Goal: Task Accomplishment & Management: Manage account settings

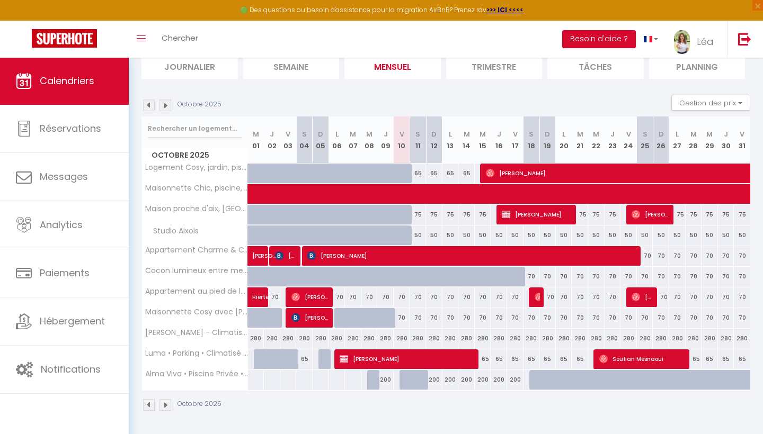
scroll to position [77, 0]
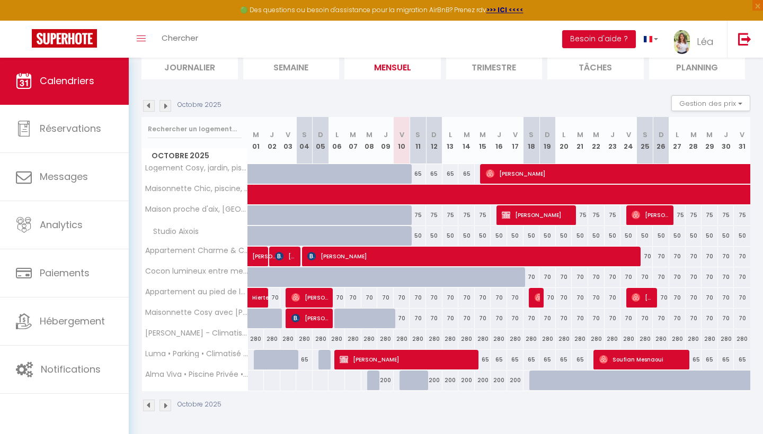
click at [401, 319] on div "70" at bounding box center [402, 319] width 16 height 20
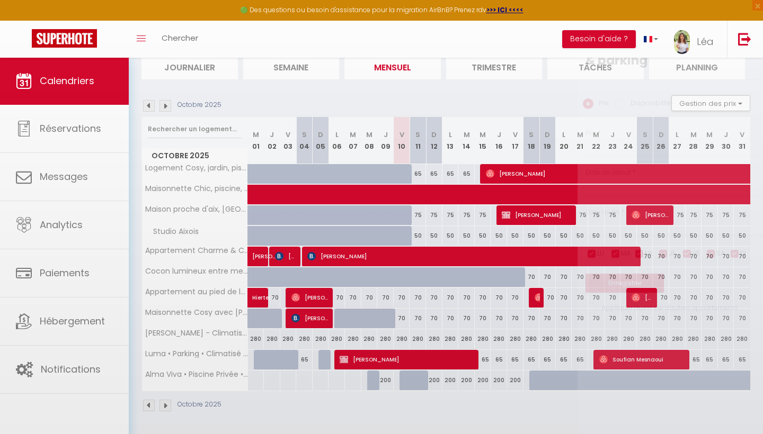
type input "70"
type input "Ven 10 Octobre 2025"
type input "Sam 11 Octobre 2025"
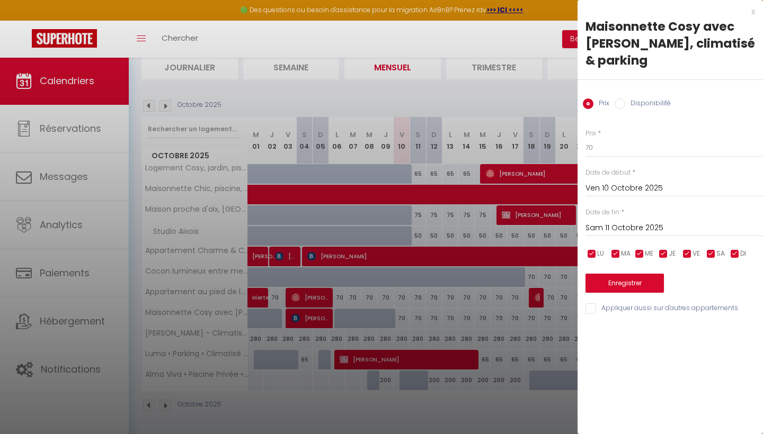
click at [750, 11] on div "x" at bounding box center [665, 11] width 177 height 13
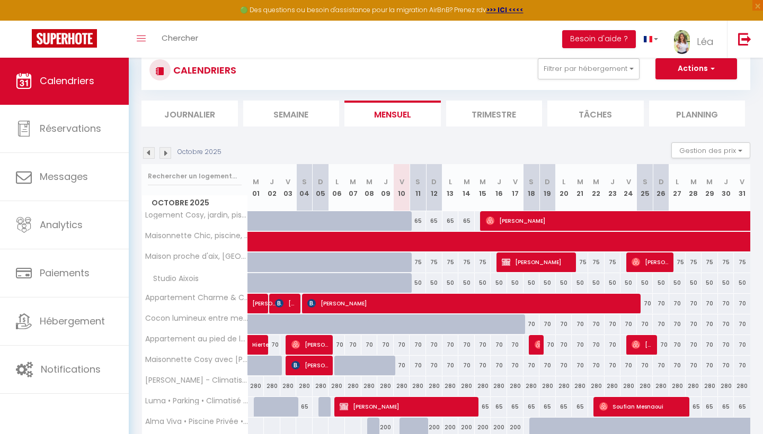
scroll to position [25, 0]
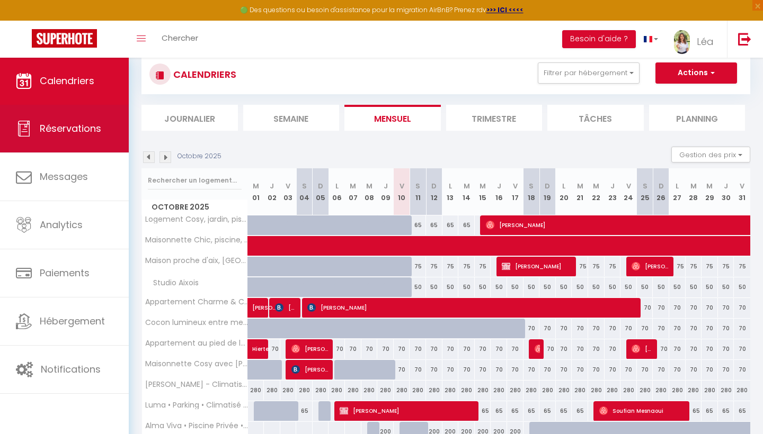
click at [100, 139] on link "Réservations" at bounding box center [64, 129] width 129 height 48
select select "not_cancelled"
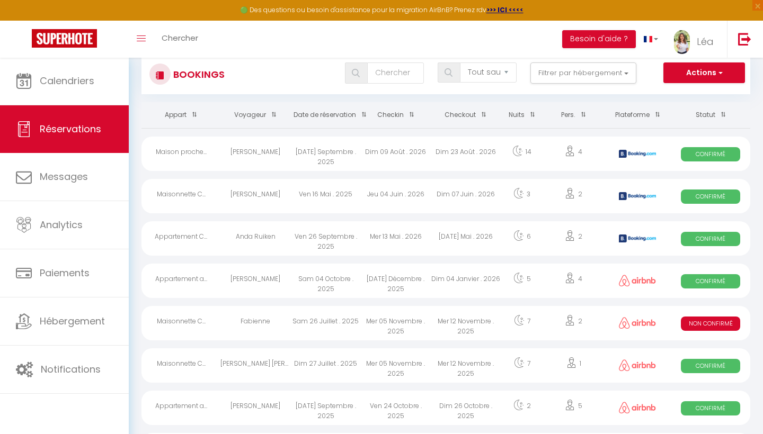
click at [721, 70] on span "button" at bounding box center [719, 72] width 6 height 11
click at [652, 91] on link "Nouvelle Réservation" at bounding box center [687, 96] width 113 height 14
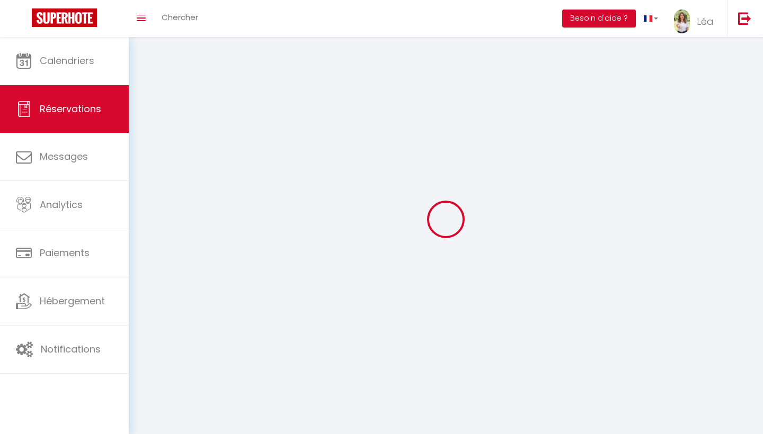
select select
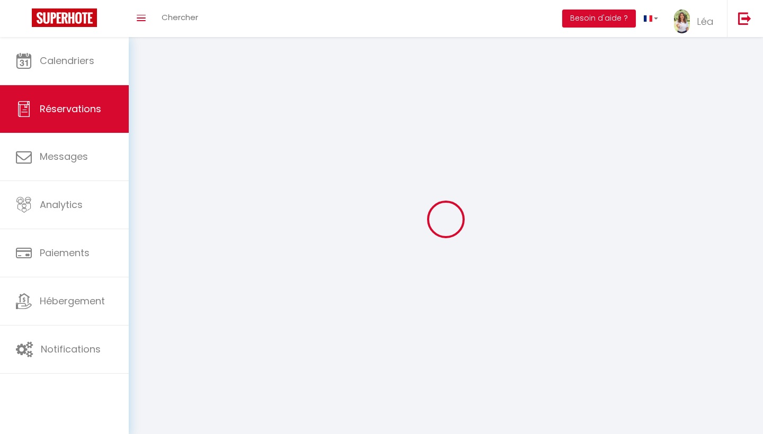
select select
checkbox input "false"
select select
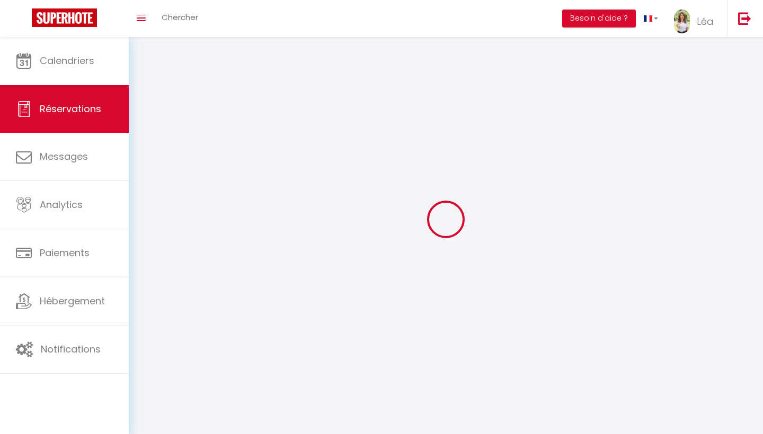
select select
checkbox input "false"
select select
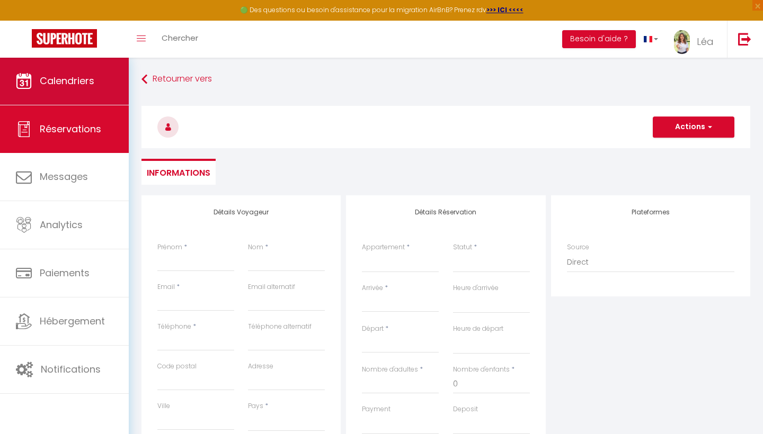
click at [55, 82] on span "Calendriers" at bounding box center [67, 80] width 55 height 13
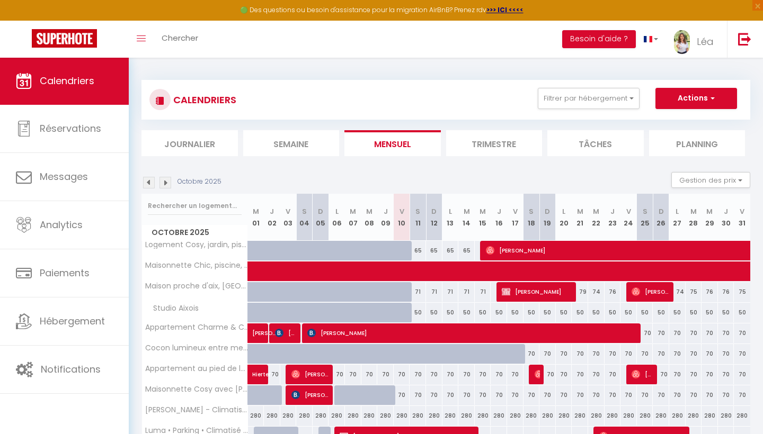
click at [699, 95] on button "Actions" at bounding box center [696, 98] width 82 height 21
click at [675, 123] on link "Nouvelle réservation" at bounding box center [685, 123] width 92 height 16
select select
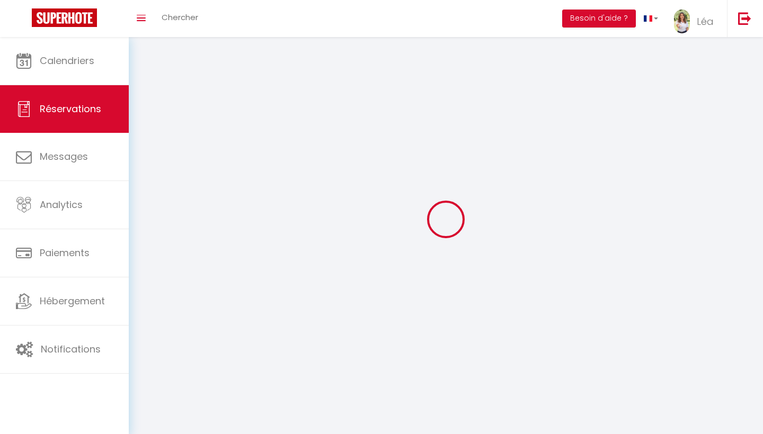
select select
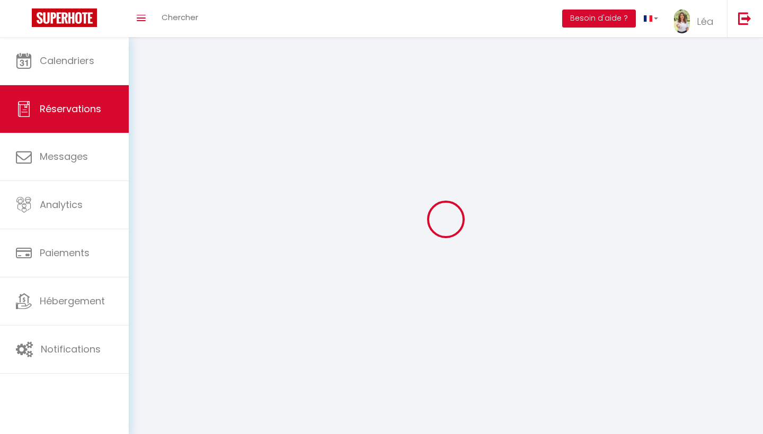
select select
checkbox input "false"
select select
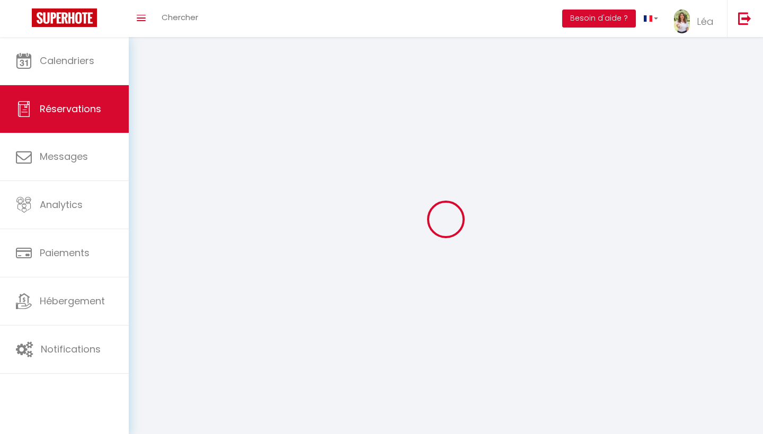
select select
checkbox input "false"
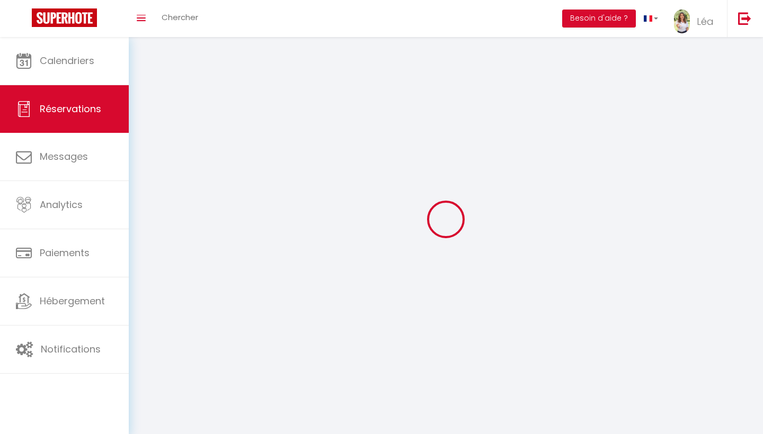
select select
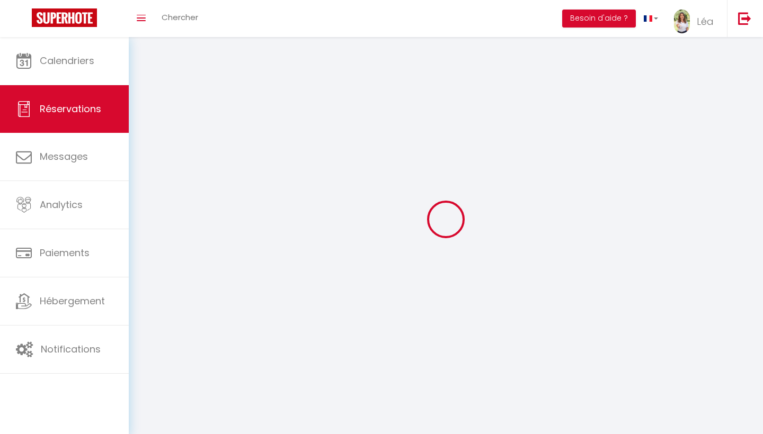
checkbox input "false"
select select
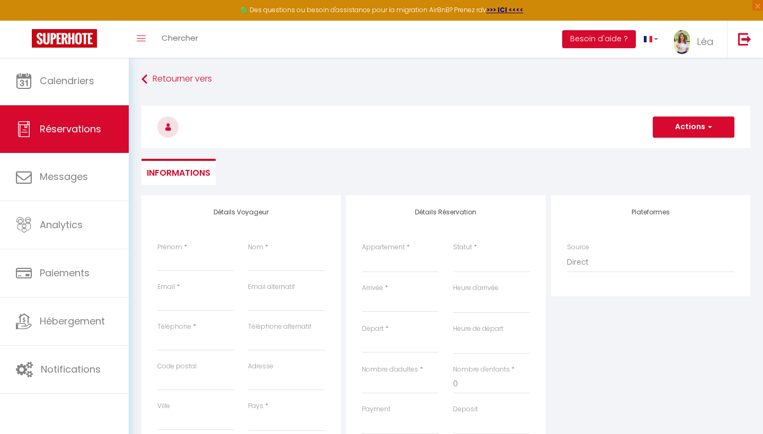
select select
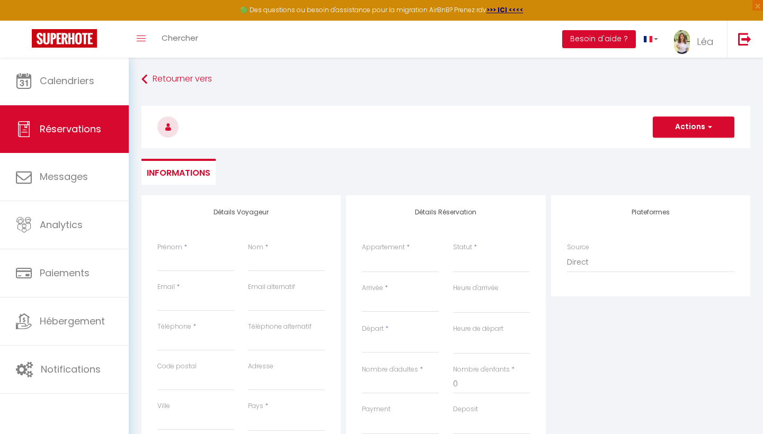
checkbox input "false"
select select
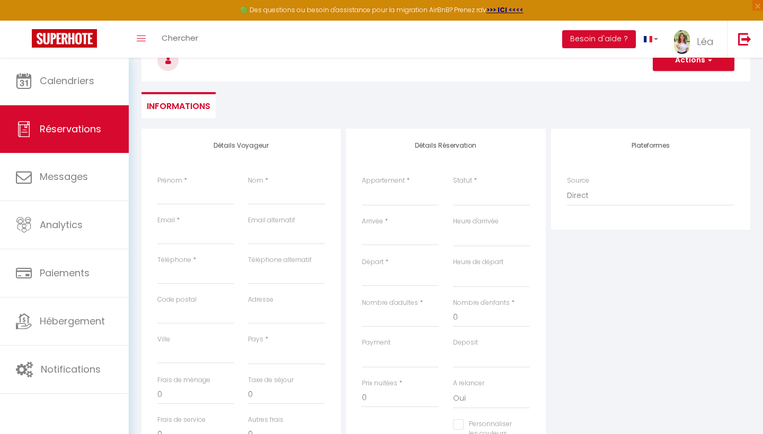
scroll to position [67, 0]
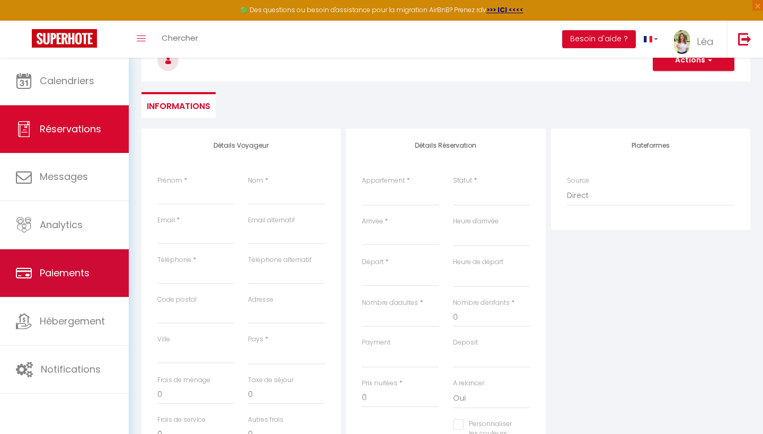
click at [83, 292] on link "Paiements" at bounding box center [64, 273] width 129 height 48
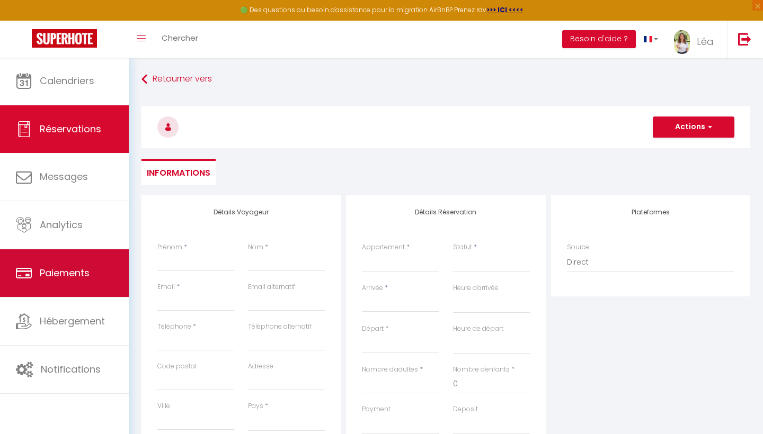
select select "2"
select select "0"
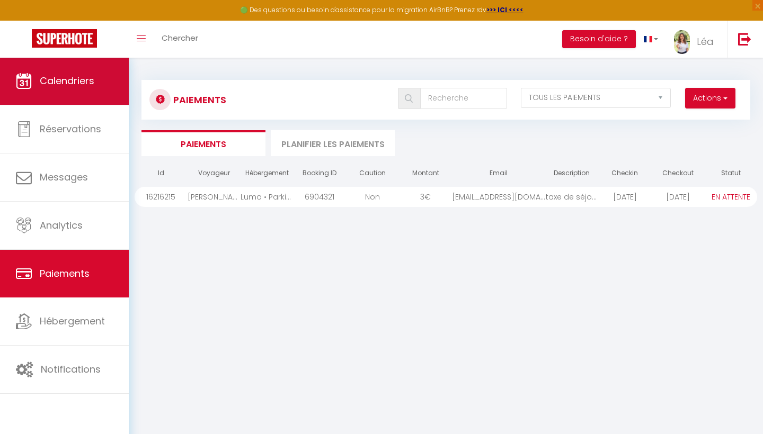
click at [78, 96] on link "Calendriers" at bounding box center [64, 81] width 129 height 48
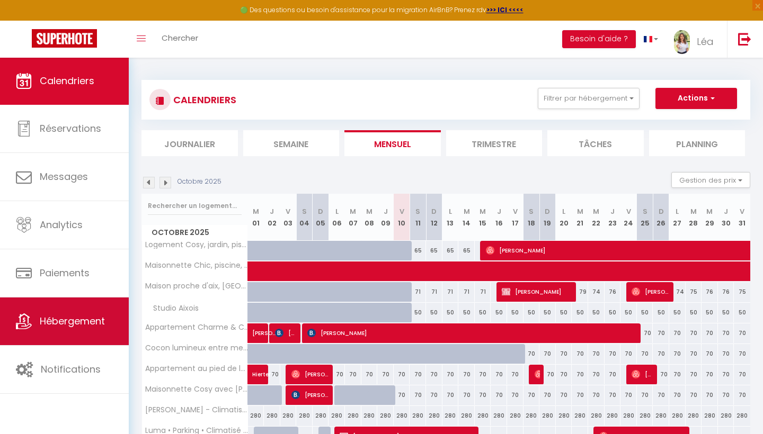
click at [60, 324] on span "Hébergement" at bounding box center [72, 321] width 65 height 13
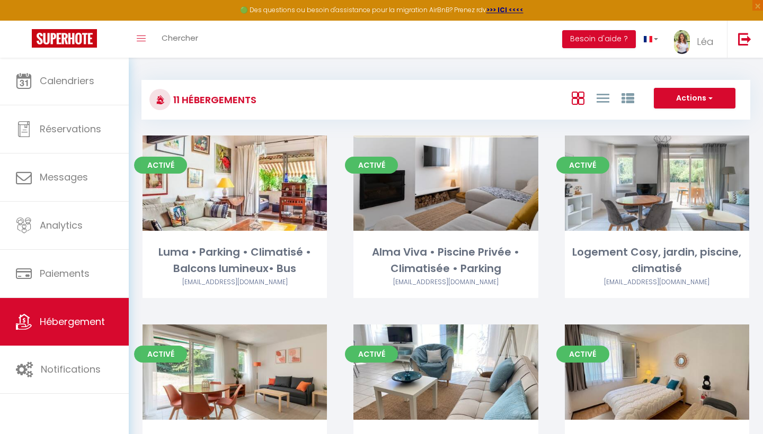
click at [675, 97] on button "Actions" at bounding box center [695, 98] width 82 height 21
click at [685, 53] on link "Léa" at bounding box center [696, 39] width 61 height 37
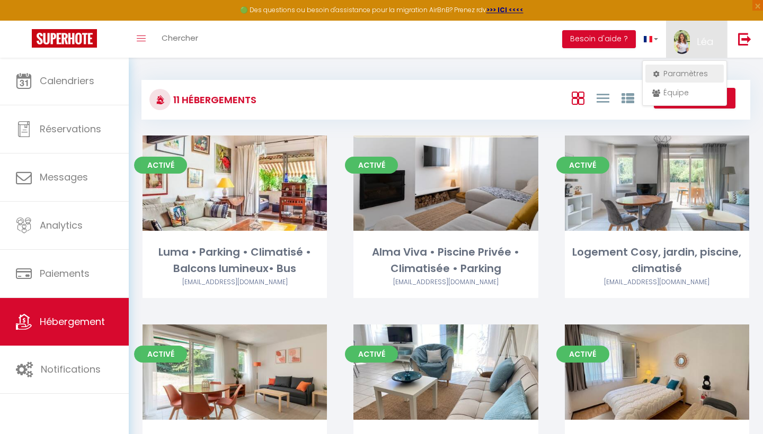
click at [677, 76] on link "Paramètres" at bounding box center [684, 74] width 78 height 18
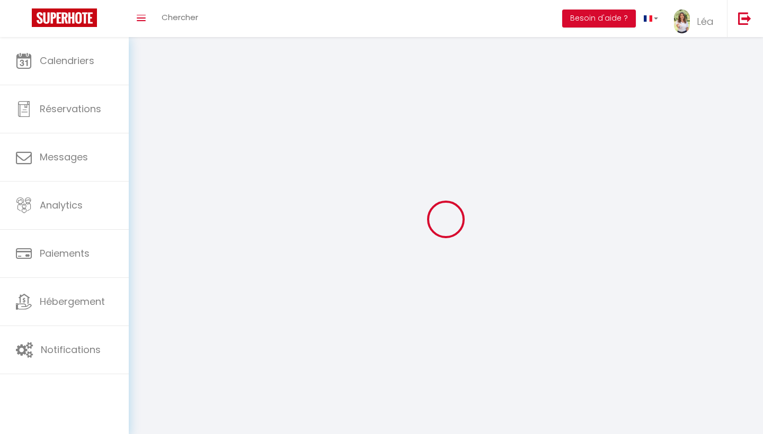
type input "Léa"
type input "GAY"
type input "+33617682881"
type input "6 Avenue De La Petite Mer, Parc du Lion Apparemment 12"
type input "13127"
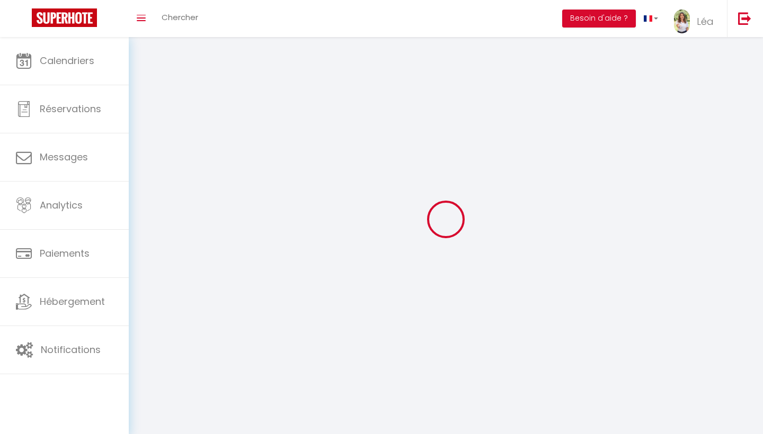
type input "Vitrolles"
type input "M6HjzYlG0YHSatnruXYMKGl9O"
type input "kgHjsmZ8TVxUegyc557ySGN98"
type input "M6HjzYlG0YHSatnruXYMKGl9O"
type input "kgHjsmZ8TVxUegyc557ySGN98"
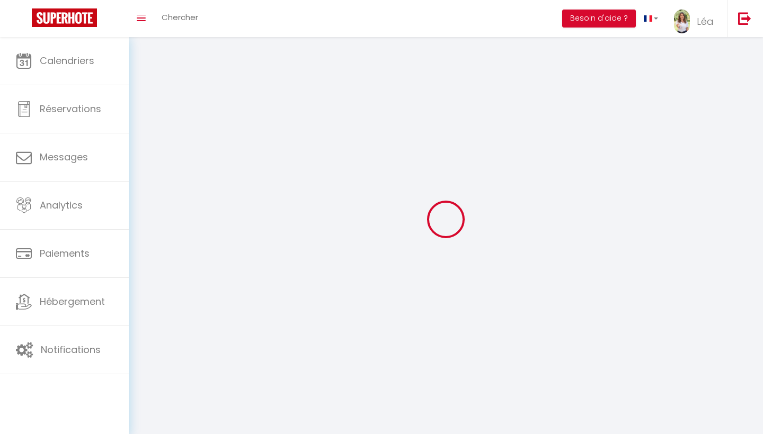
type input "https://app.superhote.com/#/get-available-rentals/kgHjsmZ8TVxUegyc557ySGN98"
select select "28"
select select "fr"
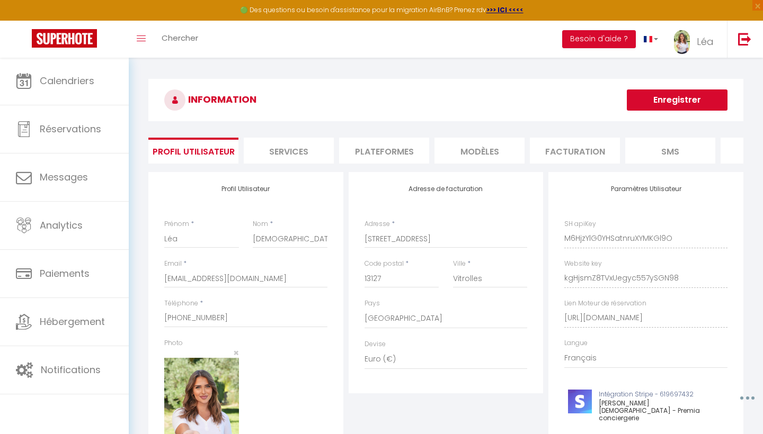
click at [596, 154] on li "Facturation" at bounding box center [575, 151] width 90 height 26
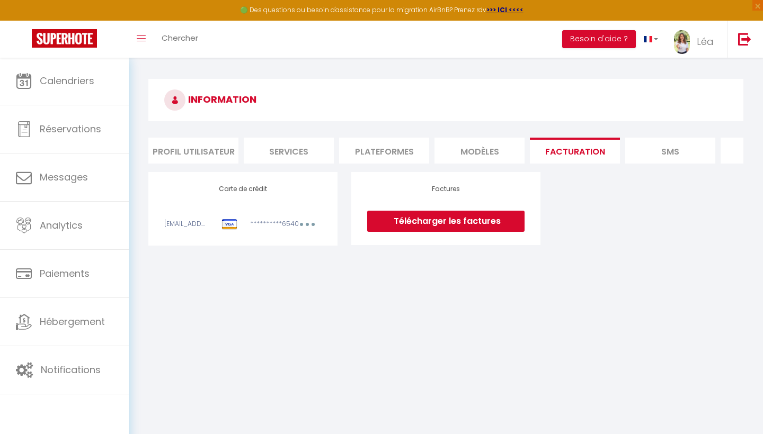
click at [192, 160] on li "Profil Utilisateur" at bounding box center [193, 151] width 90 height 26
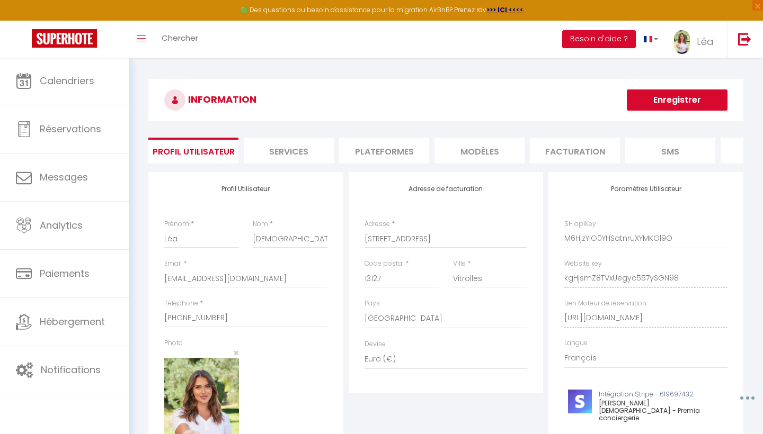
click at [564, 147] on li "Facturation" at bounding box center [575, 151] width 90 height 26
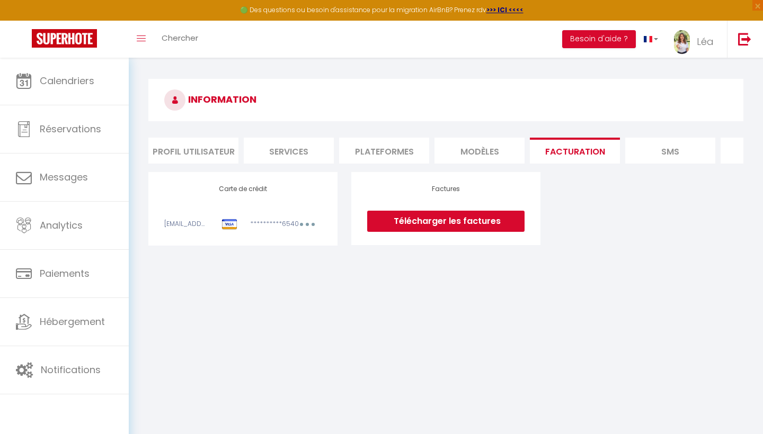
click at [388, 159] on li "Plateformes" at bounding box center [384, 151] width 90 height 26
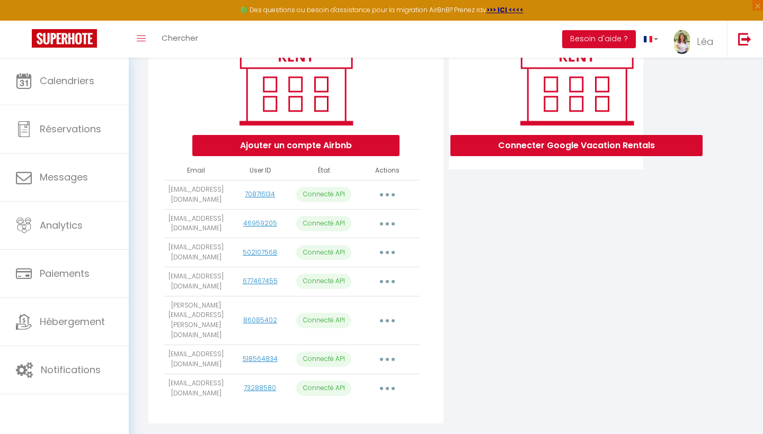
scroll to position [156, 0]
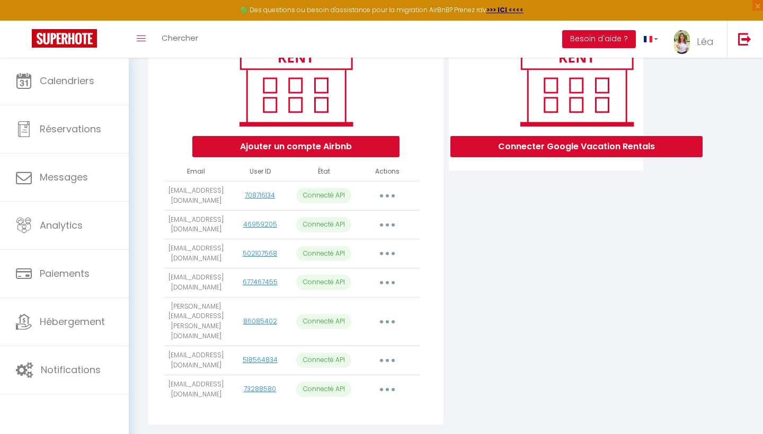
click at [386, 201] on button "button" at bounding box center [387, 195] width 30 height 17
click at [386, 228] on div "Importer les appartements Supprimer Reconnecter le compte" at bounding box center [340, 239] width 123 height 65
click at [390, 200] on button "button" at bounding box center [387, 195] width 30 height 17
click at [369, 217] on link "Importer les appartements" at bounding box center [340, 220] width 117 height 18
select select "76927"
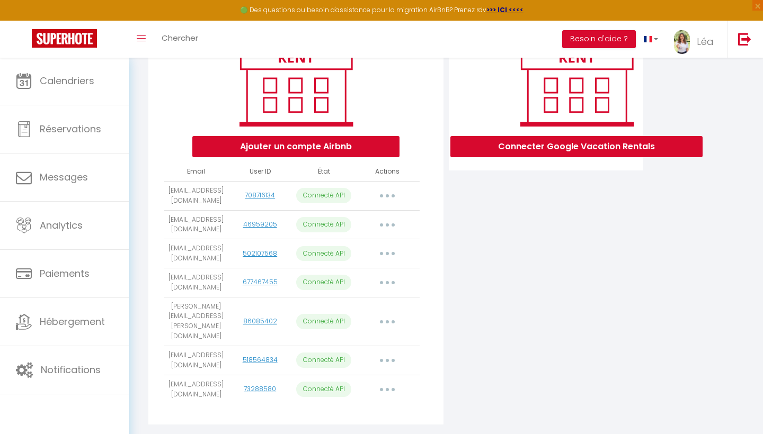
select select "76928"
select select "76929"
select select "76930"
select select "78021"
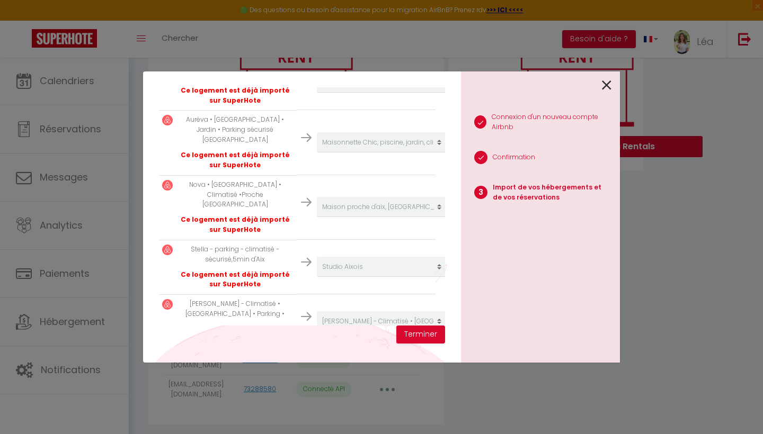
scroll to position [249, 1]
click at [606, 88] on icon at bounding box center [607, 85] width 10 height 16
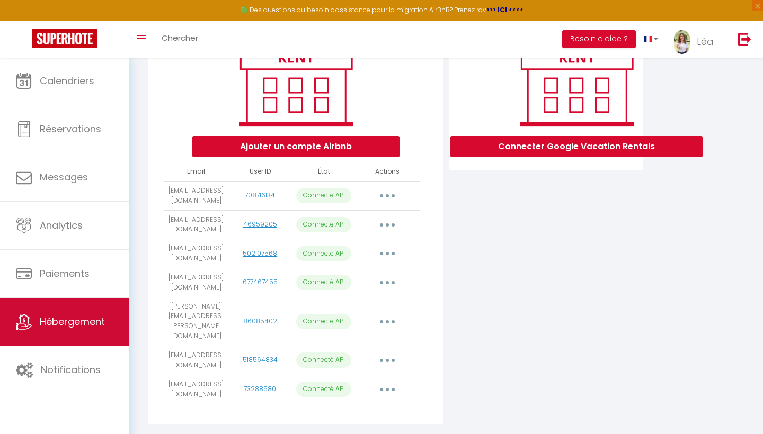
click at [73, 320] on span "Hébergement" at bounding box center [72, 321] width 65 height 13
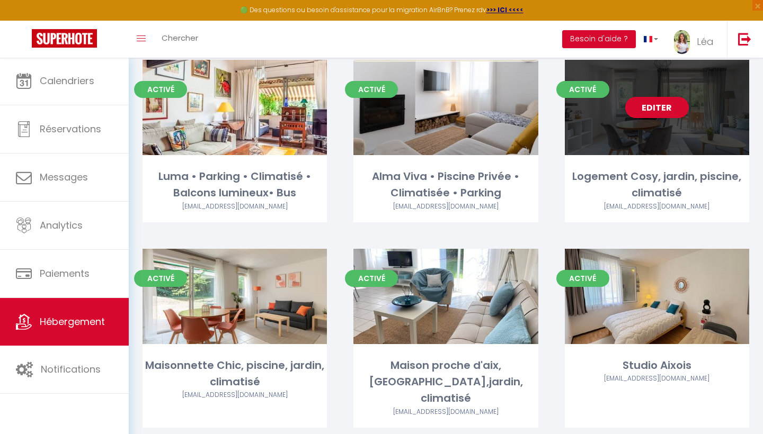
scroll to position [78, 0]
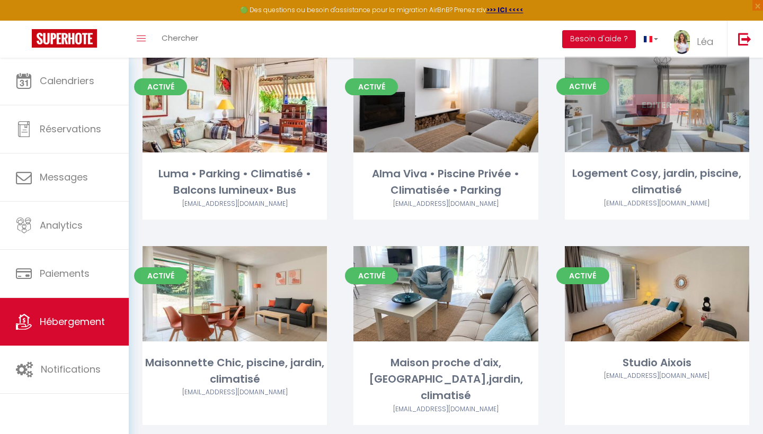
click at [652, 107] on link "Editer" at bounding box center [657, 104] width 64 height 21
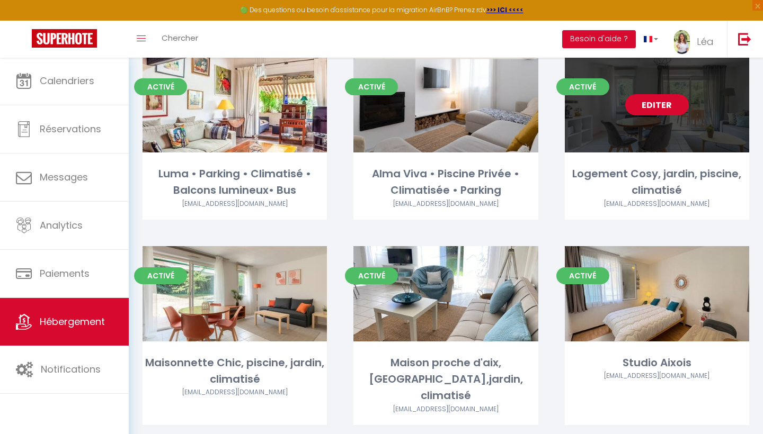
click at [652, 107] on link "Editer" at bounding box center [657, 104] width 64 height 21
select select "3"
select select "2"
select select "1"
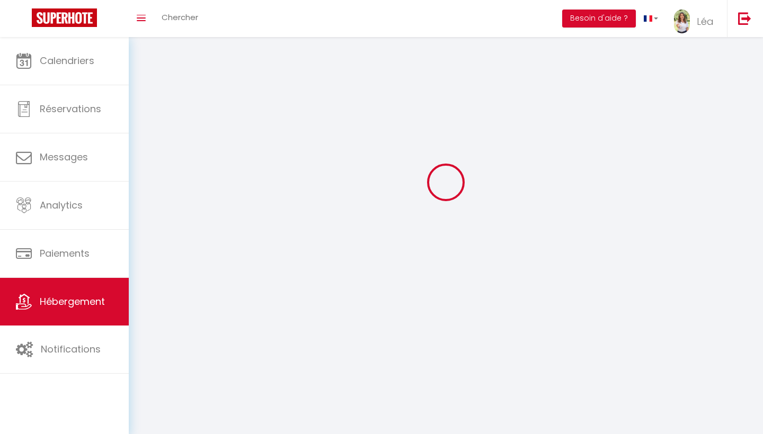
select select
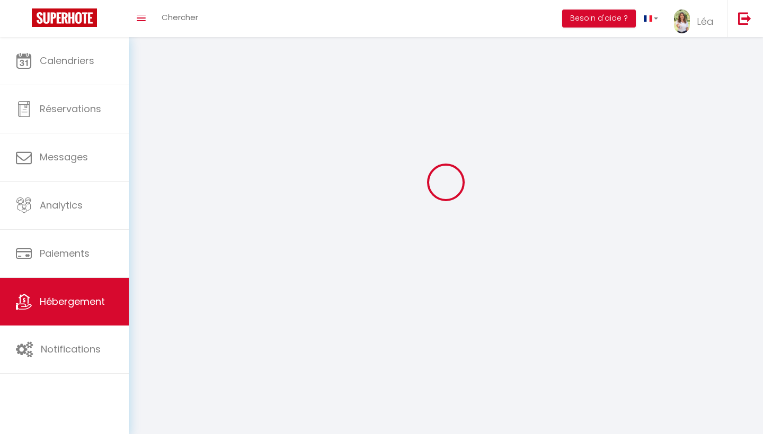
select select
checkbox input "false"
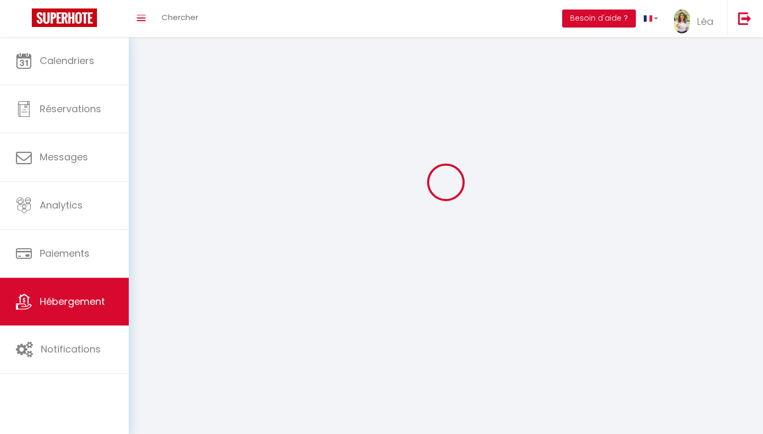
select select
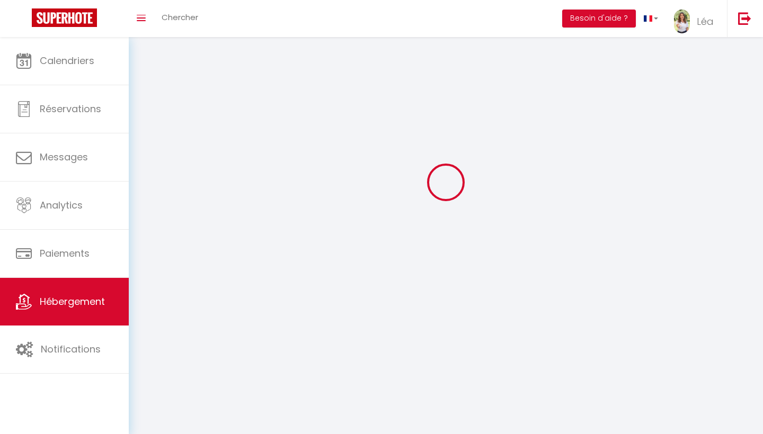
select select
checkbox input "false"
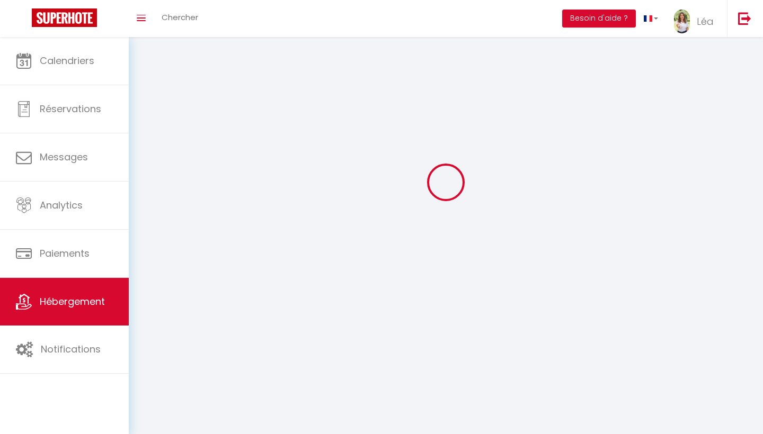
checkbox input "false"
select select
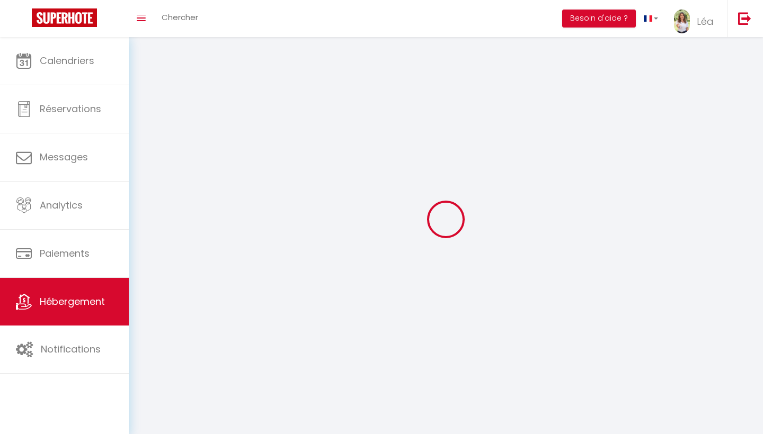
select select
checkbox input "false"
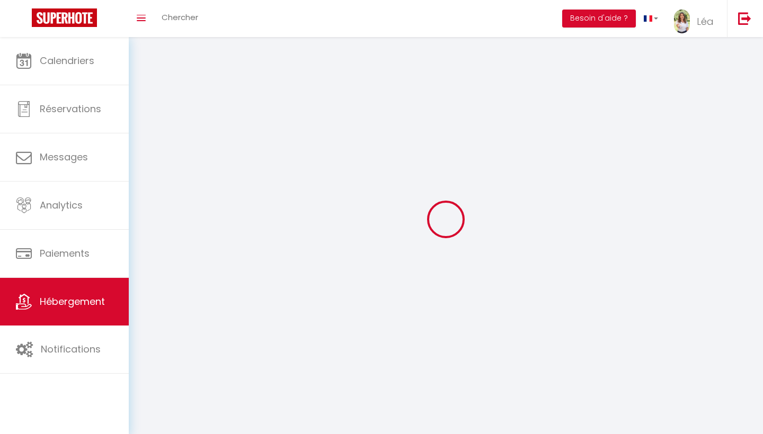
checkbox input "false"
select select
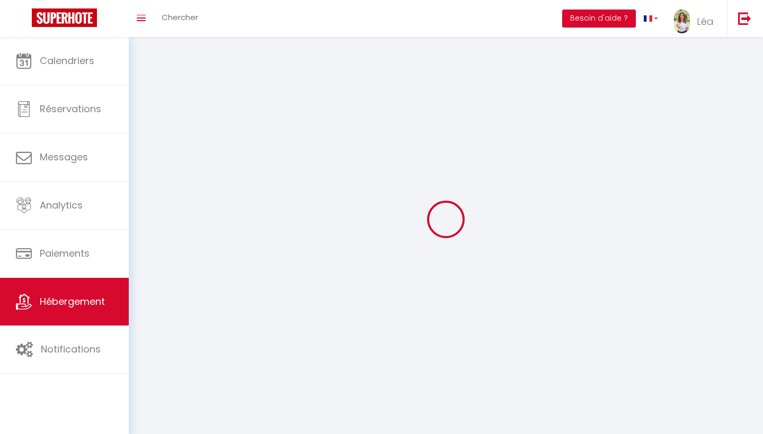
select select
checkbox input "false"
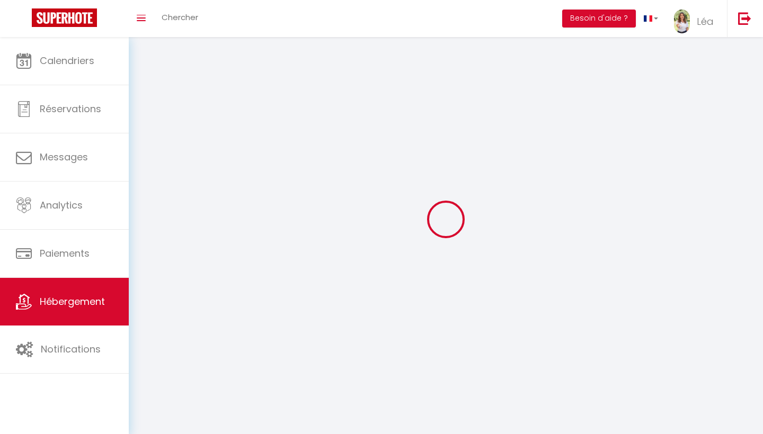
checkbox input "false"
select select
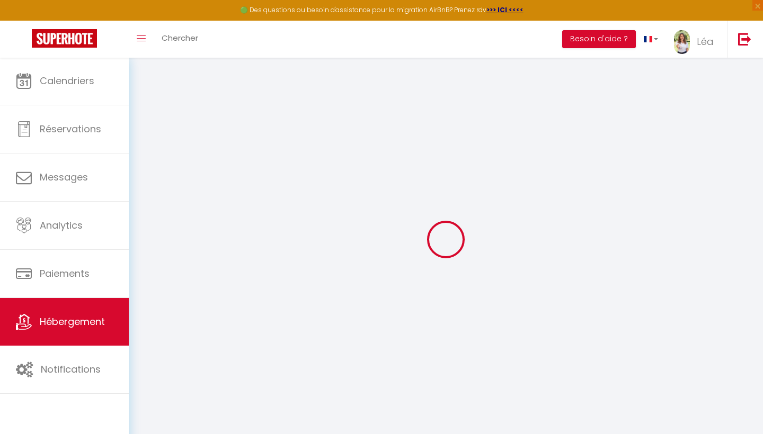
select select "+ 18 %"
select select
checkbox input "false"
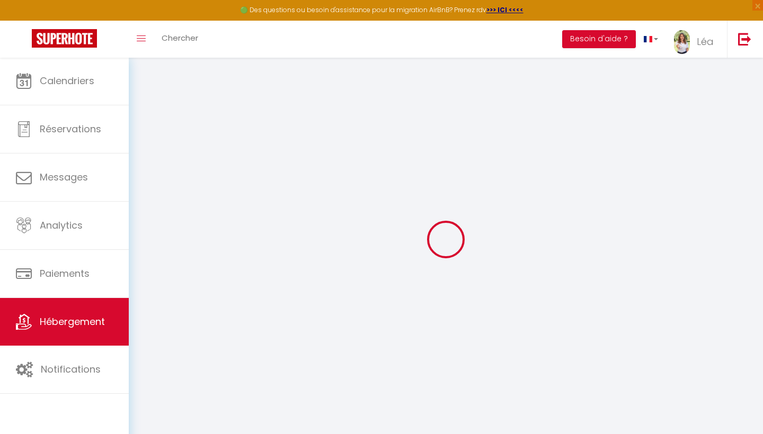
checkbox input "false"
select select
checkbox input "false"
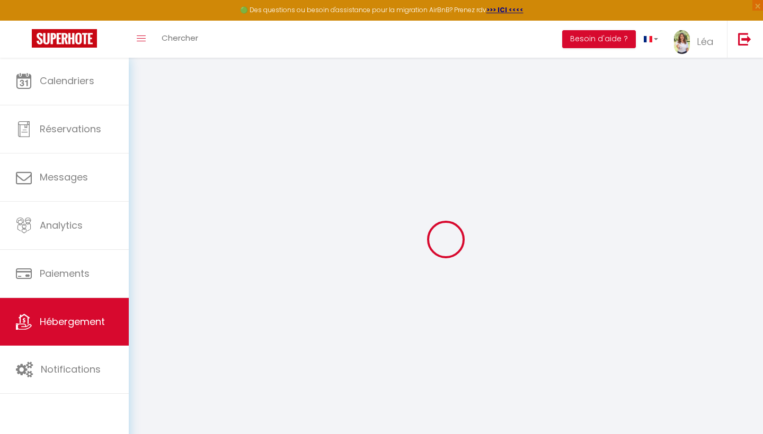
checkbox input "false"
select select "EUR"
select select
select select "19266-1470329806429993062"
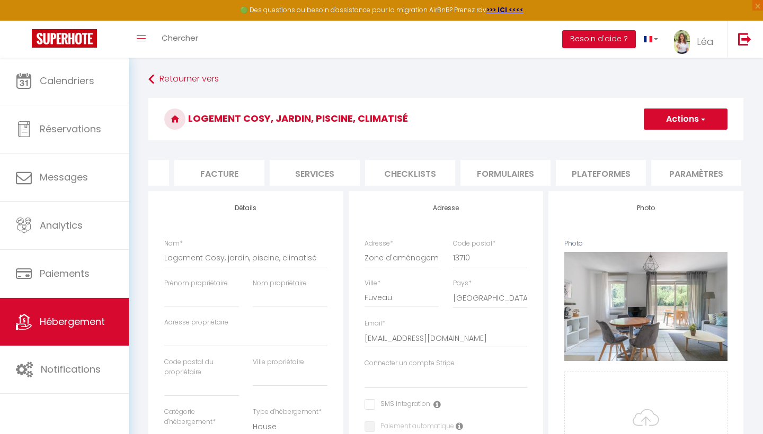
scroll to position [0, 254]
click at [516, 173] on li "Plateformes" at bounding box center [512, 173] width 90 height 26
select select
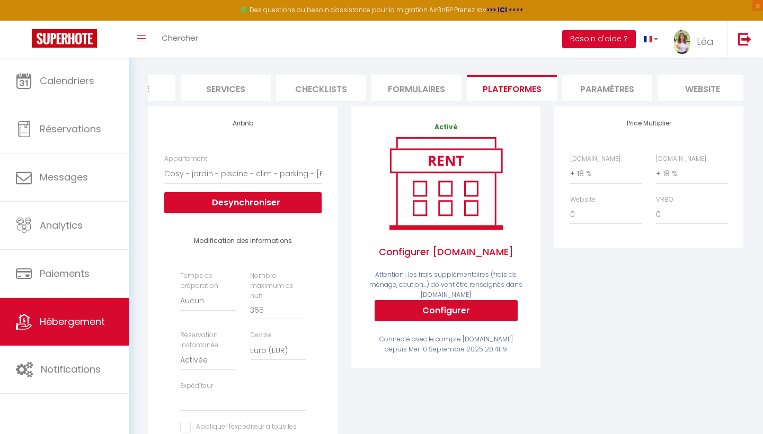
scroll to position [84, 0]
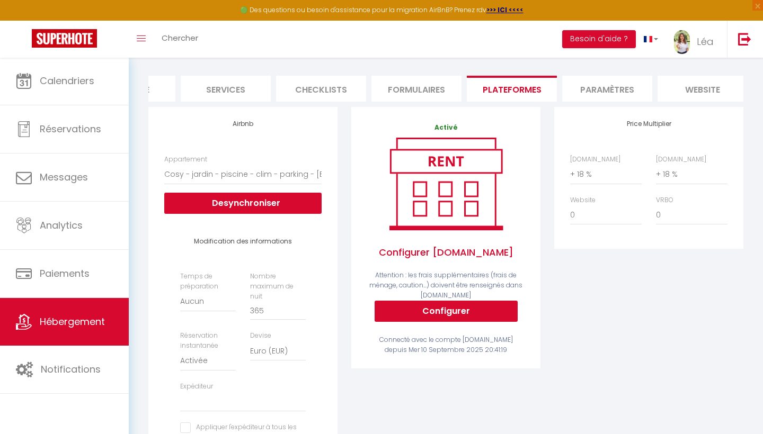
click at [243, 205] on button "Desynchroniser" at bounding box center [242, 203] width 157 height 21
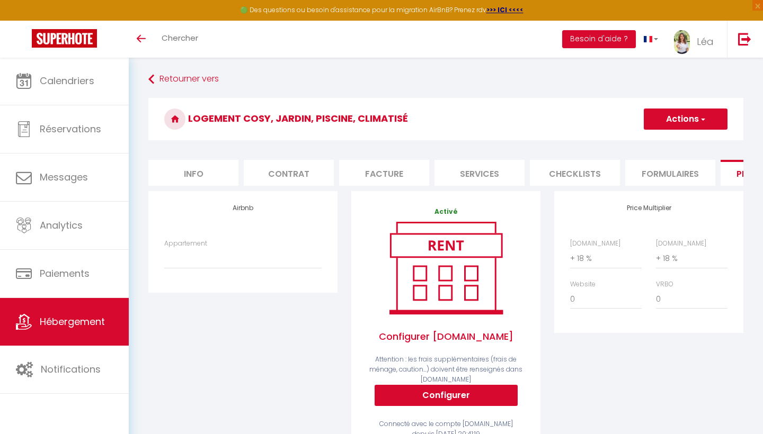
click at [200, 180] on li "Info" at bounding box center [193, 173] width 90 height 26
select select
checkbox input "false"
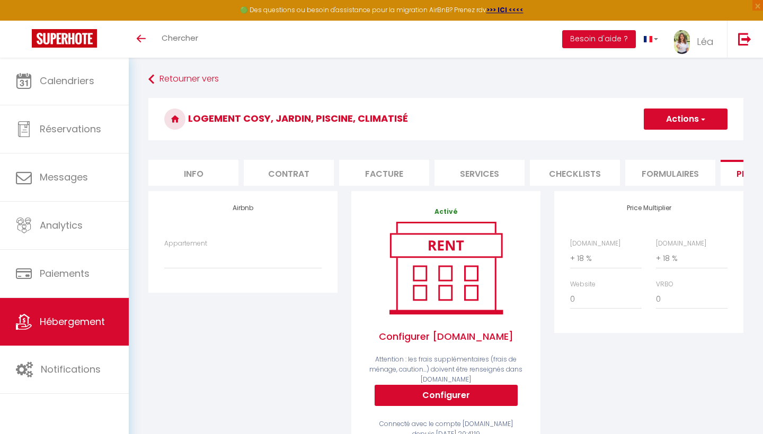
checkbox input "false"
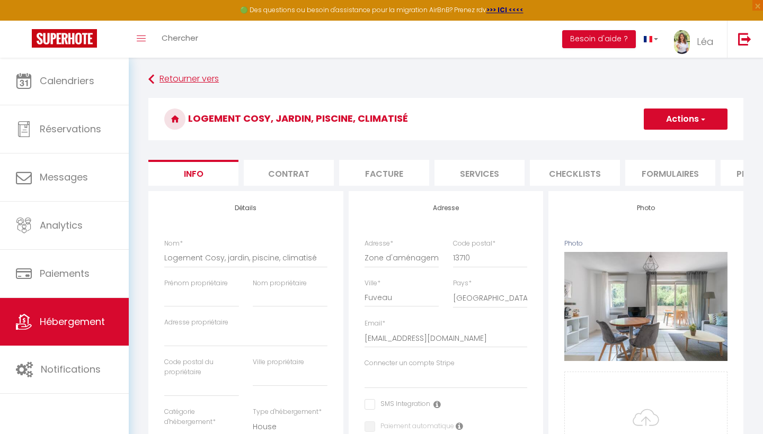
click at [156, 82] on link "Retourner vers" at bounding box center [445, 79] width 595 height 19
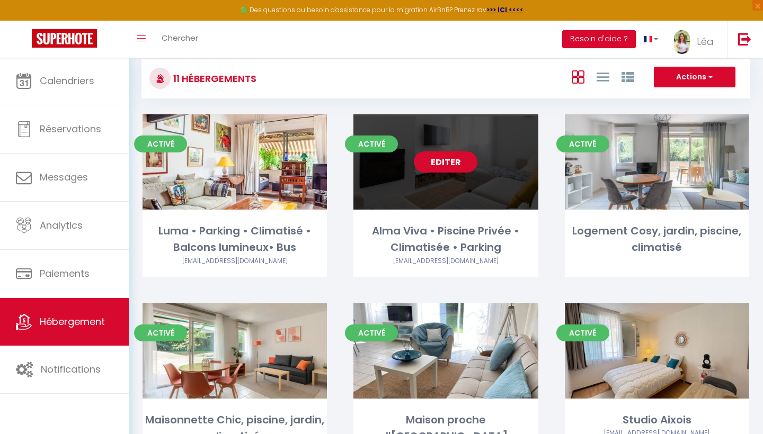
scroll to position [23, 0]
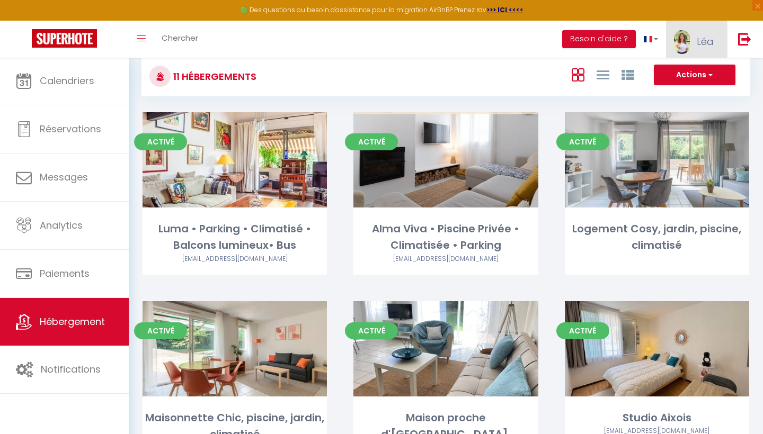
click at [673, 53] on link "Léa" at bounding box center [696, 39] width 61 height 37
click at [671, 76] on link "Paramètres" at bounding box center [684, 74] width 78 height 18
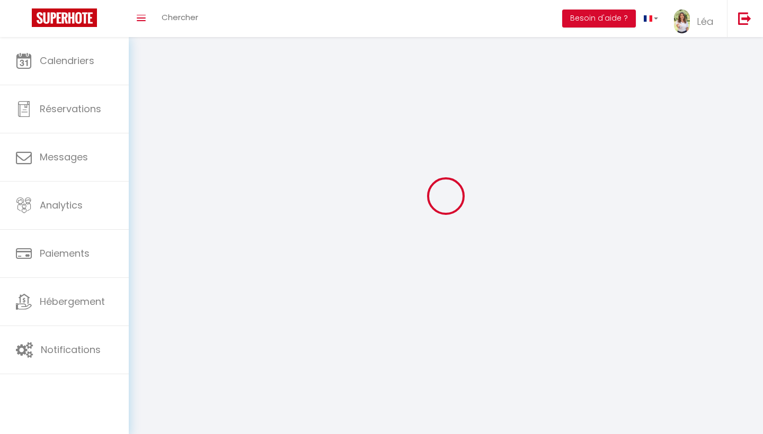
type input "Léa"
type input "GAY"
type input "+33617682881"
type input "6 Avenue De La Petite Mer, Parc du Lion Apparemment 12"
type input "13127"
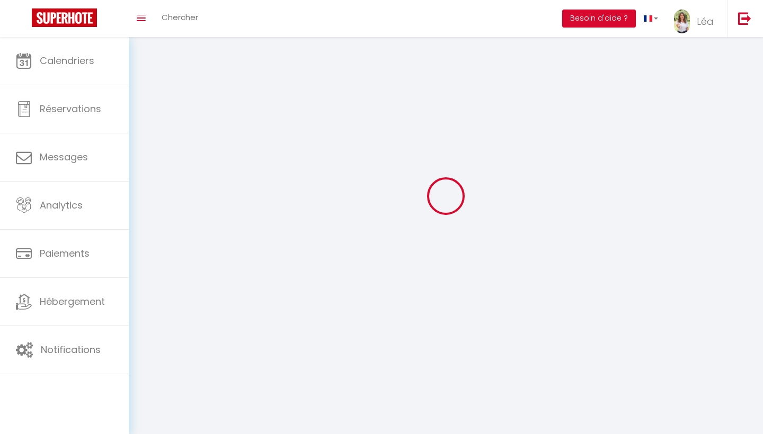
type input "Vitrolles"
type input "M6HjzYlG0YHSatnruXYMKGl9O"
type input "kgHjsmZ8TVxUegyc557ySGN98"
type input "M6HjzYlG0YHSatnruXYMKGl9O"
type input "kgHjsmZ8TVxUegyc557ySGN98"
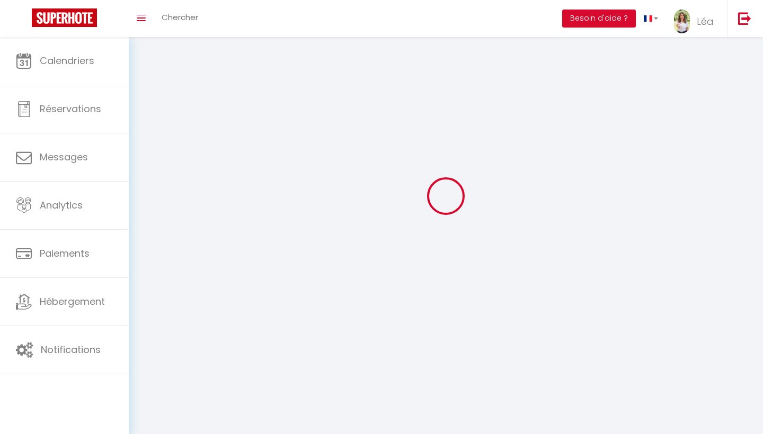
type input "https://app.superhote.com/#/get-available-rentals/kgHjsmZ8TVxUegyc557ySGN98"
select select "28"
select select "fr"
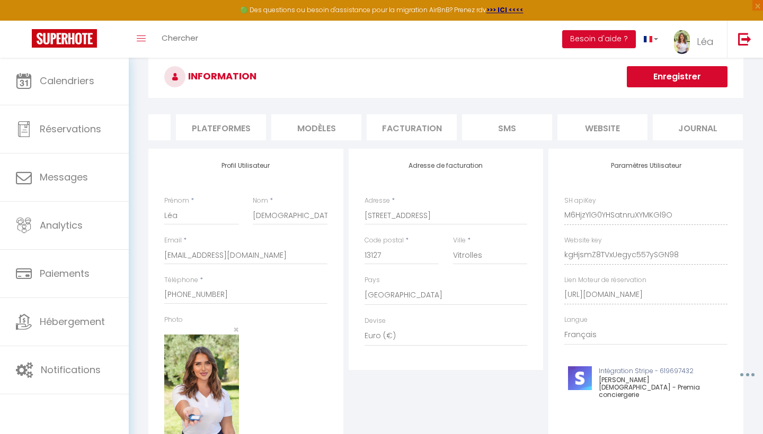
scroll to position [0, 163]
click at [243, 126] on li "Plateformes" at bounding box center [221, 127] width 90 height 26
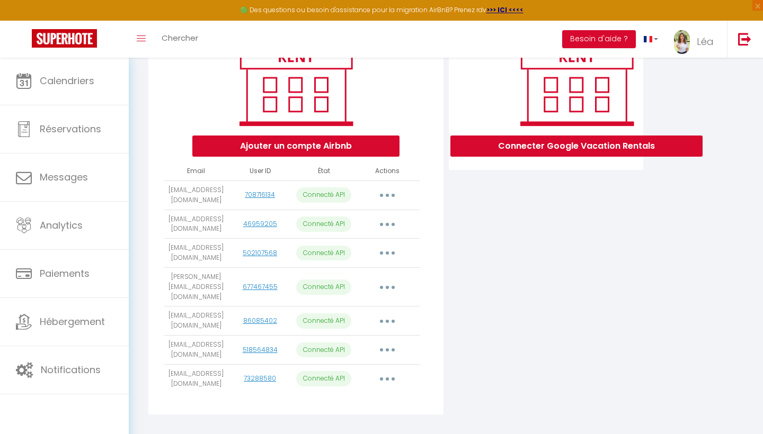
scroll to position [156, 0]
click at [385, 190] on button "button" at bounding box center [387, 195] width 30 height 17
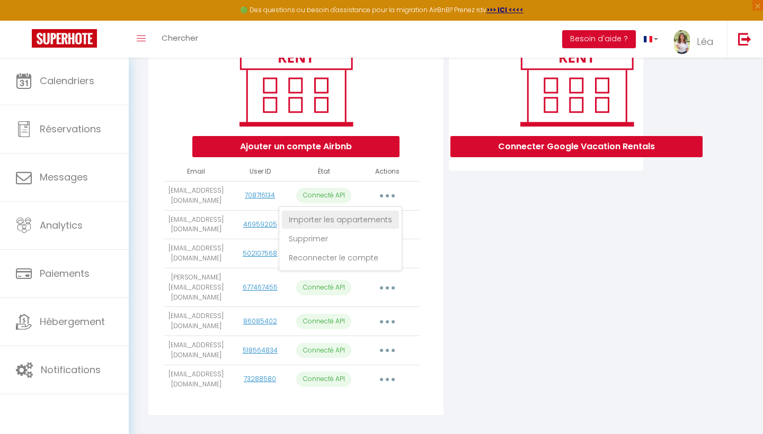
click at [361, 224] on link "Importer les appartements" at bounding box center [340, 220] width 117 height 18
select select
select select "76928"
select select "76929"
select select "76930"
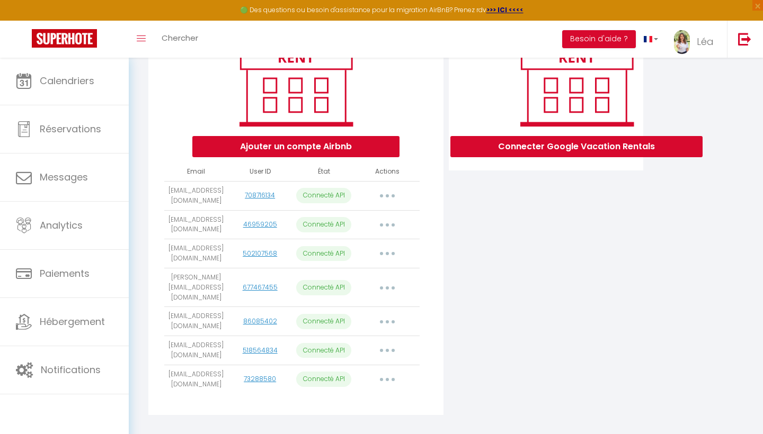
select select "78021"
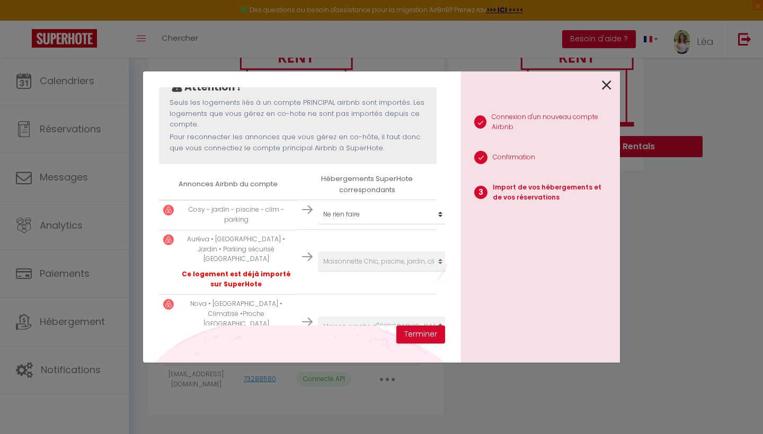
scroll to position [127, 0]
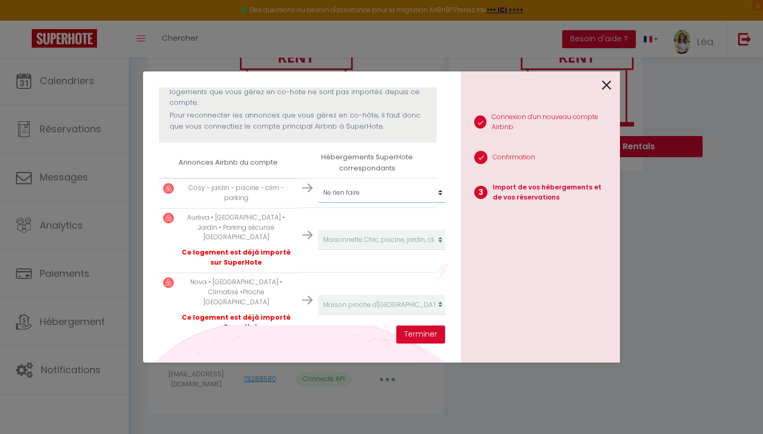
select select "create_new"
click at [408, 335] on button "Terminer" at bounding box center [420, 335] width 49 height 18
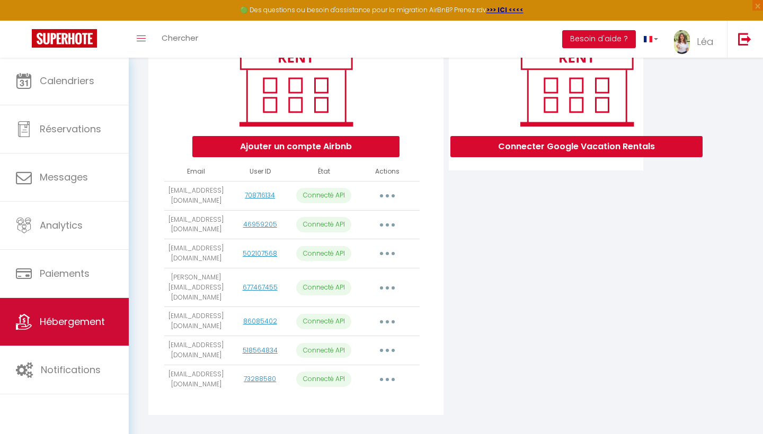
click at [71, 319] on span "Hébergement" at bounding box center [72, 321] width 65 height 13
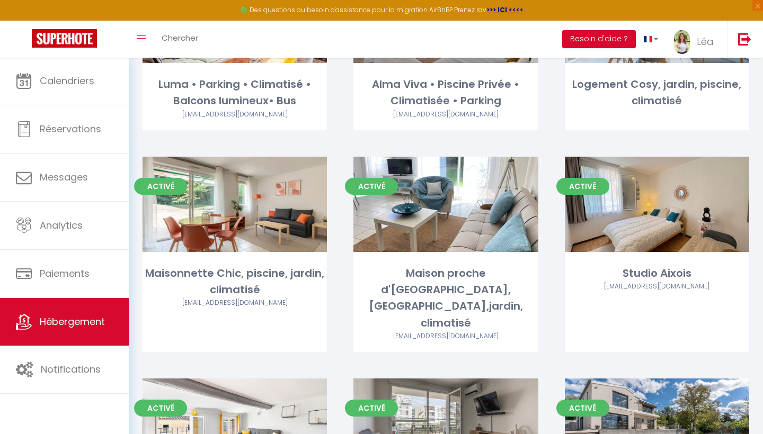
scroll to position [168, 0]
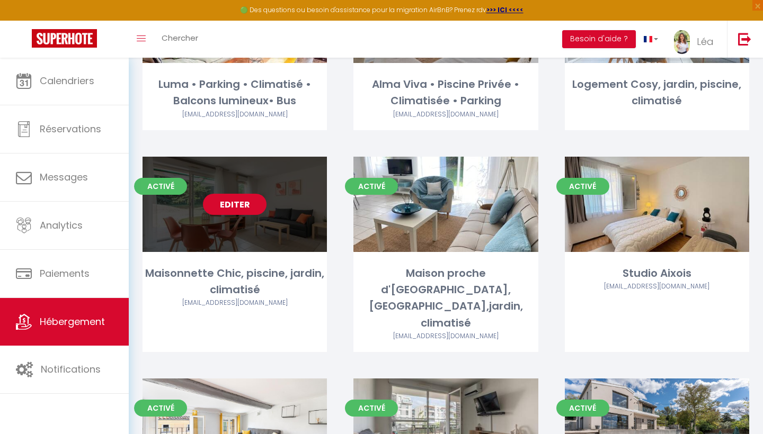
click at [250, 207] on link "Editer" at bounding box center [235, 204] width 64 height 21
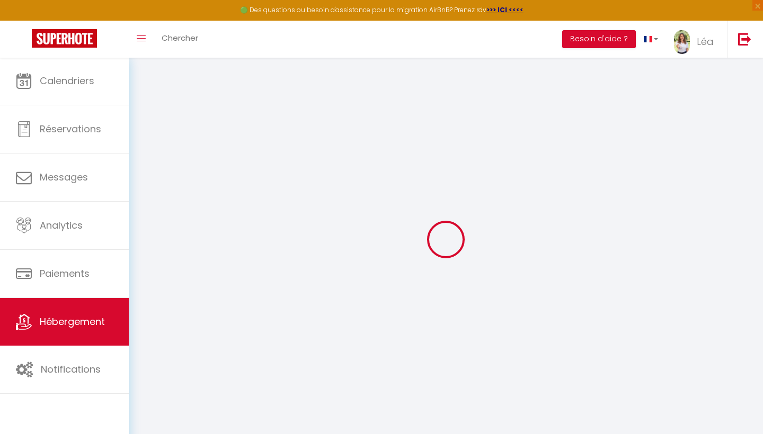
select select "+ 18 %"
select select
checkbox input "false"
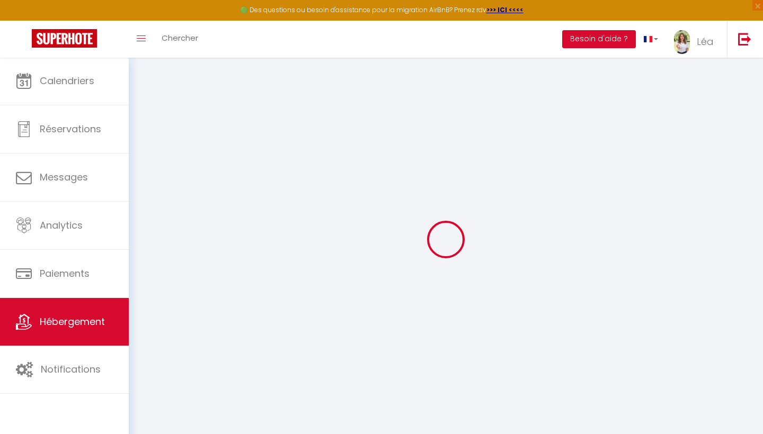
checkbox input "false"
select select
checkbox input "false"
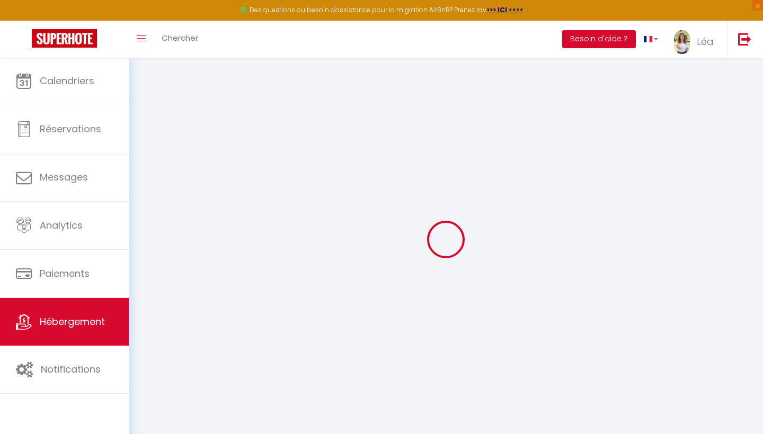
checkbox input "false"
select select
select select "EUR"
select select
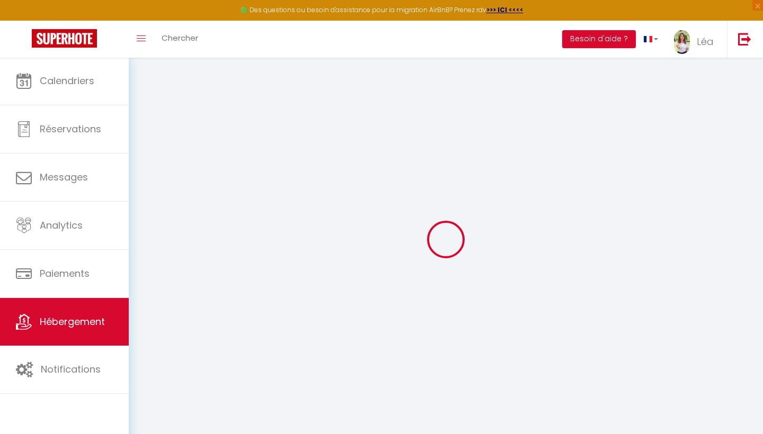
select select "19266-1470952891562083153"
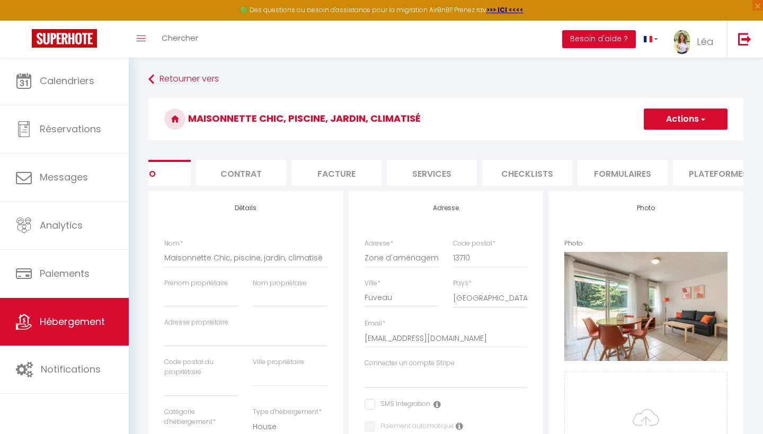
scroll to position [0, 50]
click at [691, 177] on li "Plateformes" at bounding box center [715, 173] width 90 height 26
select select
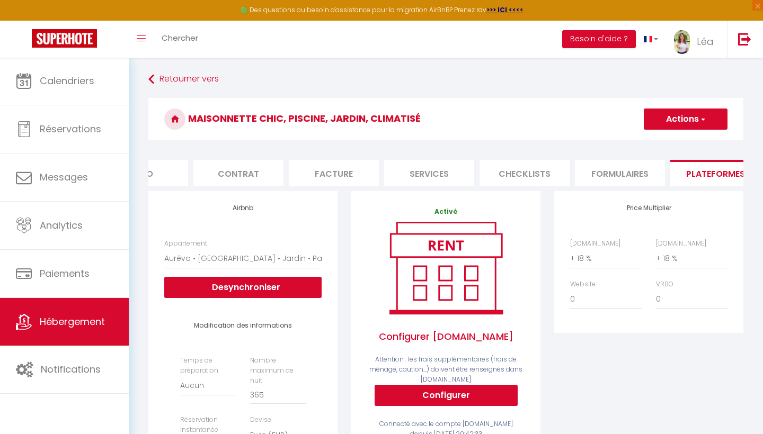
click at [289, 289] on button "Desynchroniser" at bounding box center [242, 287] width 157 height 21
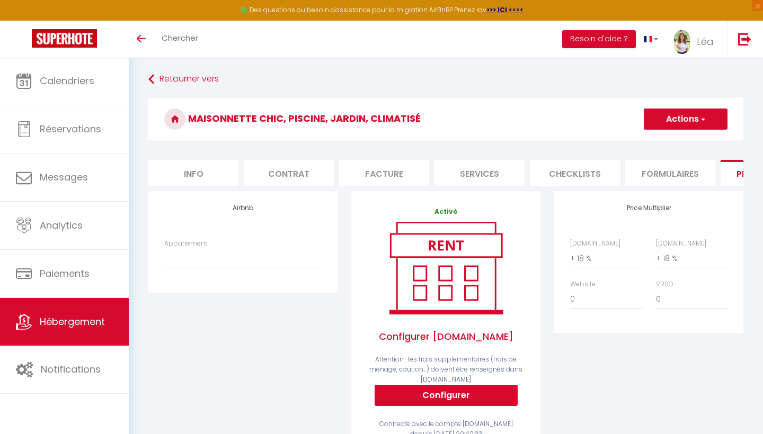
click at [73, 313] on link "Hébergement" at bounding box center [64, 322] width 129 height 48
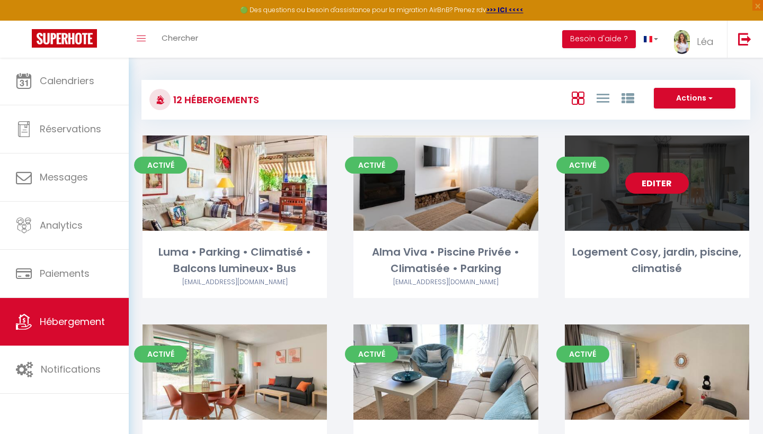
click at [656, 189] on link "Editer" at bounding box center [657, 183] width 64 height 21
select select "3"
select select "2"
select select "1"
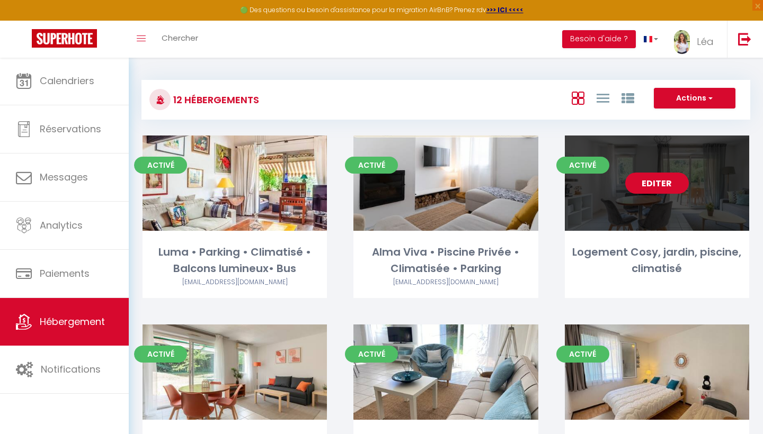
select select
select select "28"
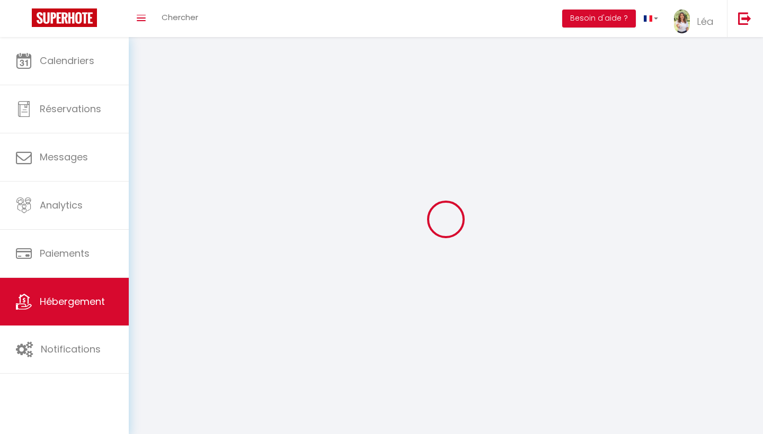
select select
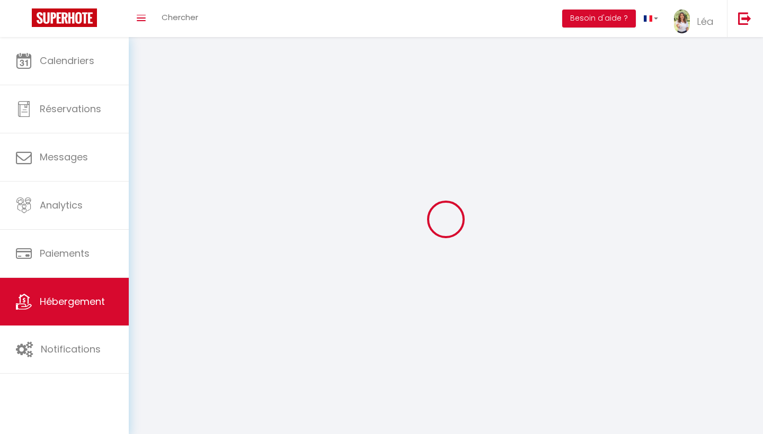
select select
checkbox input "false"
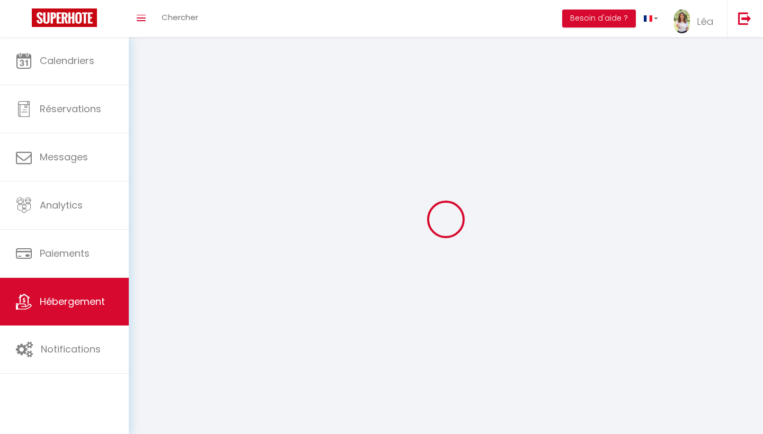
select select
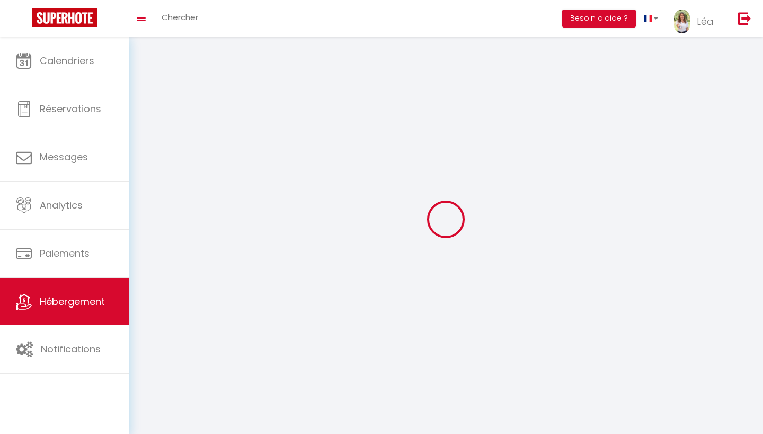
select select
checkbox input "false"
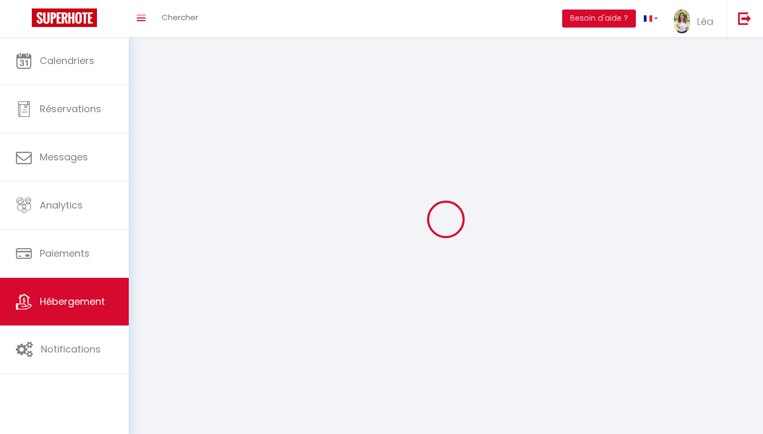
checkbox input "false"
select select
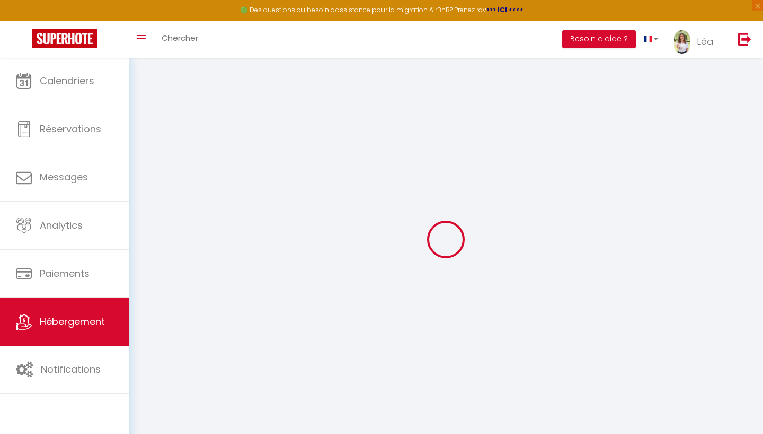
select select
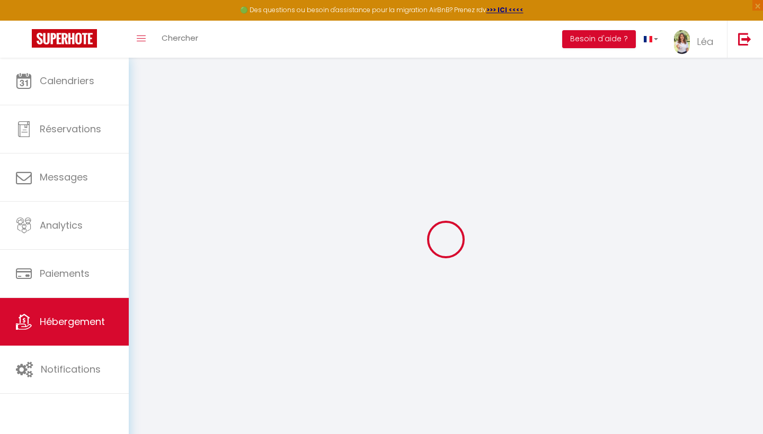
select select
checkbox input "false"
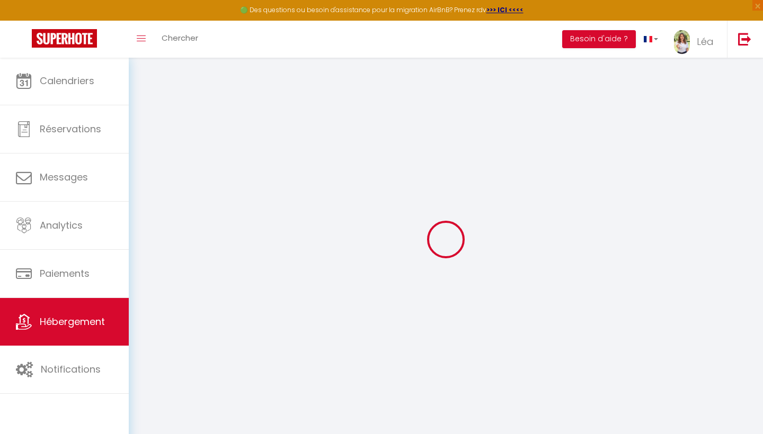
select select
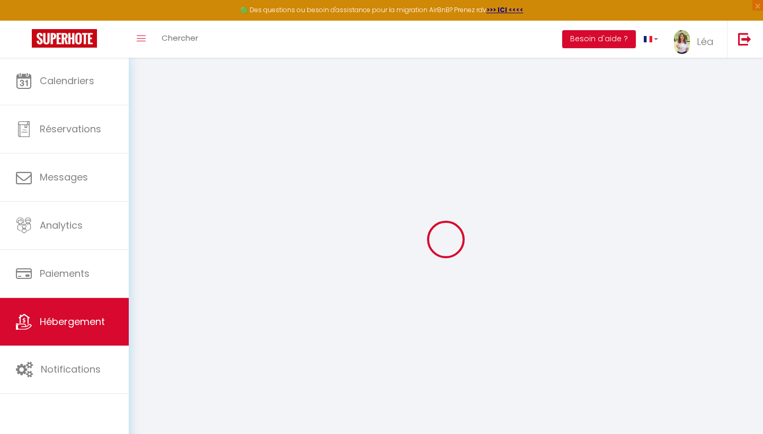
select select
checkbox input "false"
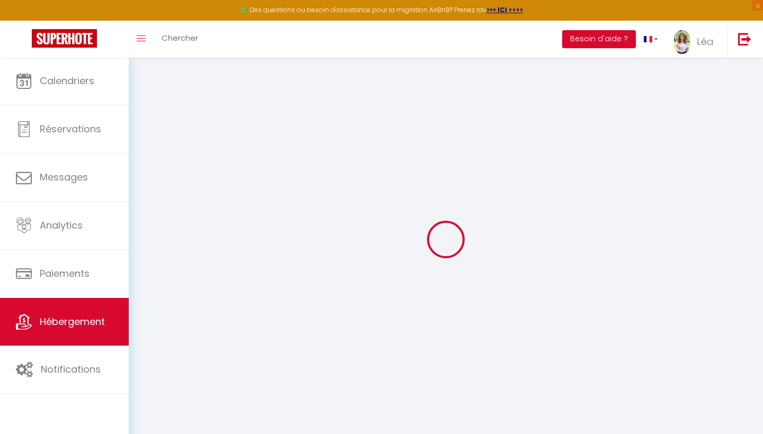
checkbox input "false"
select select
type input "Logement Cosy, jardin, piscine, climatisé"
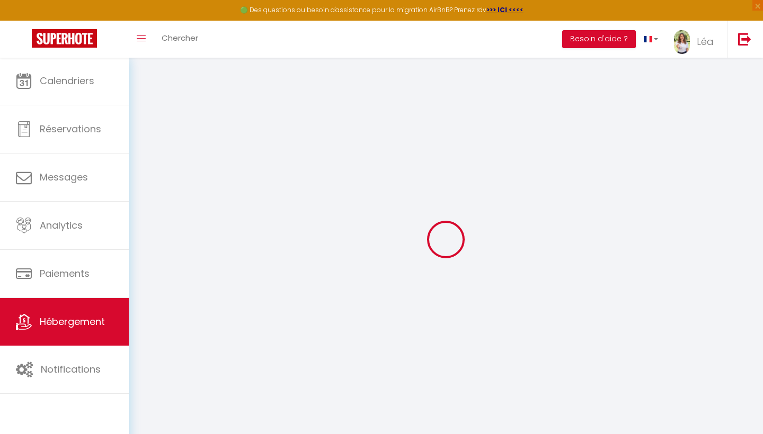
select select "houses"
type input "65"
type input "82"
select select
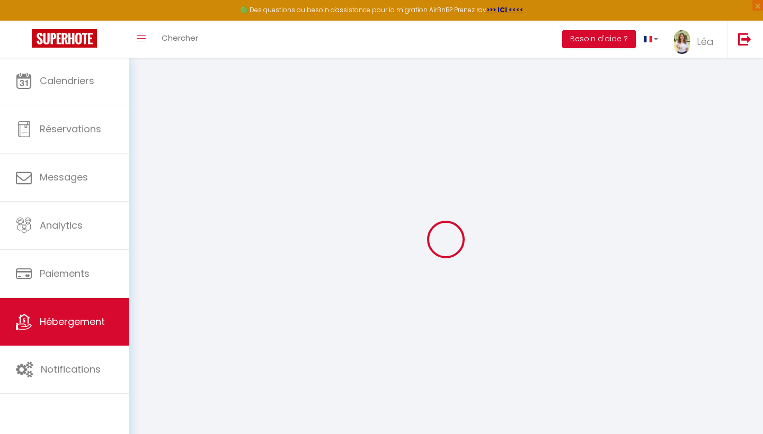
select select
type input "Zone d'aménagement concerté de [GEOGRAPHIC_DATA]"
type input "13710"
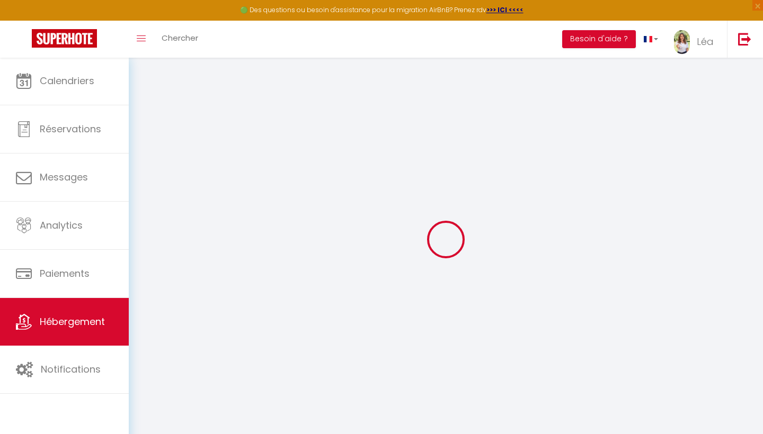
type input "Fuveau"
type input "[EMAIL_ADDRESS][DOMAIN_NAME]"
select select
checkbox input "false"
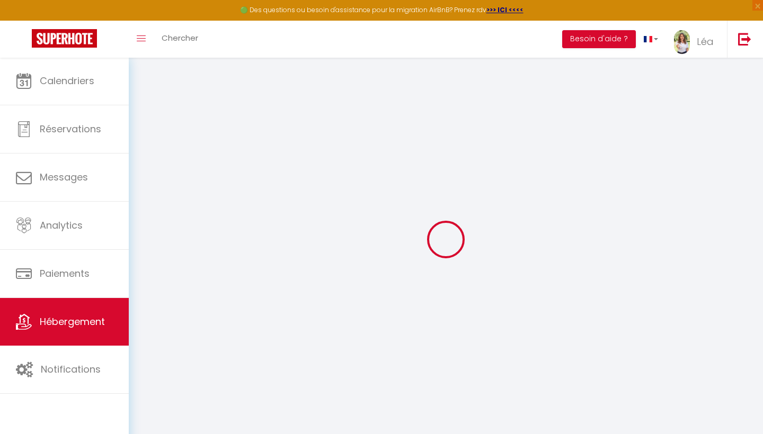
checkbox input "false"
type input "0"
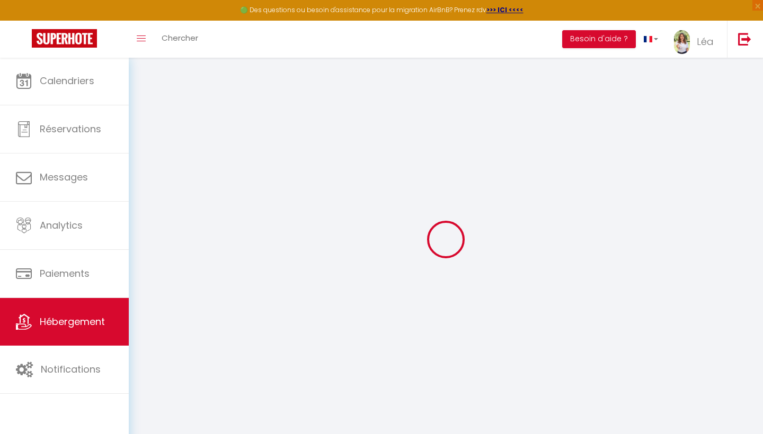
type input "0"
select select "+ 18 %"
select select
checkbox input "false"
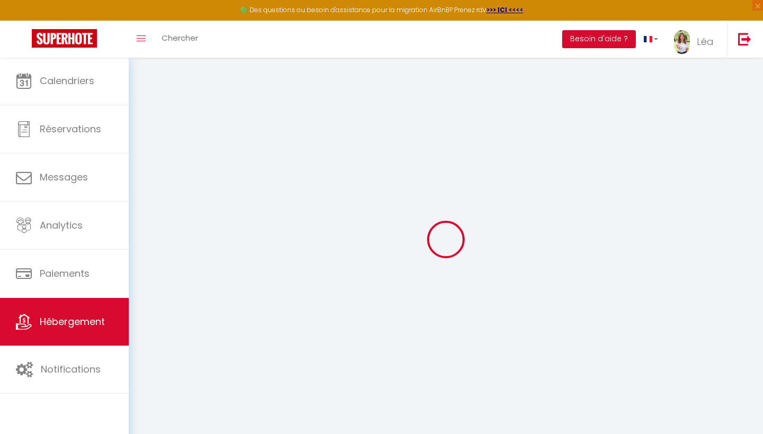
checkbox input "false"
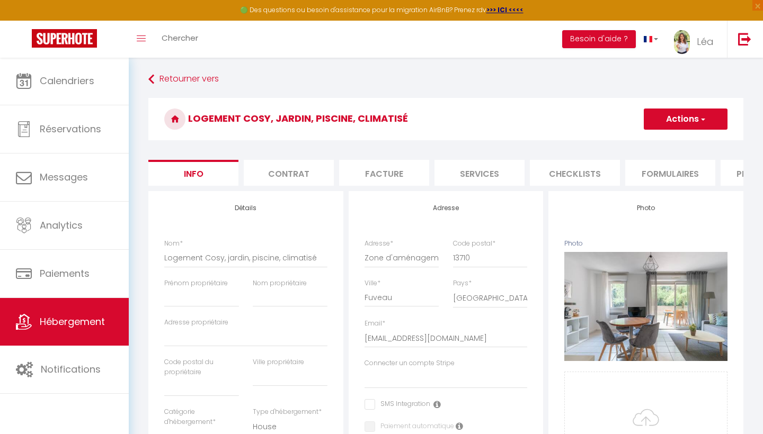
select select
checkbox input "false"
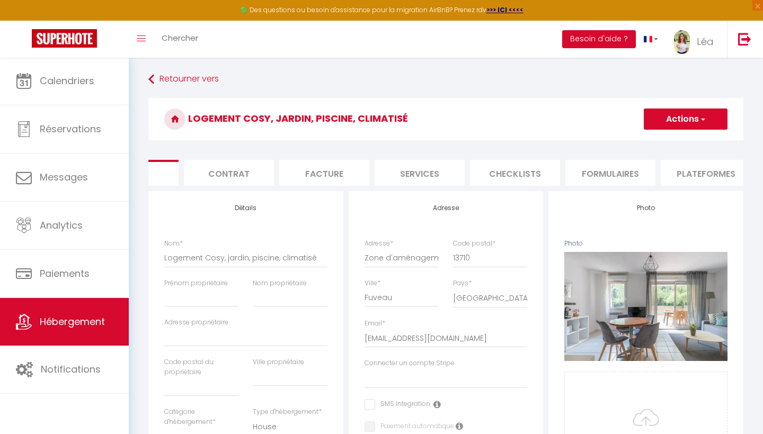
scroll to position [0, 63]
click at [672, 172] on li "Plateformes" at bounding box center [702, 173] width 90 height 26
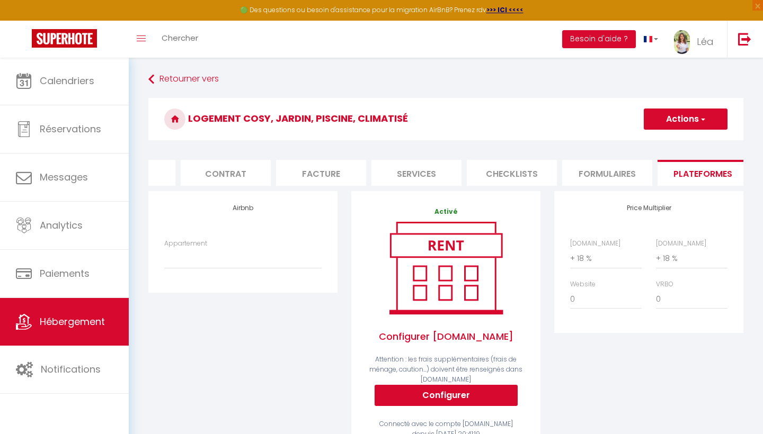
click at [458, 391] on button "Configurer" at bounding box center [445, 395] width 143 height 21
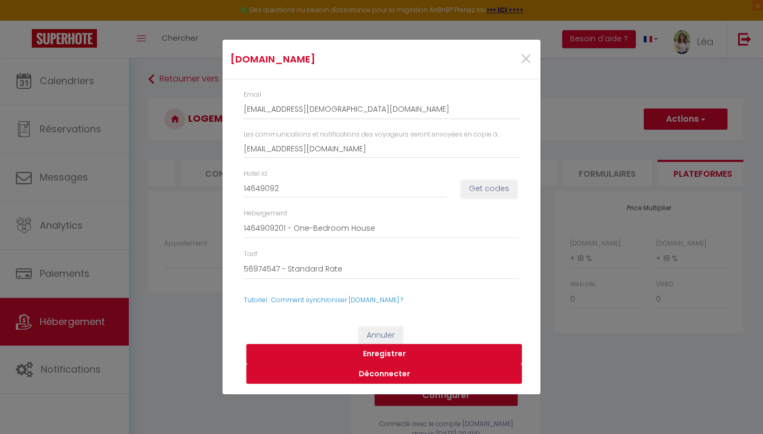
click at [486, 190] on button "Get codes" at bounding box center [489, 189] width 56 height 18
click at [516, 59] on div "×" at bounding box center [486, 59] width 105 height 23
click at [525, 60] on span "×" at bounding box center [525, 59] width 13 height 32
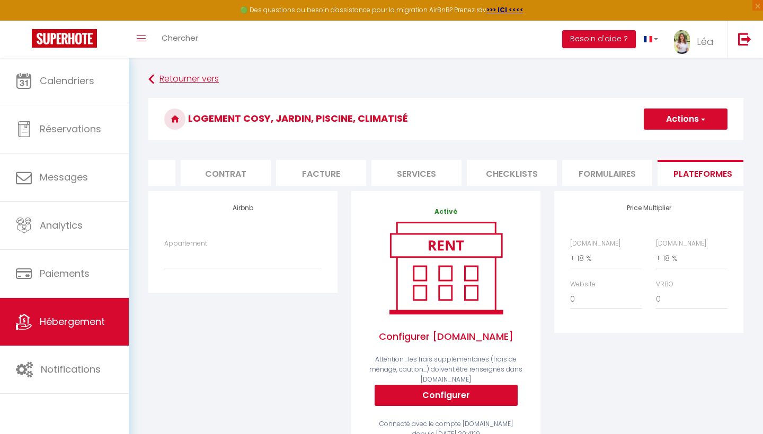
click at [152, 76] on icon at bounding box center [151, 79] width 6 height 19
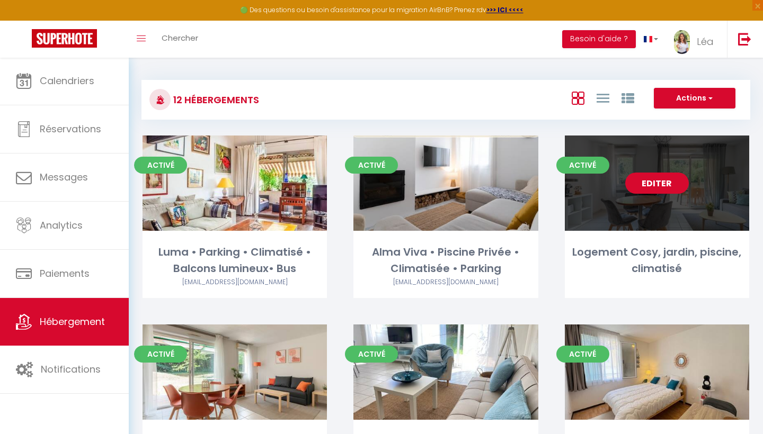
click at [651, 176] on link "Editer" at bounding box center [657, 183] width 64 height 21
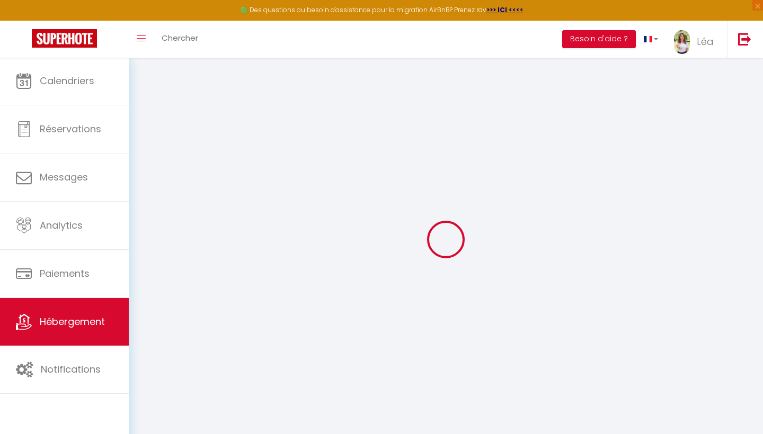
select select "+ 18 %"
select select
checkbox input "false"
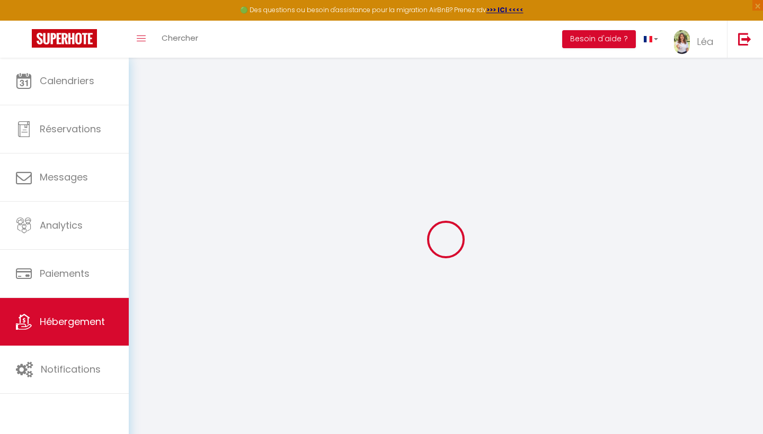
checkbox input "false"
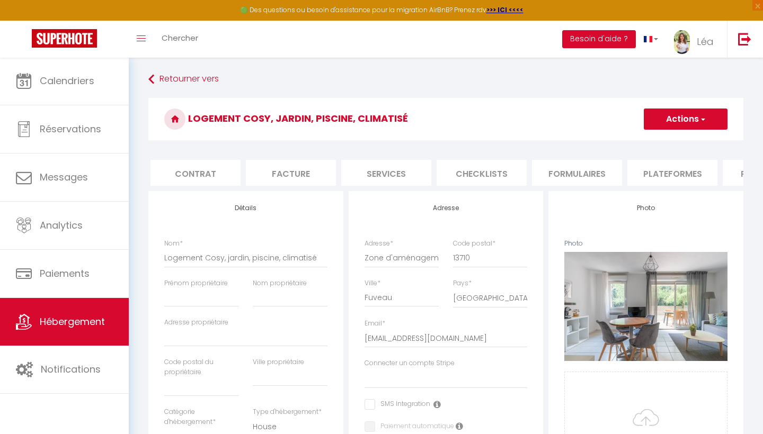
scroll to position [0, 162]
click at [573, 173] on li "Plateformes" at bounding box center [603, 173] width 90 height 26
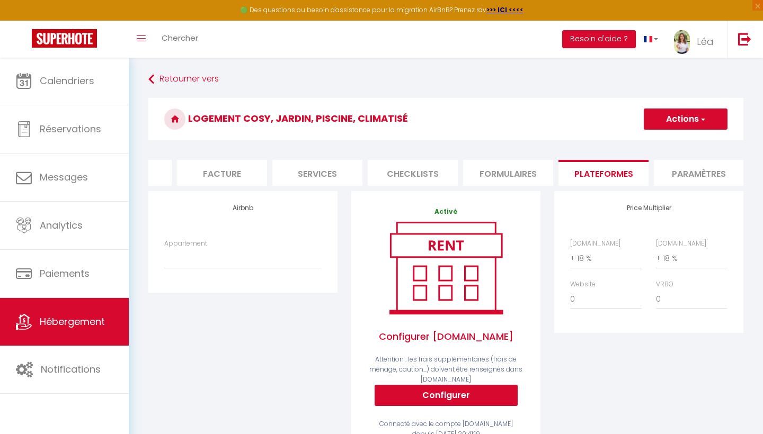
click at [687, 129] on button "Actions" at bounding box center [685, 119] width 84 height 21
click at [690, 175] on li "Paramètres" at bounding box center [699, 173] width 90 height 26
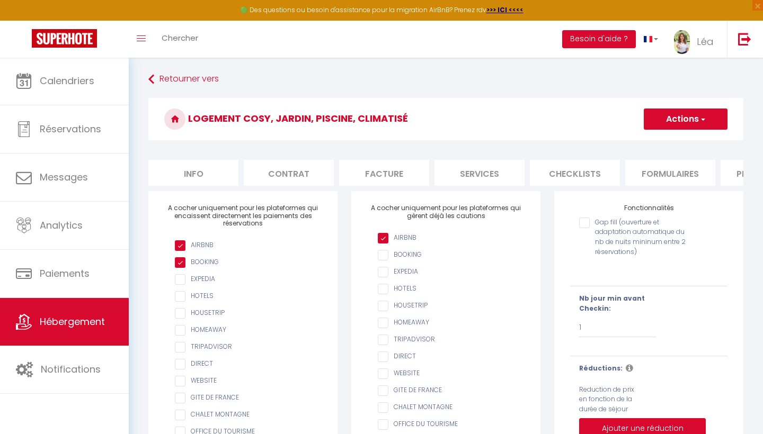
scroll to position [0, -1]
click at [209, 174] on li "Info" at bounding box center [193, 173] width 90 height 26
select select
checkbox input "false"
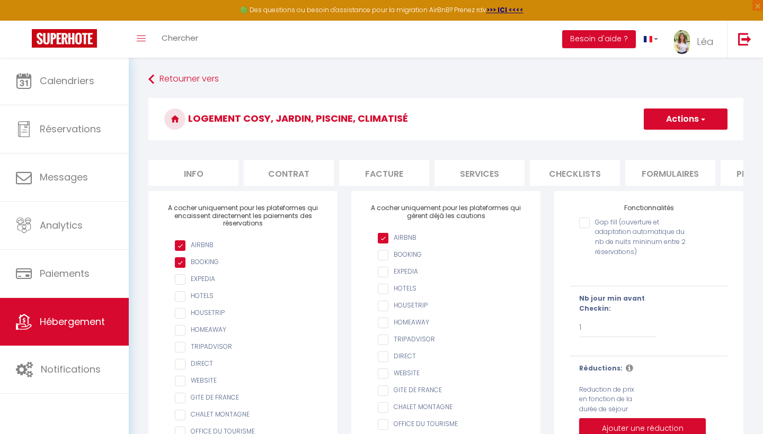
checkbox input "false"
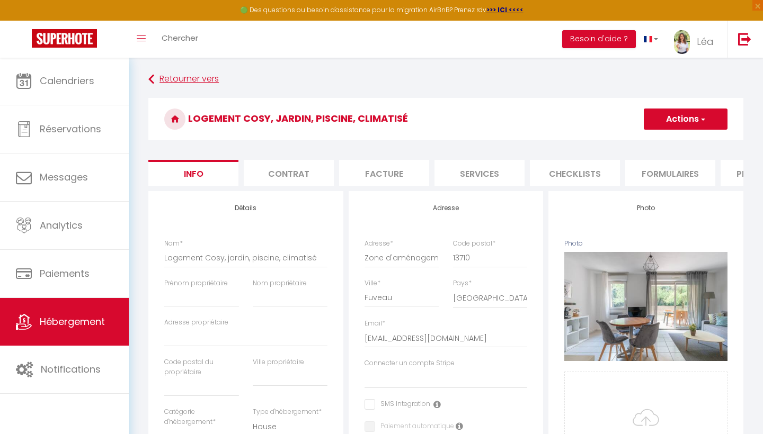
click at [153, 76] on icon at bounding box center [151, 79] width 6 height 19
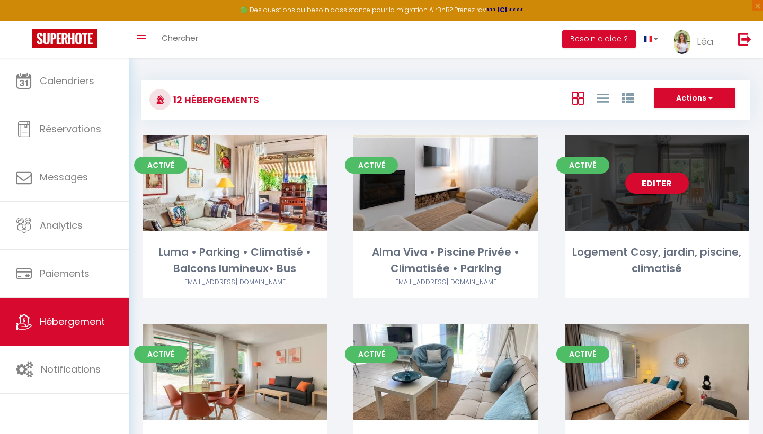
click at [706, 262] on div "Logement Cosy, jardin, piscine, climatisé" at bounding box center [657, 260] width 184 height 33
select select "3"
select select "2"
select select "1"
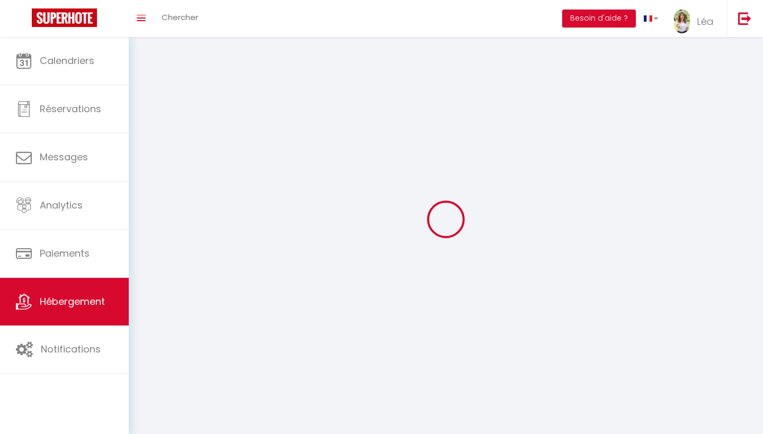
select select
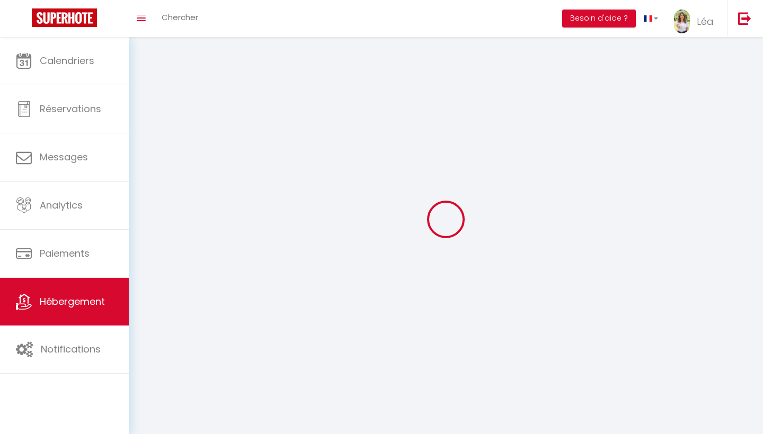
checkbox input "false"
select select
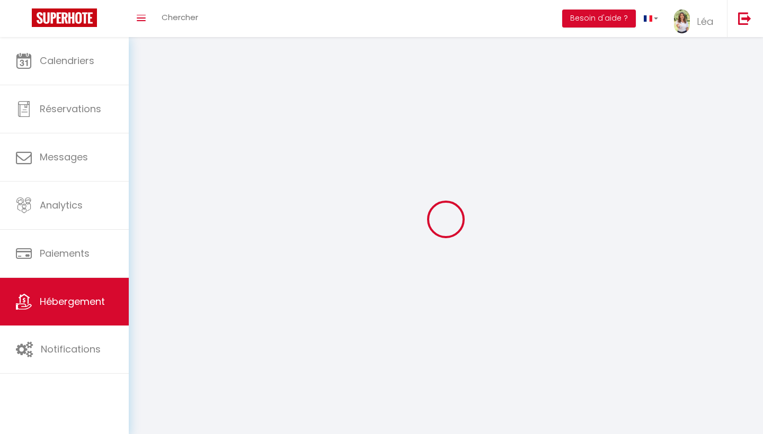
select select
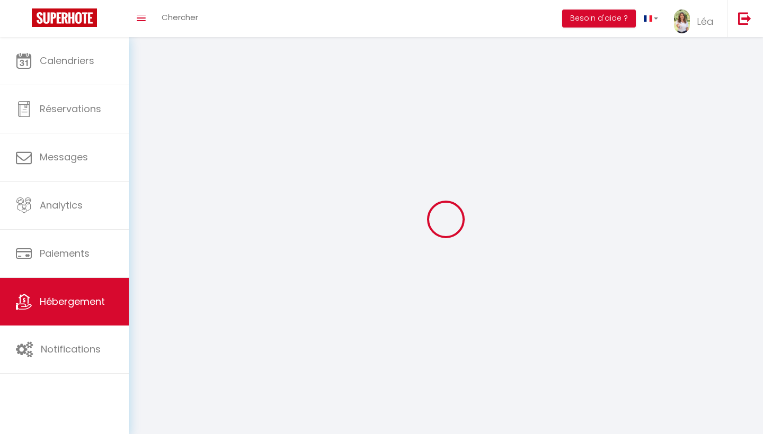
select select
checkbox input "false"
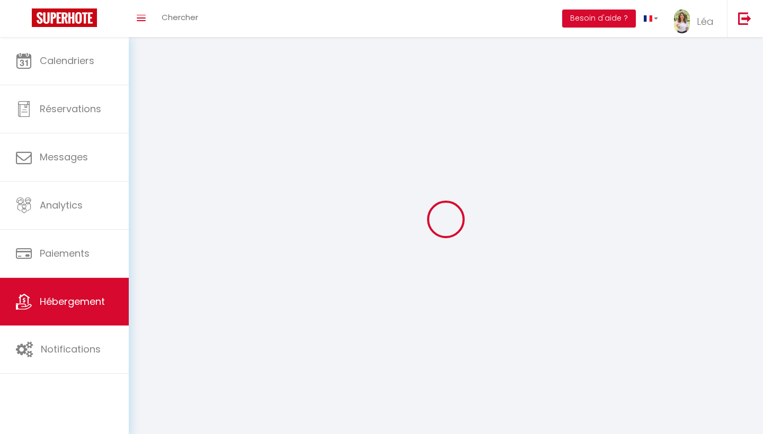
select select
select select "1"
select select
select select "28"
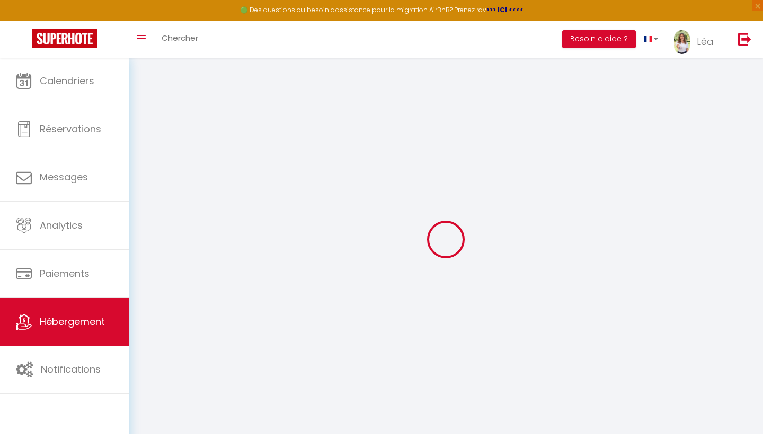
select select
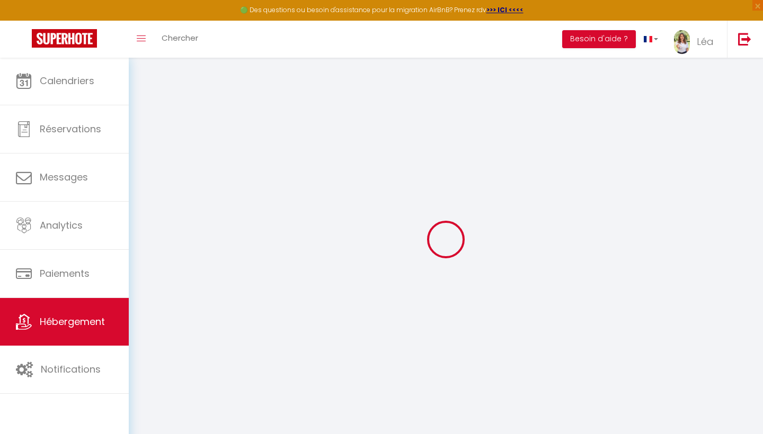
select select
checkbox input "false"
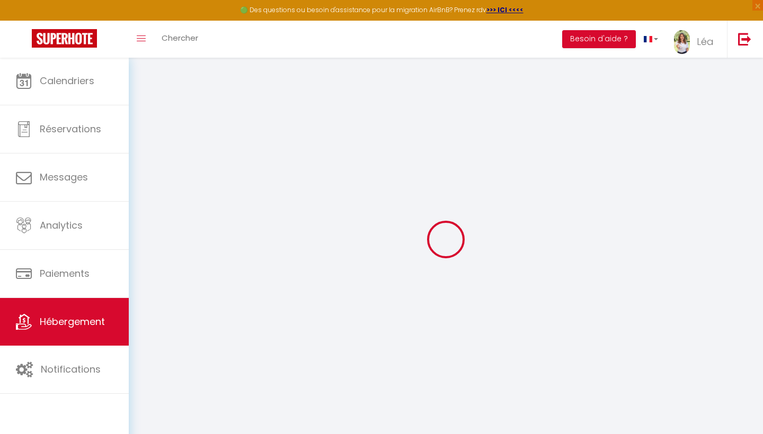
select select
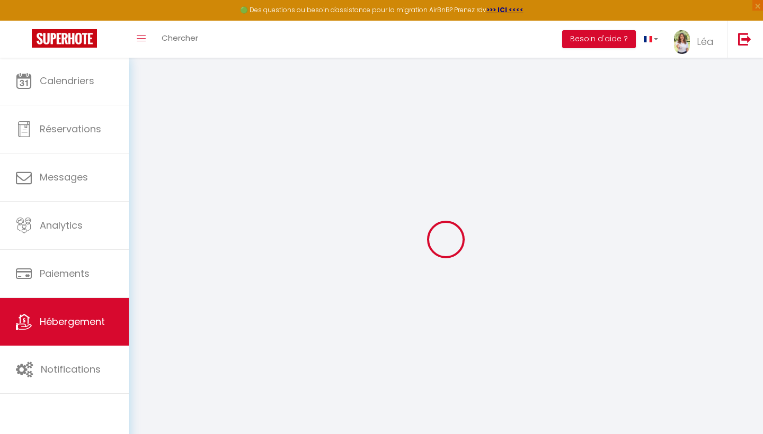
select select
checkbox input "false"
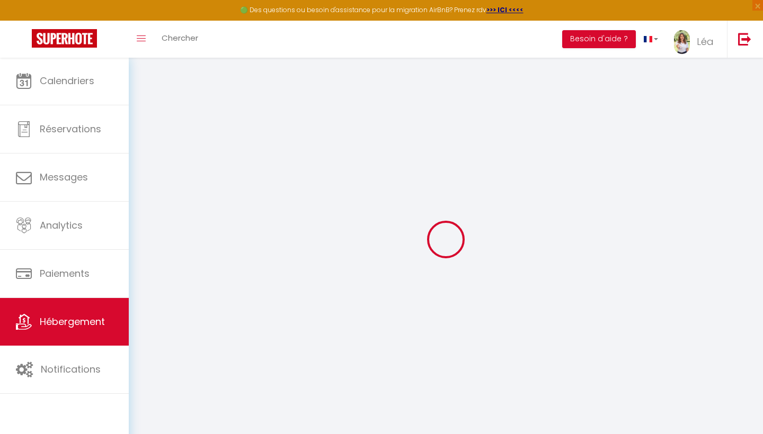
checkbox input "false"
select select
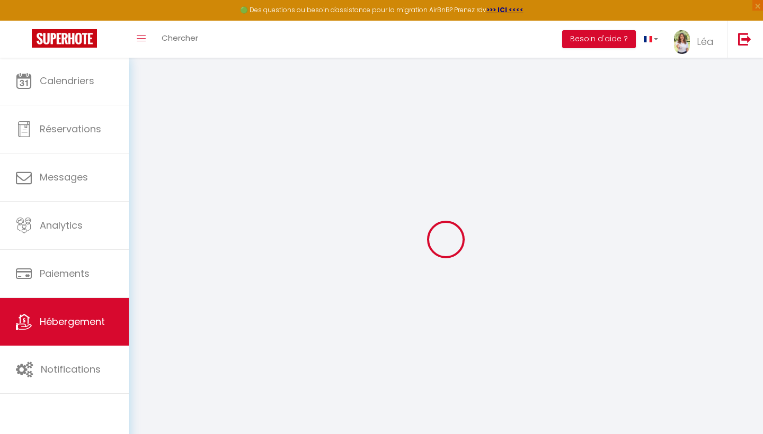
select select
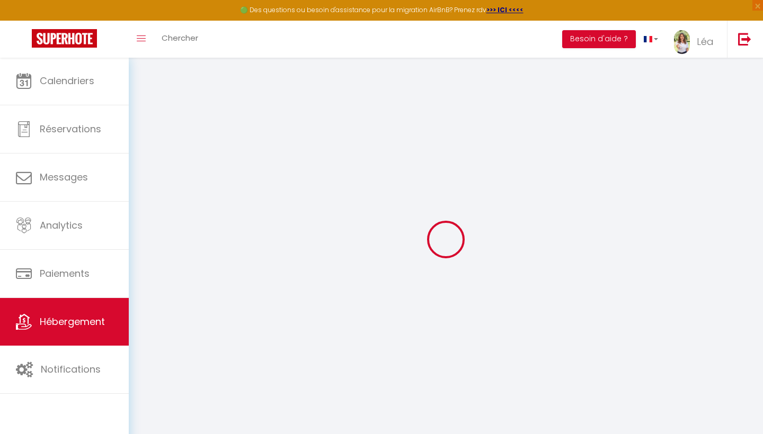
checkbox input "false"
select select
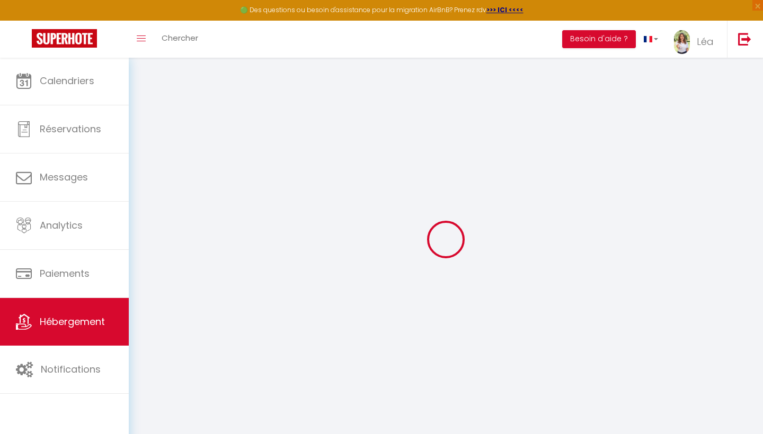
select select
type input "Logement Cosy, jardin, piscine, climatisé"
select select "houses"
type input "65"
type input "82"
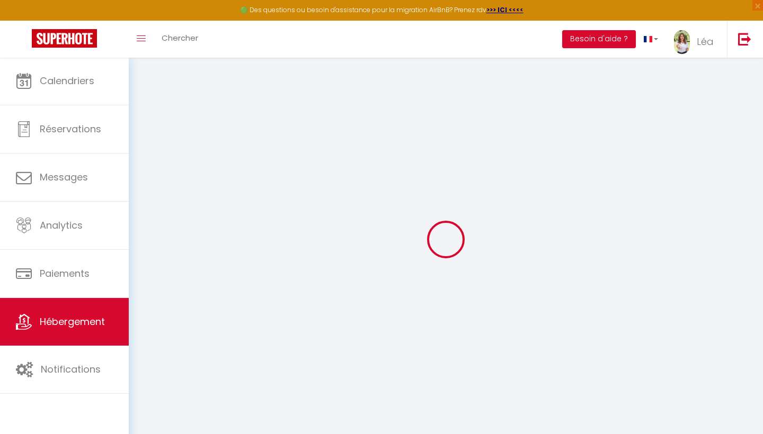
select select
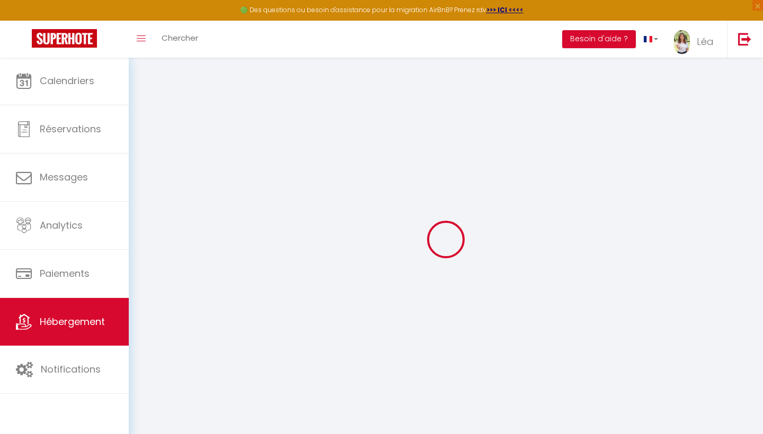
type input "Zone d'aménagement concerté de [GEOGRAPHIC_DATA]"
type input "13710"
type input "Fuveau"
type input "[EMAIL_ADDRESS][DOMAIN_NAME]"
select select
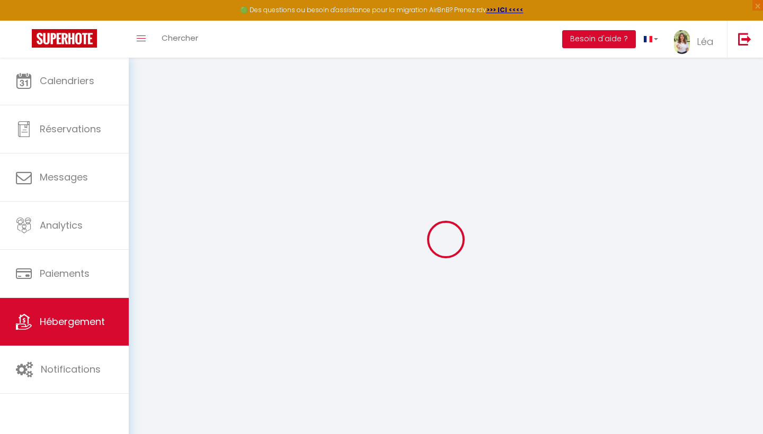
checkbox input "false"
type input "0"
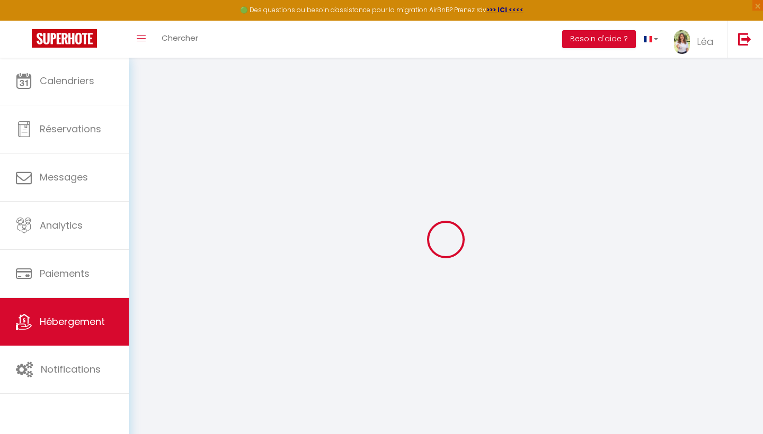
type input "0"
select select
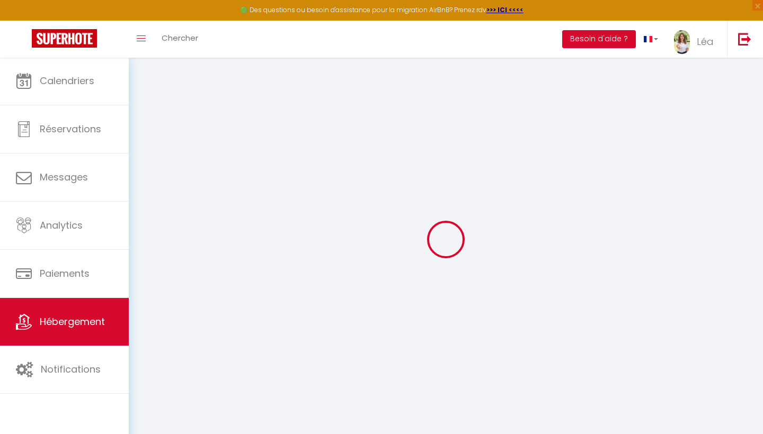
select select
checkbox input "false"
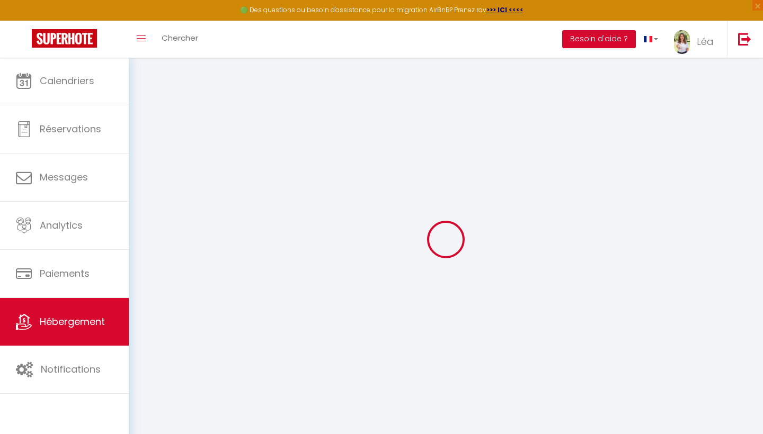
checkbox input "false"
select select
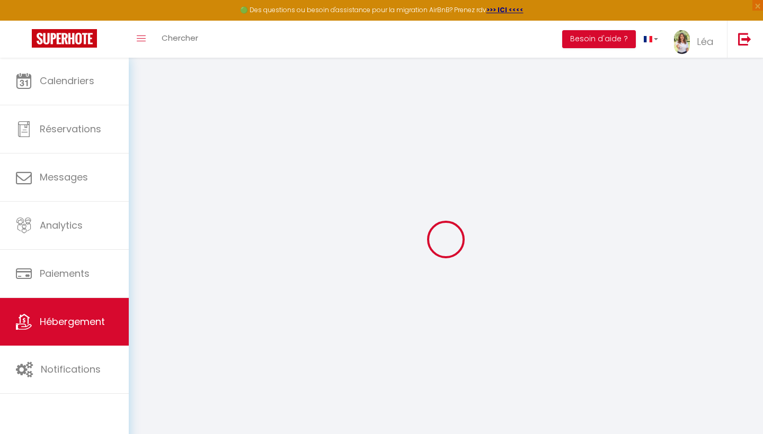
select select
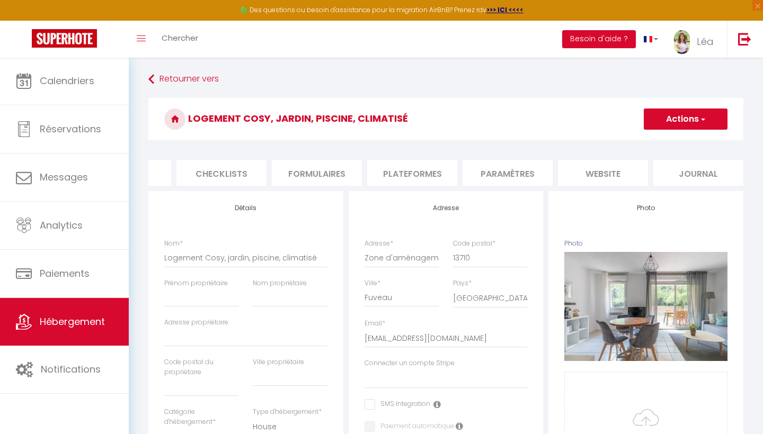
click at [520, 177] on li "Paramètres" at bounding box center [507, 173] width 90 height 26
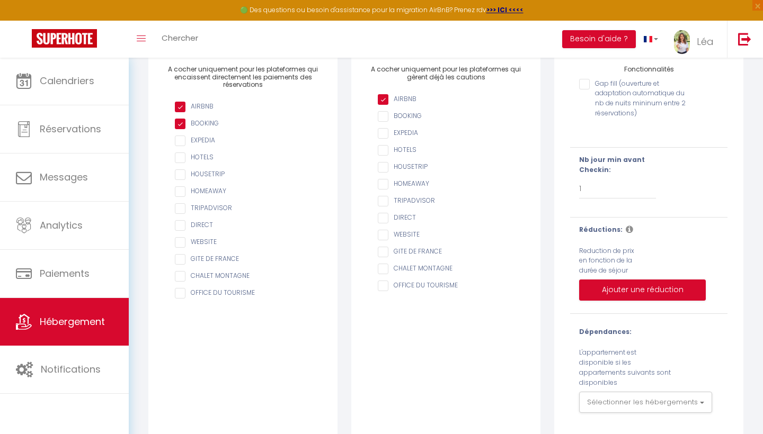
scroll to position [138, 0]
click at [636, 368] on label "L'appartement est disponible si les appartements suivants sont disponibles" at bounding box center [625, 369] width 93 height 40
click at [636, 373] on div "Dépendances: L'appartement est disponible si les appartements suivants sont dis…" at bounding box center [648, 371] width 139 height 86
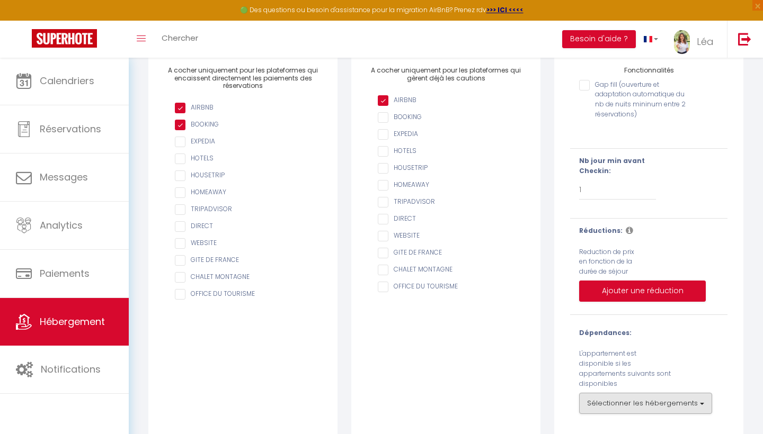
click at [636, 393] on button "Sélectionner les hébergements" at bounding box center [645, 403] width 133 height 21
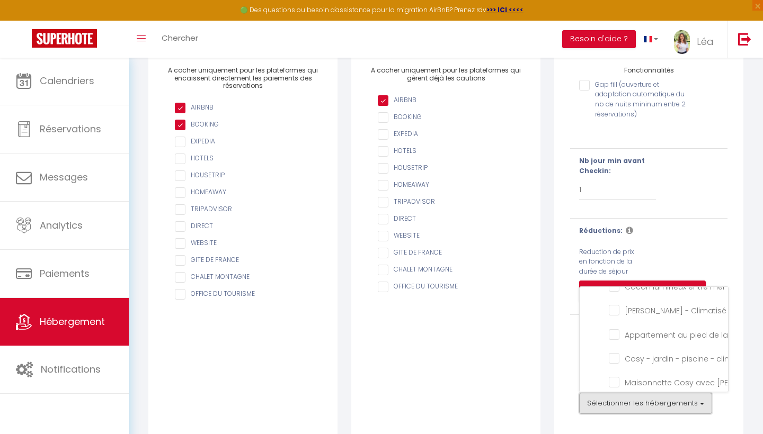
scroll to position [178, 0]
click at [607, 335] on ul "Tous Luma • Parking • Climatisé • Balcons lumineux• Bus Alma Viva • Piscine Pri…" at bounding box center [661, 254] width 132 height 275
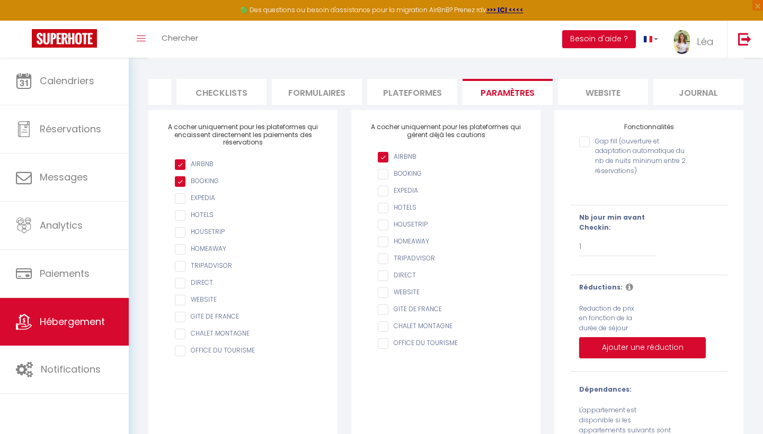
scroll to position [76, 0]
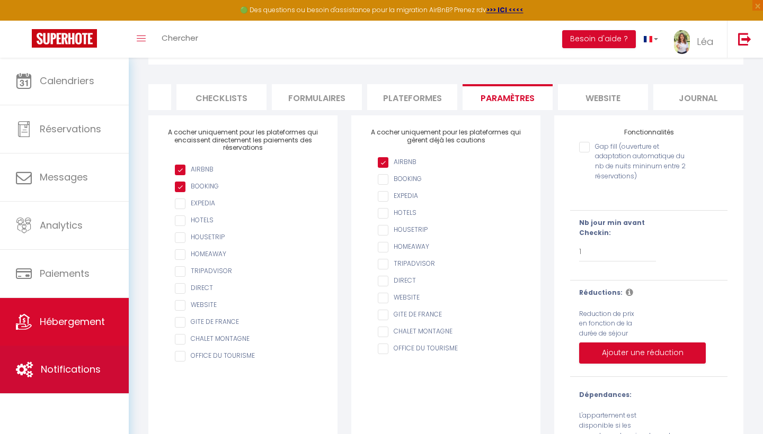
click at [84, 369] on span "Notifications" at bounding box center [71, 369] width 60 height 13
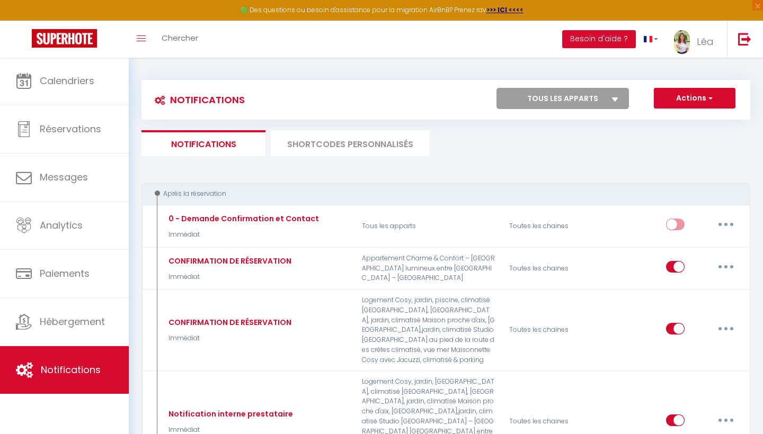
drag, startPoint x: 484, startPoint y: 121, endPoint x: 725, endPoint y: 102, distance: 241.2
click at [725, 102] on button "Actions" at bounding box center [695, 98] width 82 height 21
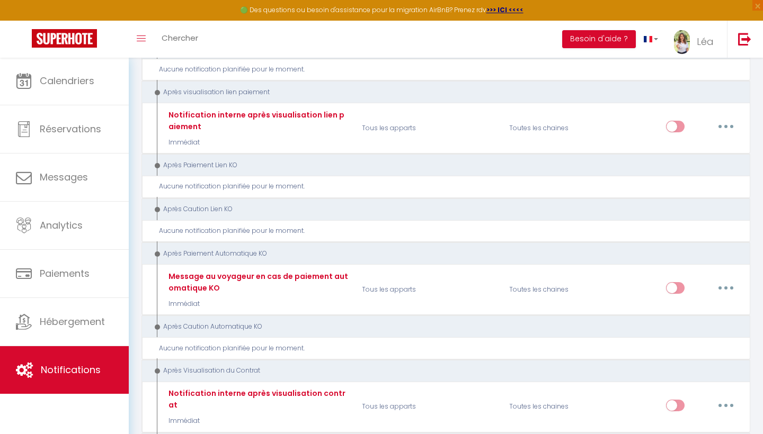
scroll to position [1069, 0]
click at [87, 318] on span "Hébergement" at bounding box center [72, 321] width 65 height 13
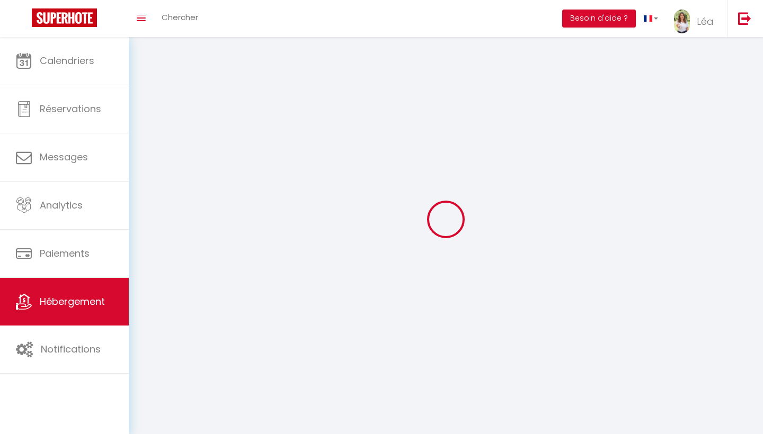
click at [74, 310] on link "Hébergement" at bounding box center [64, 302] width 129 height 48
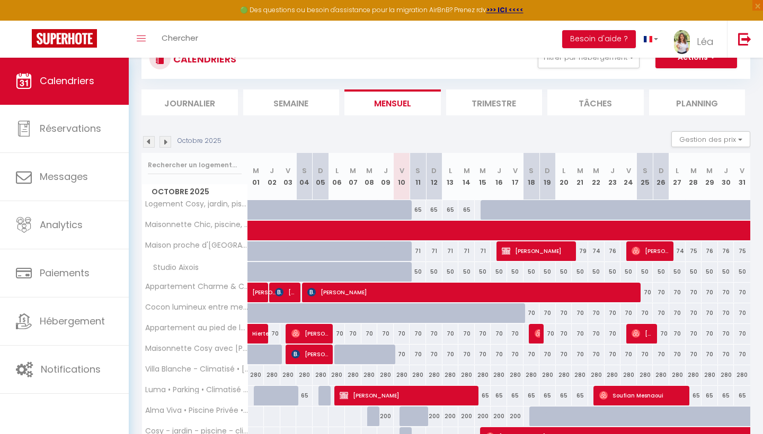
scroll to position [41, 0]
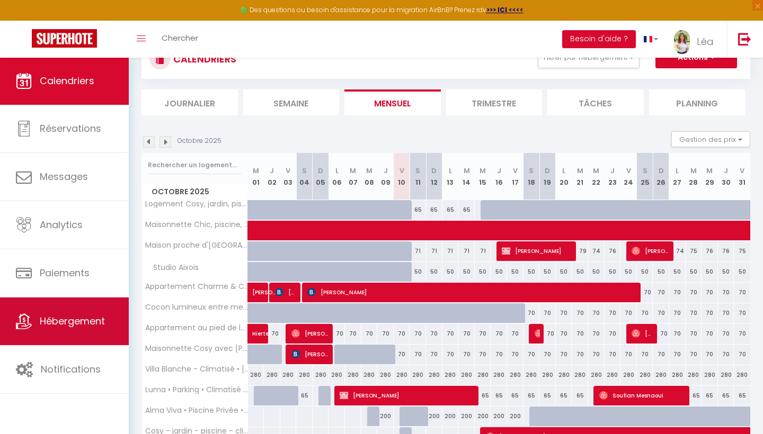
click at [71, 335] on link "Hébergement" at bounding box center [64, 322] width 129 height 48
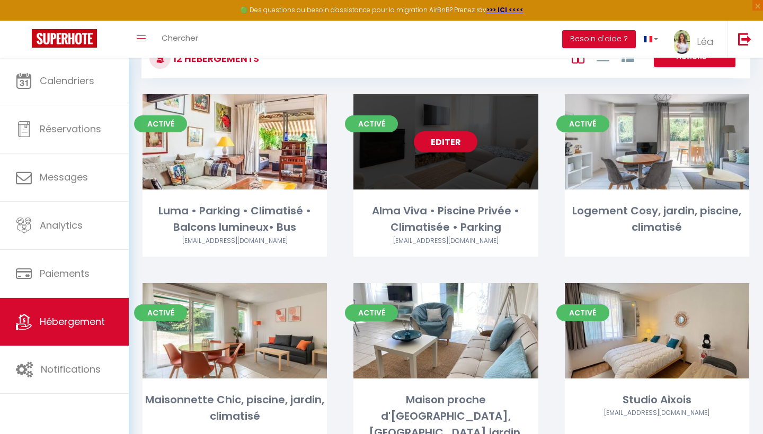
scroll to position [58, 0]
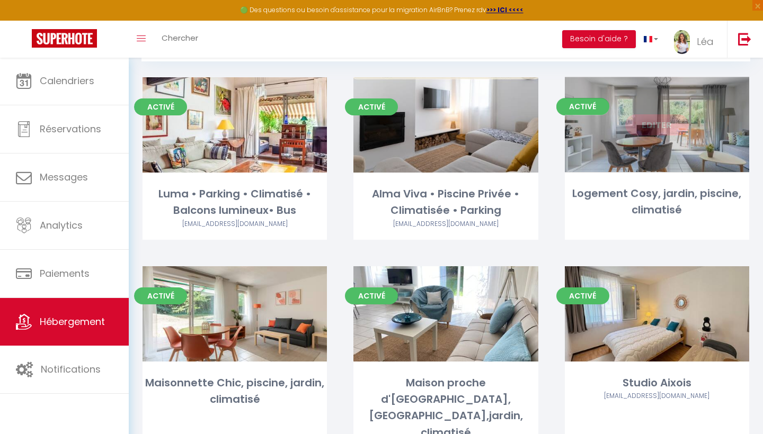
click at [650, 119] on link "Editer" at bounding box center [657, 124] width 64 height 21
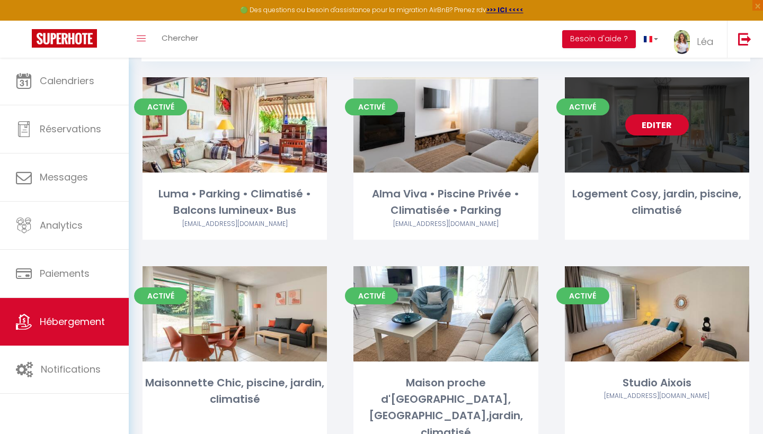
click at [650, 127] on link "Editer" at bounding box center [657, 124] width 64 height 21
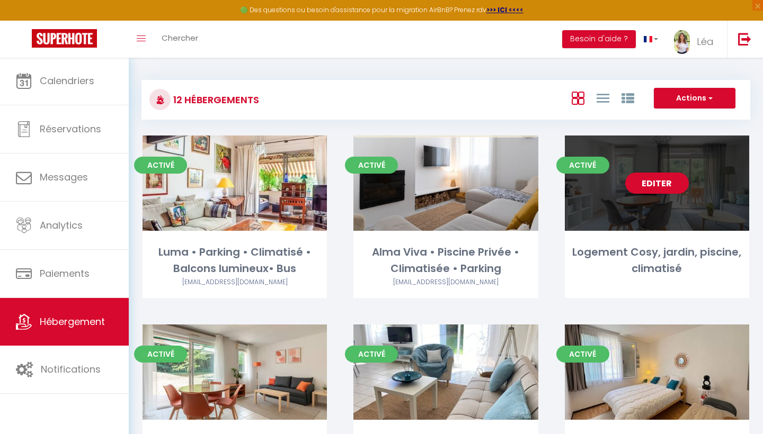
scroll to position [0, 0]
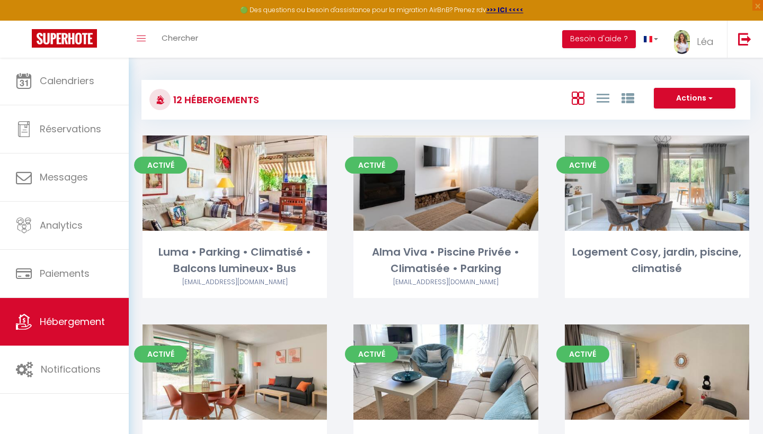
click at [700, 88] on button "Actions" at bounding box center [695, 98] width 82 height 21
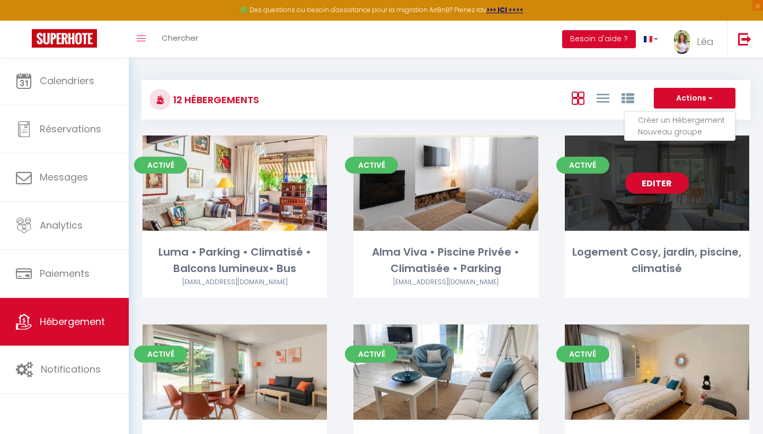
click at [656, 192] on link "Editer" at bounding box center [657, 183] width 64 height 21
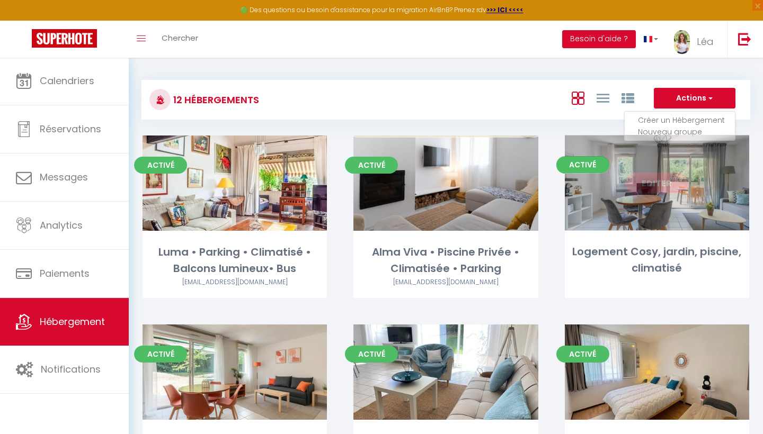
click at [665, 176] on link "Editer" at bounding box center [657, 183] width 64 height 21
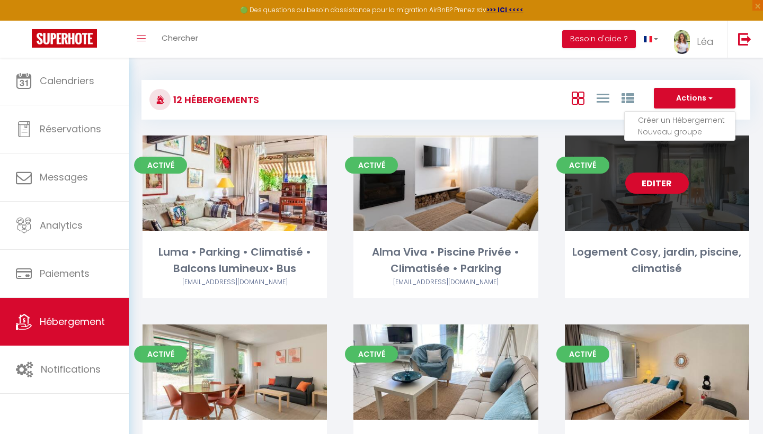
click at [665, 177] on link "Editer" at bounding box center [657, 183] width 64 height 21
select select "3"
select select "2"
select select "1"
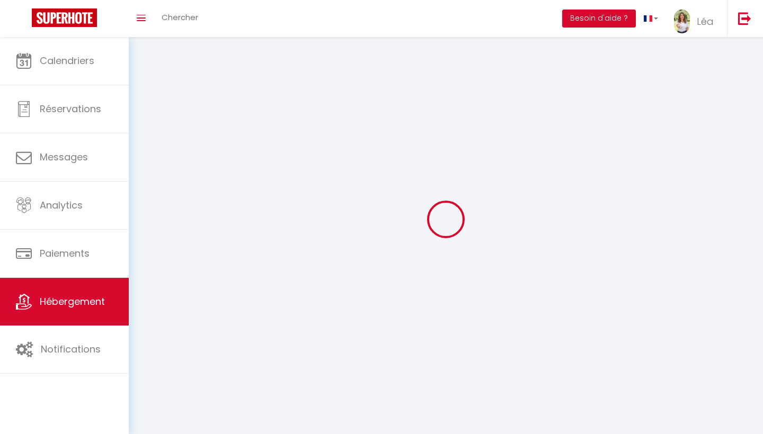
select select
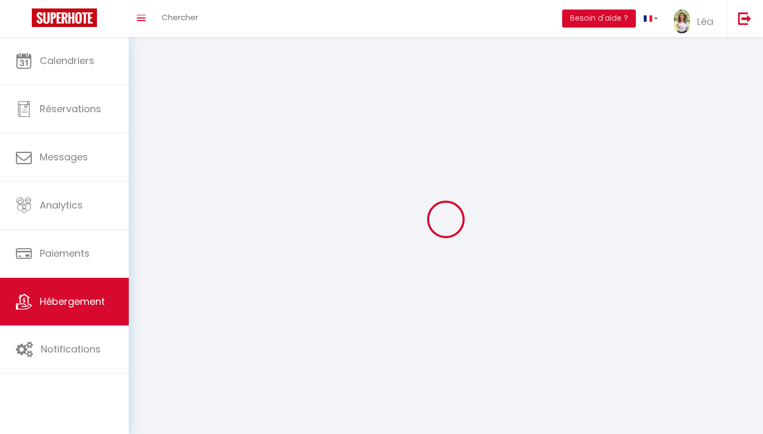
select select
checkbox input "false"
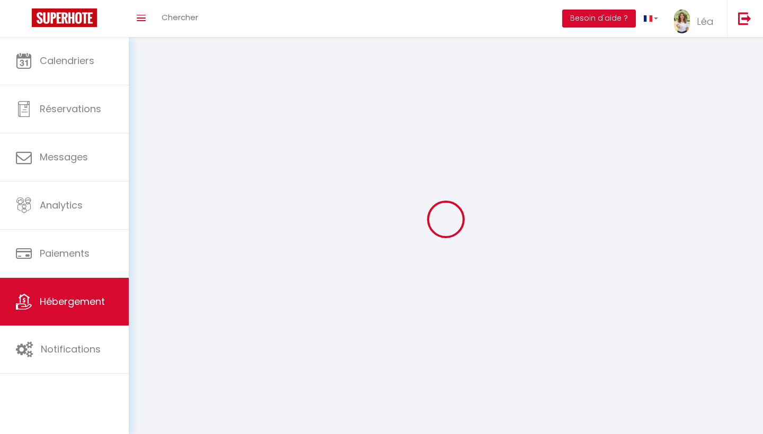
checkbox input "false"
select select
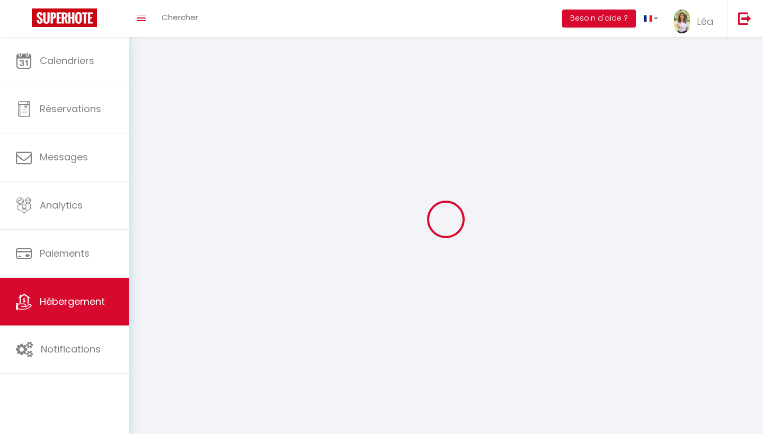
select select
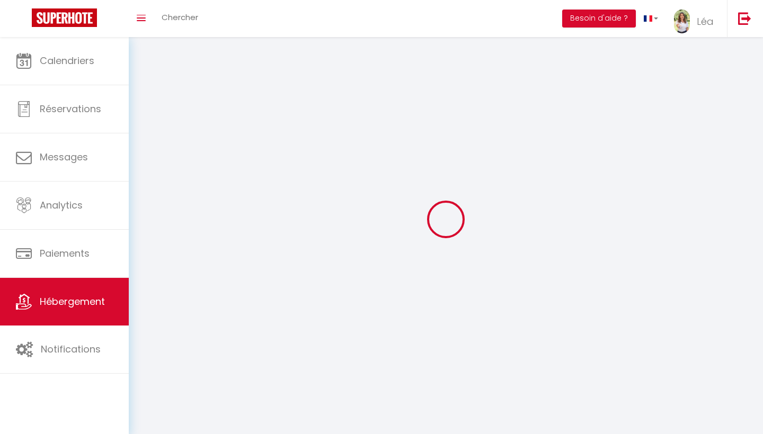
select select
checkbox input "false"
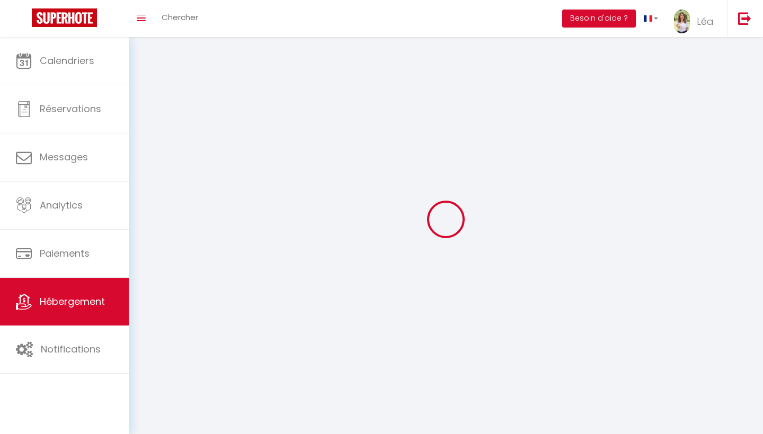
select select
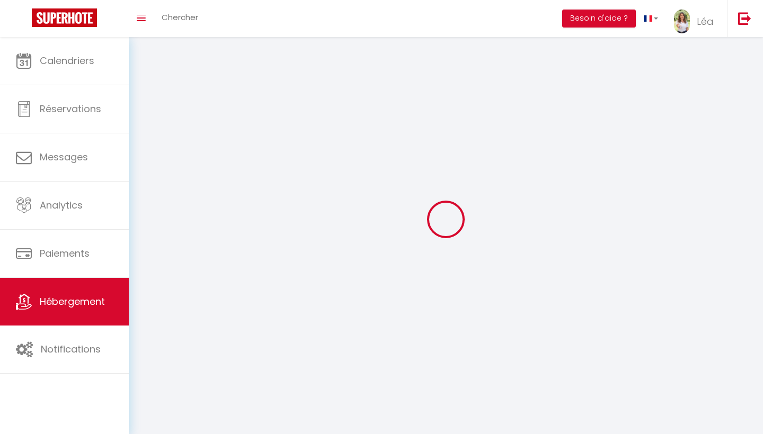
select select
checkbox input "false"
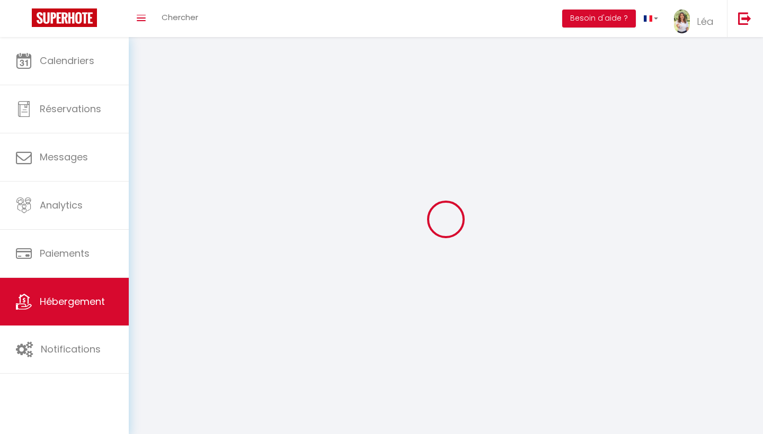
checkbox input "false"
select select
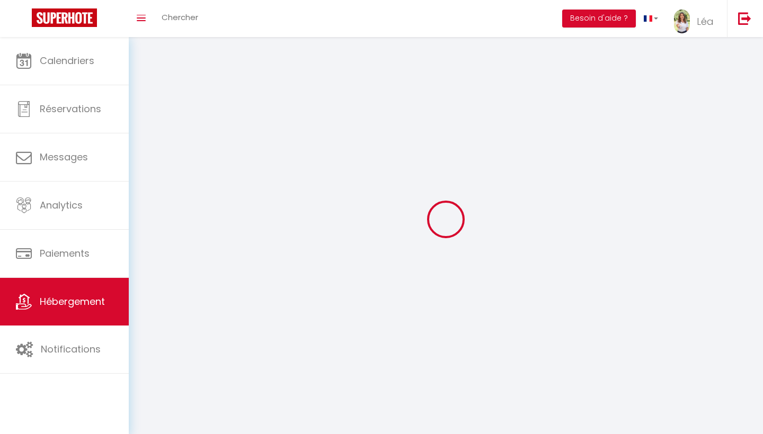
select select
checkbox input "false"
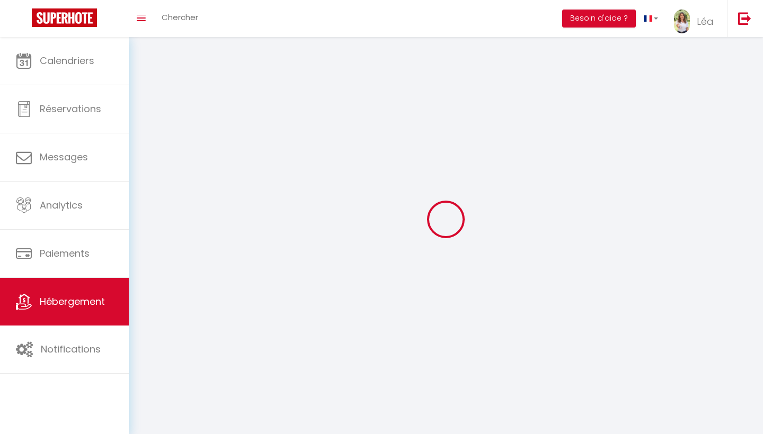
checkbox input "false"
select select
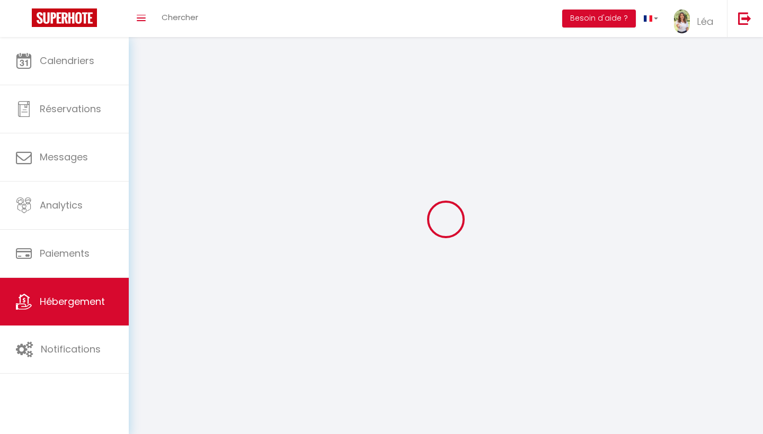
select select
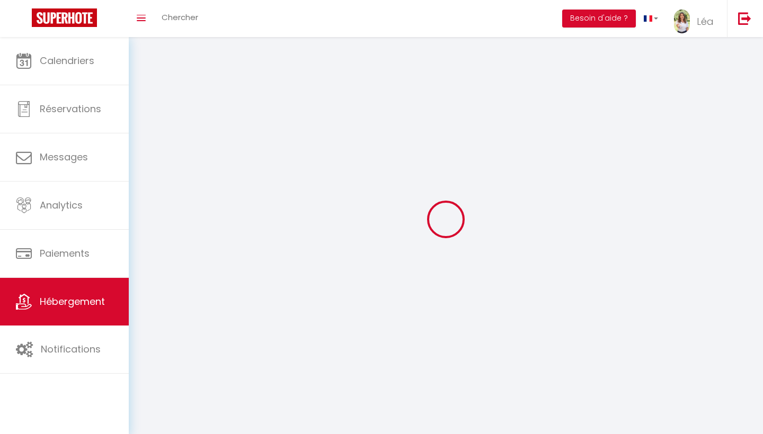
checkbox input "false"
select select
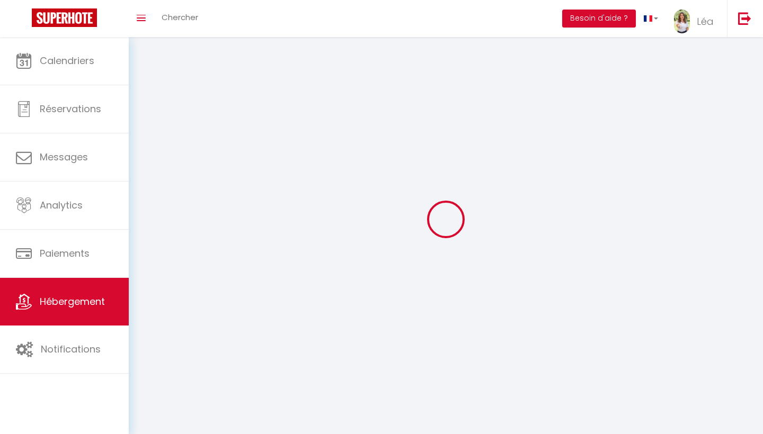
select select
select select "1"
select select
select select "28"
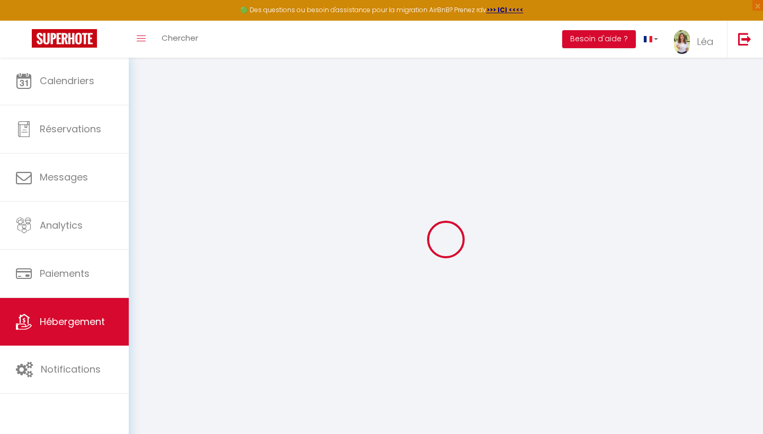
select select
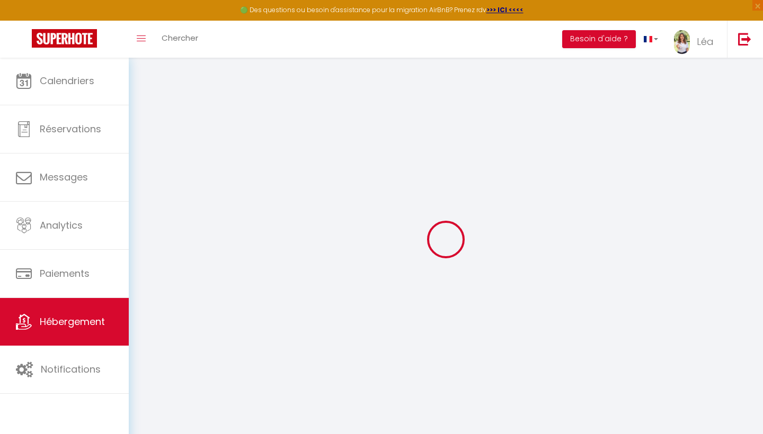
select select
checkbox input "false"
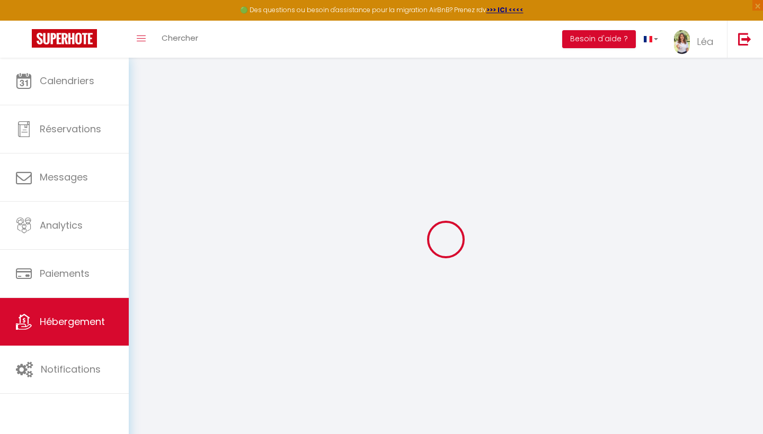
select select
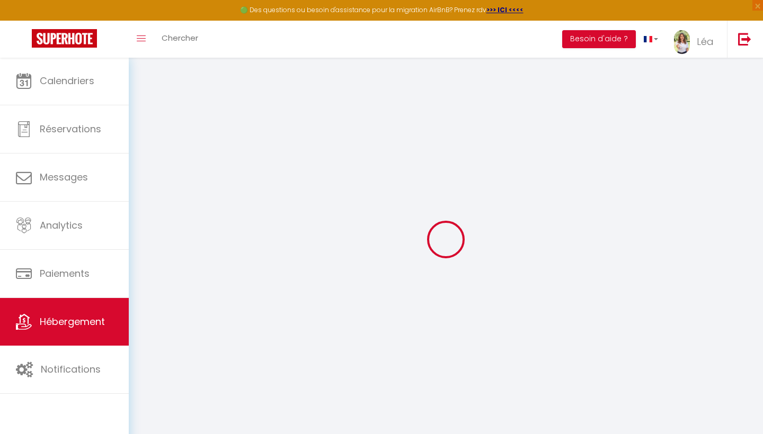
select select
checkbox input "false"
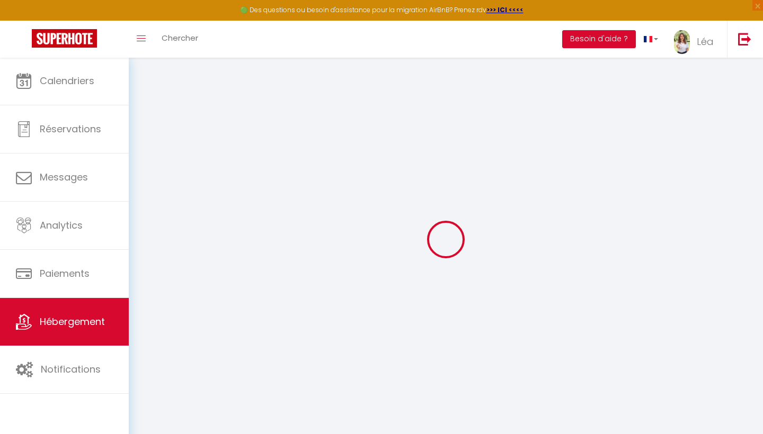
checkbox input "false"
select select
type input "Logement Cosy, jardin, piscine, climatisé"
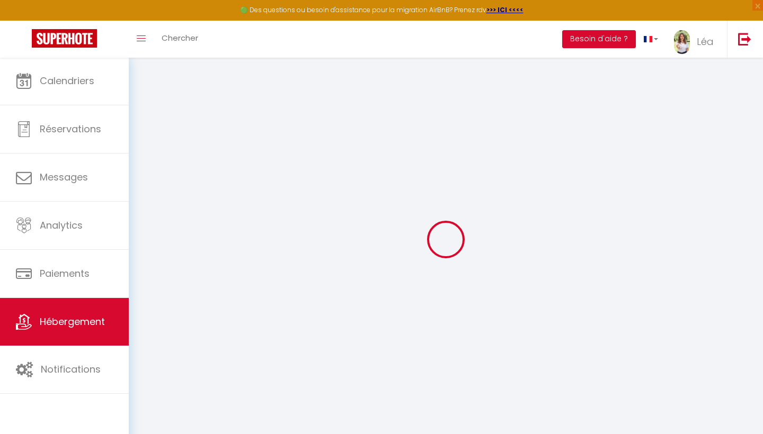
select select "houses"
type input "65"
type input "82"
select select
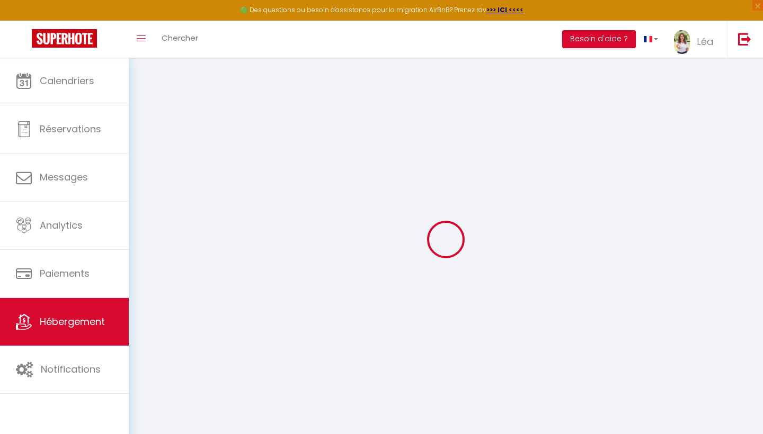
select select
type input "Zone d'aménagement concerté de [GEOGRAPHIC_DATA]"
type input "13710"
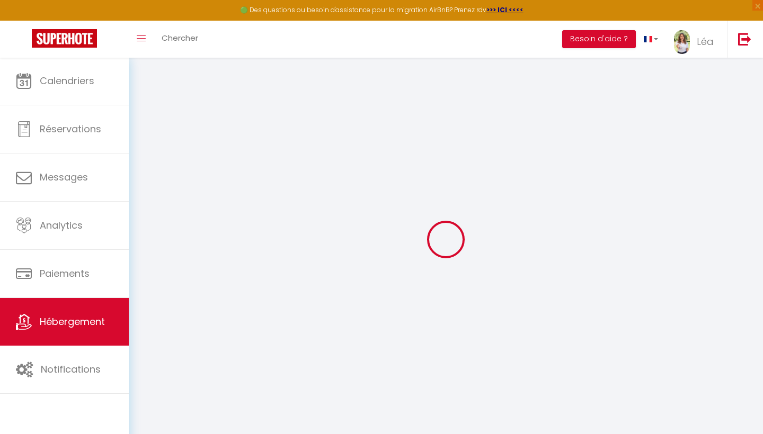
type input "Fuveau"
type input "[EMAIL_ADDRESS][DOMAIN_NAME]"
select select
checkbox input "false"
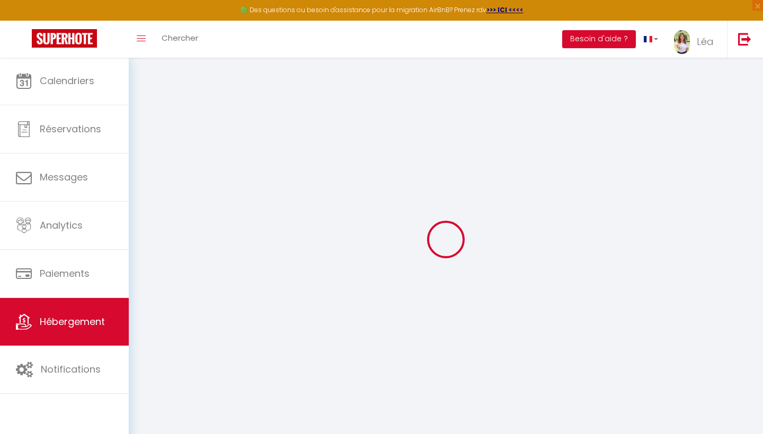
checkbox input "false"
type input "0"
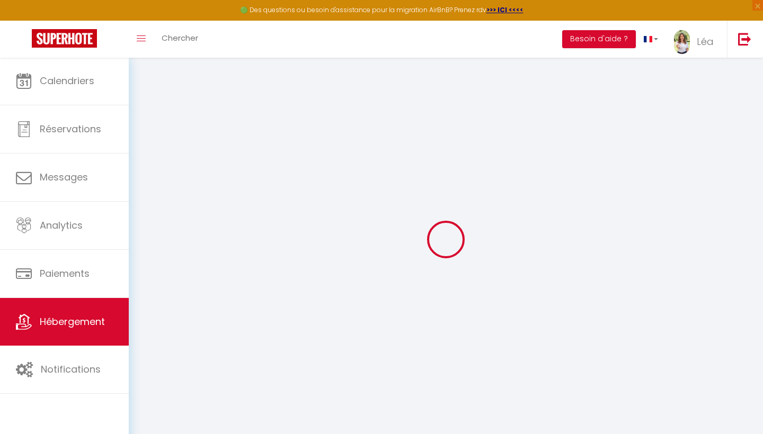
type input "0"
select select
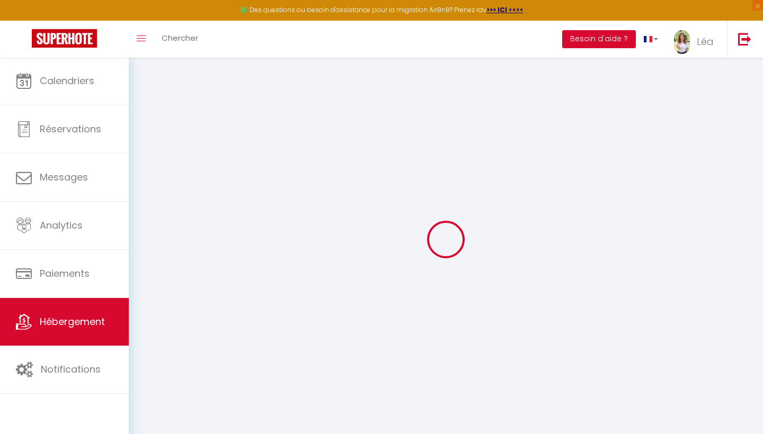
select select
checkbox input "false"
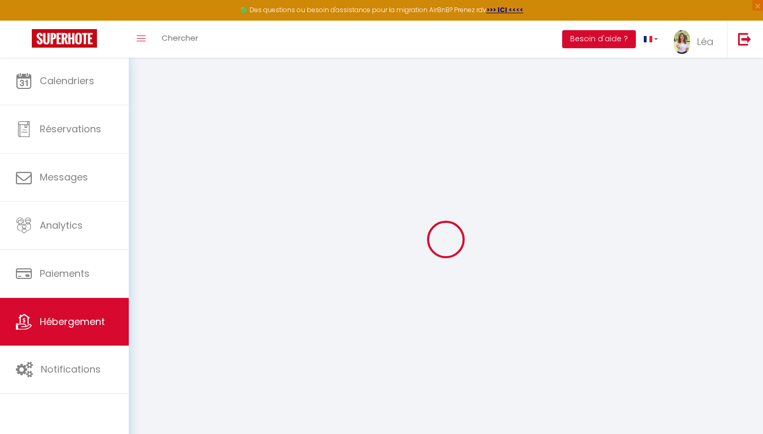
checkbox input "false"
select select
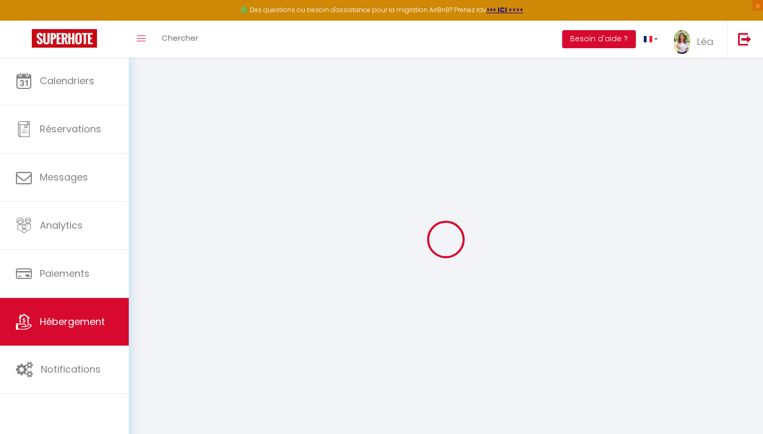
select select
checkbox input "false"
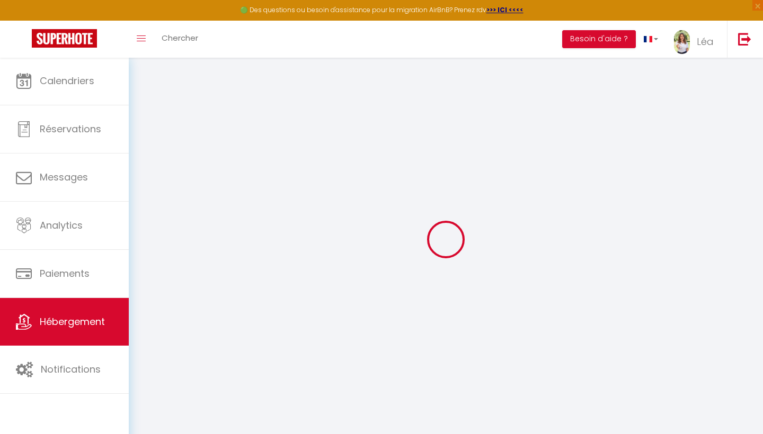
checkbox input "false"
select select
checkbox input "false"
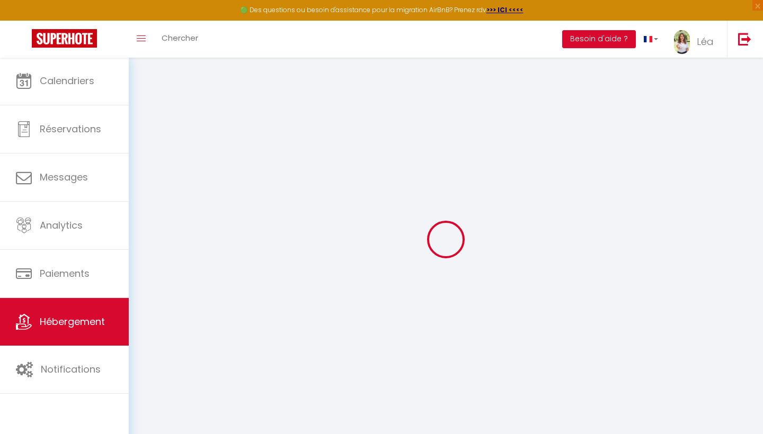
checkbox input "false"
select select "16:00"
select select "23:45"
select select "10:00"
select select "30"
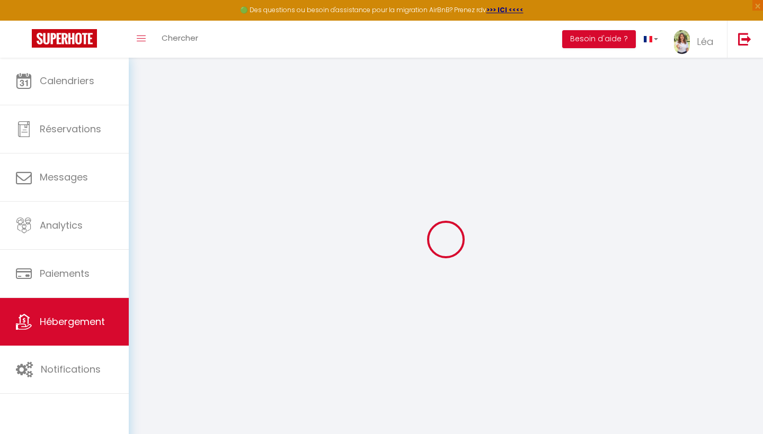
select select "120"
select select "52923"
select select
checkbox input "false"
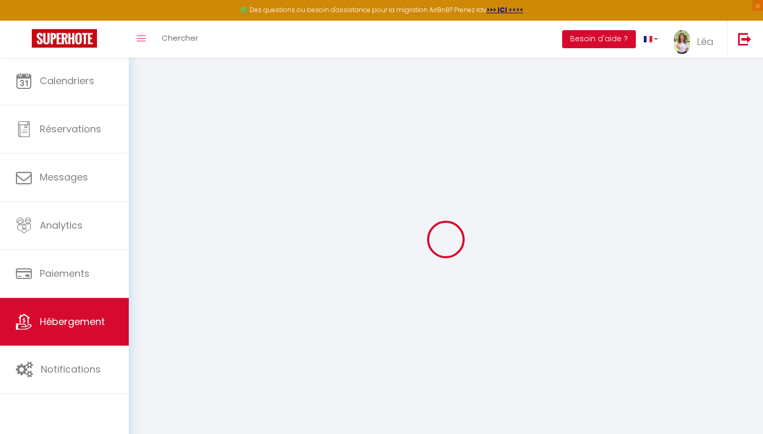
checkbox input "false"
select select
checkbox input "false"
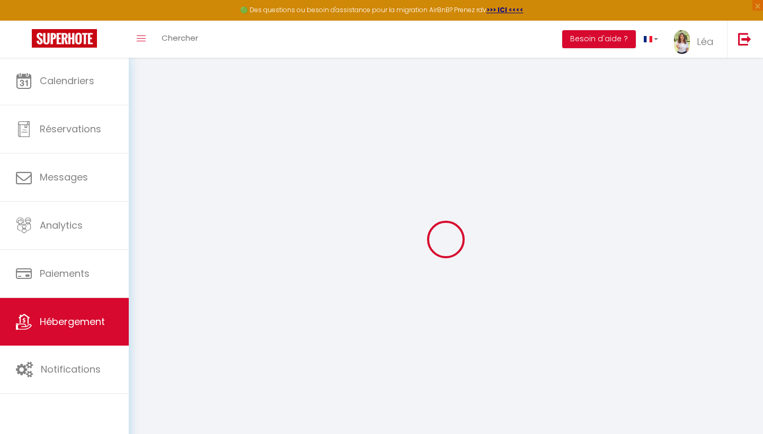
checkbox input "false"
select select
checkbox input "false"
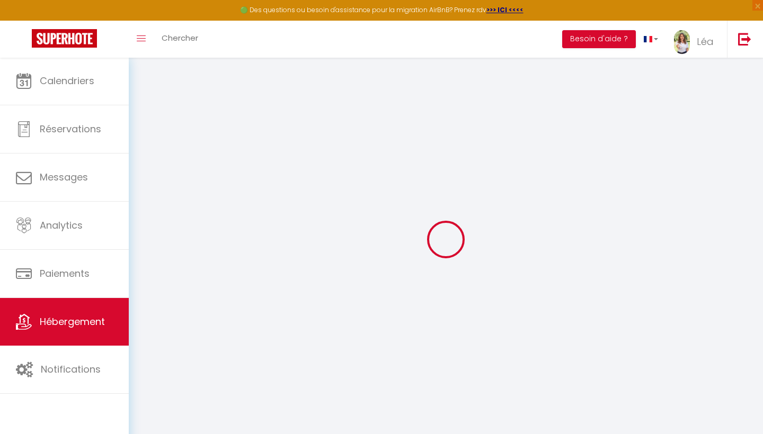
checkbox input "false"
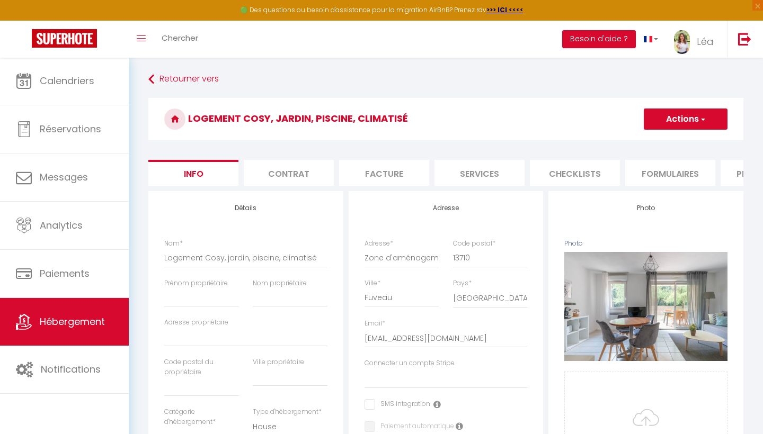
click at [702, 124] on span "button" at bounding box center [702, 119] width 7 height 11
click at [639, 169] on link "Supprimer" at bounding box center [669, 170] width 113 height 14
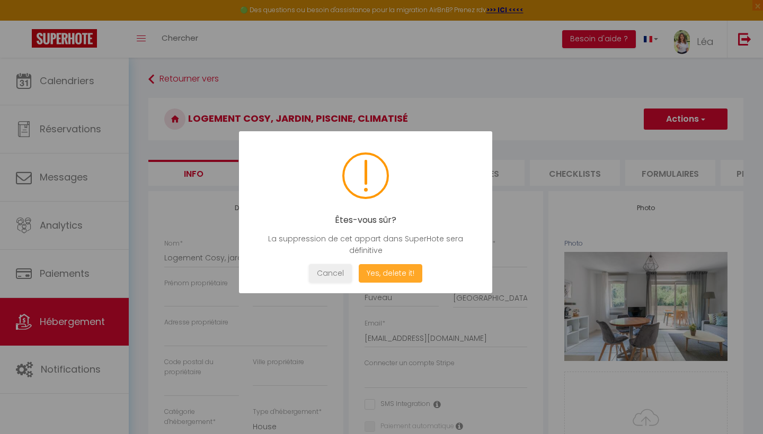
click at [393, 276] on button "Yes, delete it!" at bounding box center [391, 273] width 64 height 19
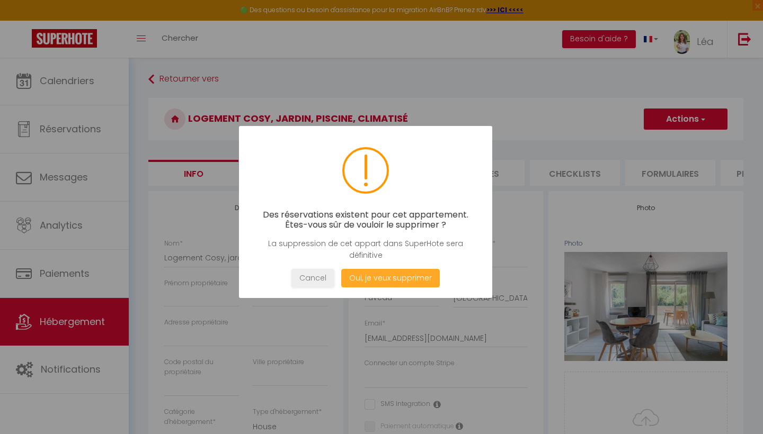
click at [386, 284] on button "Oui, je veux supprimer" at bounding box center [390, 278] width 99 height 19
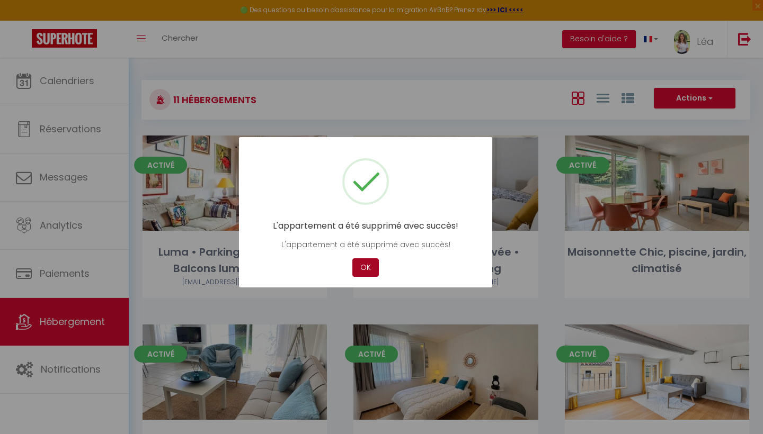
click at [369, 264] on button "OK" at bounding box center [365, 267] width 26 height 19
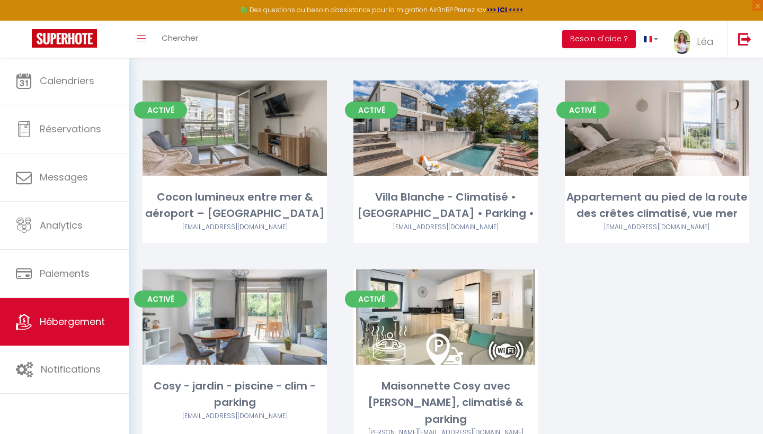
scroll to position [466, 0]
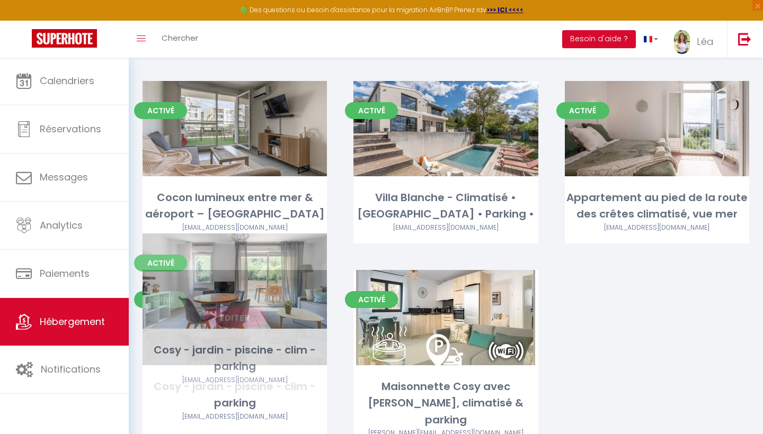
click at [235, 307] on link "Editer" at bounding box center [235, 317] width 64 height 21
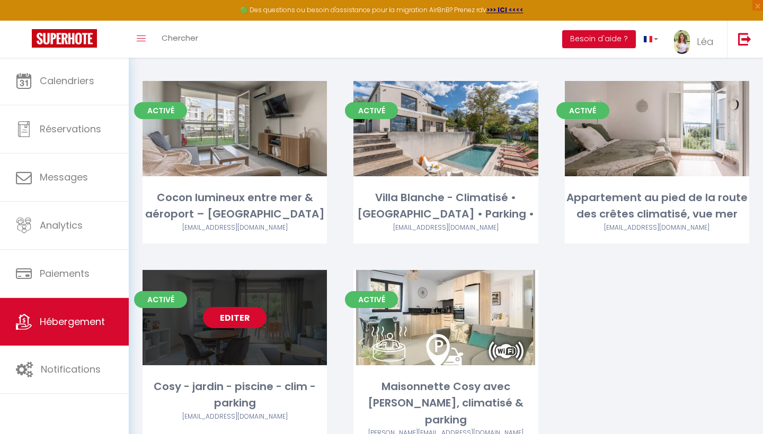
click at [235, 307] on link "Editer" at bounding box center [235, 317] width 64 height 21
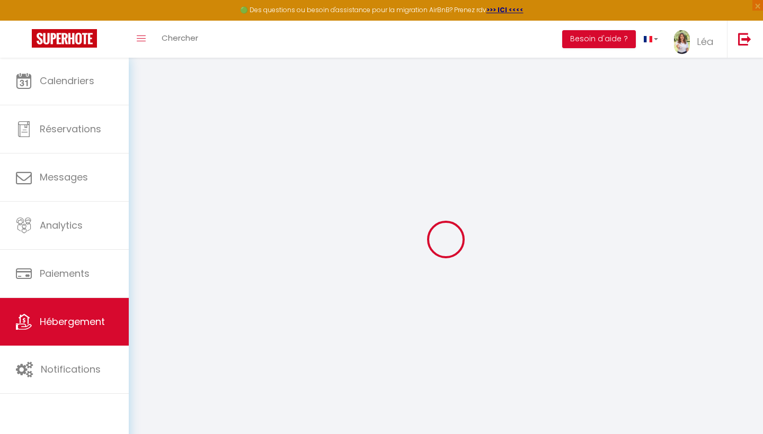
select select
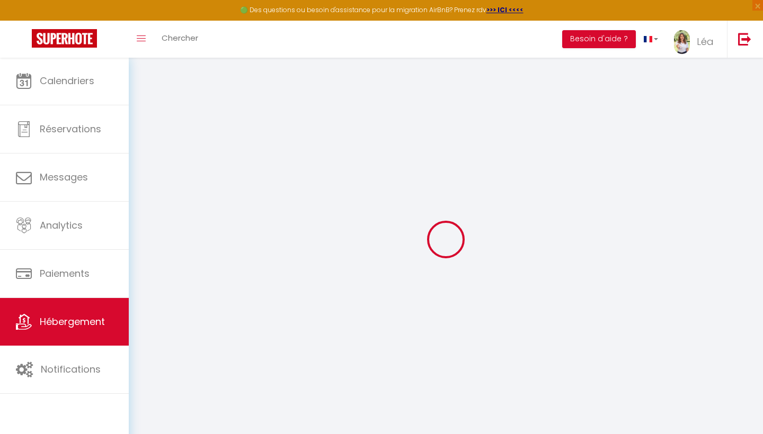
select select
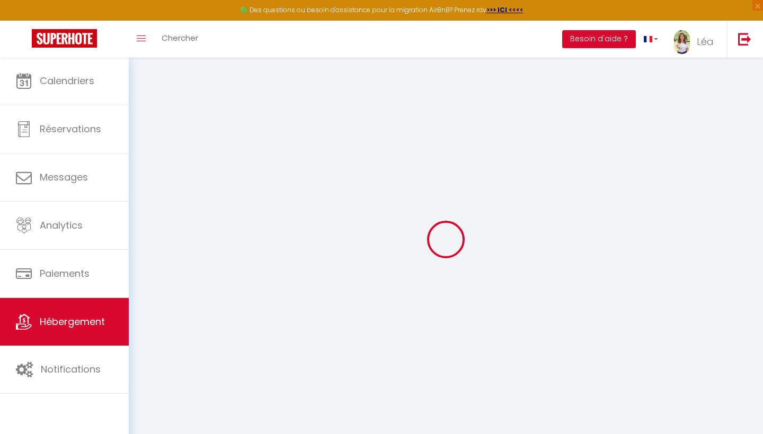
select select
checkbox input "false"
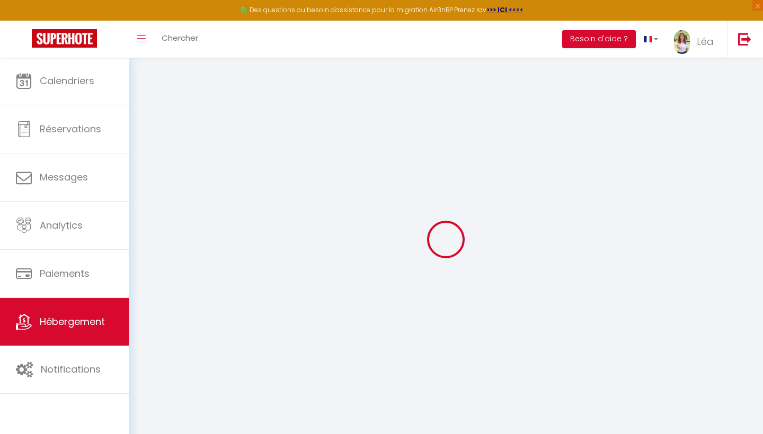
checkbox input "false"
select select
select select "16:00"
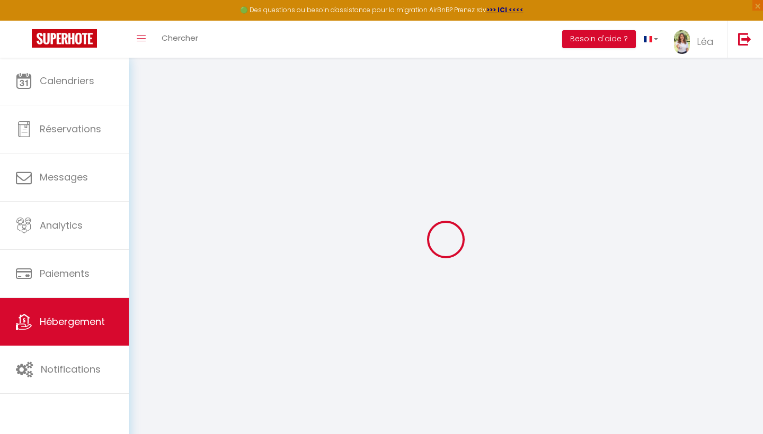
select select "23:45"
select select "10:00"
select select "30"
select select "120"
select select
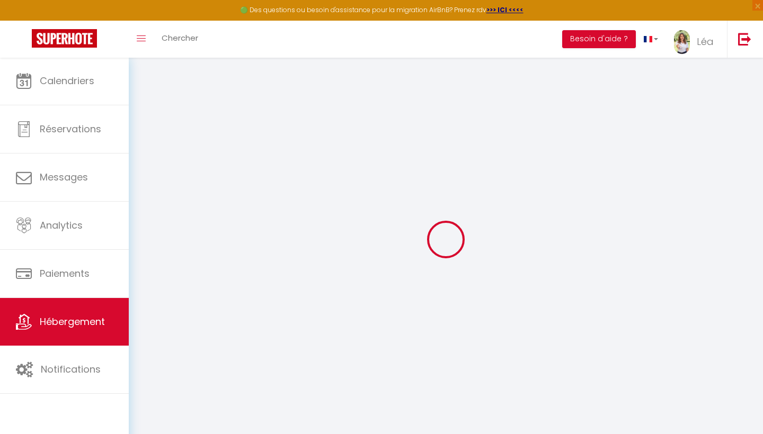
checkbox input "false"
select select
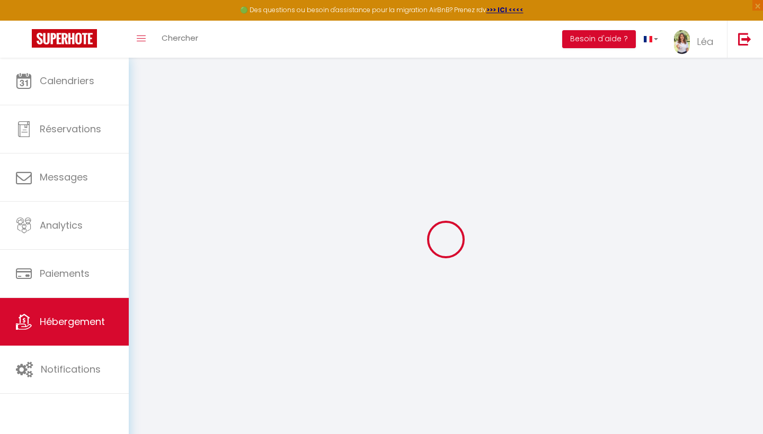
select select
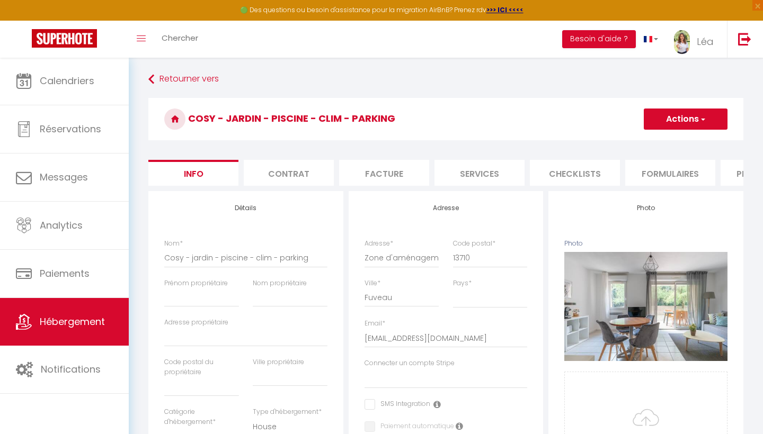
select select
checkbox input "false"
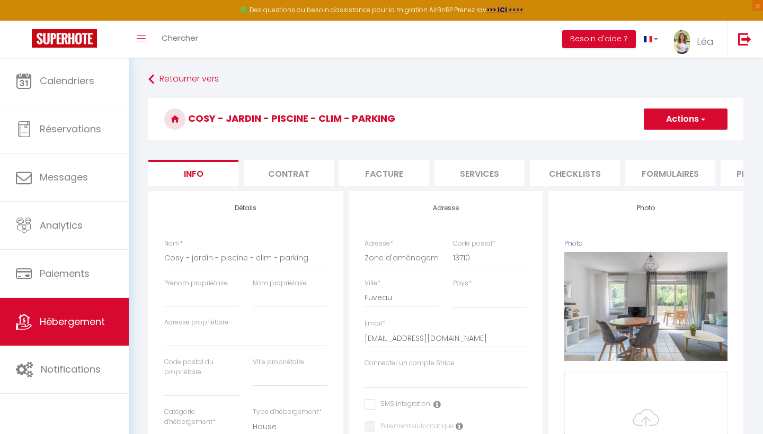
select select
select select "EUR"
select select
click at [723, 177] on li "Plateformes" at bounding box center [765, 173] width 90 height 26
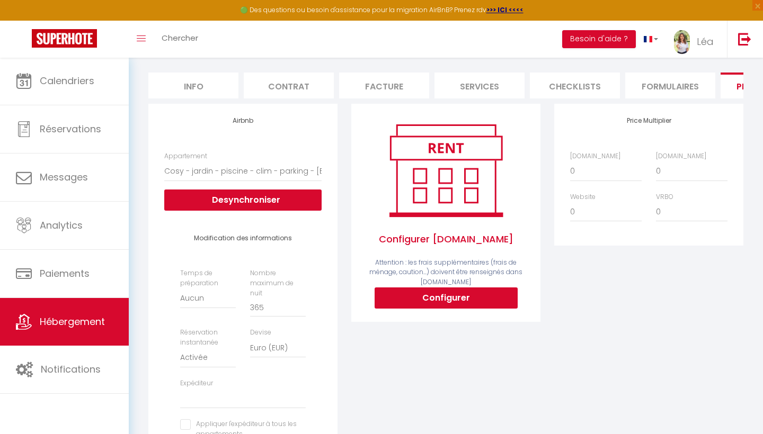
scroll to position [94, 0]
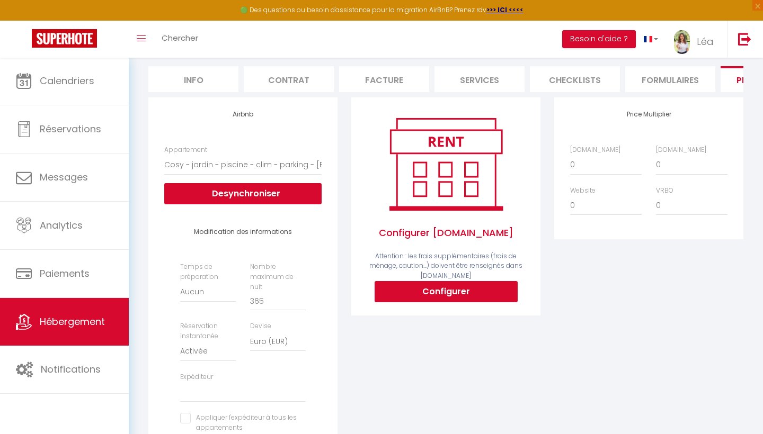
click at [458, 297] on button "Configurer" at bounding box center [445, 291] width 143 height 21
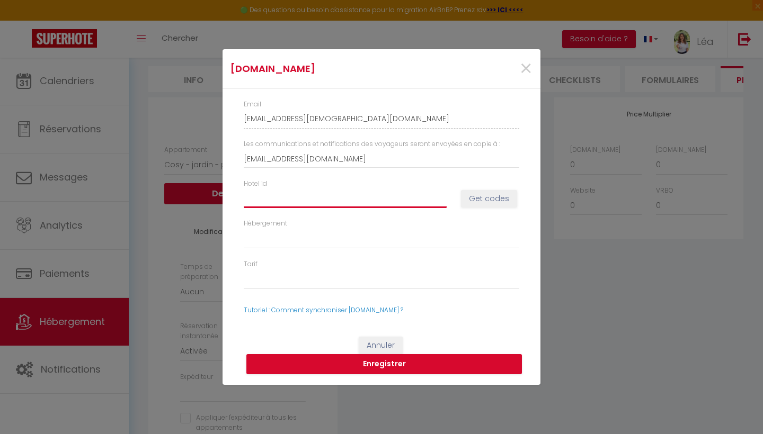
click at [299, 193] on input "Hotel id" at bounding box center [345, 198] width 203 height 19
paste input "Sur la base des éléments indiqués (salle des fêtes – environ 400 m², réunion pu…"
drag, startPoint x: 447, startPoint y: 199, endPoint x: 228, endPoint y: 195, distance: 219.3
click at [228, 195] on div "Email lea-gay-xkqy5ect_property@reply.superhote.com Les communications et notif…" at bounding box center [381, 207] width 318 height 237
drag, startPoint x: 445, startPoint y: 199, endPoint x: 282, endPoint y: 203, distance: 163.2
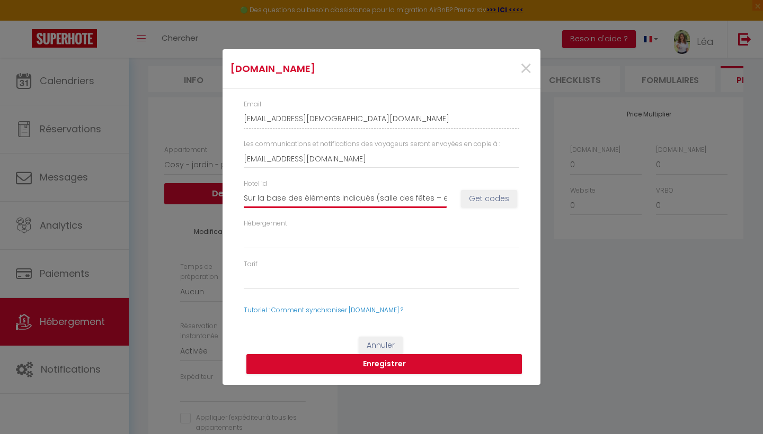
click at [282, 203] on input "Sur la base des éléments indiqués (salle des fêtes – environ 400 m², réunion pu…" at bounding box center [345, 198] width 203 height 19
click at [529, 79] on span "×" at bounding box center [525, 69] width 13 height 32
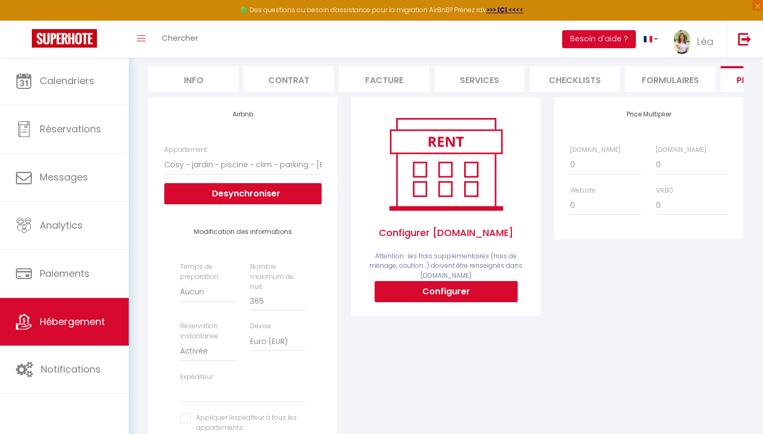
click at [56, 330] on link "Hébergement" at bounding box center [64, 322] width 129 height 48
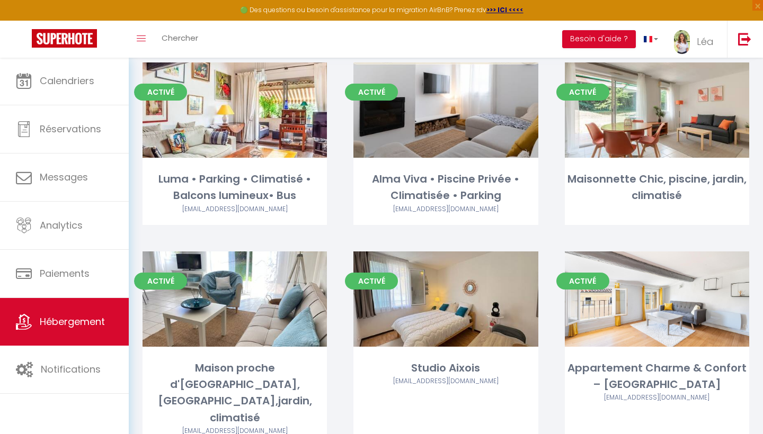
scroll to position [48, 0]
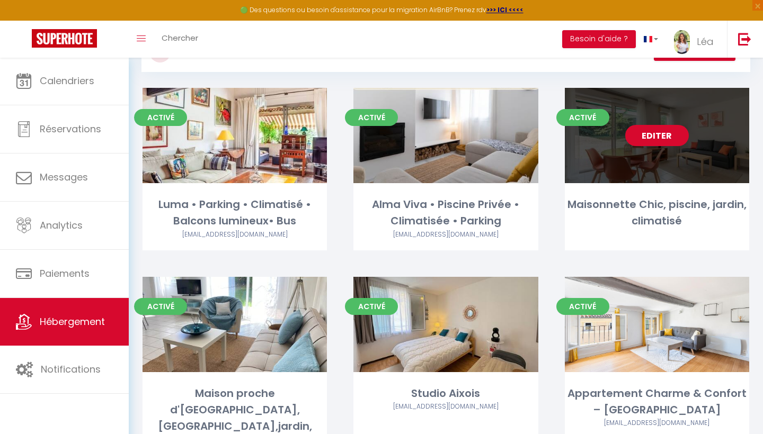
click at [673, 136] on link "Editer" at bounding box center [657, 135] width 64 height 21
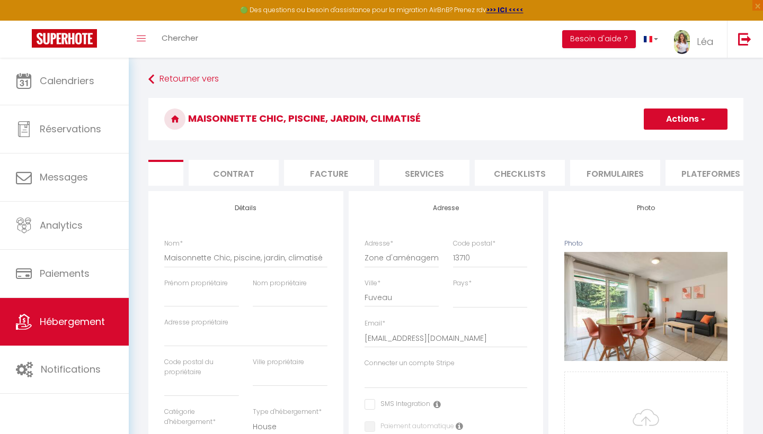
scroll to position [0, 85]
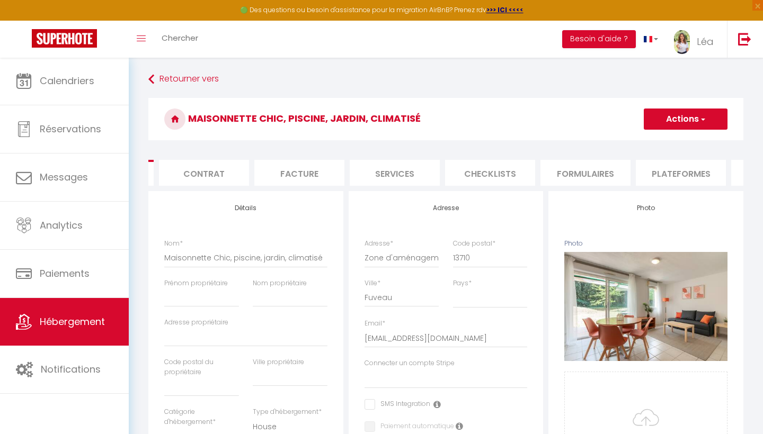
click at [664, 174] on li "Plateformes" at bounding box center [681, 173] width 90 height 26
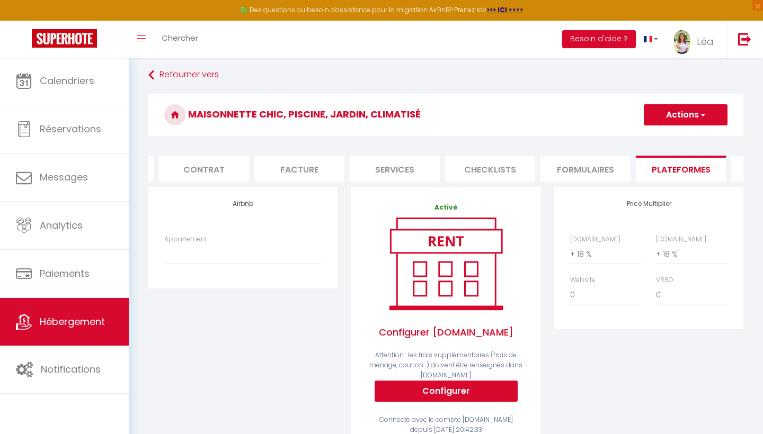
scroll to position [11, 0]
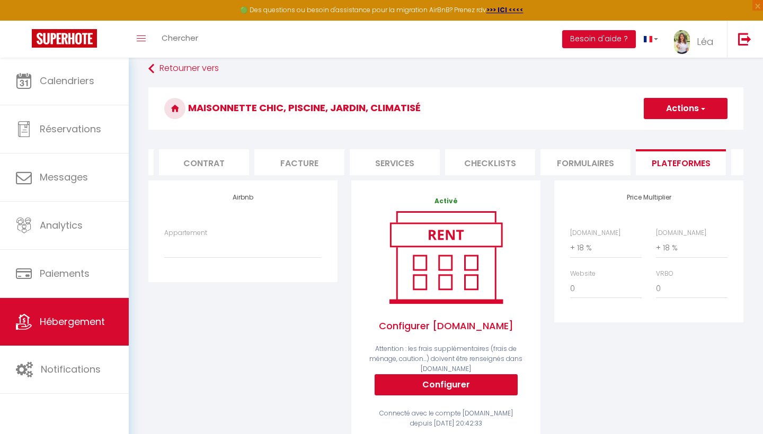
click at [419, 384] on button "Configurer" at bounding box center [445, 384] width 143 height 21
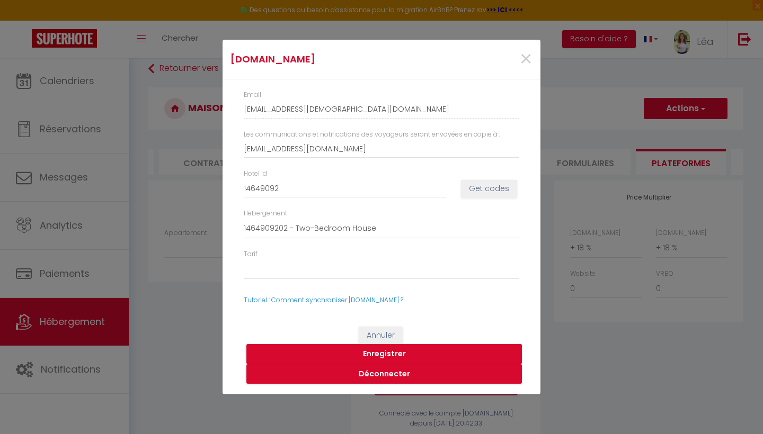
click at [486, 191] on button "Get codes" at bounding box center [489, 189] width 56 height 18
drag, startPoint x: 326, startPoint y: 190, endPoint x: 198, endPoint y: 190, distance: 128.7
click at [198, 190] on div "Booking.com × Email lea-gay-vq7zgiv8_property@reply.superhote.com Les communica…" at bounding box center [381, 217] width 763 height 434
drag, startPoint x: 289, startPoint y: 189, endPoint x: 216, endPoint y: 189, distance: 72.6
click at [216, 189] on div "Booking.com × Email lea-gay-vq7zgiv8_property@reply.superhote.com Les communica…" at bounding box center [381, 217] width 763 height 434
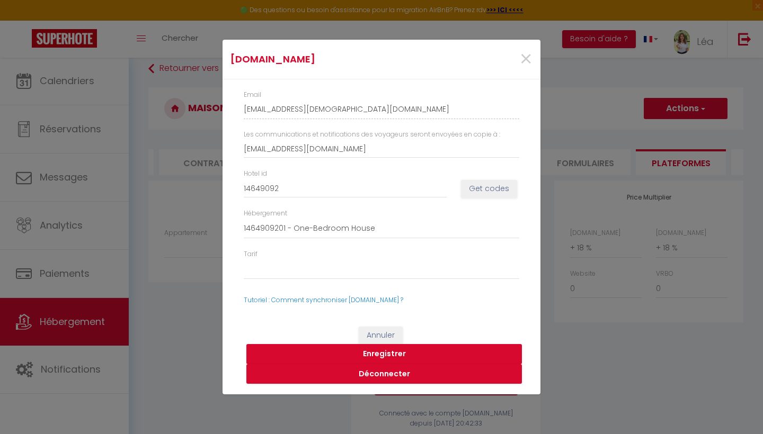
drag, startPoint x: 243, startPoint y: 189, endPoint x: 289, endPoint y: 191, distance: 46.1
click at [289, 191] on div "Hotel id 14649092" at bounding box center [345, 183] width 217 height 29
click at [289, 191] on input "14649092" at bounding box center [345, 188] width 203 height 19
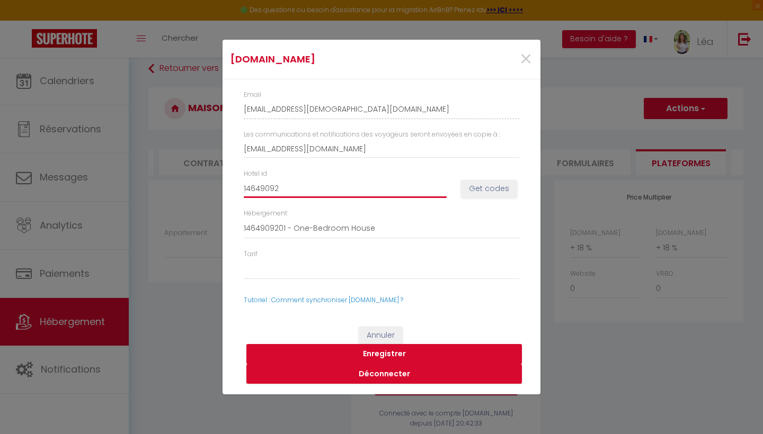
click at [517, 53] on div "×" at bounding box center [486, 59] width 105 height 23
click at [532, 50] on div "×" at bounding box center [486, 59] width 105 height 23
click at [529, 61] on span "×" at bounding box center [525, 59] width 13 height 32
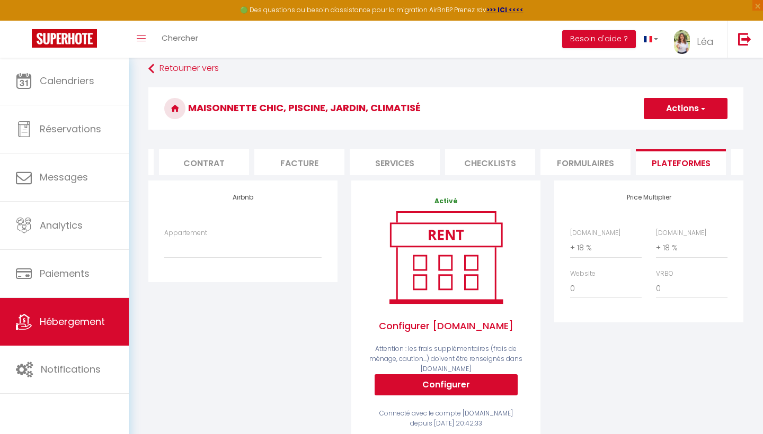
click at [107, 331] on link "Hébergement" at bounding box center [64, 322] width 129 height 48
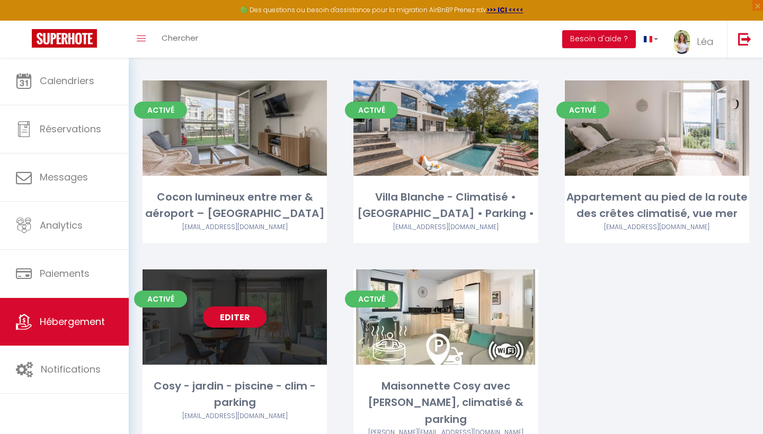
scroll to position [466, 0]
click at [250, 307] on link "Editer" at bounding box center [235, 317] width 64 height 21
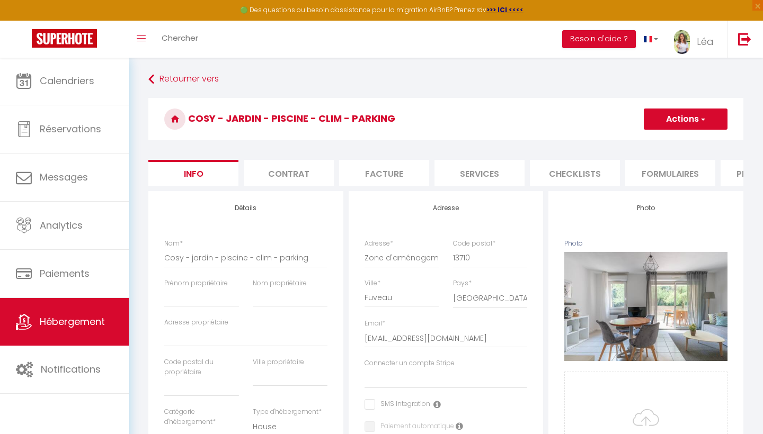
click at [726, 165] on li "Plateformes" at bounding box center [765, 173] width 90 height 26
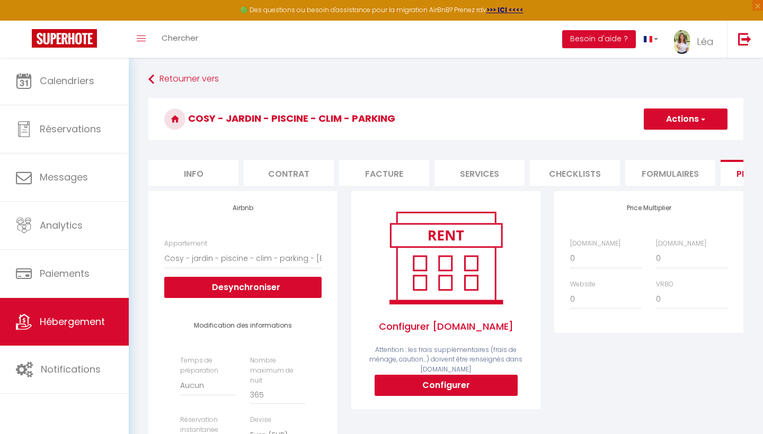
click at [403, 387] on button "Configurer" at bounding box center [445, 385] width 143 height 21
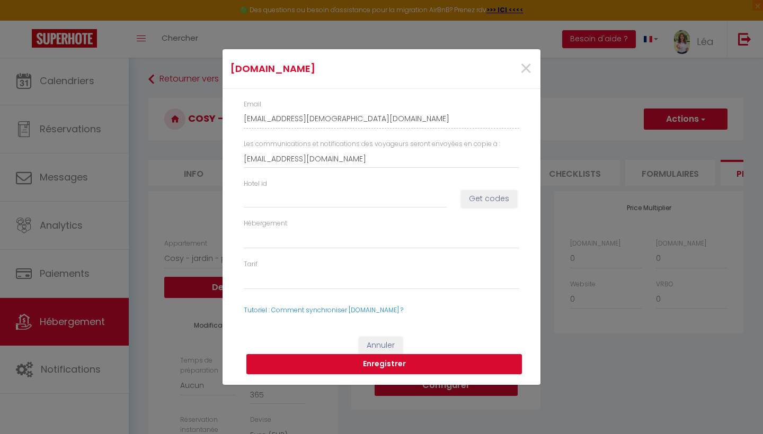
click at [335, 183] on div "Hotel id" at bounding box center [345, 193] width 217 height 29
click at [335, 205] on input "Hotel id" at bounding box center [345, 198] width 203 height 19
paste input "14649092"
click at [463, 202] on button "Get codes" at bounding box center [489, 199] width 56 height 18
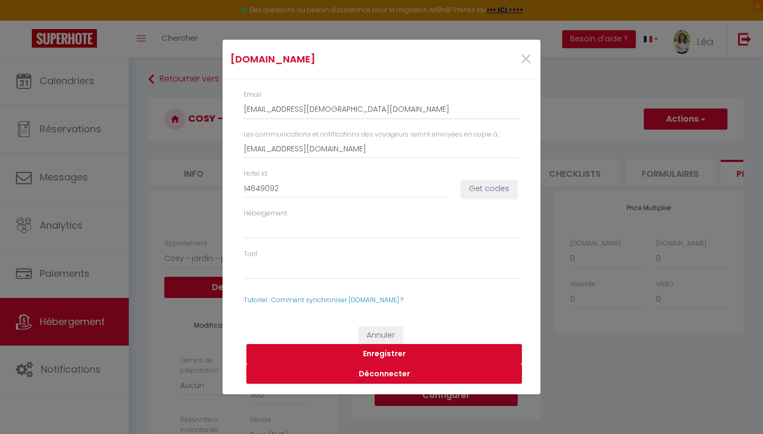
click at [419, 356] on button "Enregistrer" at bounding box center [383, 354] width 275 height 20
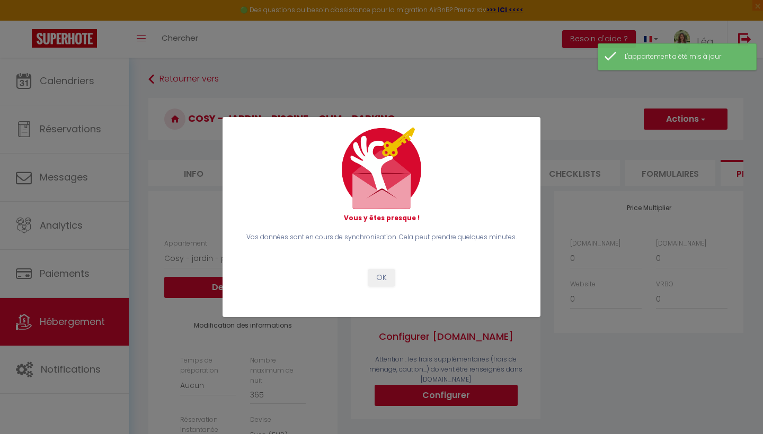
click at [377, 275] on button "OK" at bounding box center [381, 278] width 26 height 18
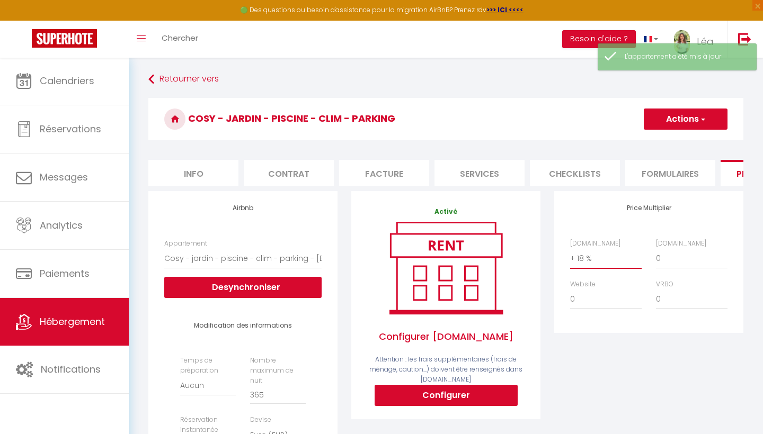
click at [652, 260] on div "Booking.com 0 + 1 % + 2 % + 3 % + 4 % + 5 % + 6 % + 7 % + 8 %" at bounding box center [692, 254] width 86 height 30
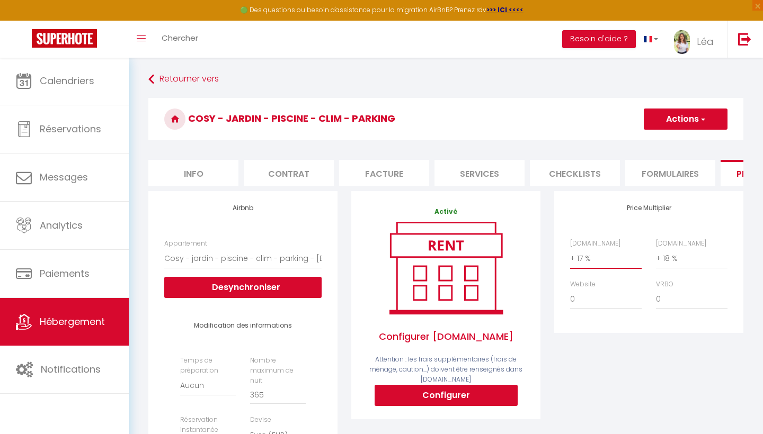
click at [677, 111] on button "Actions" at bounding box center [685, 119] width 84 height 21
click at [668, 138] on link "Enregistrer" at bounding box center [685, 143] width 84 height 14
click at [88, 319] on span "Hébergement" at bounding box center [72, 321] width 65 height 13
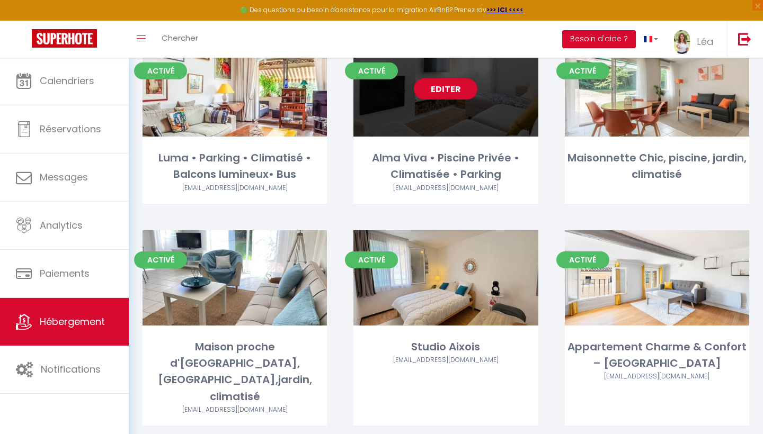
scroll to position [94, 0]
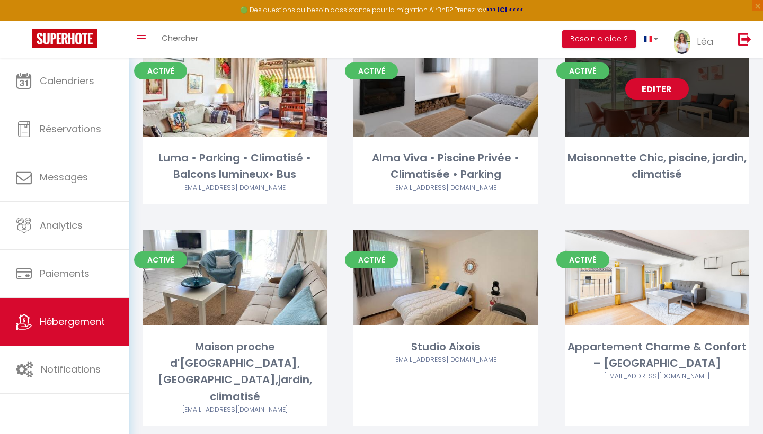
click at [654, 93] on link "Editer" at bounding box center [657, 88] width 64 height 21
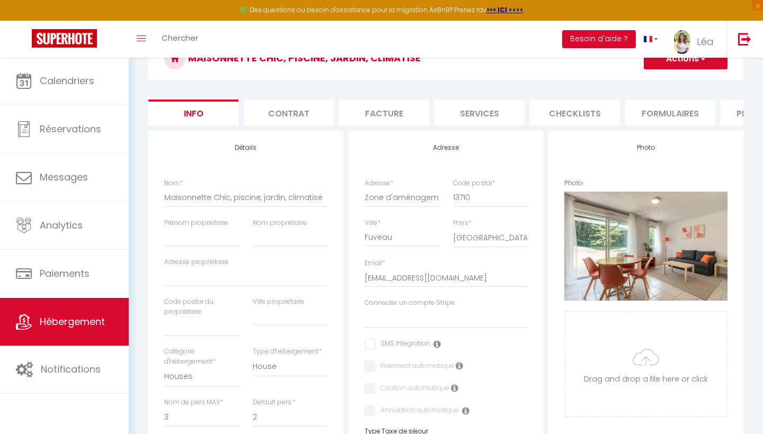
scroll to position [26, 0]
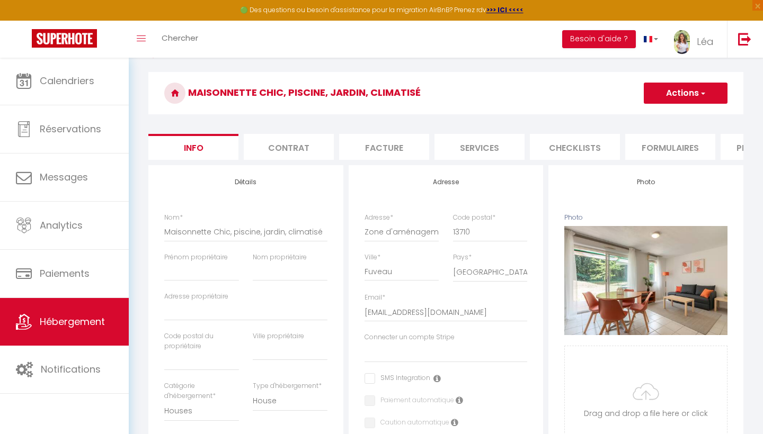
click at [729, 144] on li "Plateformes" at bounding box center [765, 147] width 90 height 26
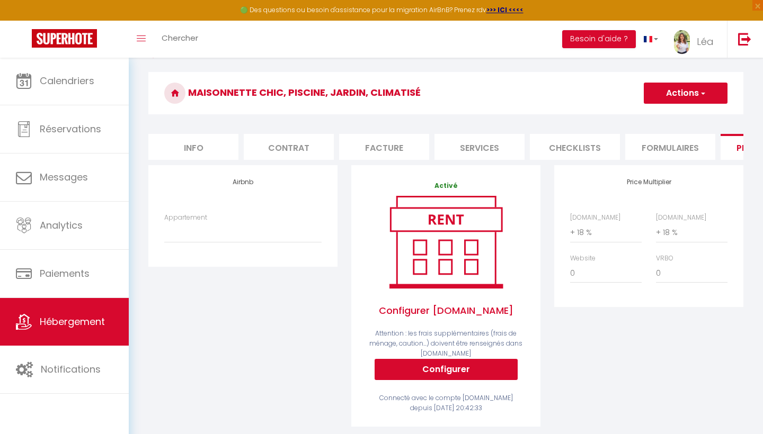
click at [415, 362] on button "Configurer" at bounding box center [445, 369] width 143 height 21
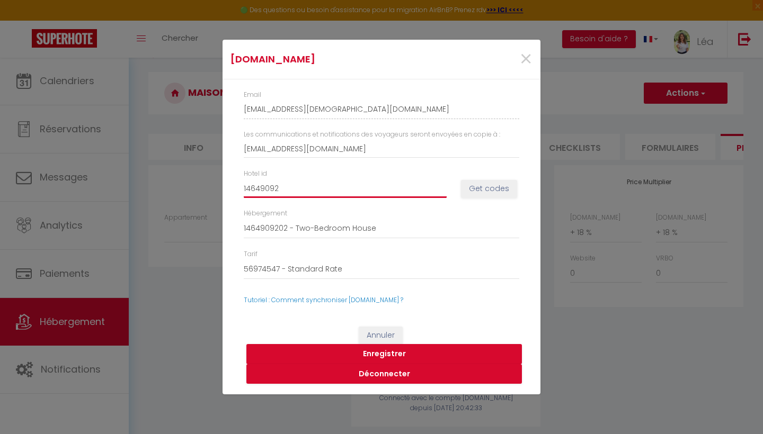
drag, startPoint x: 386, startPoint y: 186, endPoint x: 227, endPoint y: 183, distance: 158.9
click at [227, 183] on div "Email lea-gay-vq7zgiv8_property@reply.superhote.com Les communications et notif…" at bounding box center [381, 197] width 318 height 237
drag, startPoint x: 279, startPoint y: 192, endPoint x: 247, endPoint y: 187, distance: 32.1
click at [247, 187] on input "14649092" at bounding box center [345, 188] width 203 height 19
click at [246, 188] on input "14649092" at bounding box center [345, 188] width 203 height 19
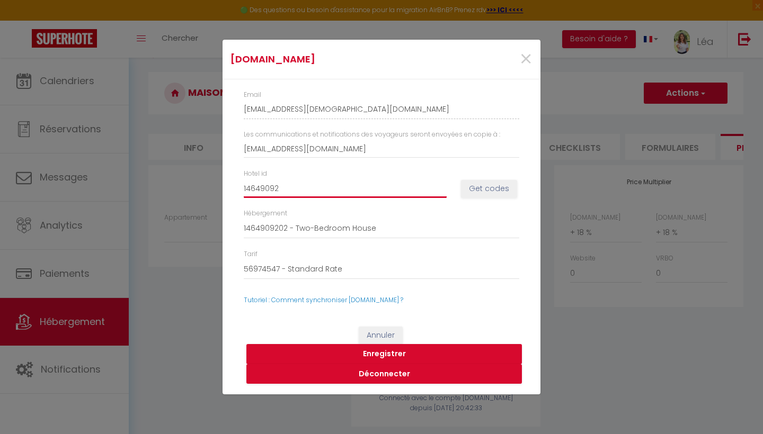
click at [246, 188] on input "14649092" at bounding box center [345, 188] width 203 height 19
click at [531, 62] on span "×" at bounding box center [525, 59] width 13 height 32
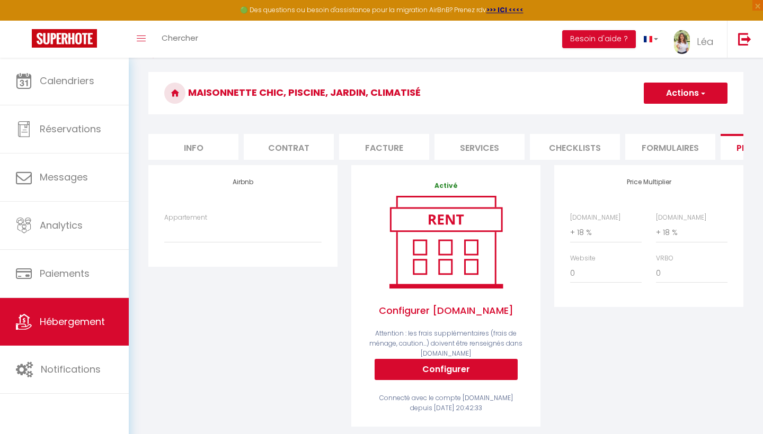
click at [678, 88] on button "Actions" at bounding box center [685, 93] width 84 height 21
click at [205, 150] on li "Info" at bounding box center [193, 147] width 90 height 26
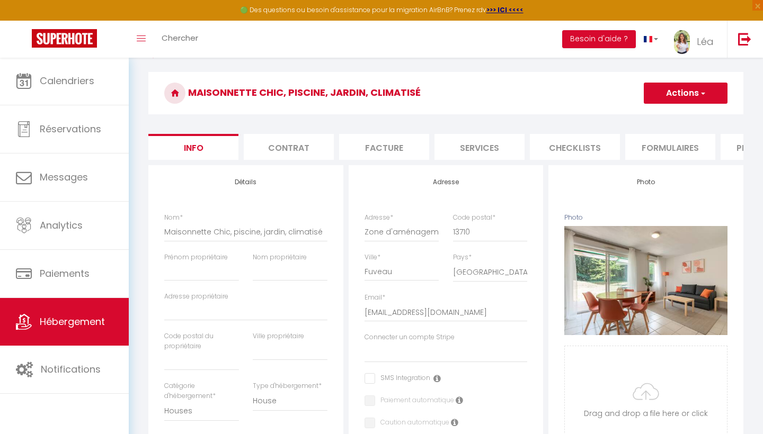
click at [705, 85] on button "Actions" at bounding box center [685, 93] width 84 height 21
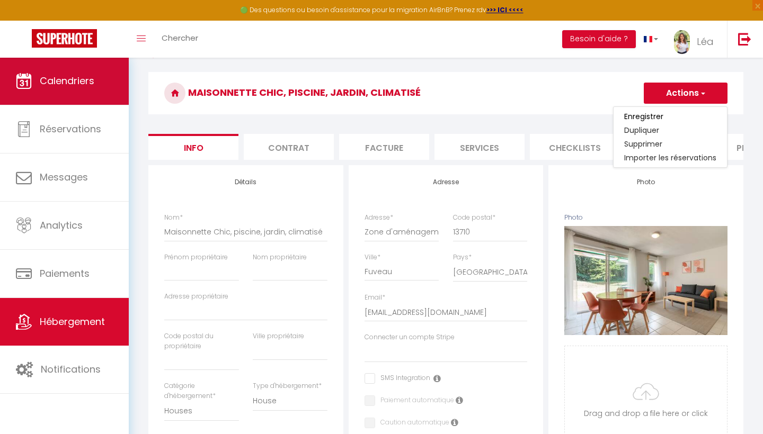
click at [86, 87] on span "Calendriers" at bounding box center [67, 80] width 55 height 13
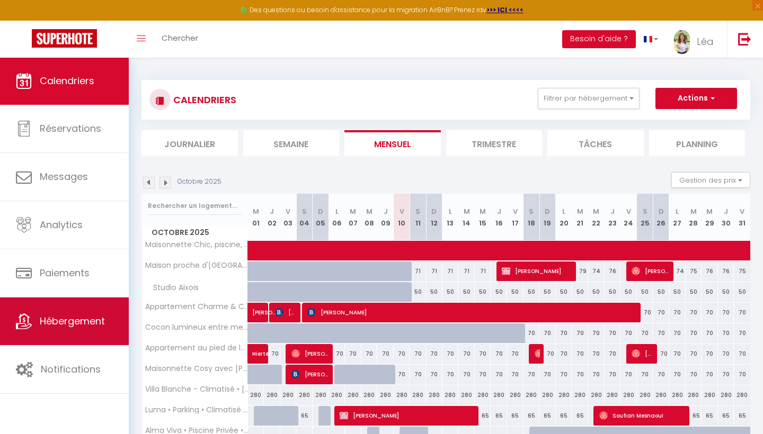
click at [71, 344] on link "Hébergement" at bounding box center [64, 322] width 129 height 48
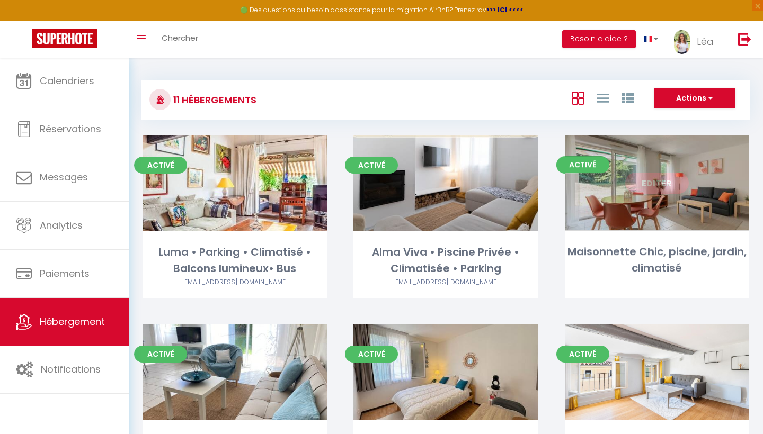
click at [648, 191] on link "Editer" at bounding box center [657, 183] width 64 height 21
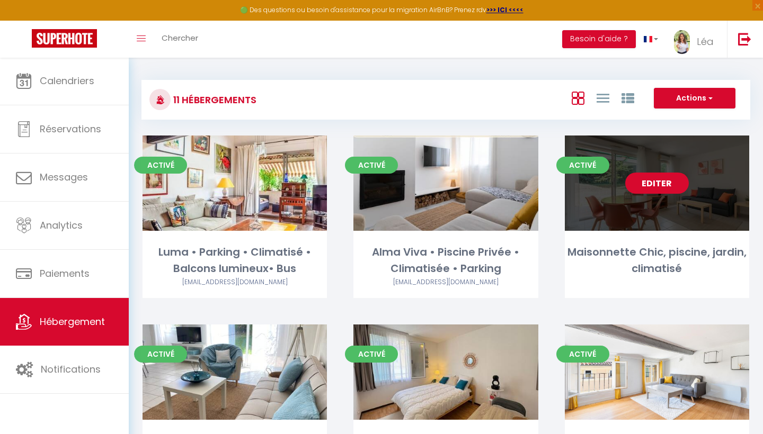
click at [648, 191] on link "Editer" at bounding box center [657, 183] width 64 height 21
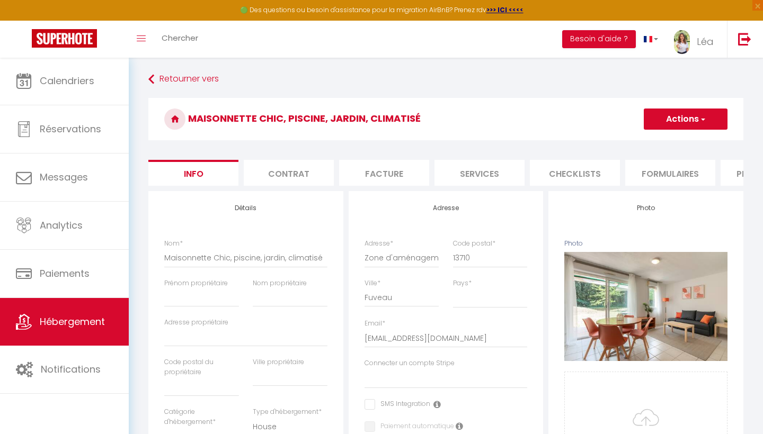
click at [720, 169] on li "Plateformes" at bounding box center [765, 173] width 90 height 26
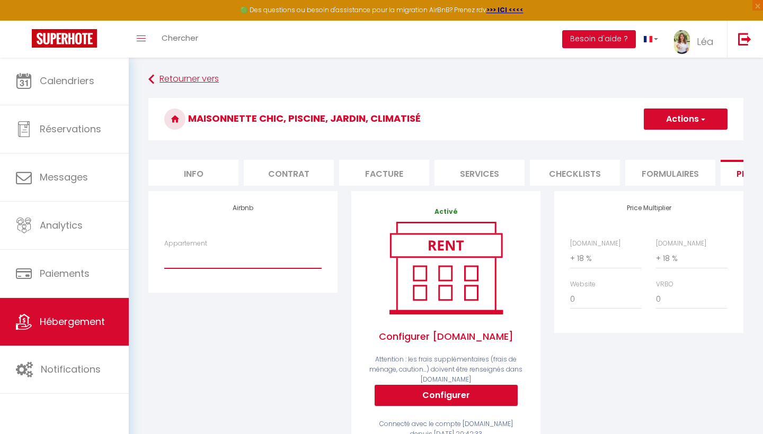
click at [151, 78] on icon at bounding box center [151, 79] width 6 height 19
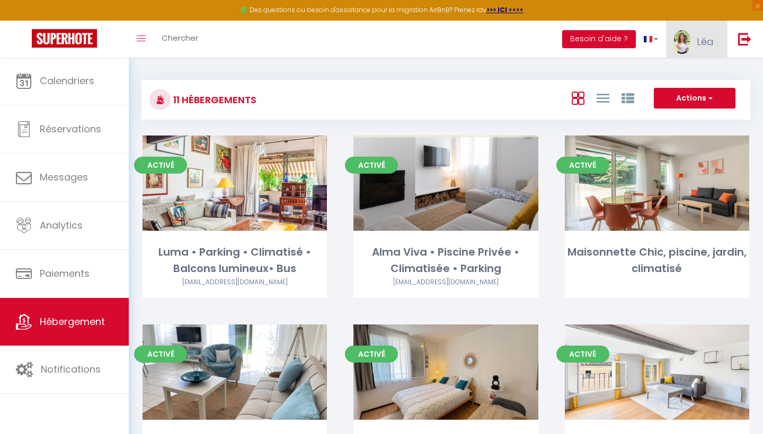
click at [690, 44] on link "Léa" at bounding box center [696, 39] width 61 height 37
click at [681, 76] on link "Paramètres" at bounding box center [684, 74] width 78 height 18
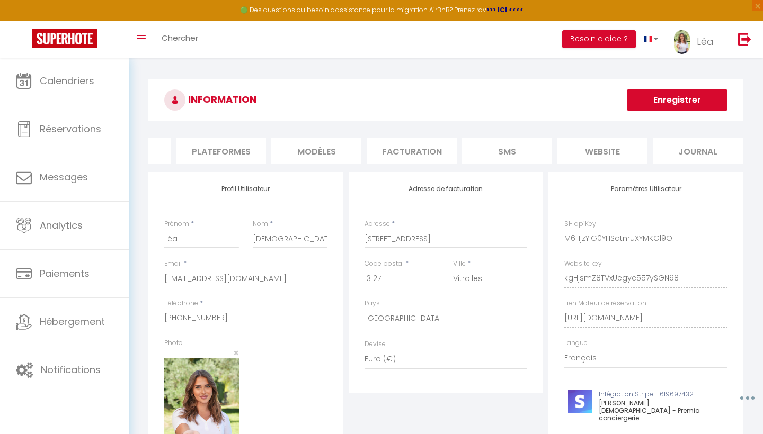
scroll to position [0, 163]
click at [224, 149] on li "Plateformes" at bounding box center [221, 151] width 90 height 26
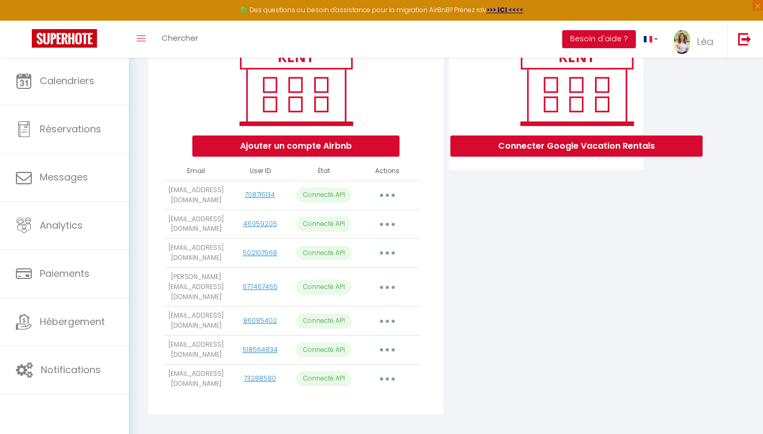
scroll to position [156, 0]
click at [391, 194] on button "button" at bounding box center [387, 195] width 30 height 17
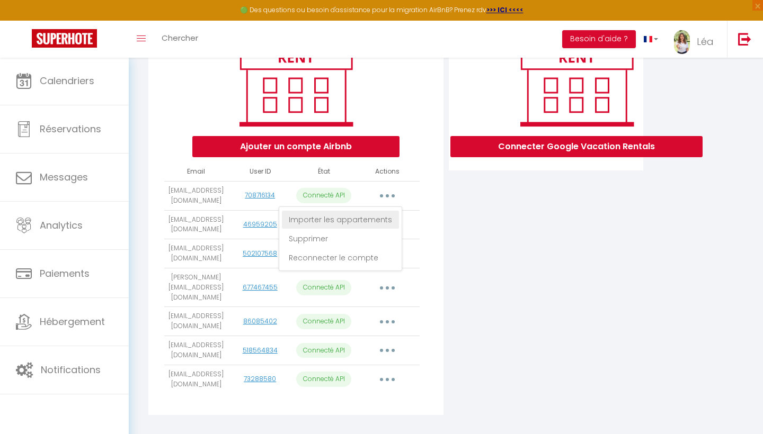
click at [364, 226] on link "Importer les appartements" at bounding box center [340, 220] width 117 height 18
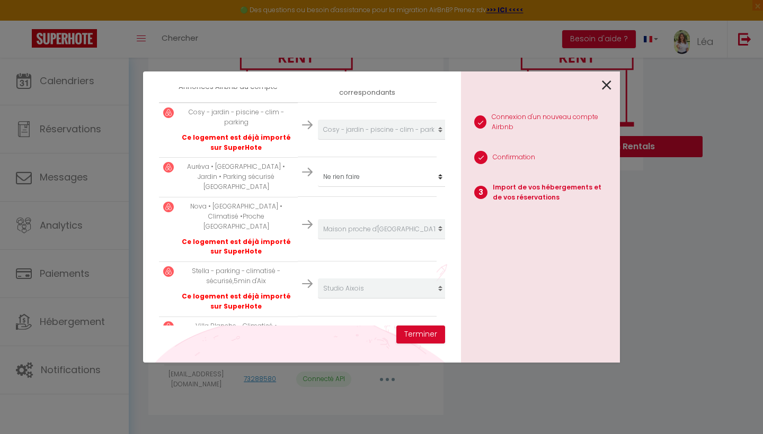
scroll to position [204, 0]
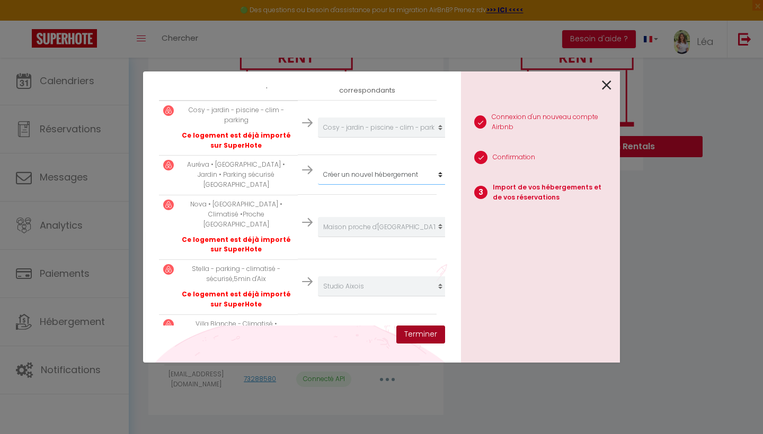
click at [406, 333] on button "Terminer" at bounding box center [420, 335] width 49 height 18
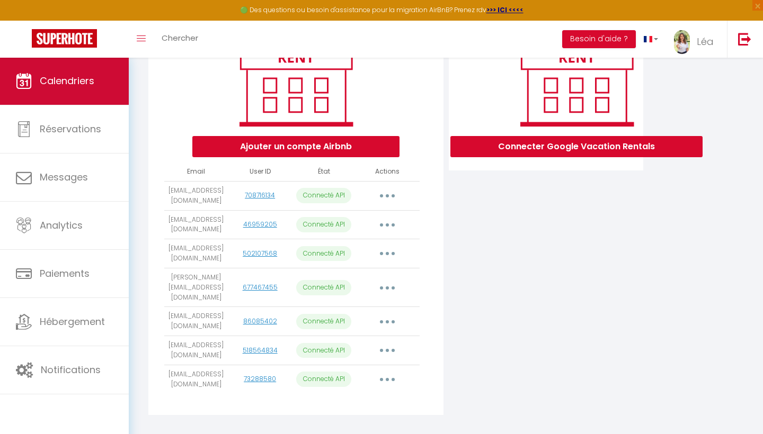
click at [95, 88] on link "Calendriers" at bounding box center [64, 81] width 129 height 48
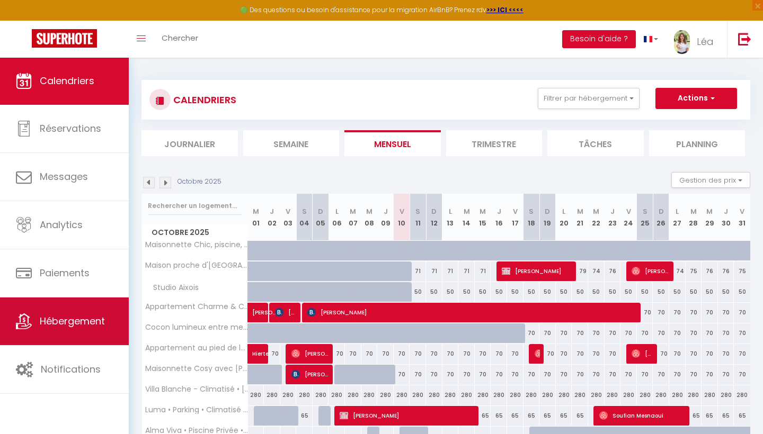
click at [52, 325] on span "Hébergement" at bounding box center [72, 321] width 65 height 13
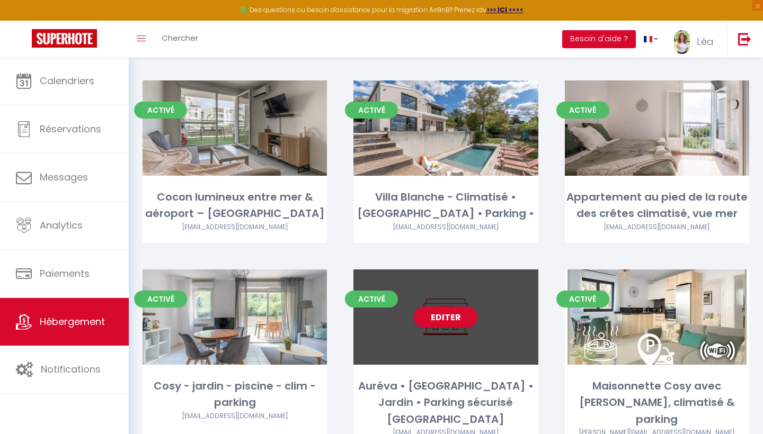
scroll to position [466, 0]
click at [445, 307] on link "Editer" at bounding box center [446, 317] width 64 height 21
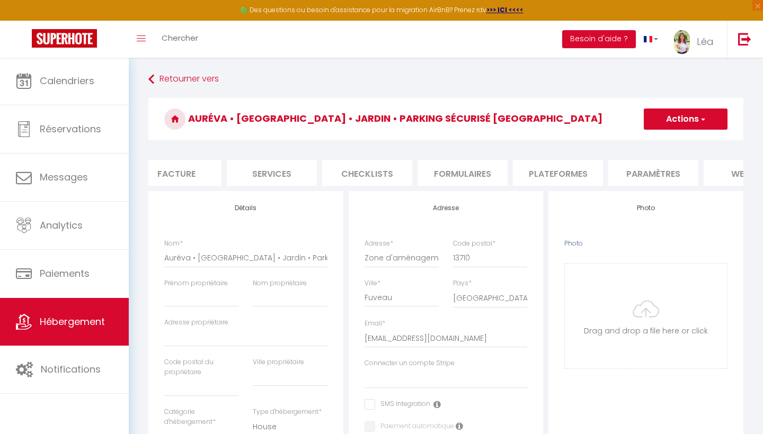
scroll to position [0, 231]
click at [703, 123] on span "button" at bounding box center [702, 119] width 7 height 11
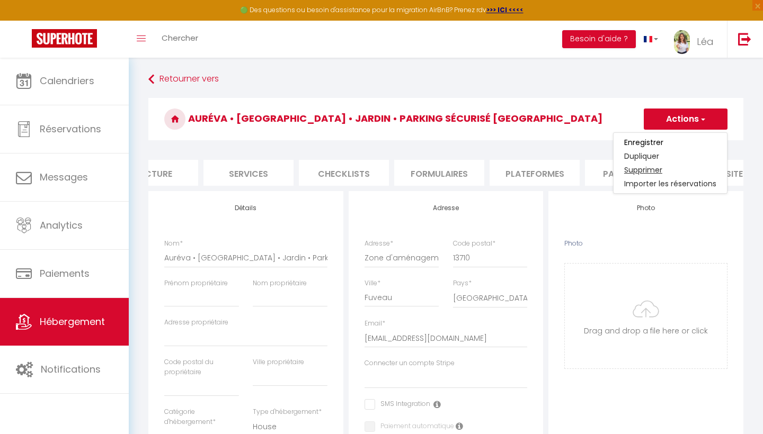
click at [645, 169] on link "Supprimer" at bounding box center [669, 170] width 113 height 14
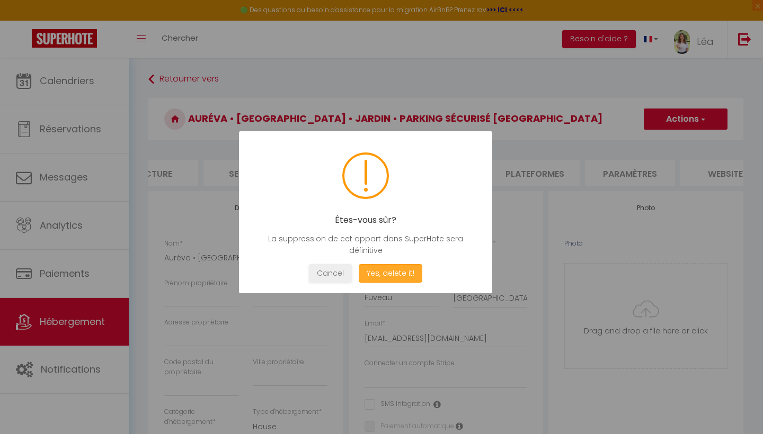
click at [407, 275] on button "Yes, delete it!" at bounding box center [391, 273] width 64 height 19
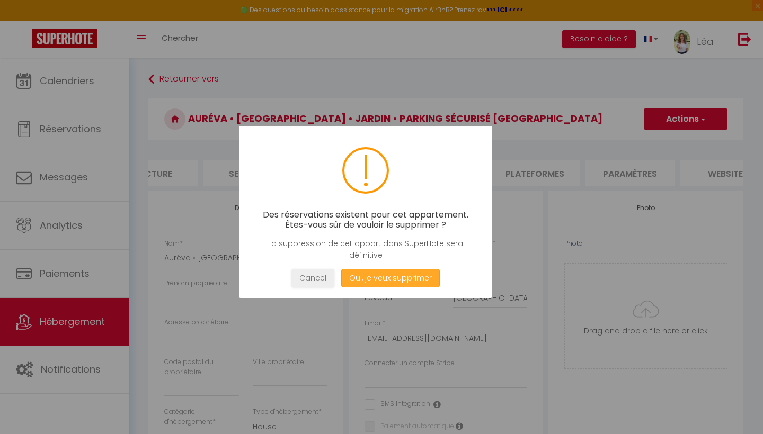
click at [407, 276] on button "Oui, je veux supprimer" at bounding box center [390, 278] width 99 height 19
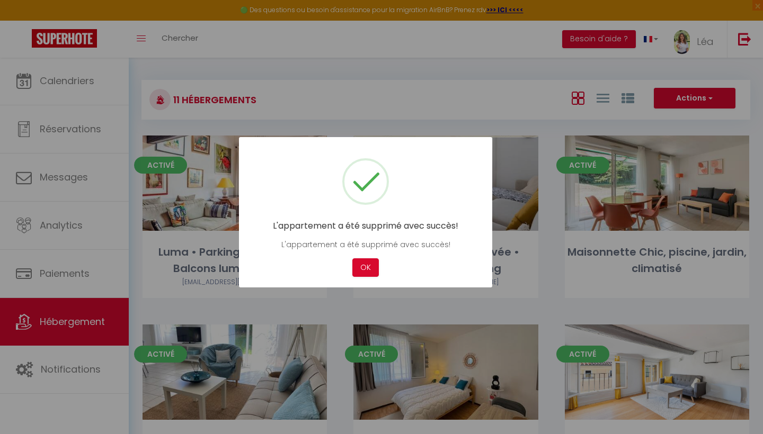
click at [380, 261] on div "OK" at bounding box center [366, 267] width 32 height 19
click at [365, 266] on button "OK" at bounding box center [365, 267] width 26 height 19
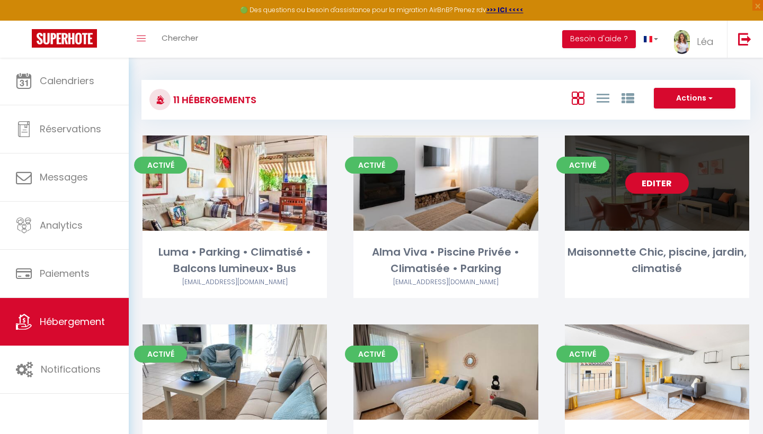
click at [650, 184] on link "Editer" at bounding box center [657, 183] width 64 height 21
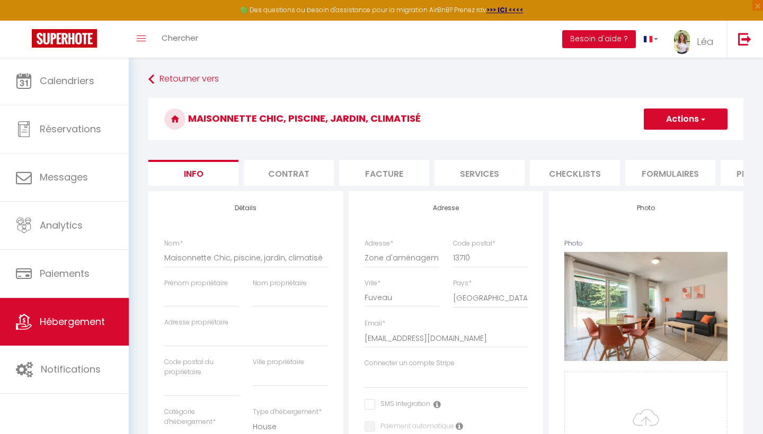
click at [684, 117] on button "Actions" at bounding box center [685, 119] width 84 height 21
click at [641, 165] on link "Supprimer" at bounding box center [669, 170] width 113 height 14
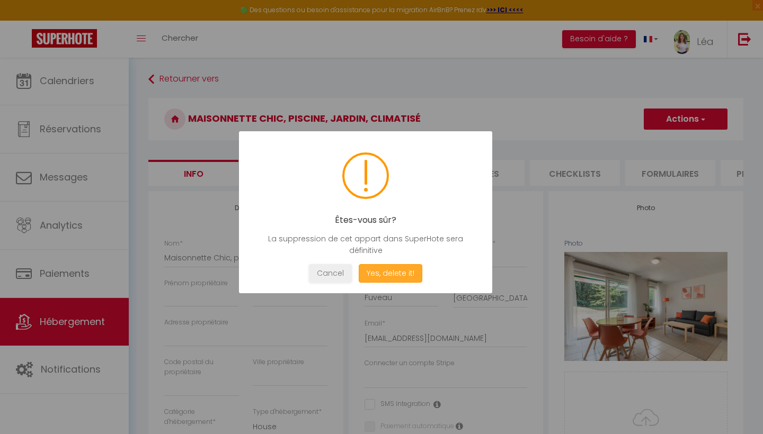
click at [399, 272] on button "Yes, delete it!" at bounding box center [391, 273] width 64 height 19
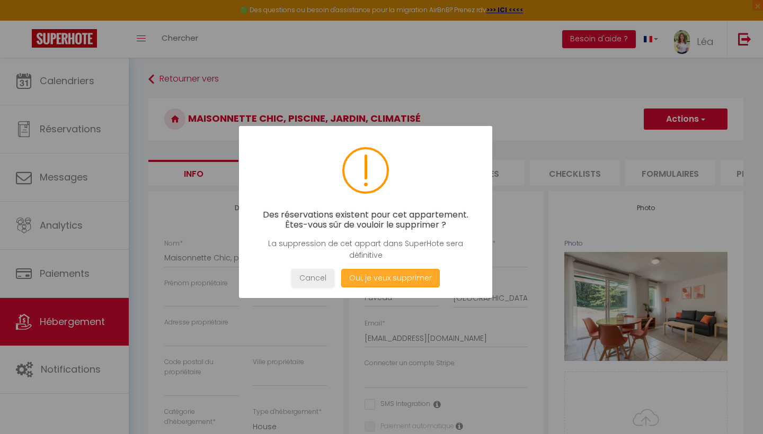
click at [398, 283] on button "Oui, je veux supprimer" at bounding box center [390, 278] width 99 height 19
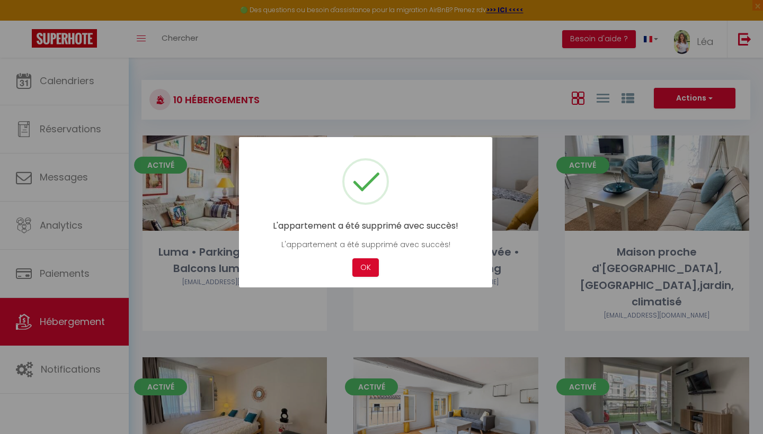
click at [385, 266] on div "Cancel OK" at bounding box center [365, 267] width 221 height 19
click at [367, 266] on button "OK" at bounding box center [365, 267] width 26 height 19
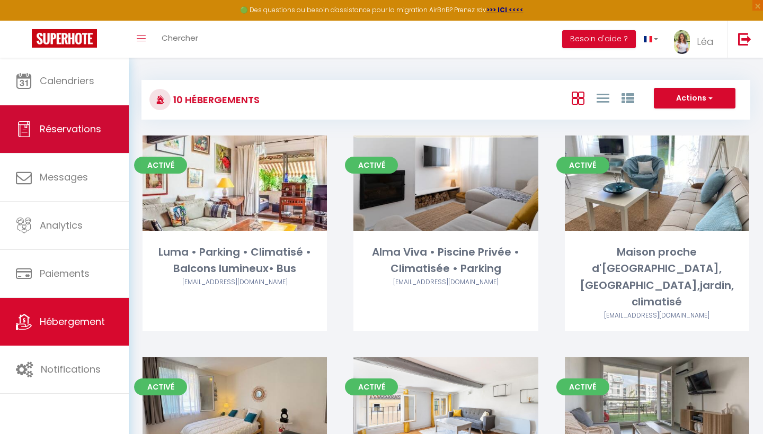
click at [56, 123] on span "Réservations" at bounding box center [70, 128] width 61 height 13
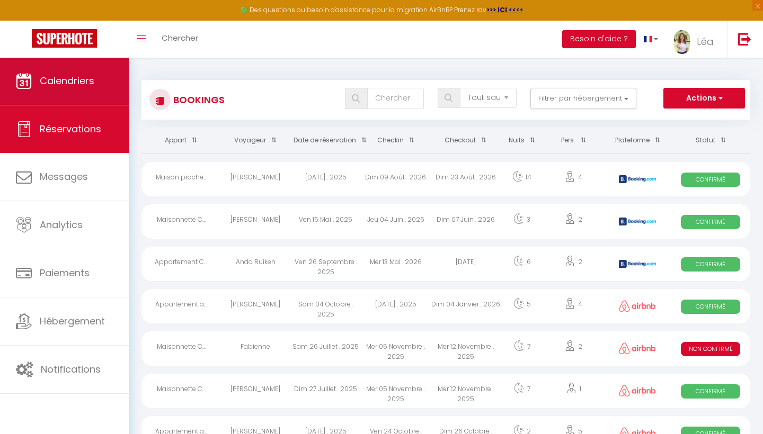
click at [66, 78] on span "Calendriers" at bounding box center [67, 80] width 55 height 13
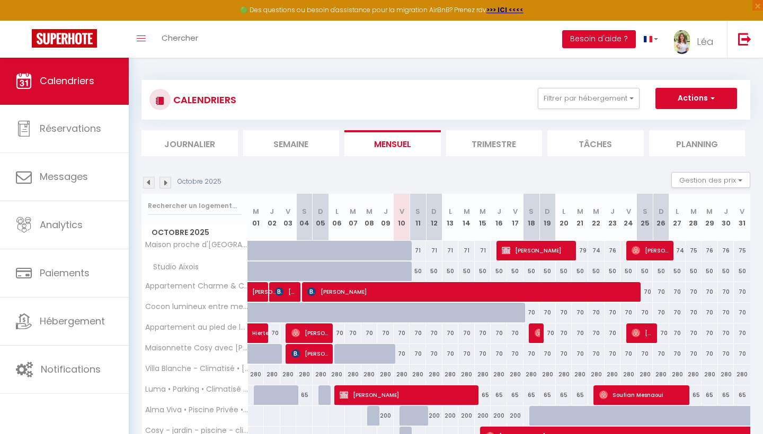
click at [721, 100] on button "Actions" at bounding box center [696, 98] width 82 height 21
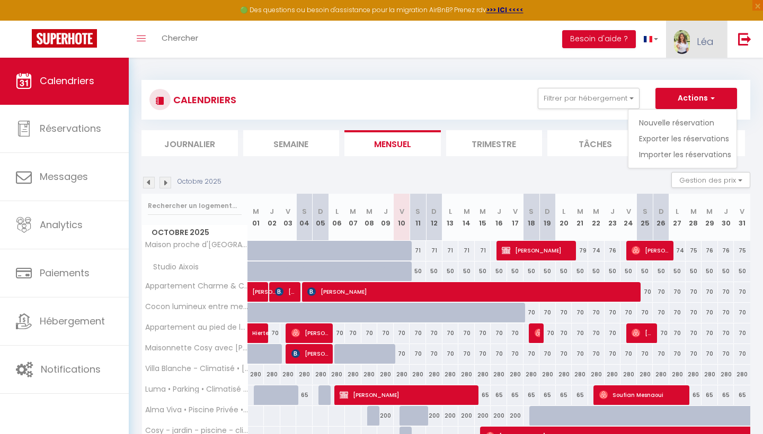
click at [686, 52] on img at bounding box center [682, 42] width 16 height 24
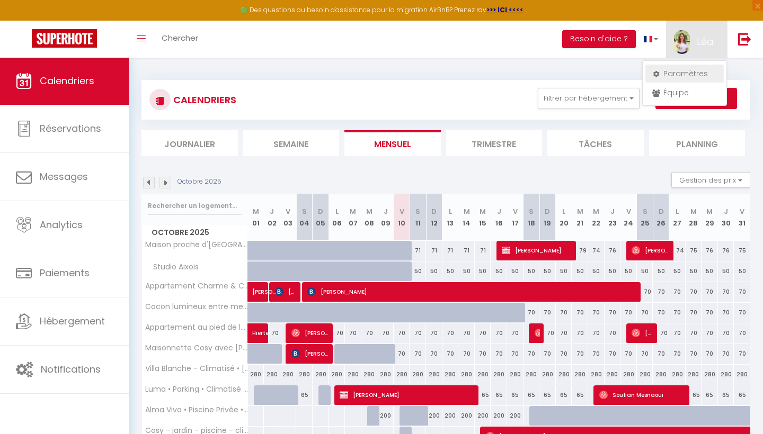
click at [684, 73] on link "Paramètres" at bounding box center [684, 74] width 78 height 18
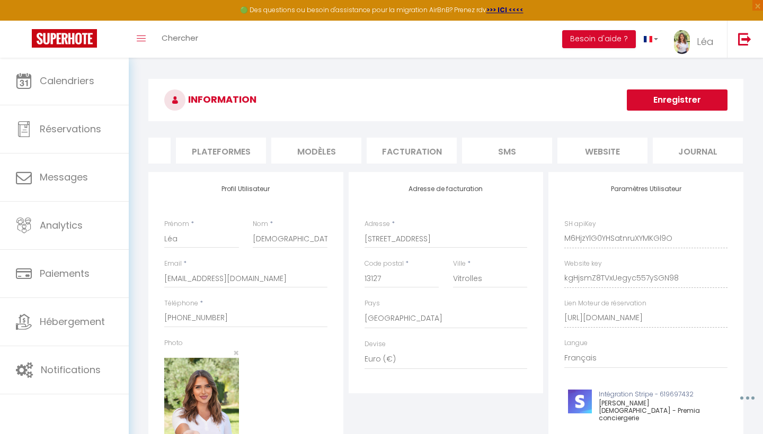
scroll to position [0, 163]
click at [602, 150] on li "website" at bounding box center [603, 151] width 90 height 26
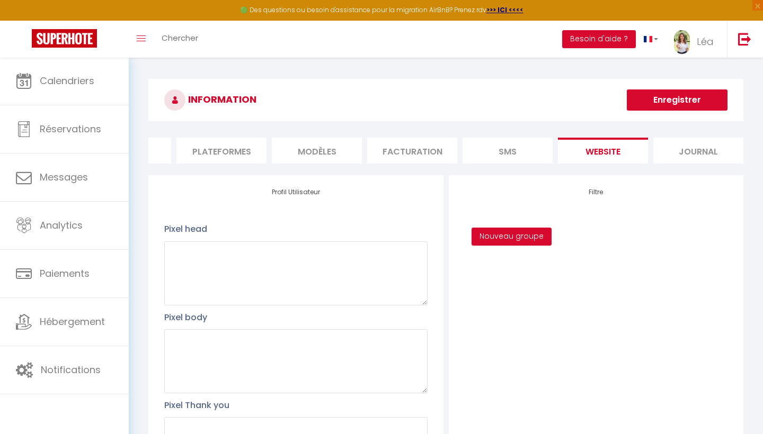
click at [493, 157] on ul "Profil Utilisateur Services Plateformes MODÈLES Facturation SMS website Journal" at bounding box center [445, 151] width 595 height 26
click at [418, 150] on li "Facturation" at bounding box center [412, 151] width 90 height 26
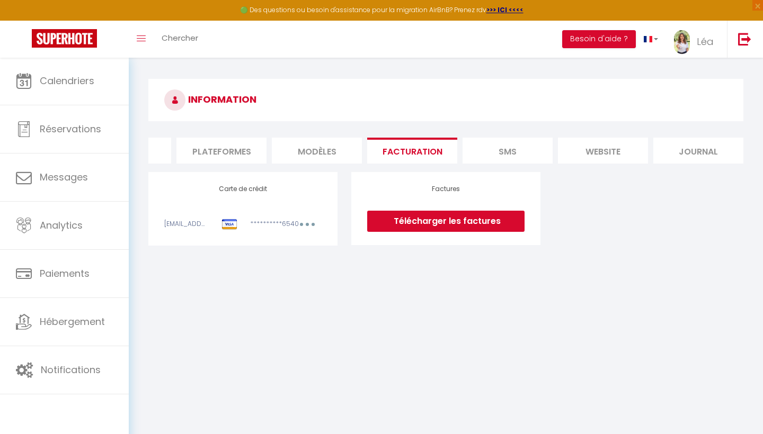
click at [489, 154] on li "SMS" at bounding box center [507, 151] width 90 height 26
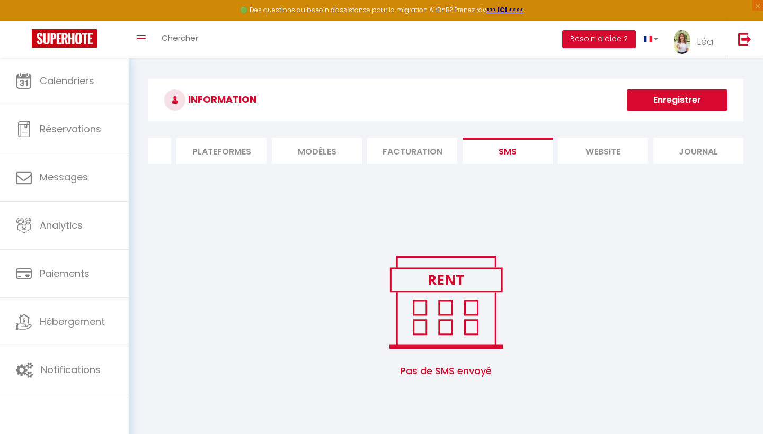
click at [315, 151] on li "MODÈLES" at bounding box center [317, 151] width 90 height 26
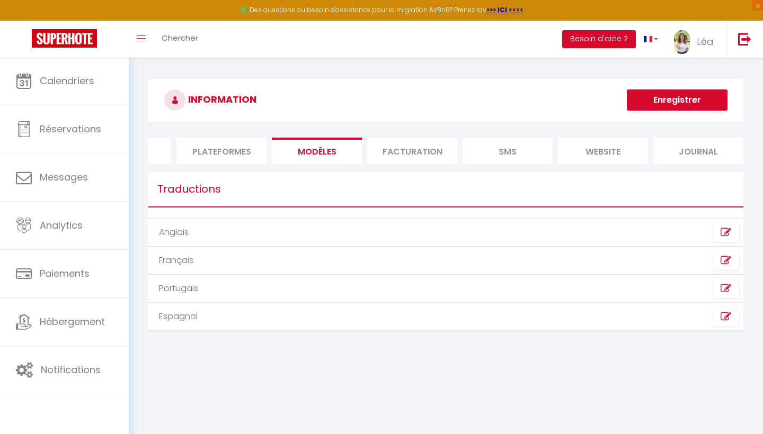
click at [245, 137] on div "INFORMATION Enregistrer Profil Utilisateur Services Plateformes MODÈLES Factura…" at bounding box center [445, 210] width 595 height 263
click at [239, 146] on li "Plateformes" at bounding box center [221, 151] width 90 height 26
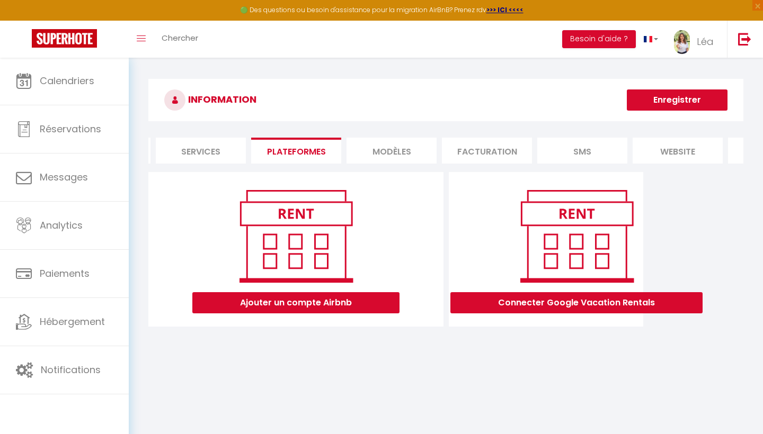
scroll to position [0, 76]
click at [185, 152] on li "Services" at bounding box center [213, 151] width 90 height 26
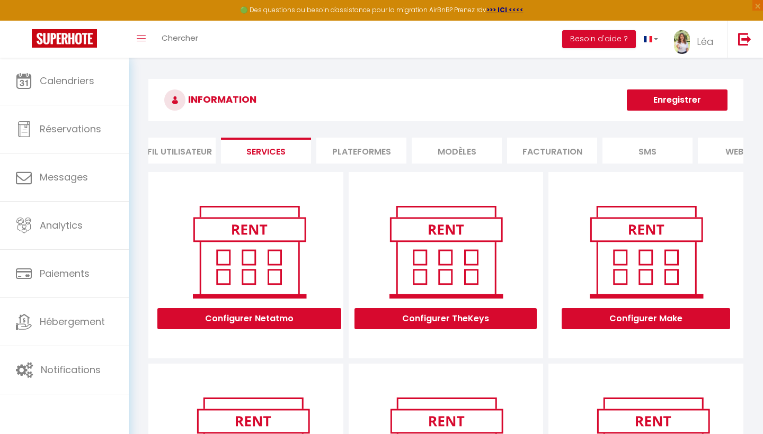
scroll to position [0, 3]
click at [217, 142] on li "Profil Utilisateur" at bounding box center [190, 151] width 90 height 26
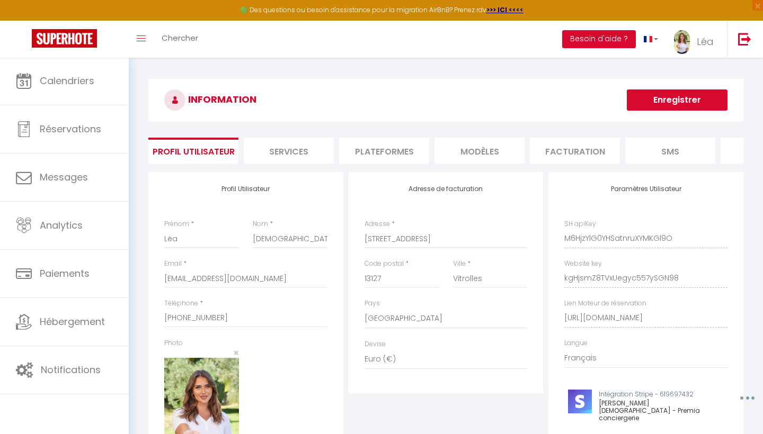
click at [483, 153] on li "MODÈLES" at bounding box center [479, 151] width 90 height 26
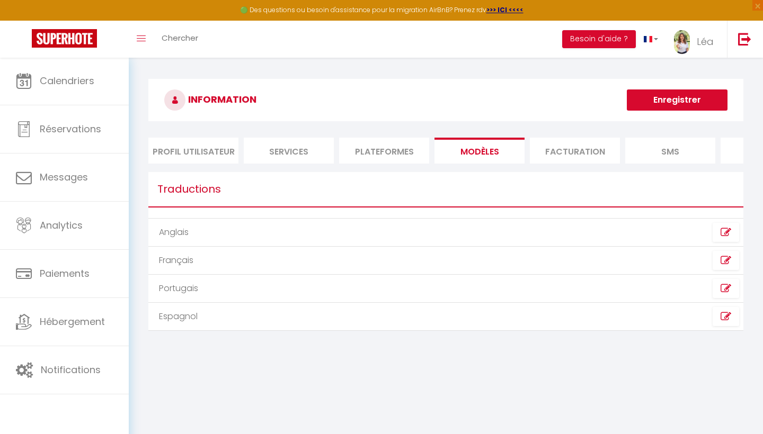
click at [550, 150] on li "Facturation" at bounding box center [575, 151] width 90 height 26
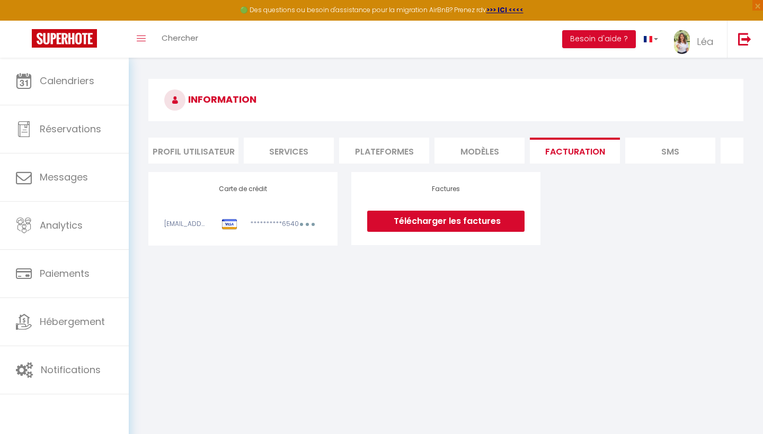
scroll to position [0, 58]
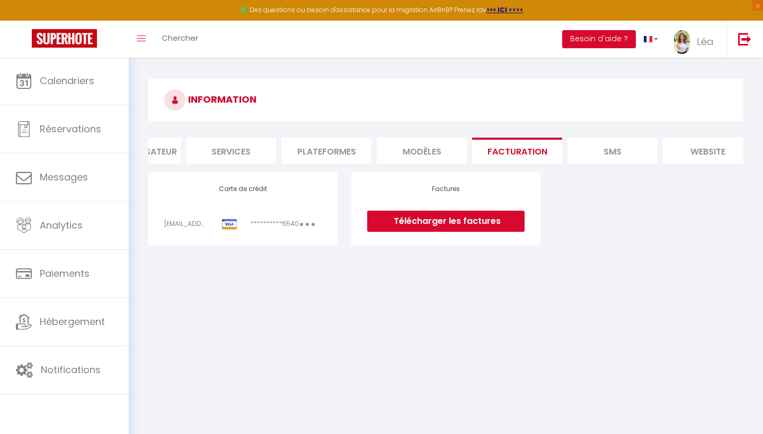
click at [344, 150] on li "Plateformes" at bounding box center [326, 151] width 90 height 26
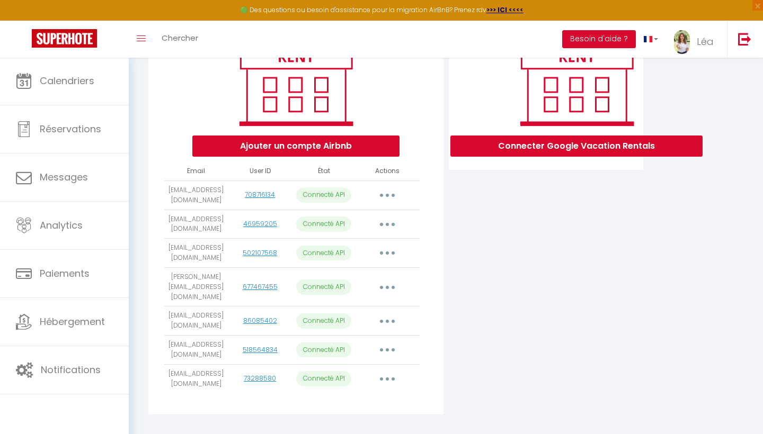
scroll to position [156, 0]
click at [389, 191] on button "button" at bounding box center [387, 195] width 30 height 17
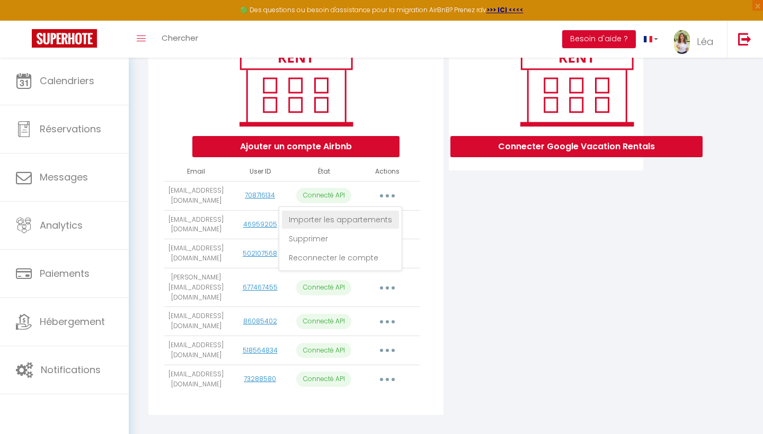
click at [376, 220] on link "Importer les appartements" at bounding box center [340, 220] width 117 height 18
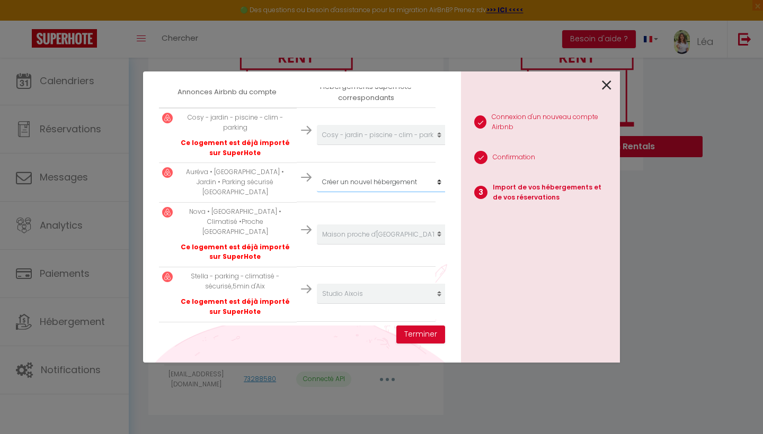
scroll to position [195, 1]
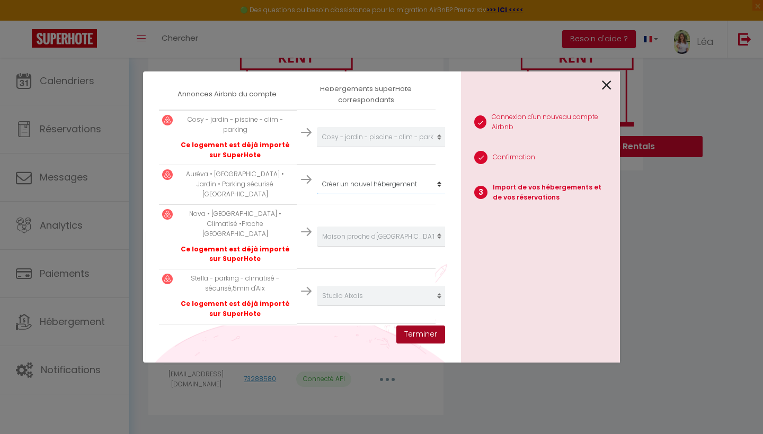
click at [421, 333] on button "Terminer" at bounding box center [420, 335] width 49 height 18
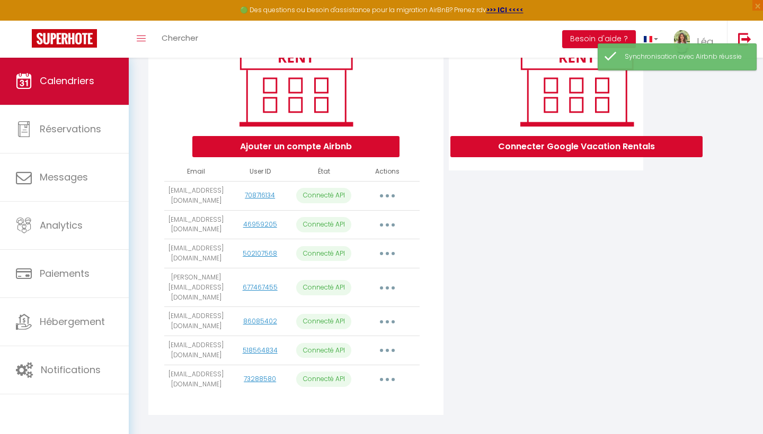
click at [101, 92] on link "Calendriers" at bounding box center [64, 81] width 129 height 48
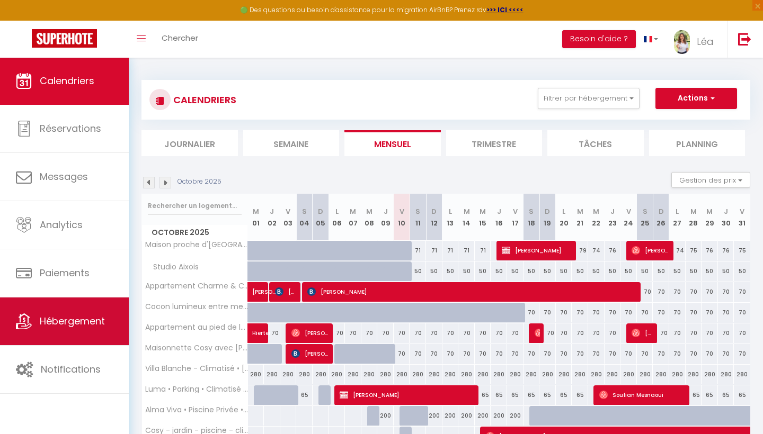
click at [81, 316] on span "Hébergement" at bounding box center [72, 321] width 65 height 13
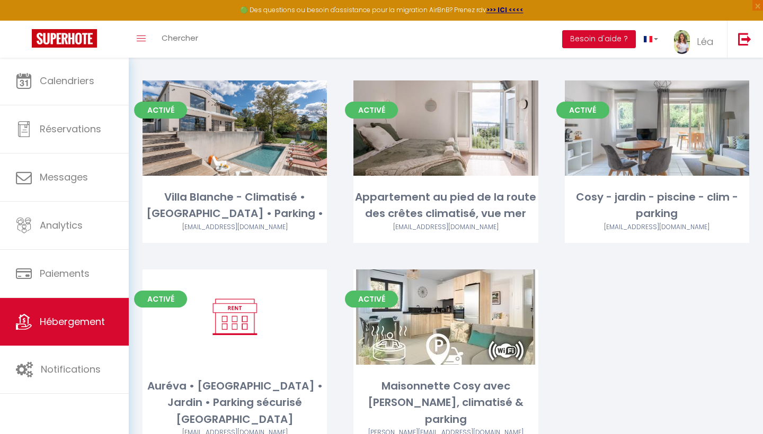
scroll to position [466, 0]
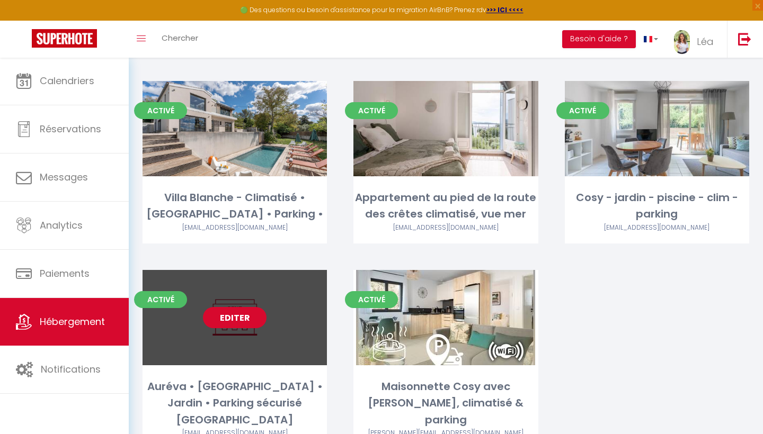
click at [240, 307] on link "Editer" at bounding box center [235, 317] width 64 height 21
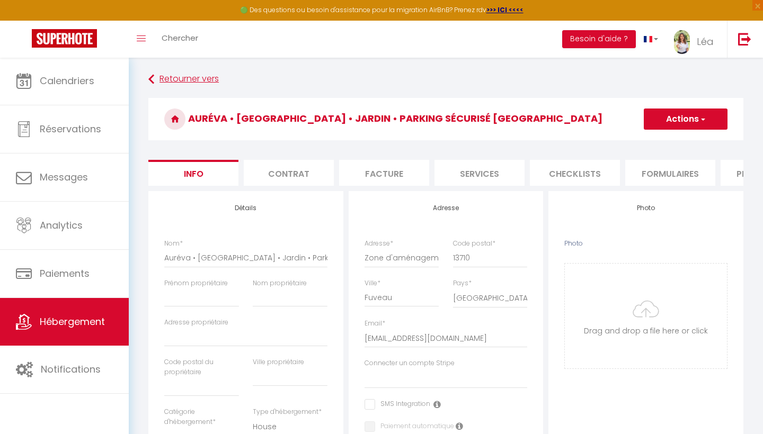
click at [152, 73] on icon at bounding box center [151, 79] width 6 height 19
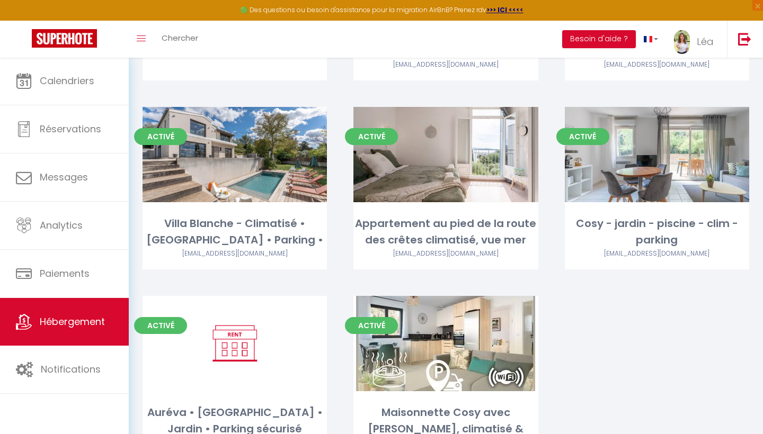
scroll to position [454, 0]
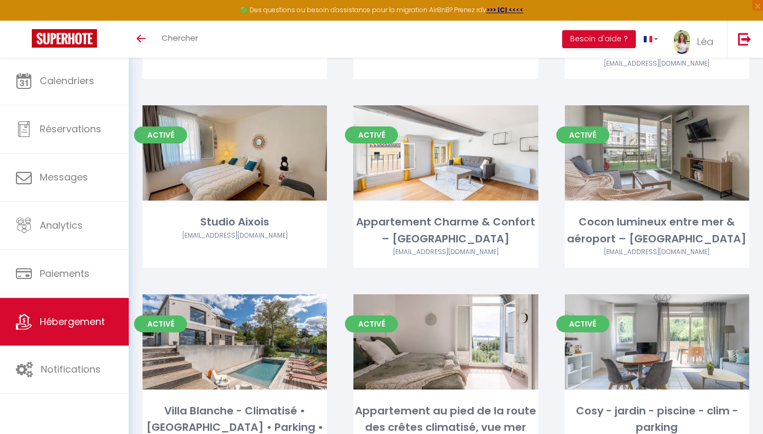
scroll to position [252, 0]
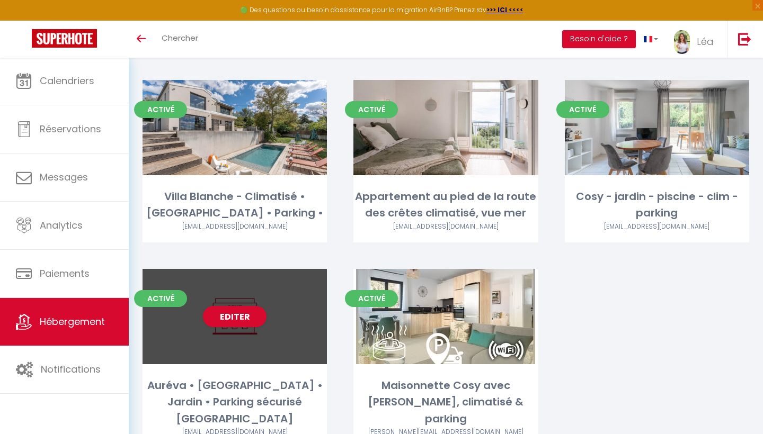
click at [262, 328] on div "Activé Editer Auréva • [GEOGRAPHIC_DATA] • Jardin • Parking sécurisé Aix [EMAIL…" at bounding box center [234, 358] width 184 height 179
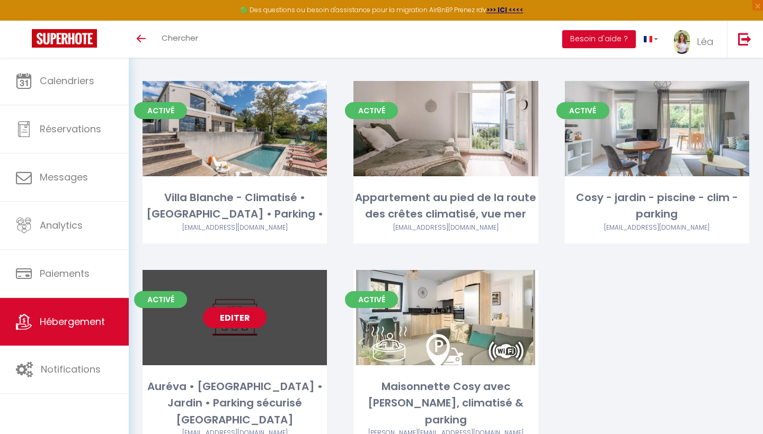
click at [251, 307] on link "Editer" at bounding box center [235, 317] width 64 height 21
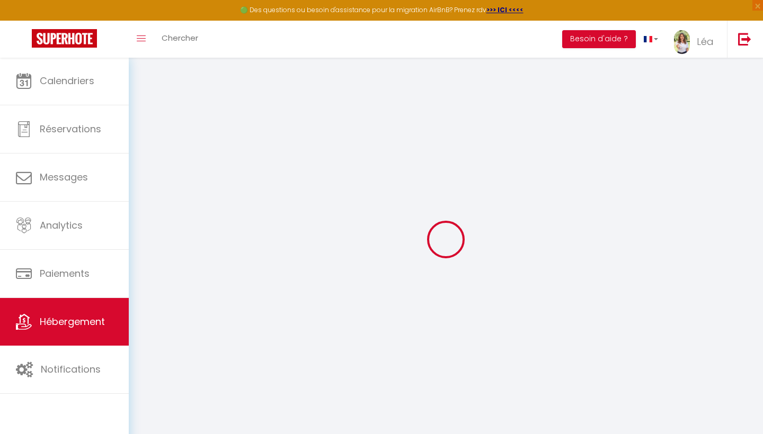
select select
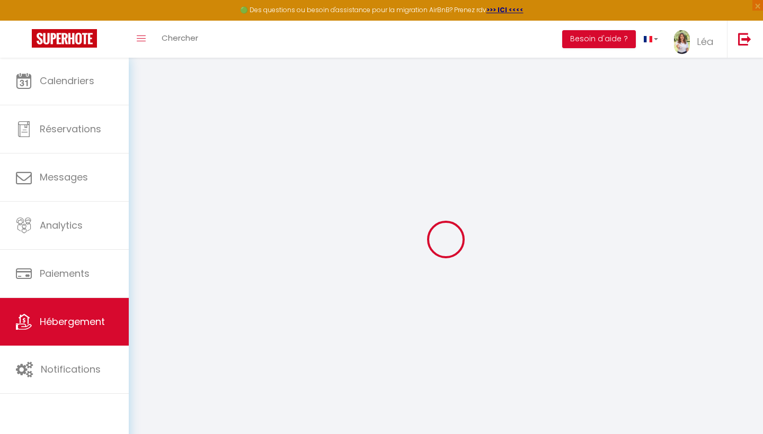
checkbox input "false"
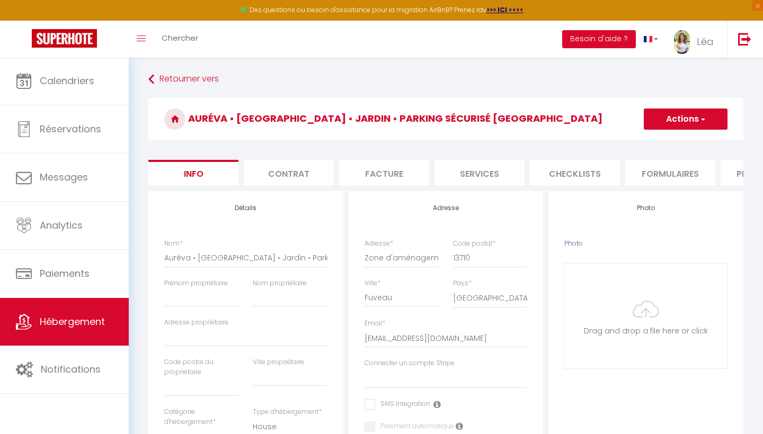
click at [722, 177] on li "Plateformes" at bounding box center [765, 173] width 90 height 26
select select "EUR"
select select
select select "19266-1470952891562083153"
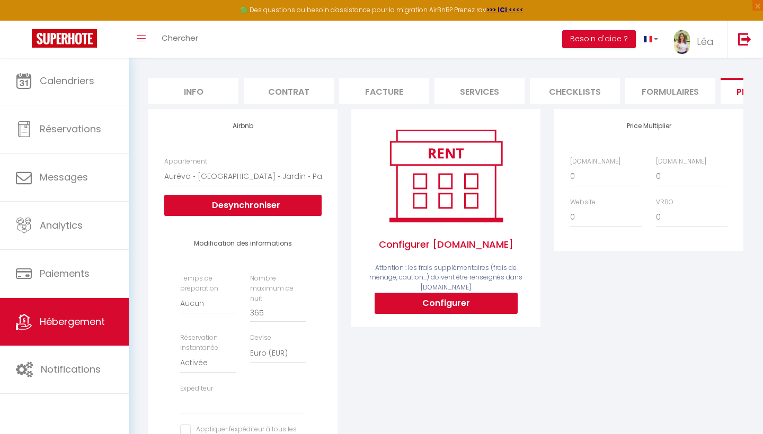
scroll to position [82, 0]
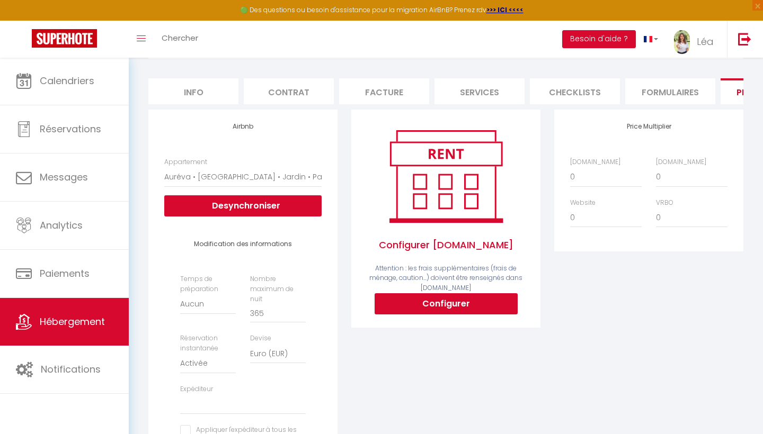
click at [447, 305] on button "Configurer" at bounding box center [445, 303] width 143 height 21
select select
type input "lea-gay-cruaszos_property@reply.superhote.com"
type input "[EMAIL_ADDRESS][DOMAIN_NAME]"
select select
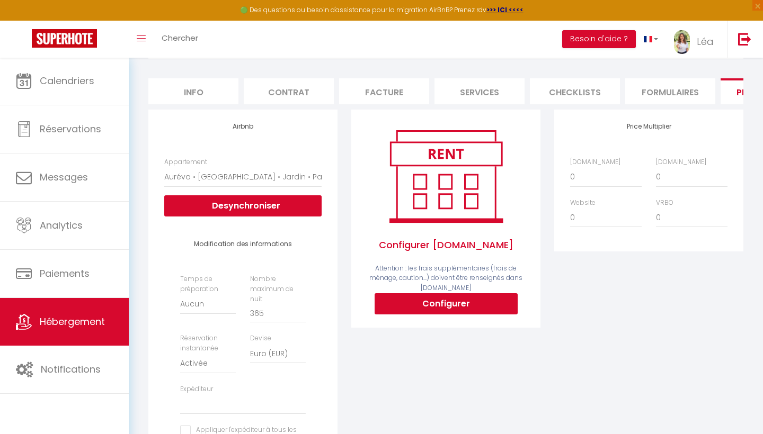
select select
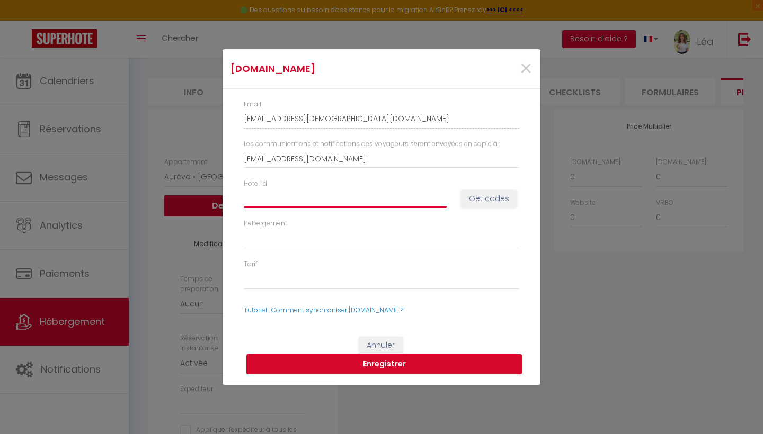
click at [311, 197] on input "Hotel id" at bounding box center [345, 198] width 203 height 19
paste input "14649092"
type input "14649092"
select select
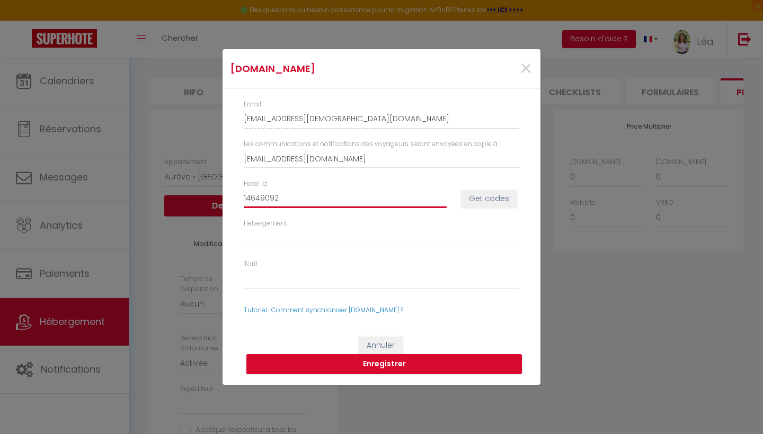
select select
type input "14649092"
click at [476, 206] on button "Get codes" at bounding box center [489, 199] width 56 height 18
select select
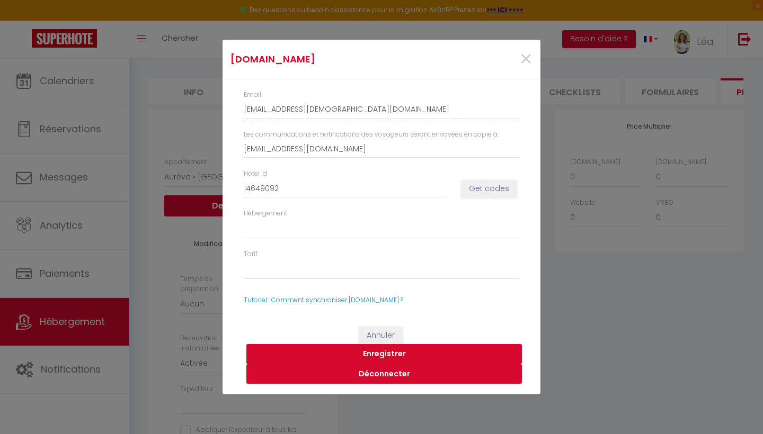
click at [399, 353] on button "Enregistrer" at bounding box center [383, 354] width 275 height 20
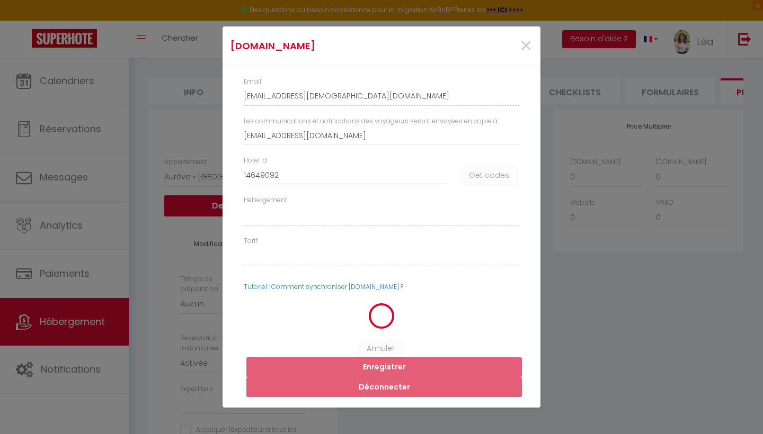
select select
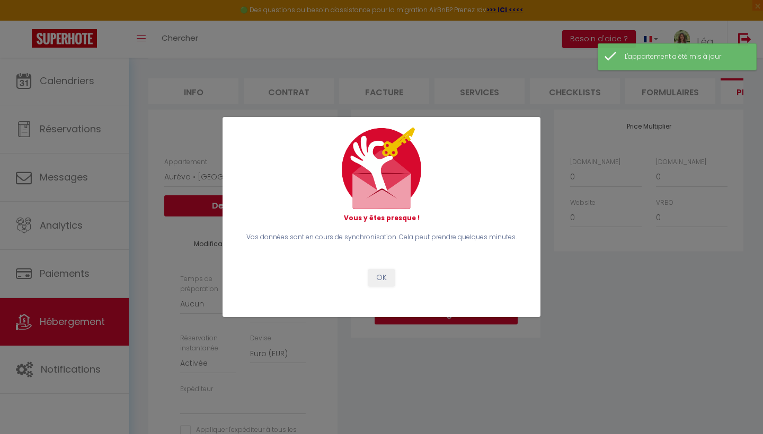
click at [385, 271] on button "OK" at bounding box center [381, 278] width 26 height 18
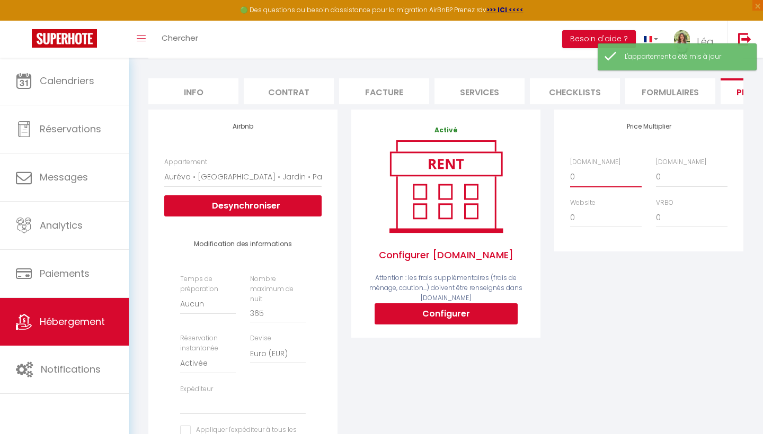
select select "+ 18 %"
select select
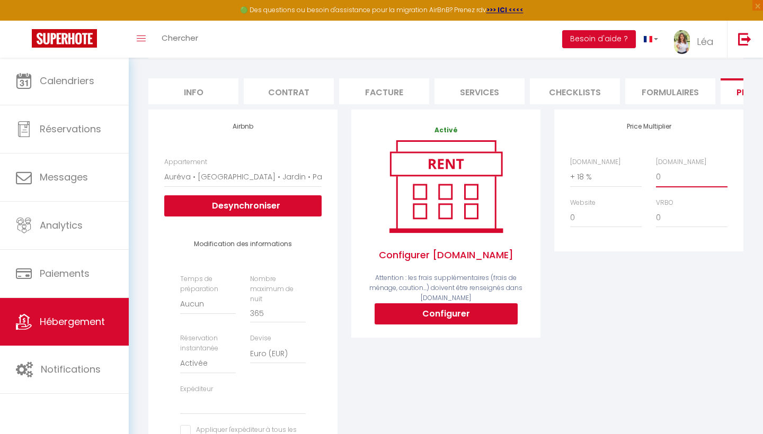
select select "+ 18 %"
select select
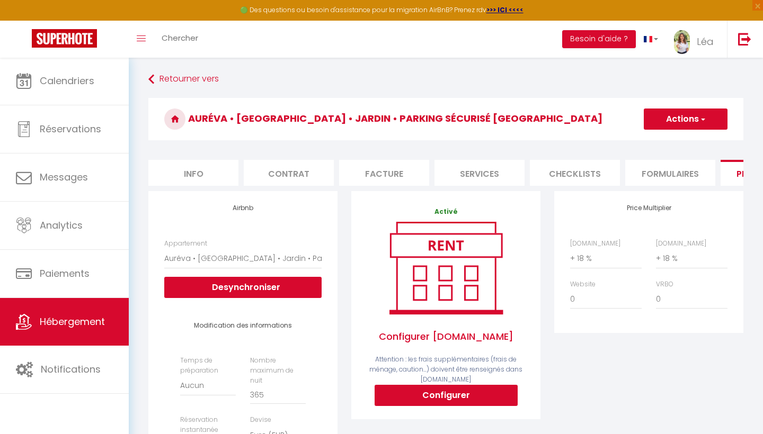
scroll to position [0, 0]
click at [681, 112] on button "Actions" at bounding box center [685, 119] width 84 height 21
click at [675, 140] on link "Enregistrer" at bounding box center [685, 143] width 84 height 14
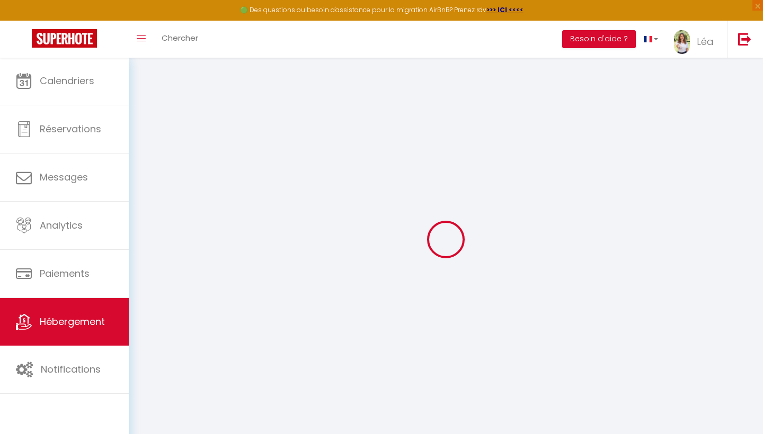
select select "EUR"
select select
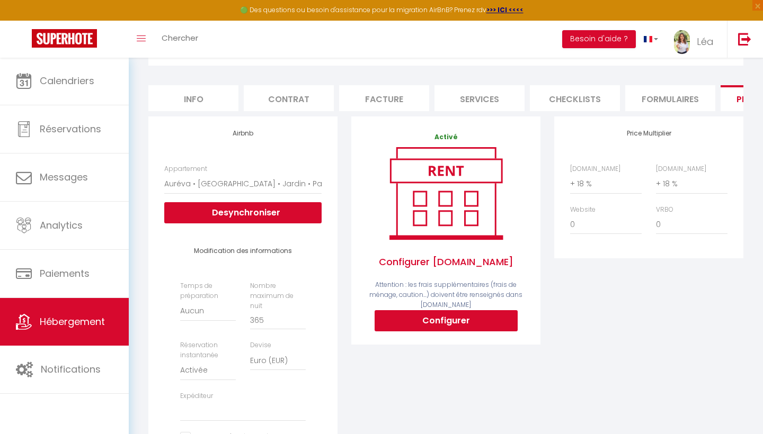
scroll to position [46, 0]
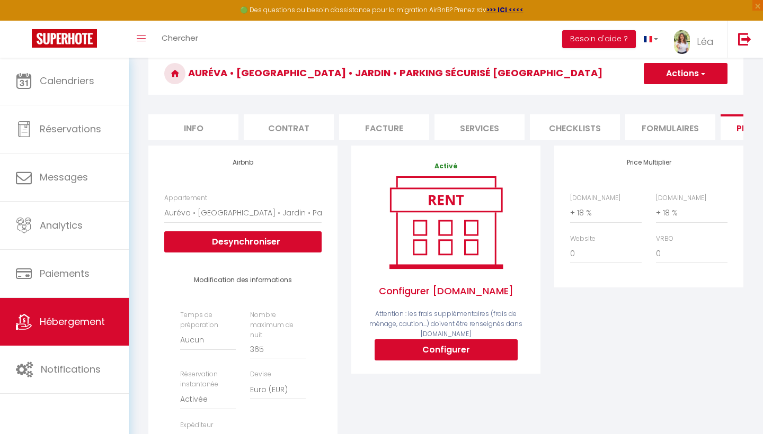
click at [193, 130] on li "Info" at bounding box center [193, 127] width 90 height 26
select select
checkbox input "false"
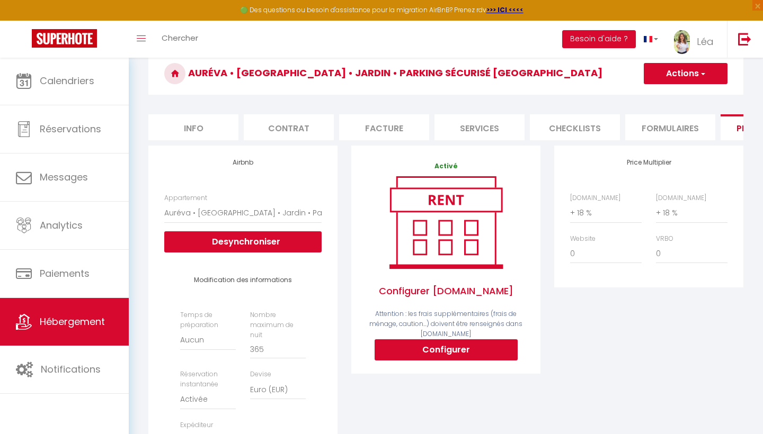
checkbox input "false"
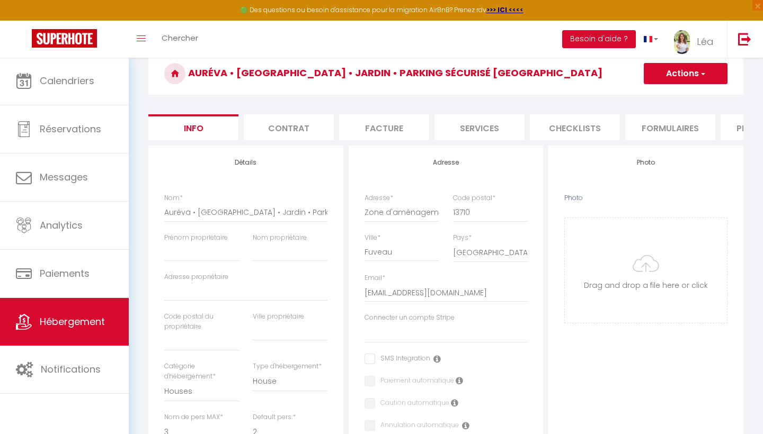
click at [300, 129] on li "Contrat" at bounding box center [289, 127] width 90 height 26
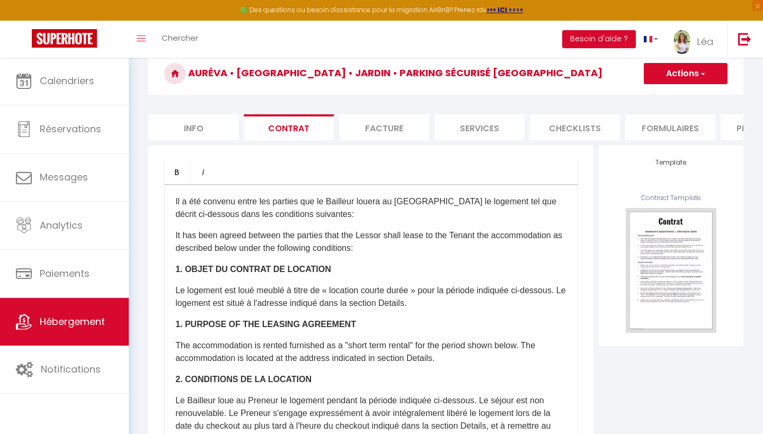
click at [363, 133] on li "Facture" at bounding box center [384, 127] width 90 height 26
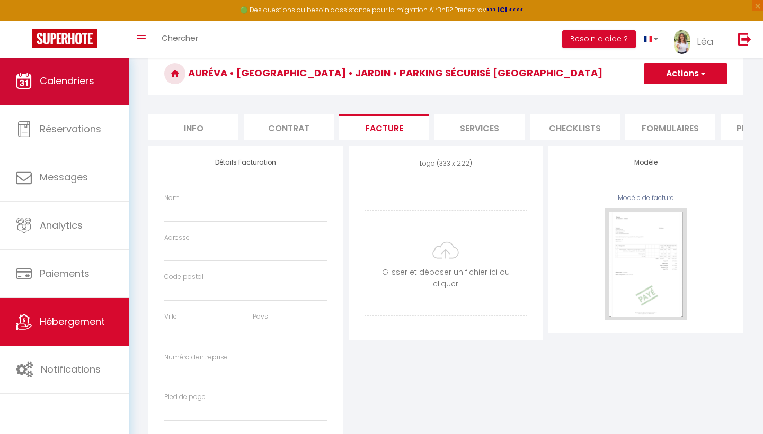
select select
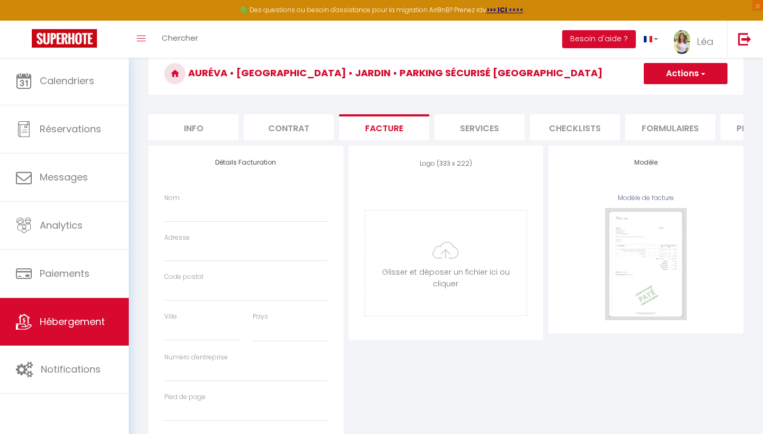
click at [79, 309] on link "Hébergement" at bounding box center [64, 322] width 129 height 48
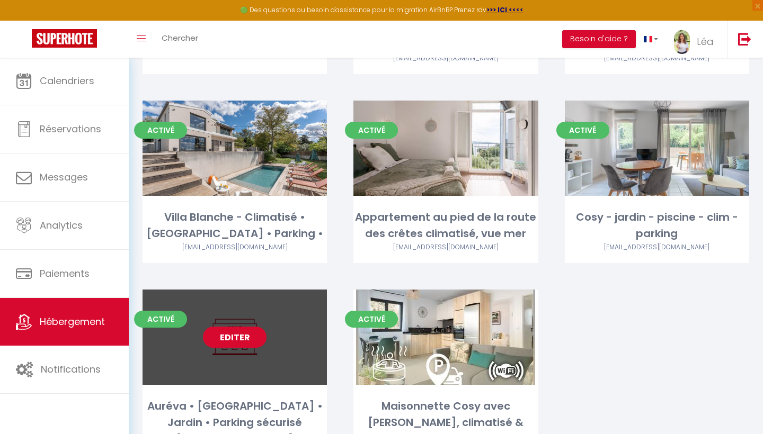
scroll to position [446, 0]
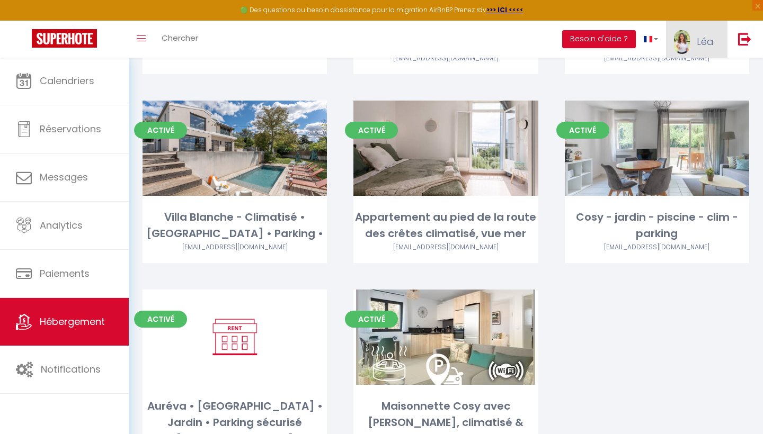
click at [694, 38] on link "Léa" at bounding box center [696, 39] width 61 height 37
click at [669, 68] on link "Paramètres" at bounding box center [684, 74] width 78 height 18
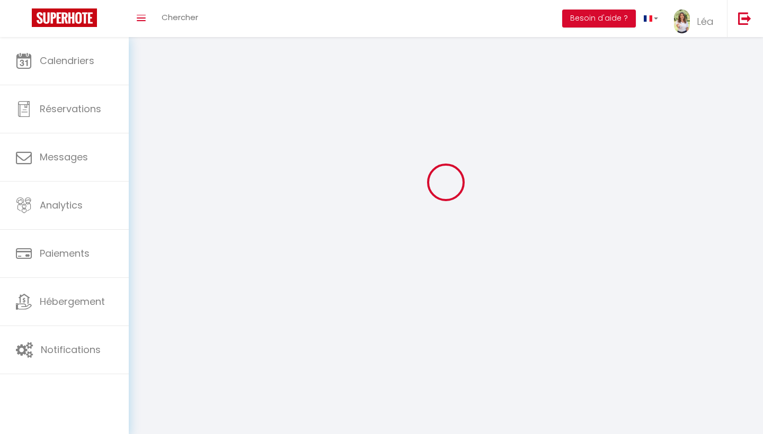
scroll to position [37, 0]
type input "Léa"
type input "GAY"
type input "+33617682881"
type input "6 Avenue De La Petite Mer, Parc du Lion Apparemment 12"
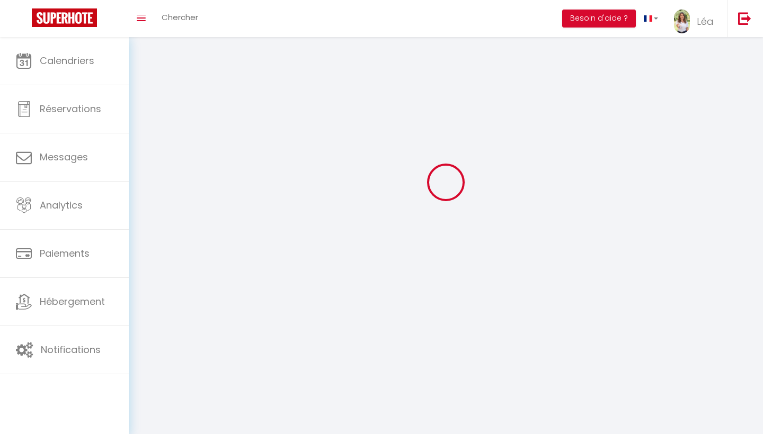
type input "13127"
type input "Vitrolles"
type input "M6HjzYlG0YHSatnruXYMKGl9O"
type input "kgHjsmZ8TVxUegyc557ySGN98"
type input "https://app.superhote.com/#/get-available-rentals/kgHjsmZ8TVxUegyc557ySGN98"
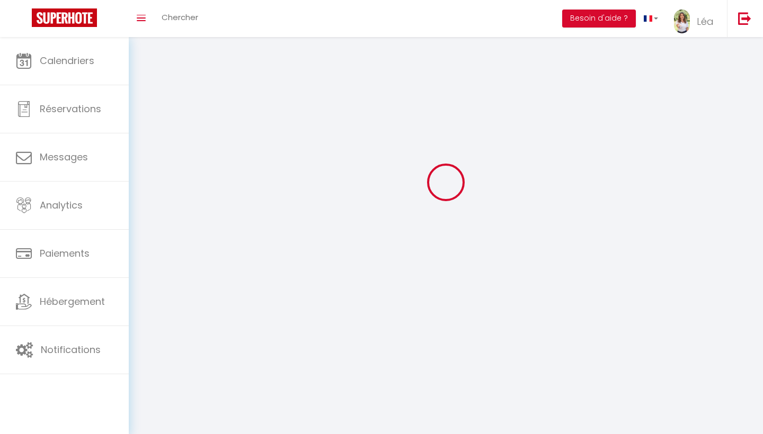
select select "28"
select select "fr"
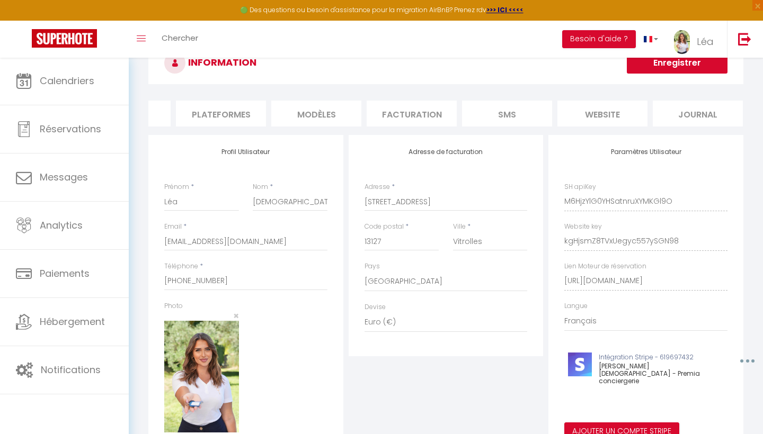
scroll to position [0, 163]
click at [421, 107] on li "Facturation" at bounding box center [412, 114] width 90 height 26
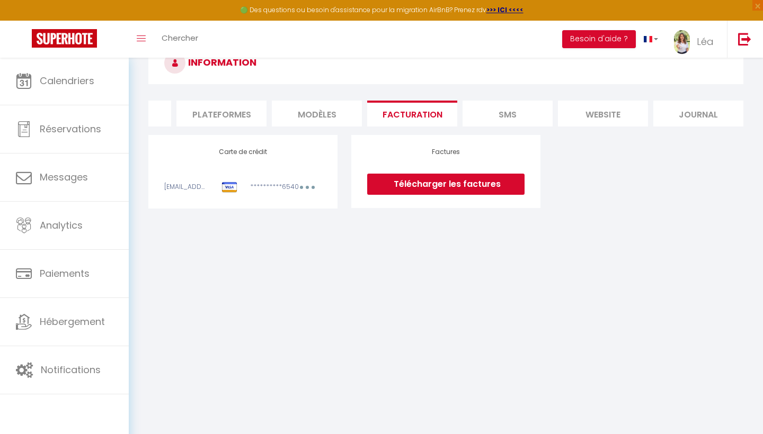
click at [242, 112] on li "Plateformes" at bounding box center [221, 114] width 90 height 26
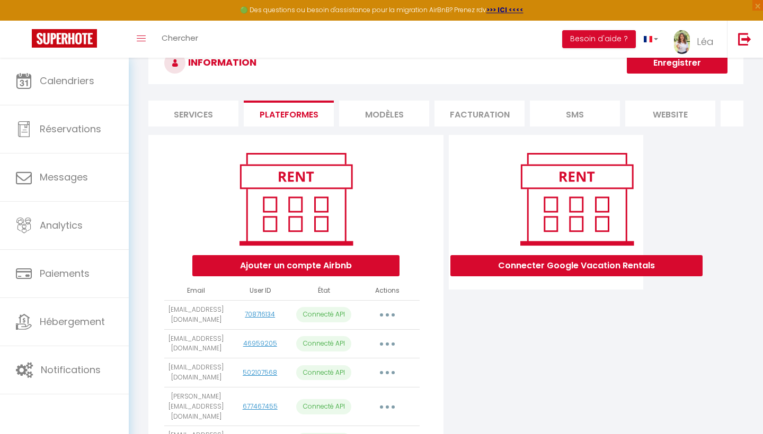
scroll to position [105, 0]
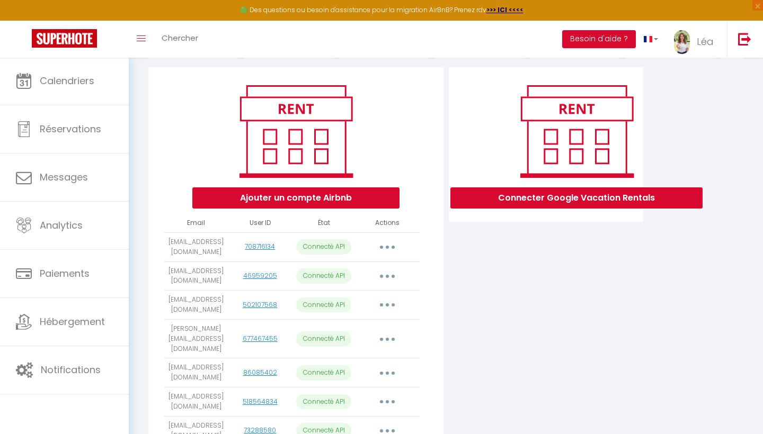
click at [388, 247] on icon "button" at bounding box center [387, 247] width 3 height 3
click at [359, 274] on link "Importer les appartements" at bounding box center [340, 271] width 117 height 18
select select "78569"
select select "78571"
select select "76929"
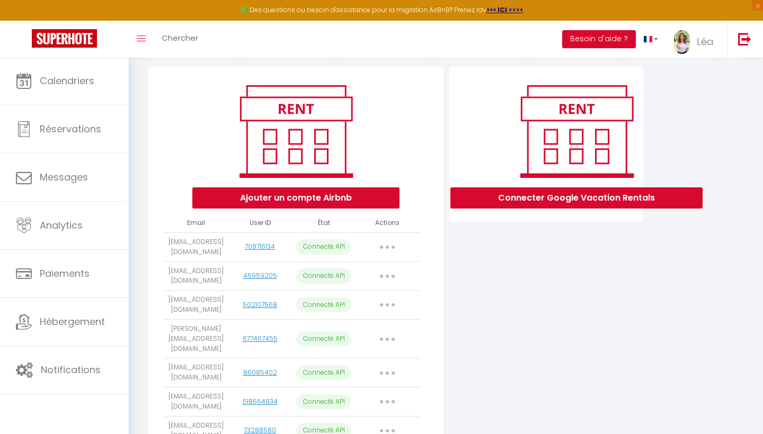
select select "76930"
select select "78021"
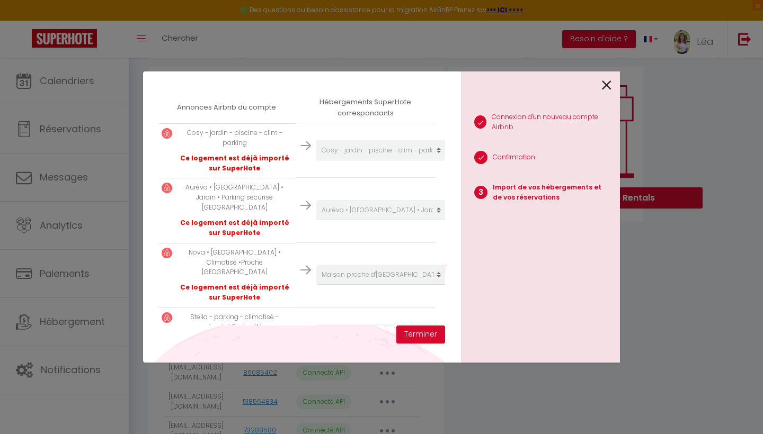
scroll to position [191, 2]
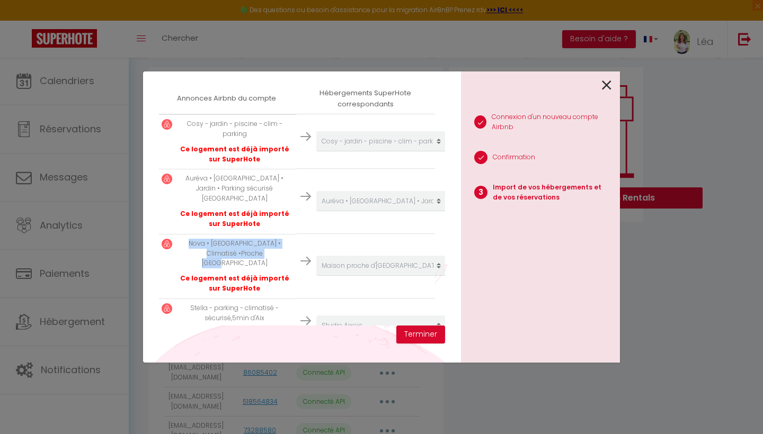
drag, startPoint x: 265, startPoint y: 236, endPoint x: 181, endPoint y: 225, distance: 84.9
click at [181, 239] on p "Nova • Piscine • Climatisé •Proche Aix-en-Provence" at bounding box center [234, 254] width 114 height 30
copy p "Nova • Piscine • Climatisé •Proche Aix-en-Provence"
click at [600, 87] on div at bounding box center [536, 83] width 150 height 25
click at [605, 86] on icon at bounding box center [607, 85] width 10 height 16
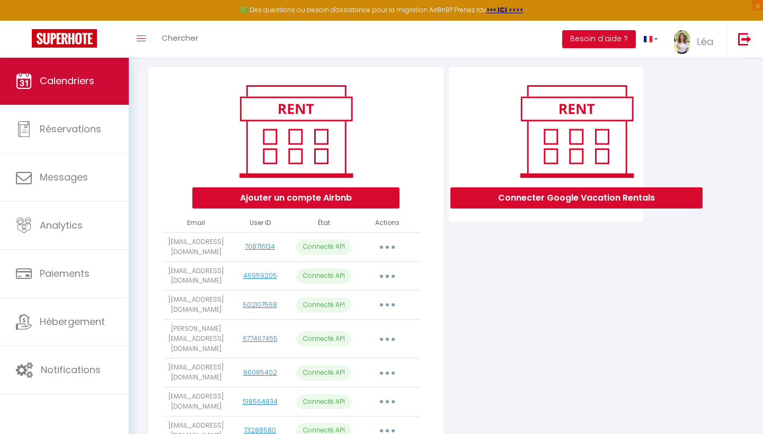
click at [77, 64] on link "Calendriers" at bounding box center [64, 81] width 129 height 48
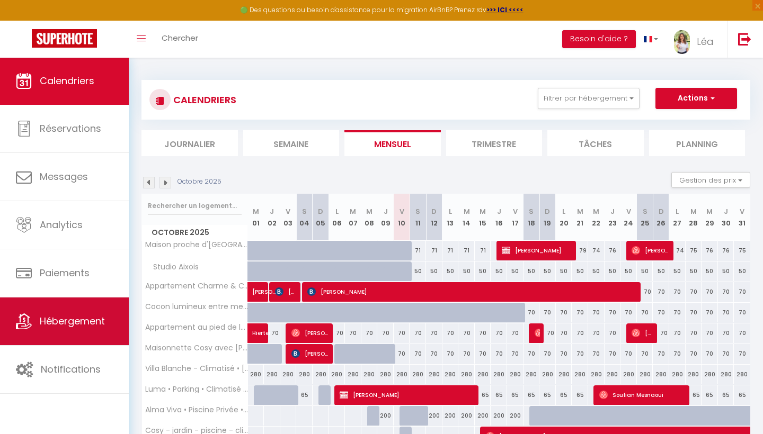
click at [89, 316] on span "Hébergement" at bounding box center [72, 321] width 65 height 13
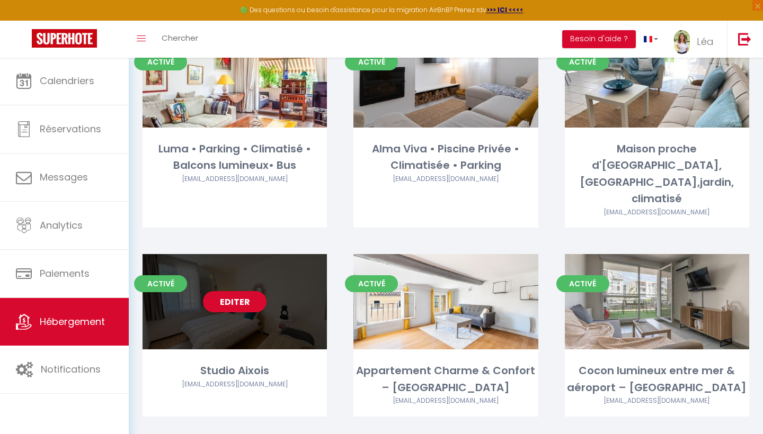
scroll to position [100, 0]
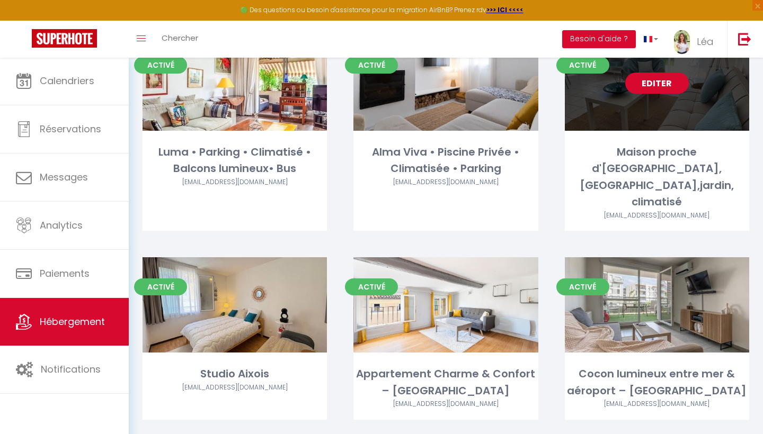
click at [656, 86] on link "Editer" at bounding box center [657, 83] width 64 height 21
select select "3"
select select "2"
select select "1"
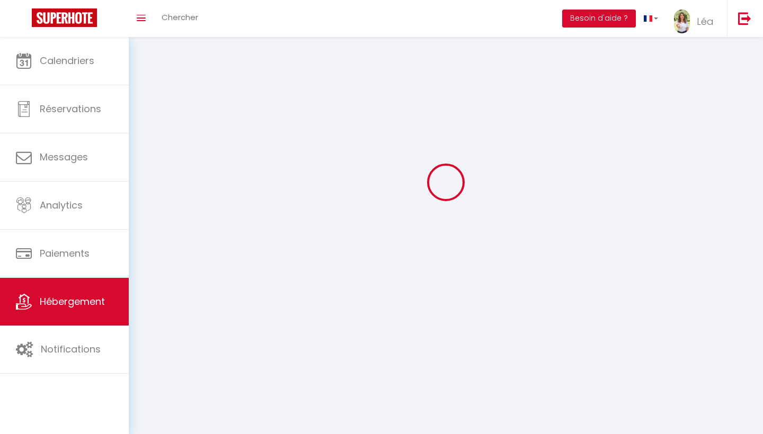
select select
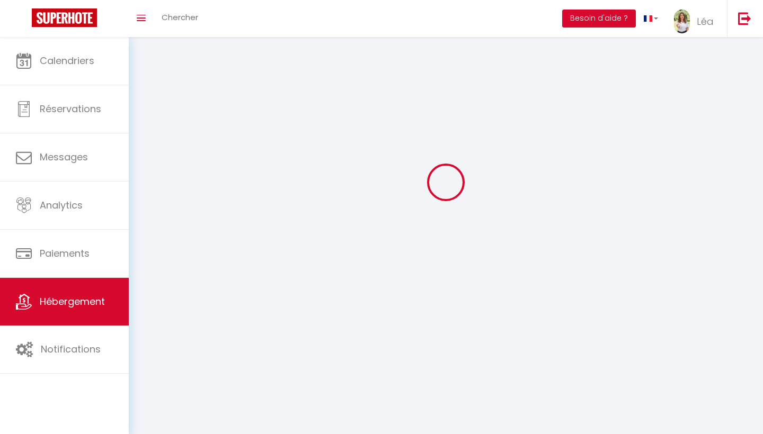
checkbox input "false"
select select
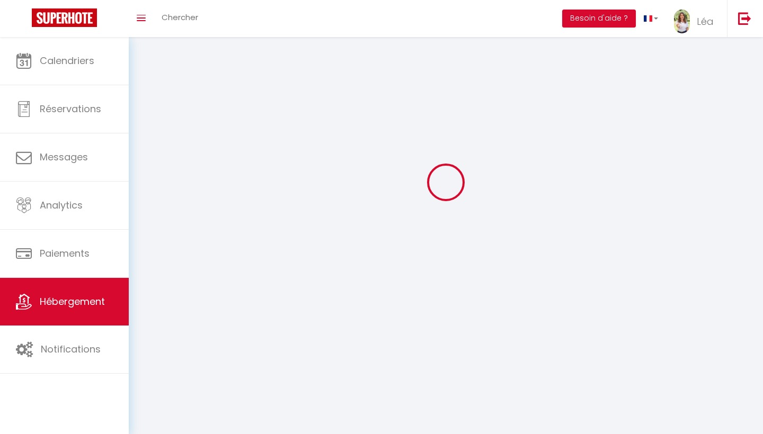
select select
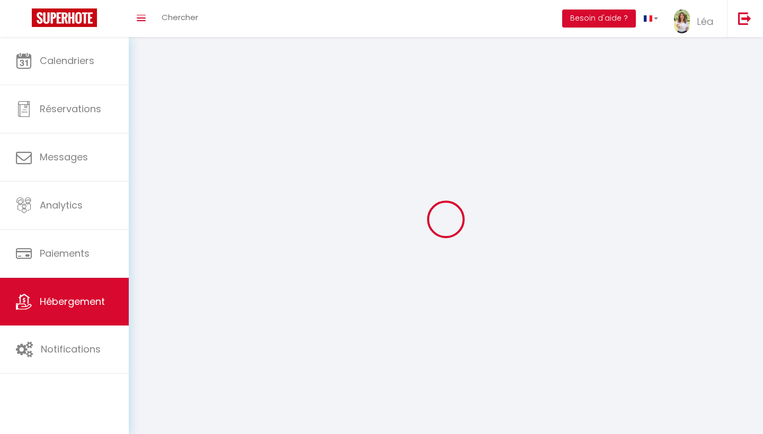
select select
checkbox input "false"
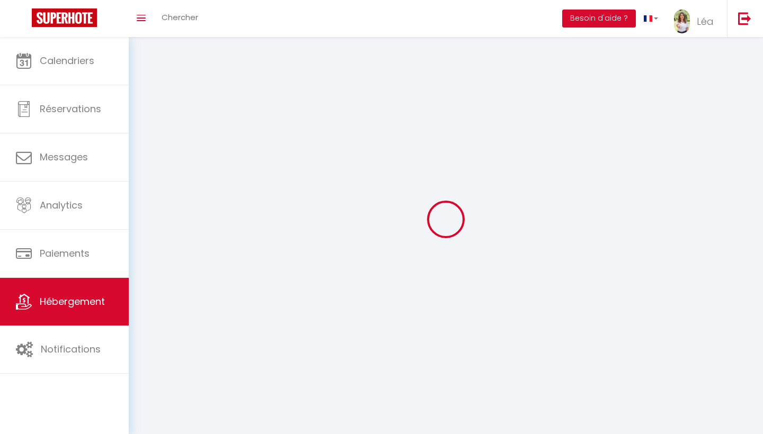
select select
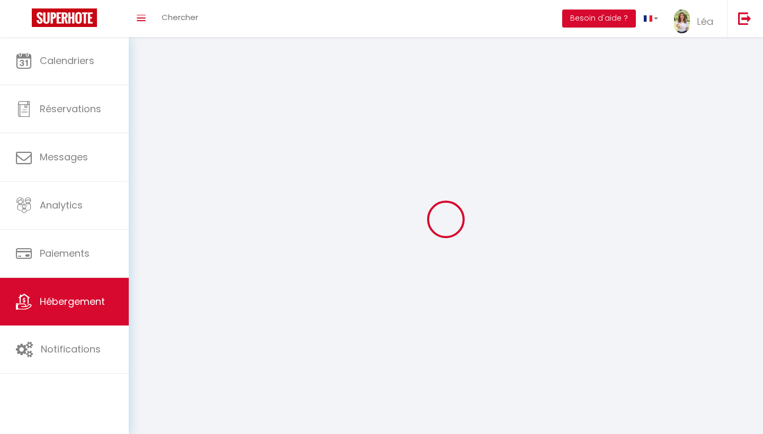
select select
checkbox input "false"
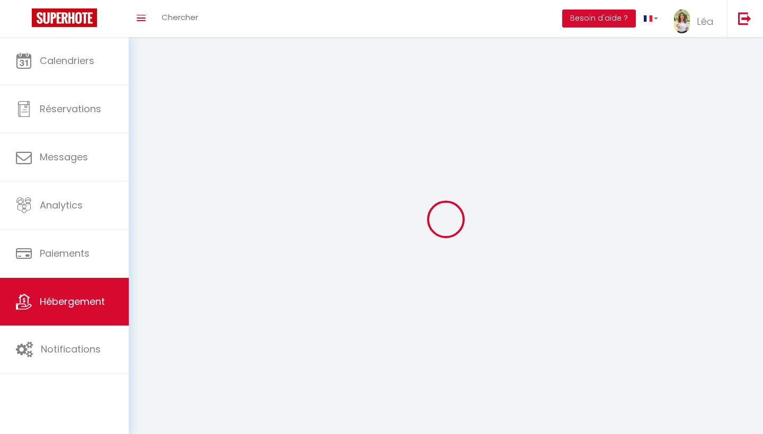
checkbox input "false"
select select
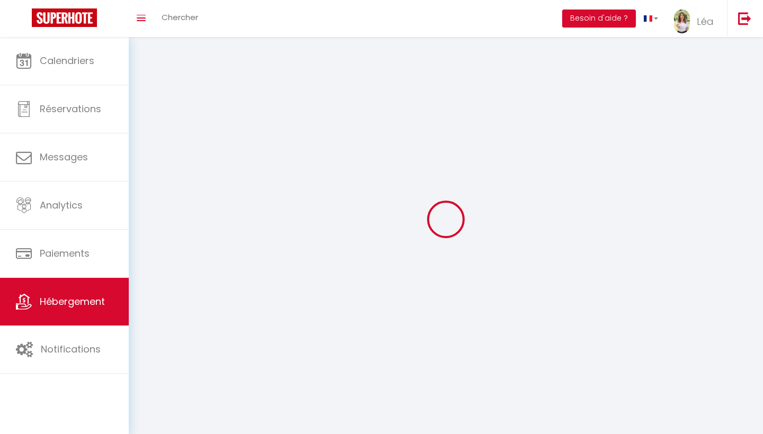
select select
checkbox input "false"
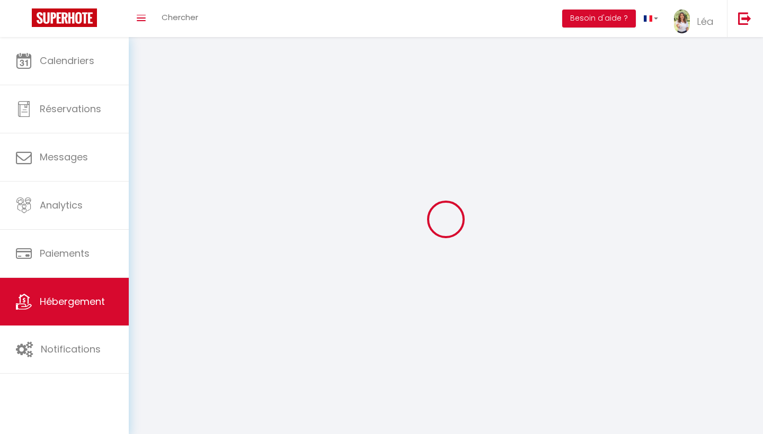
checkbox input "false"
select select
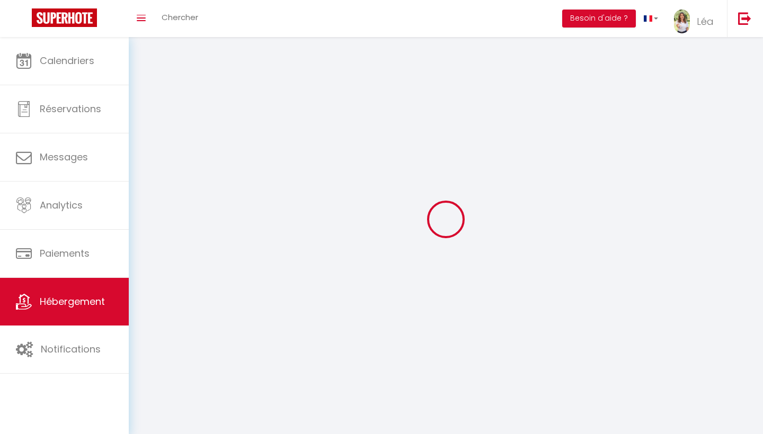
select select
checkbox input "false"
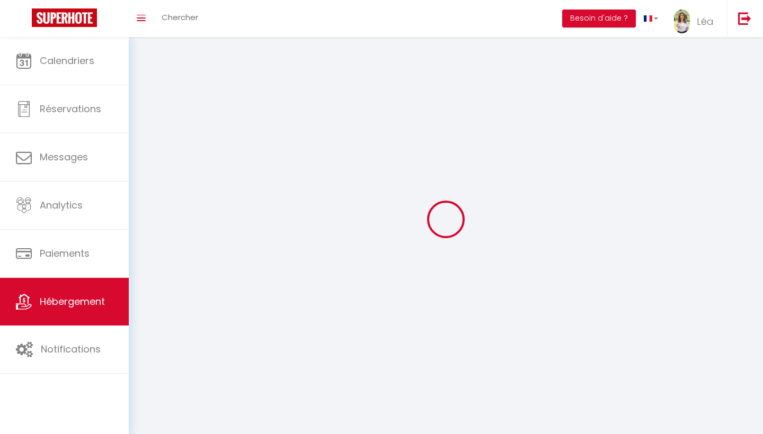
checkbox input "false"
select select
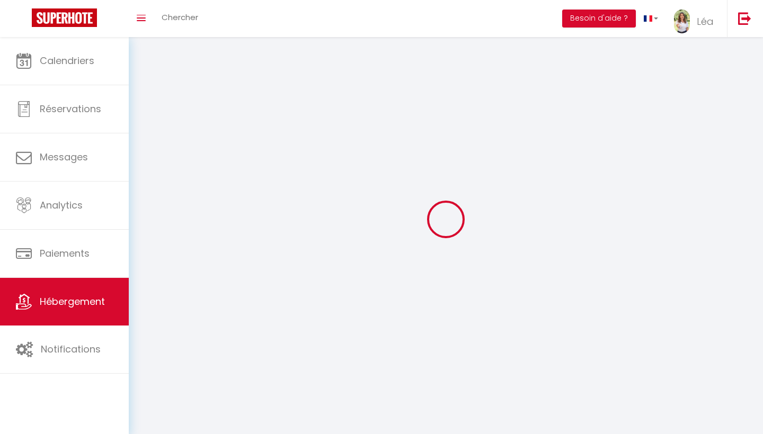
select select "1"
select select
select select "28"
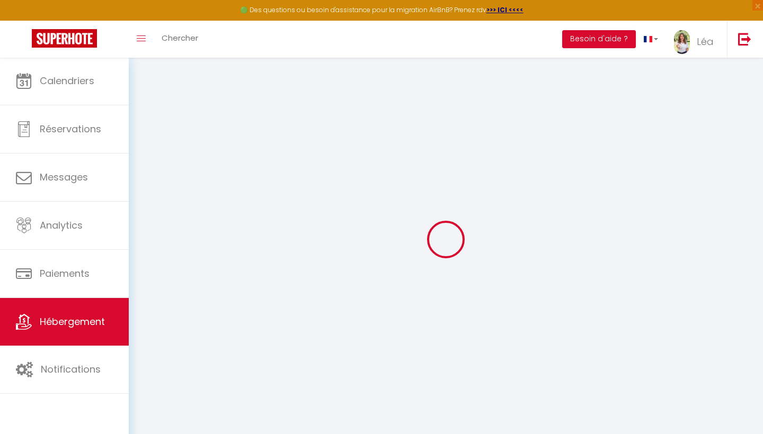
select select
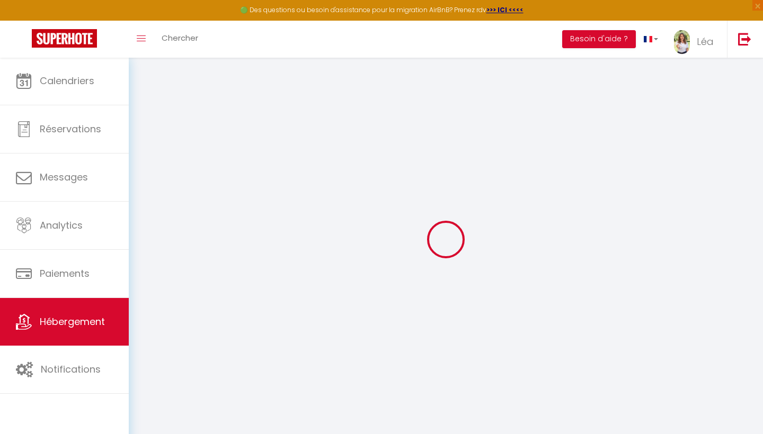
select select
checkbox input "false"
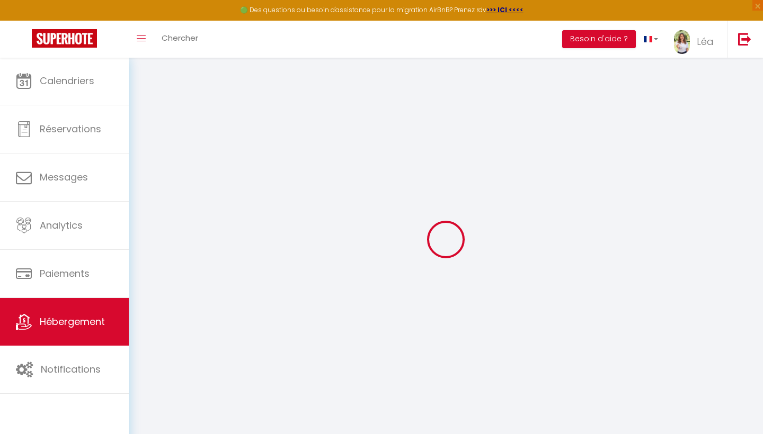
select select
type input "Maison proche d'aix, piscine,jardin, climatisé"
select select "houses"
select select "5"
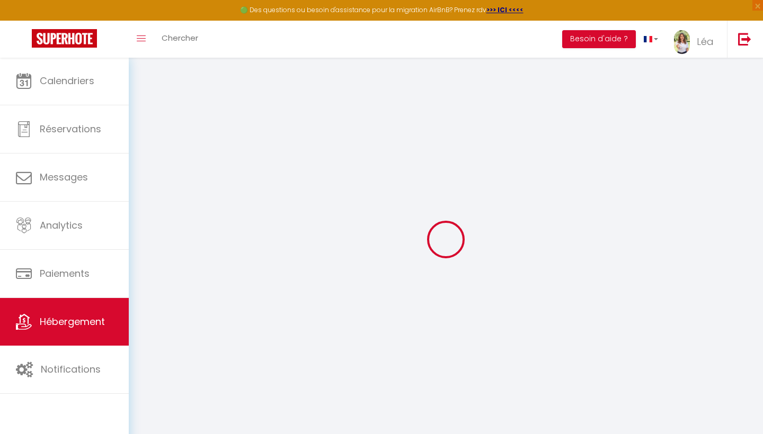
select select "2"
type input "80"
type input "95"
select select
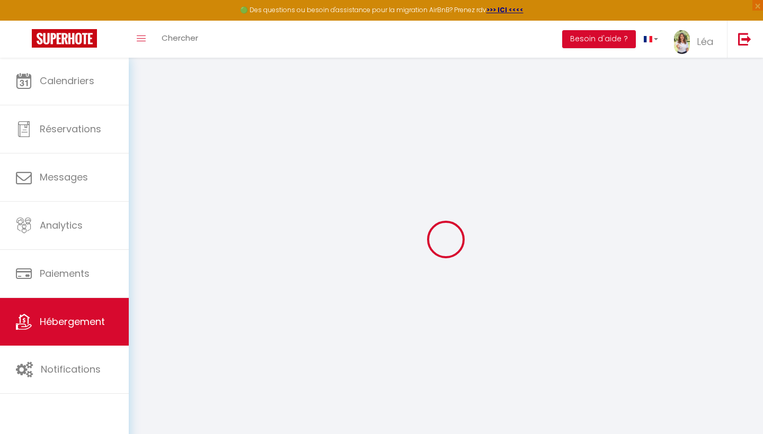
select select
type input "Zac de La barque D96"
type input "13710"
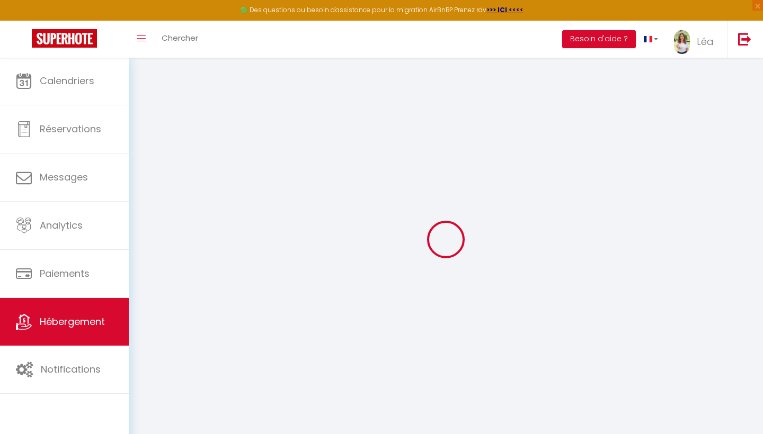
type input "Fuveau"
type input "[EMAIL_ADDRESS][DOMAIN_NAME]"
select select
checkbox input "false"
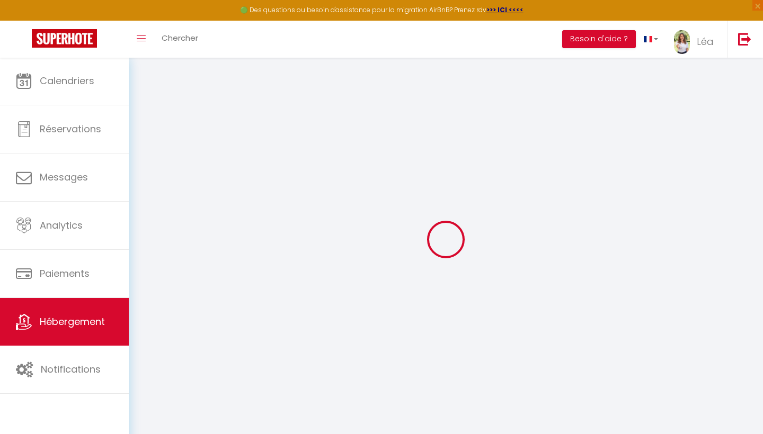
checkbox input "false"
type input "0"
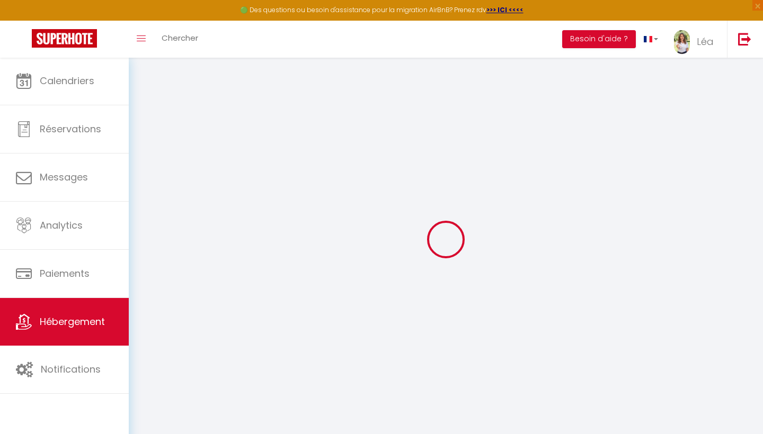
type input "0"
select select
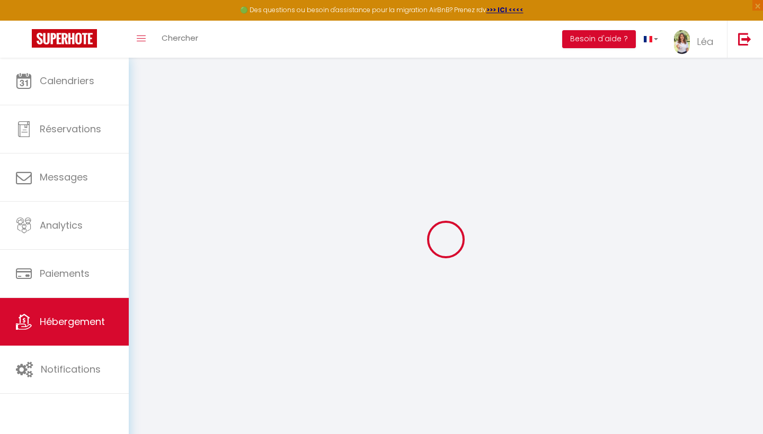
select select
checkbox input "false"
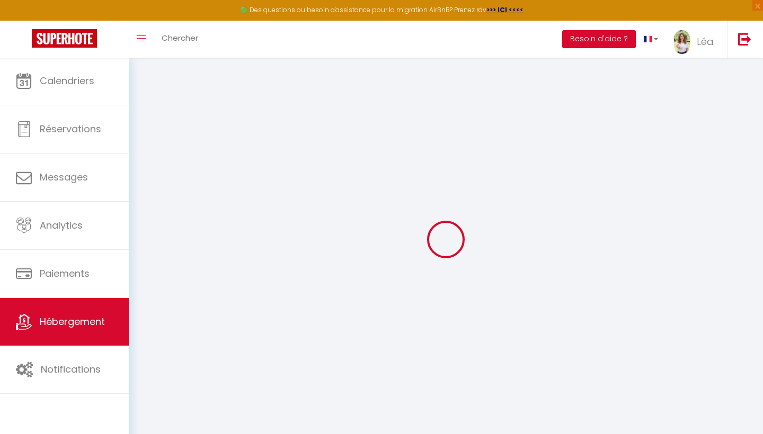
checkbox input "false"
select select
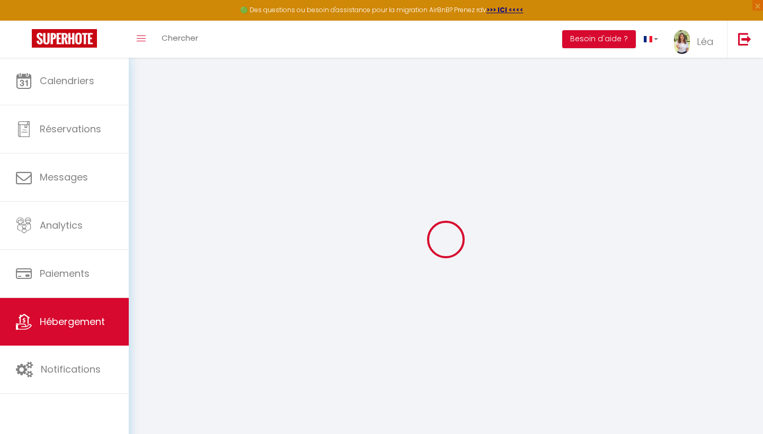
select select
checkbox input "false"
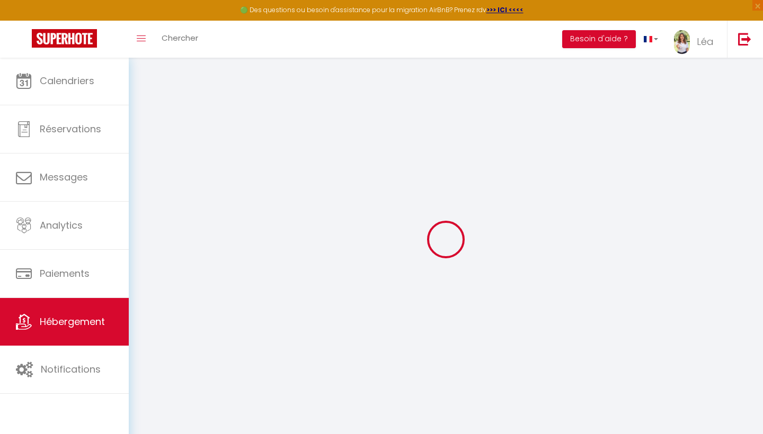
checkbox input "false"
select select "52923"
select select "17:00"
select select "23:45"
select select "11:00"
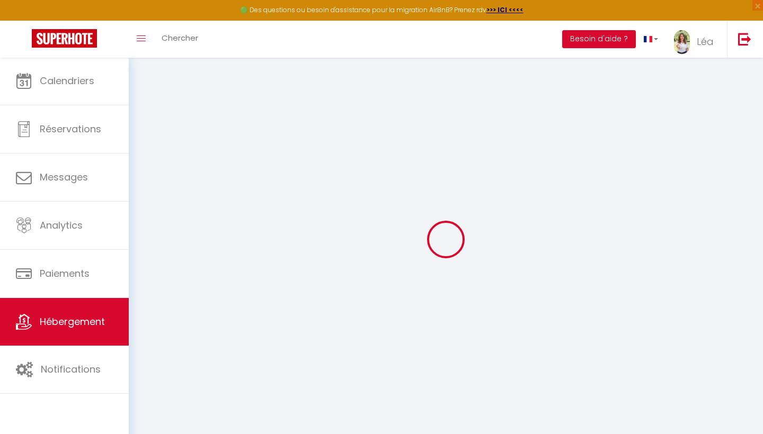
select select "30"
select select "120"
select select
checkbox input "false"
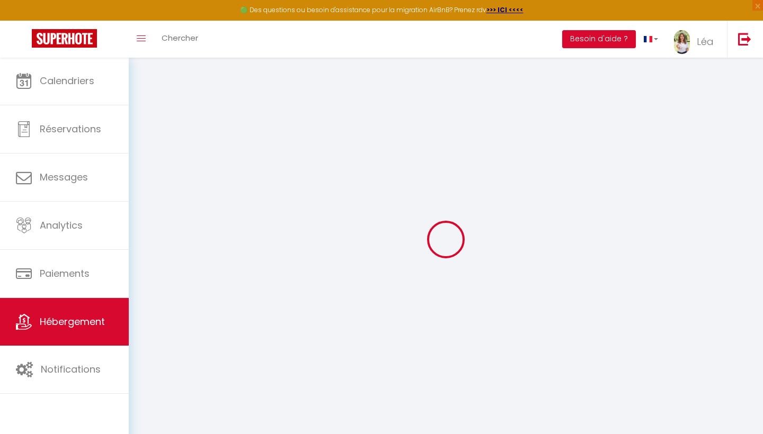
checkbox input "false"
select select
checkbox input "false"
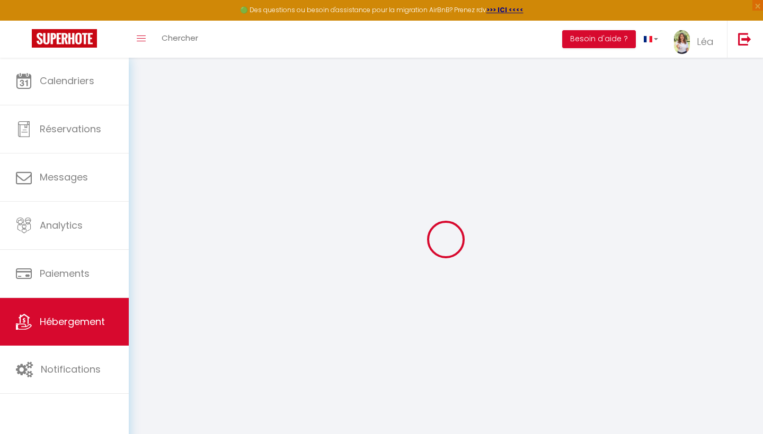
checkbox input "false"
select select
checkbox input "false"
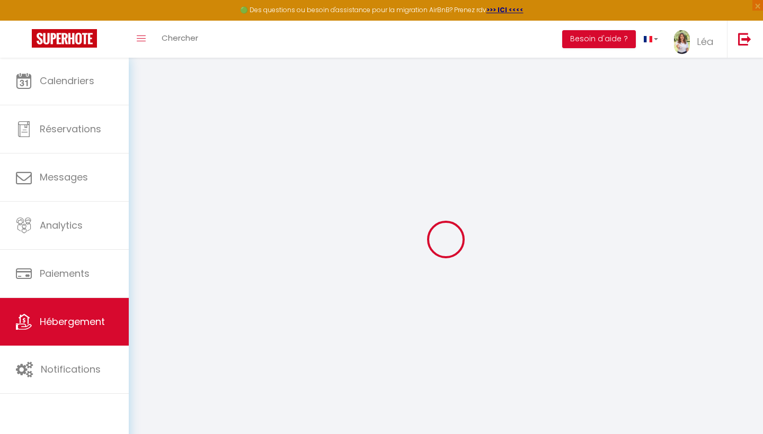
checkbox input "false"
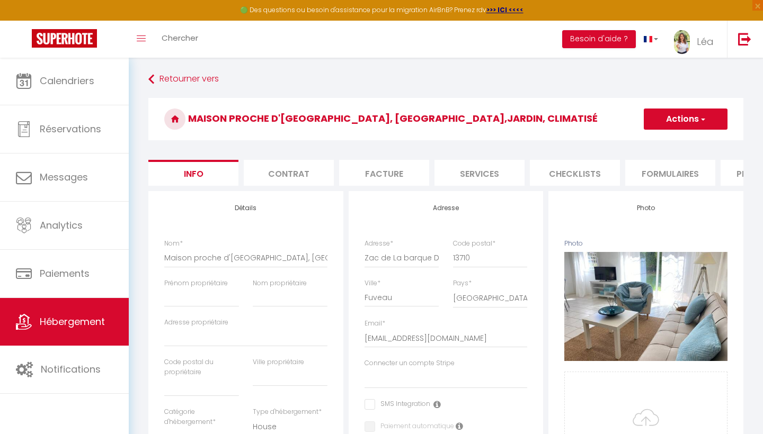
select select
checkbox input "false"
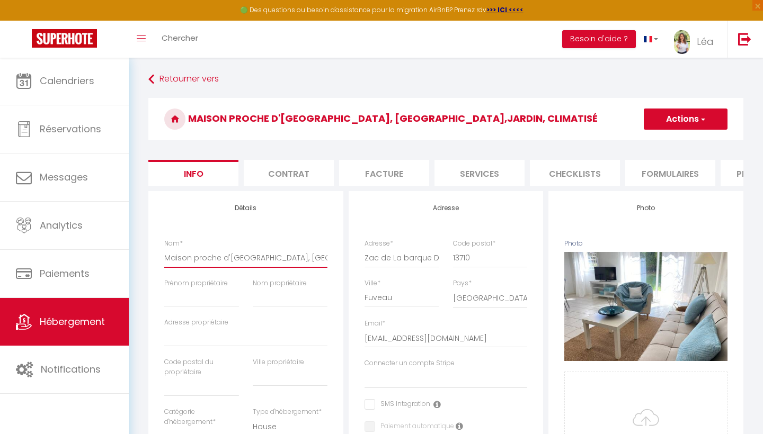
drag, startPoint x: 325, startPoint y: 256, endPoint x: 149, endPoint y: 257, distance: 175.8
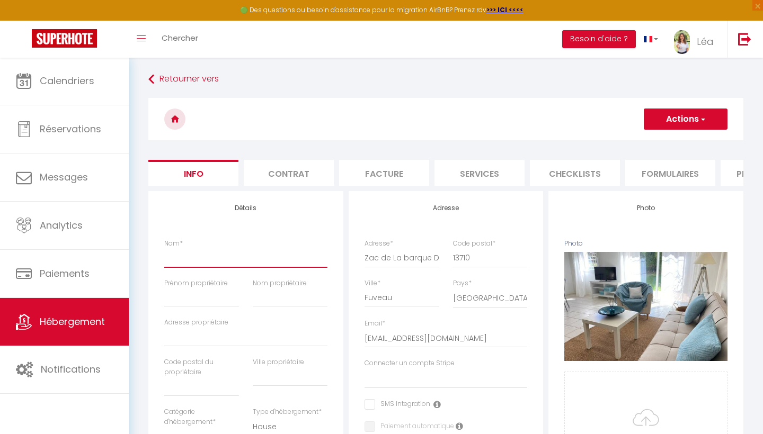
select select
paste input "Nova • Piscine • Climatisé •Proche Aix-en-Provence"
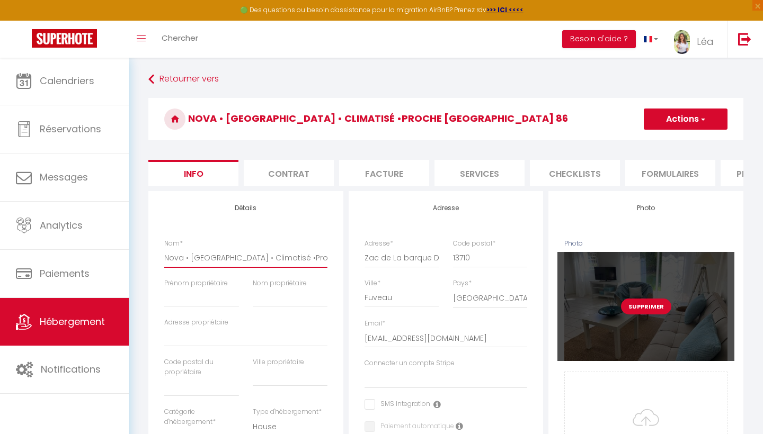
scroll to position [1, 0]
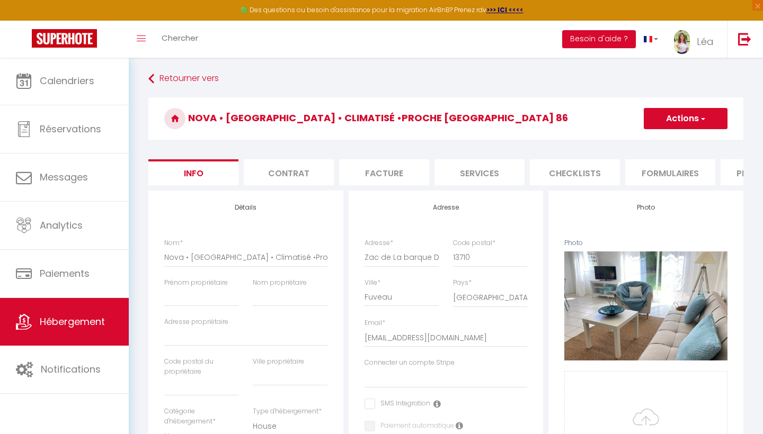
click at [693, 123] on button "Actions" at bounding box center [685, 118] width 84 height 21
click at [671, 138] on link "Enregistrer" at bounding box center [669, 142] width 113 height 14
click at [676, 115] on button "Actions" at bounding box center [685, 118] width 84 height 21
click at [644, 140] on input "Enregistrer" at bounding box center [643, 142] width 39 height 11
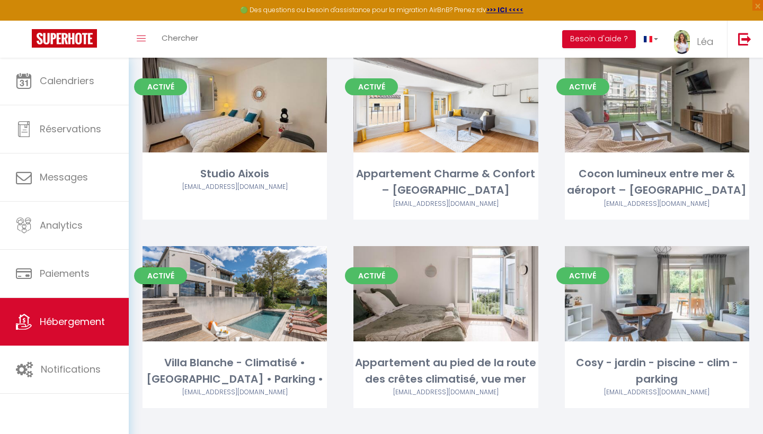
scroll to position [2, 0]
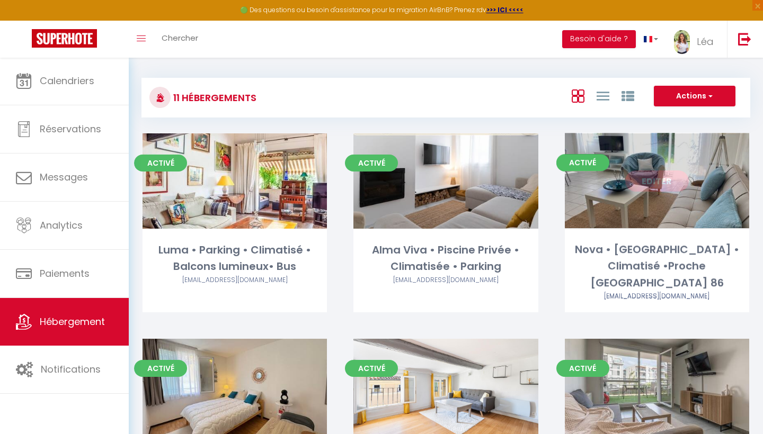
click at [643, 177] on link "Editer" at bounding box center [657, 181] width 64 height 21
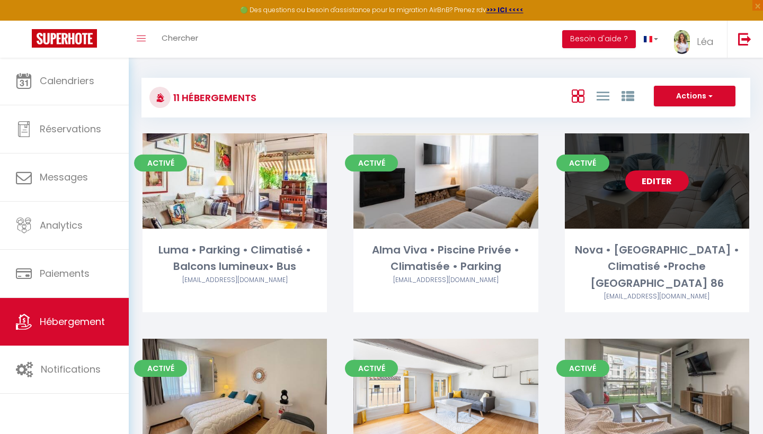
click at [643, 177] on link "Editer" at bounding box center [657, 181] width 64 height 21
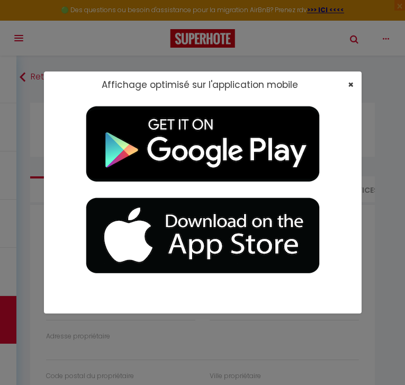
click at [348, 88] on span "×" at bounding box center [351, 84] width 6 height 13
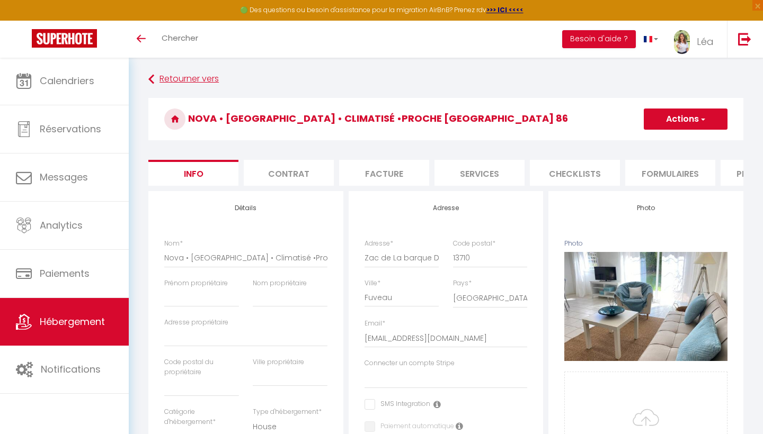
click at [148, 77] on link "Retourner vers" at bounding box center [445, 79] width 595 height 19
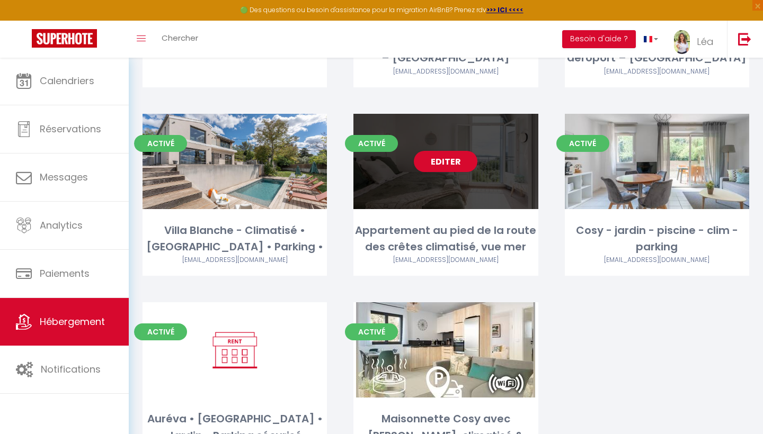
scroll to position [439, 0]
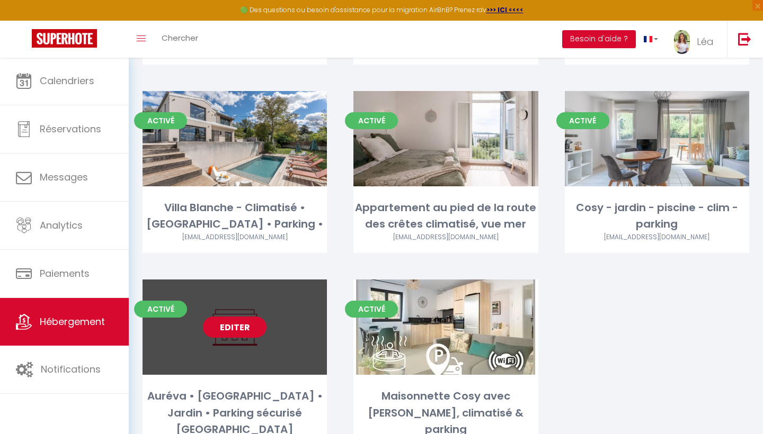
click at [230, 317] on link "Editer" at bounding box center [235, 327] width 64 height 21
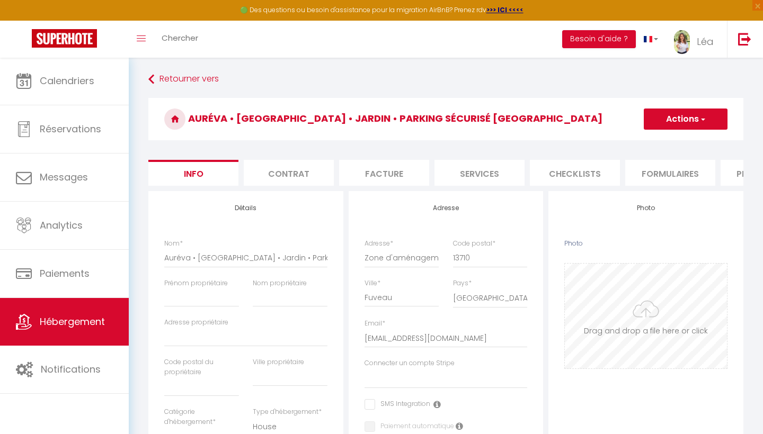
click at [629, 311] on input "Photo" at bounding box center [646, 316] width 162 height 105
click at [665, 111] on button "Actions" at bounding box center [685, 119] width 84 height 21
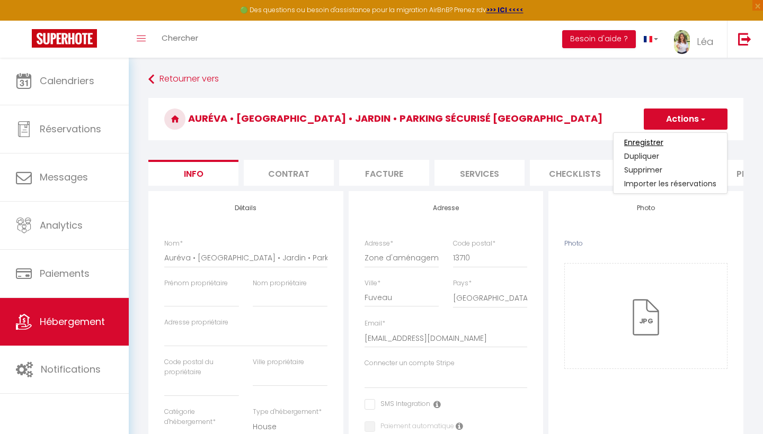
click at [649, 143] on input "Enregistrer" at bounding box center [643, 142] width 39 height 11
click at [643, 140] on input "Enregistrer" at bounding box center [643, 142] width 39 height 11
click at [158, 79] on link "Retourner vers" at bounding box center [445, 79] width 595 height 19
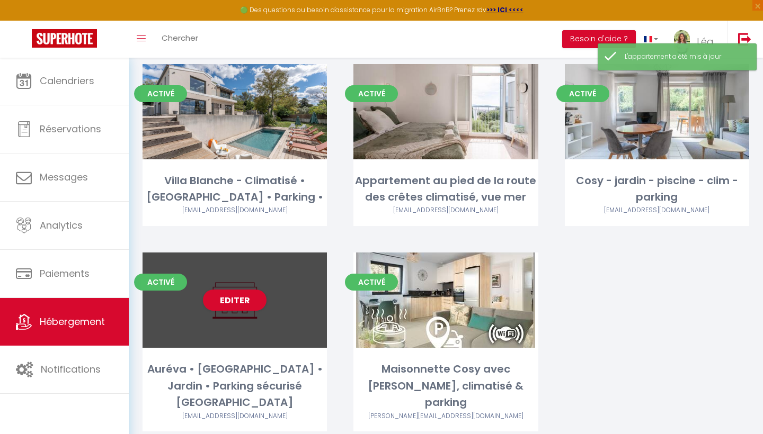
scroll to position [466, 0]
click at [265, 301] on div "Editer" at bounding box center [234, 300] width 184 height 95
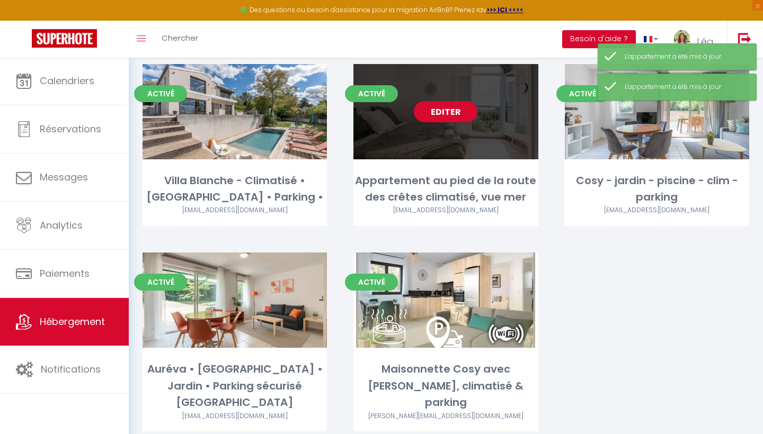
scroll to position [466, 0]
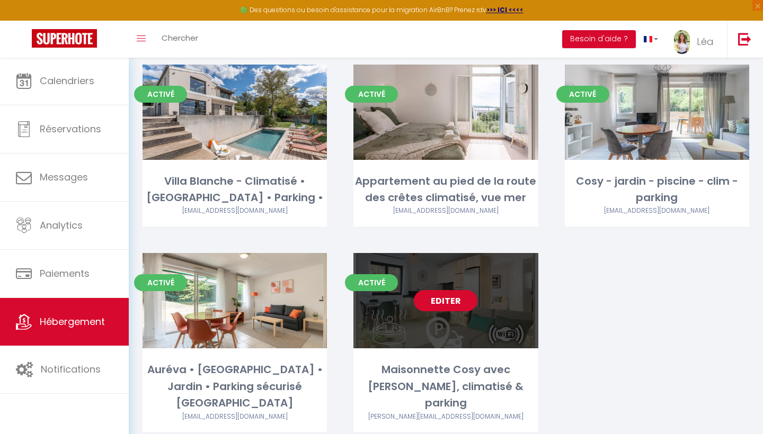
click at [445, 290] on link "Editer" at bounding box center [446, 300] width 64 height 21
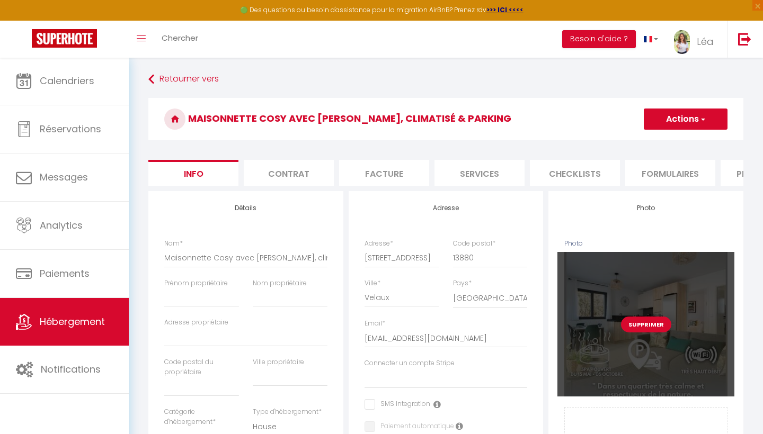
click at [637, 319] on button "Supprimer" at bounding box center [646, 325] width 50 height 16
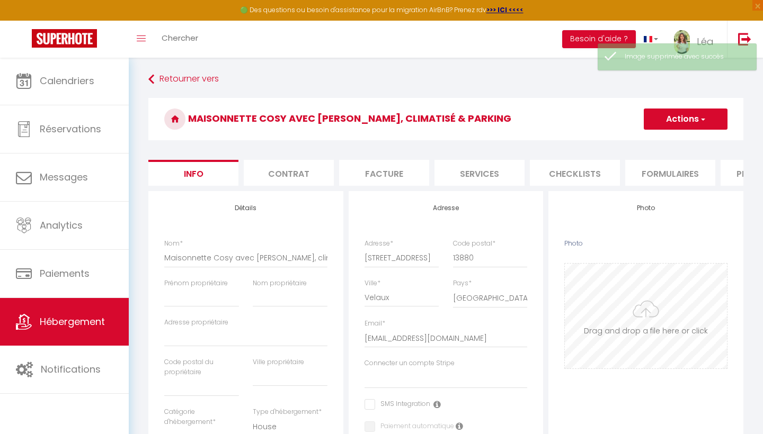
click at [617, 359] on input "Photo" at bounding box center [646, 316] width 162 height 105
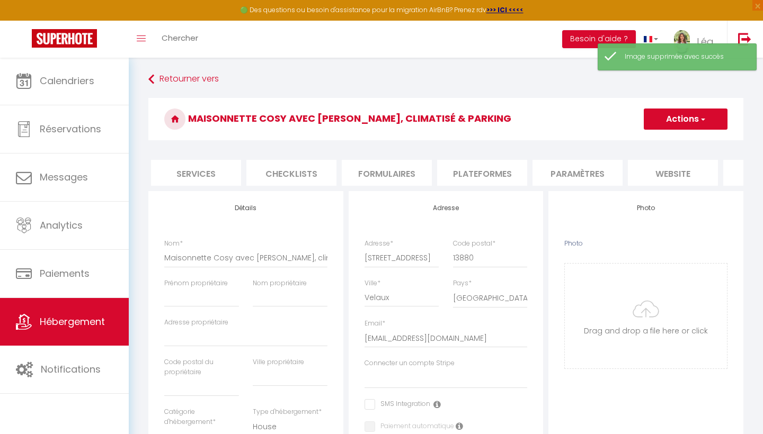
scroll to position [0, 282]
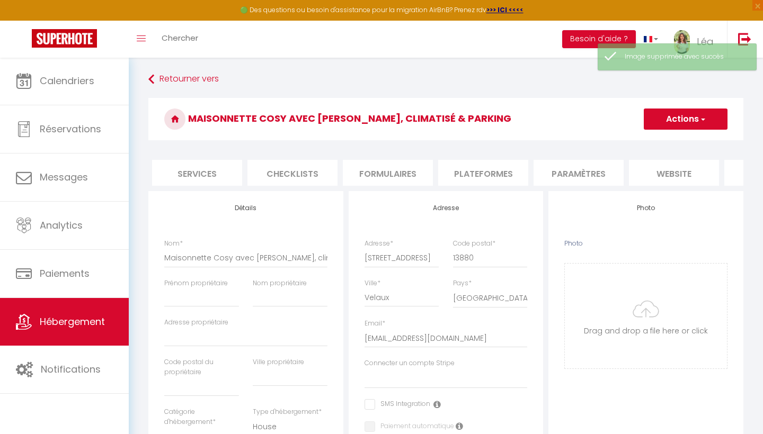
click at [475, 169] on li "Plateformes" at bounding box center [483, 173] width 90 height 26
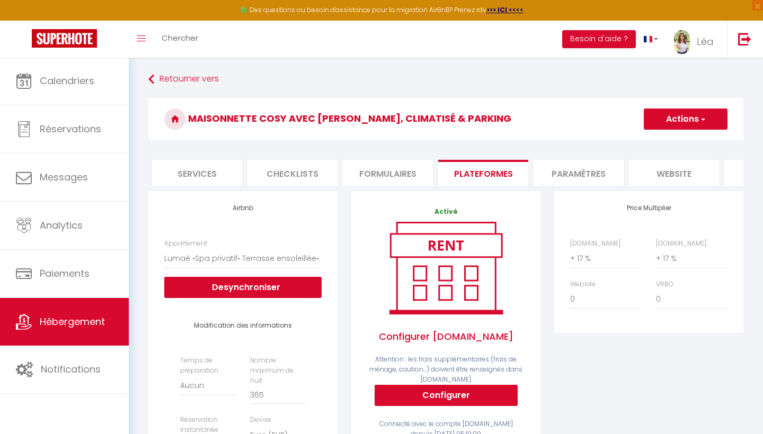
click at [663, 136] on h3 "Maisonnette Cosy avec Jacuzzi, climatisé & parking" at bounding box center [445, 119] width 595 height 42
click at [663, 124] on button "Actions" at bounding box center [685, 119] width 84 height 21
click at [657, 143] on link "Enregistrer" at bounding box center [685, 143] width 84 height 14
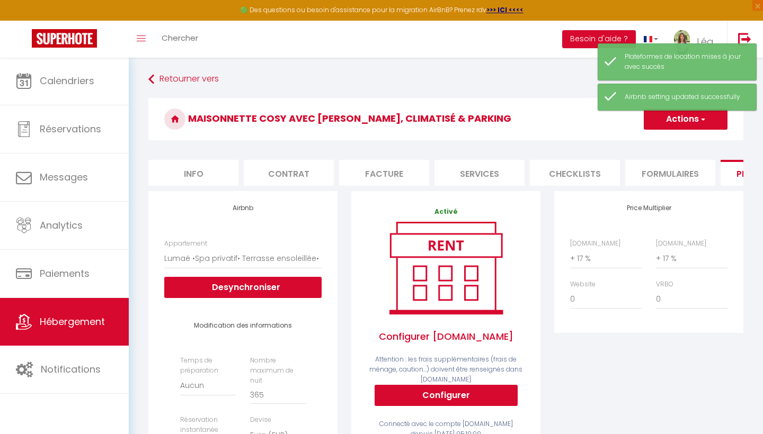
scroll to position [0, -1]
click at [202, 177] on li "Info" at bounding box center [193, 173] width 90 height 26
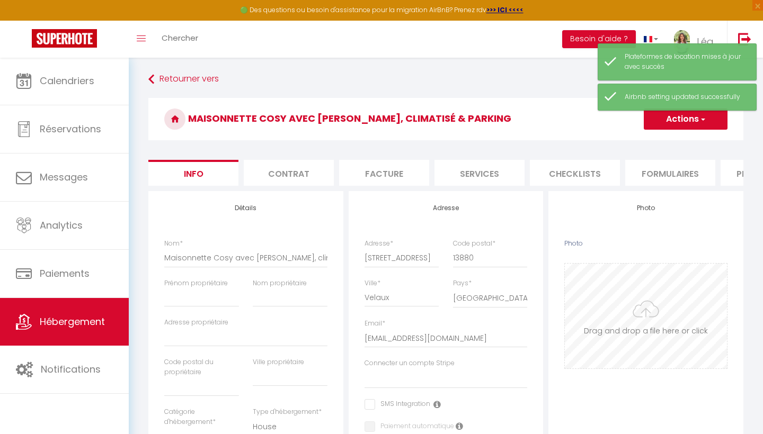
click at [594, 291] on input "Photo" at bounding box center [646, 316] width 162 height 105
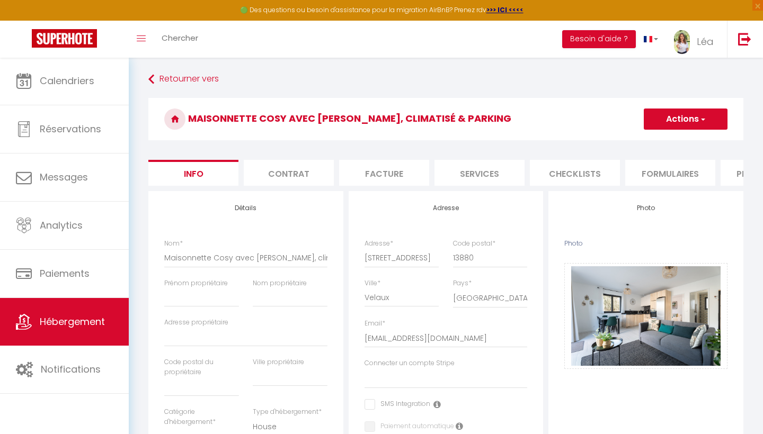
click at [669, 112] on button "Actions" at bounding box center [685, 119] width 84 height 21
click at [656, 140] on input "Enregistrer" at bounding box center [643, 142] width 39 height 11
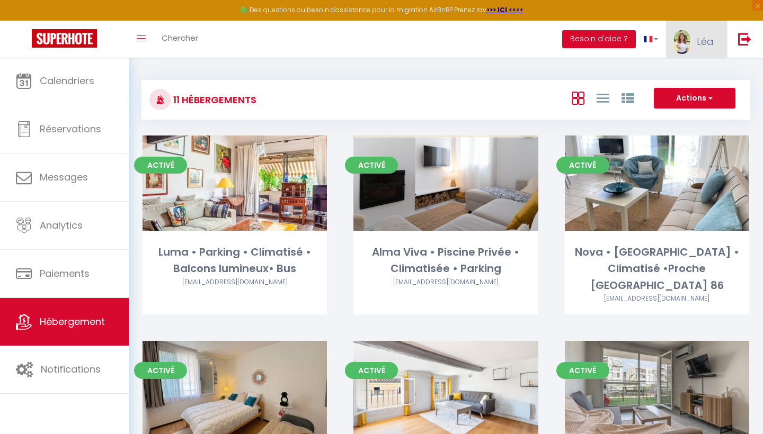
click at [696, 39] on link "Léa" at bounding box center [696, 39] width 61 height 37
click at [673, 65] on link "Paramètres" at bounding box center [684, 74] width 78 height 18
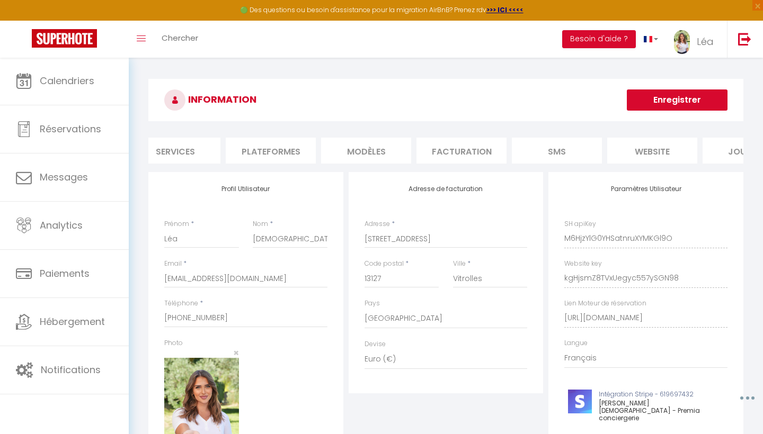
scroll to position [0, 156]
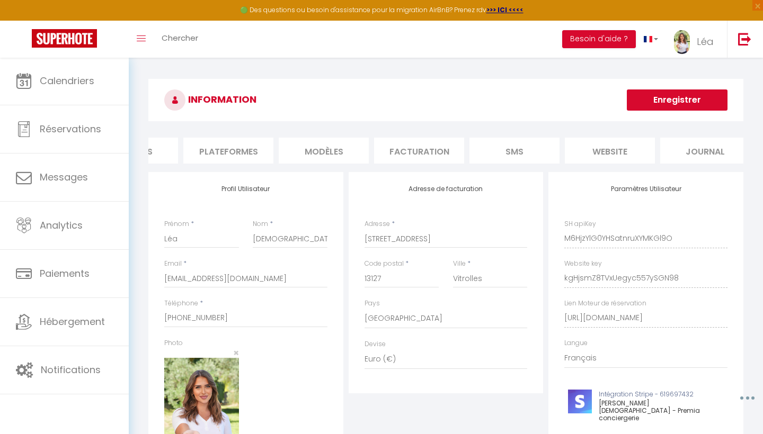
click at [235, 154] on li "Plateformes" at bounding box center [228, 151] width 90 height 26
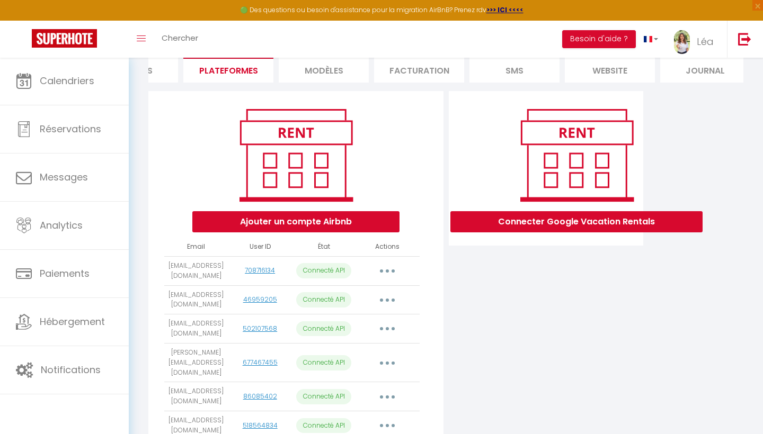
scroll to position [155, 0]
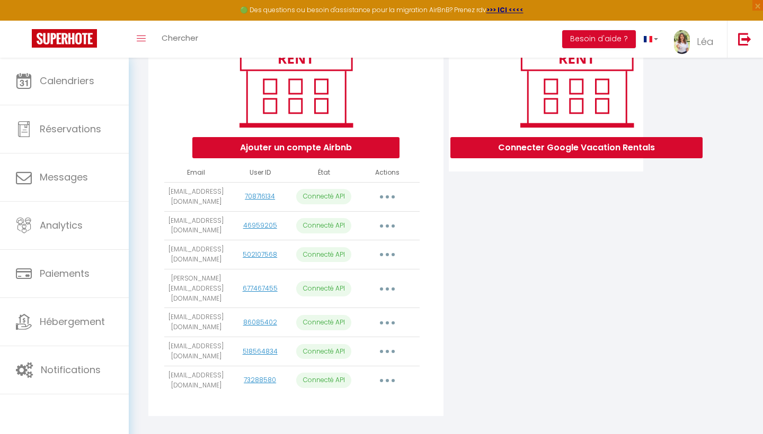
click at [383, 195] on button "button" at bounding box center [387, 197] width 30 height 17
click at [369, 222] on link "Importer les appartements" at bounding box center [340, 221] width 117 height 18
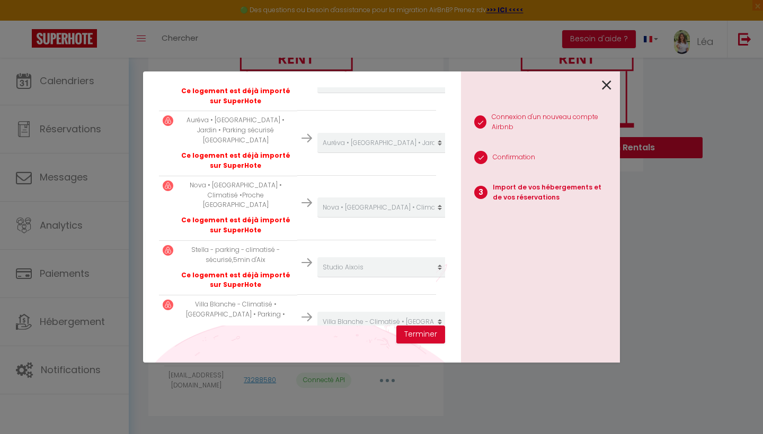
scroll to position [249, 1]
click at [603, 85] on icon at bounding box center [607, 85] width 10 height 16
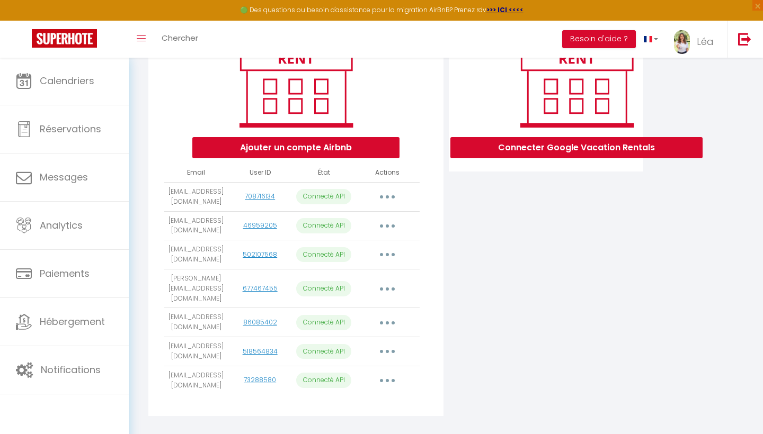
click at [391, 227] on button "button" at bounding box center [387, 226] width 30 height 17
click at [372, 252] on link "Importer les appartements" at bounding box center [340, 250] width 117 height 18
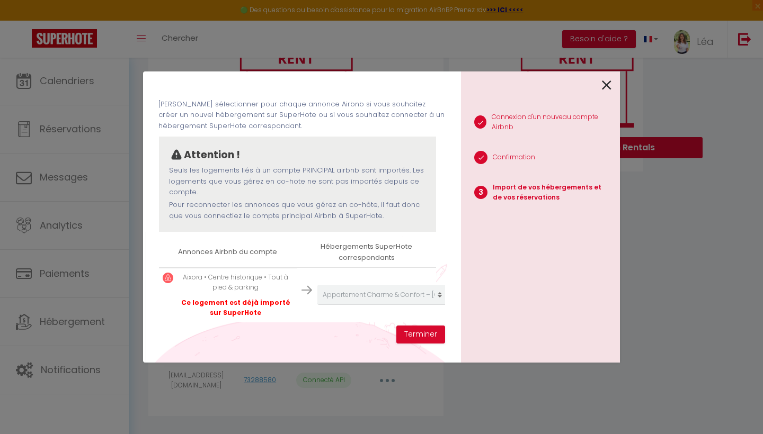
click at [601, 87] on div at bounding box center [536, 83] width 150 height 25
click at [609, 87] on icon at bounding box center [607, 85] width 10 height 16
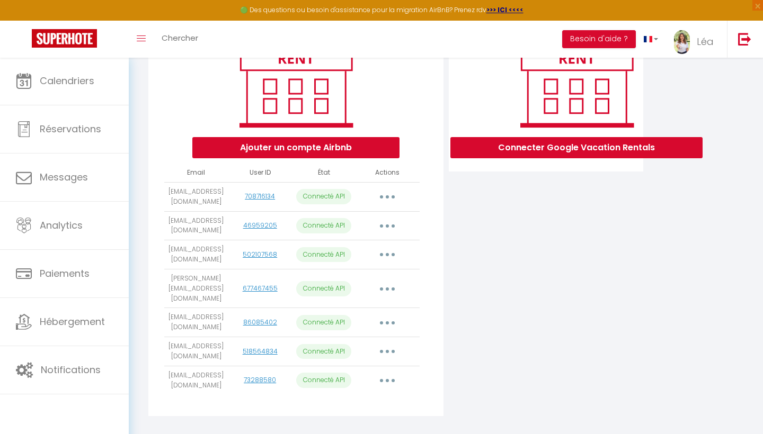
click at [388, 258] on button "button" at bounding box center [387, 254] width 30 height 17
click at [377, 274] on link "Importer les appartements" at bounding box center [340, 279] width 117 height 18
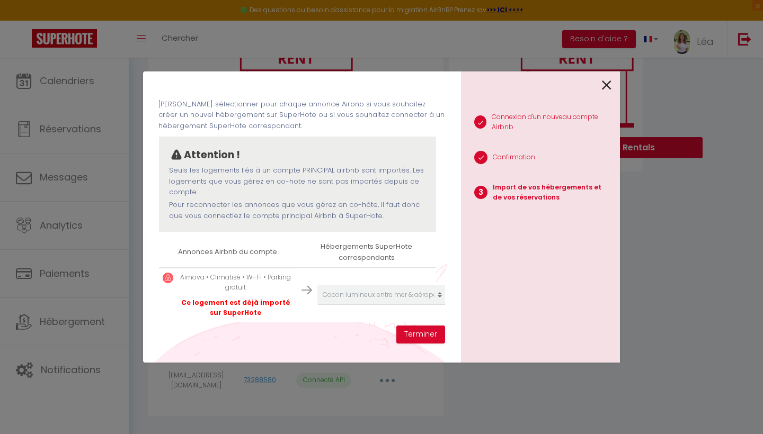
click at [603, 87] on icon at bounding box center [607, 85] width 10 height 16
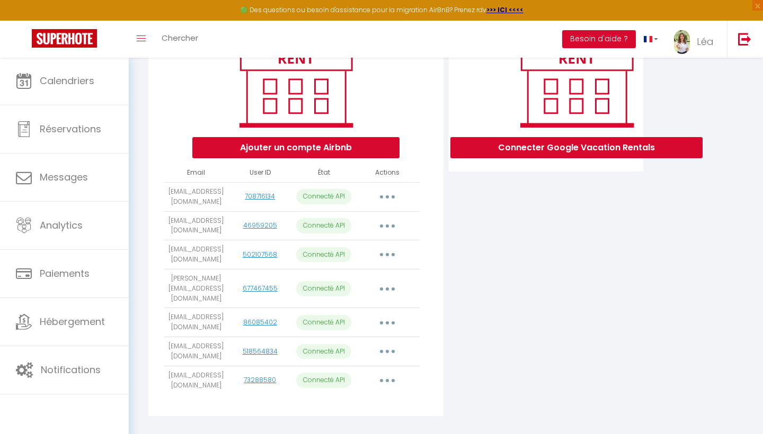
click at [390, 280] on button "button" at bounding box center [387, 288] width 30 height 17
click at [461, 279] on div "Connecter Google Vacation Rentals" at bounding box center [546, 220] width 200 height 406
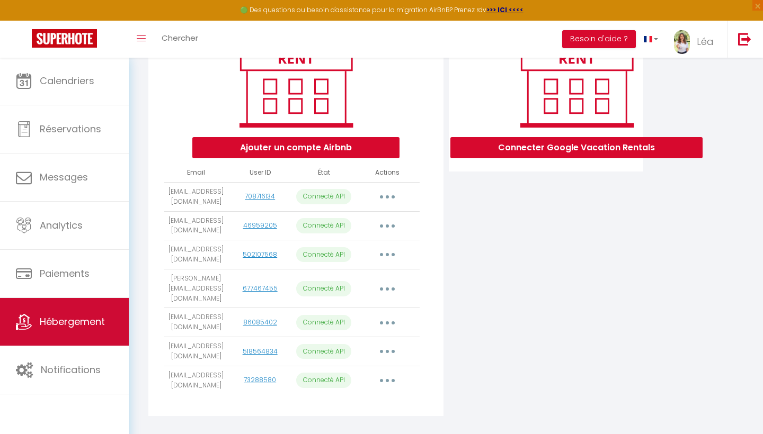
click at [73, 314] on link "Hébergement" at bounding box center [64, 322] width 129 height 48
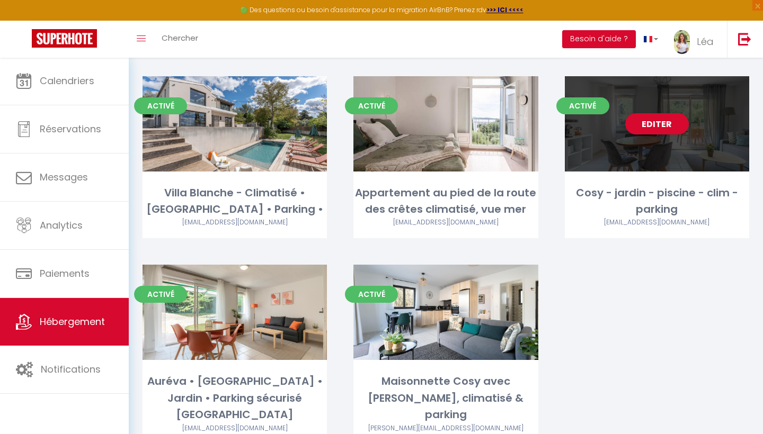
scroll to position [453, 0]
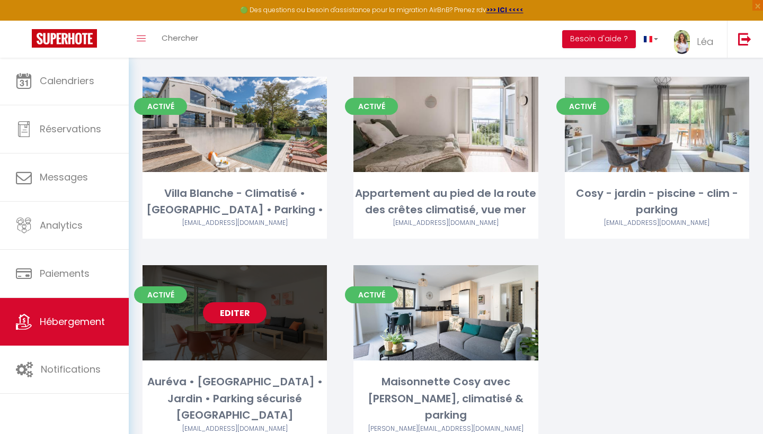
click at [251, 302] on link "Editer" at bounding box center [235, 312] width 64 height 21
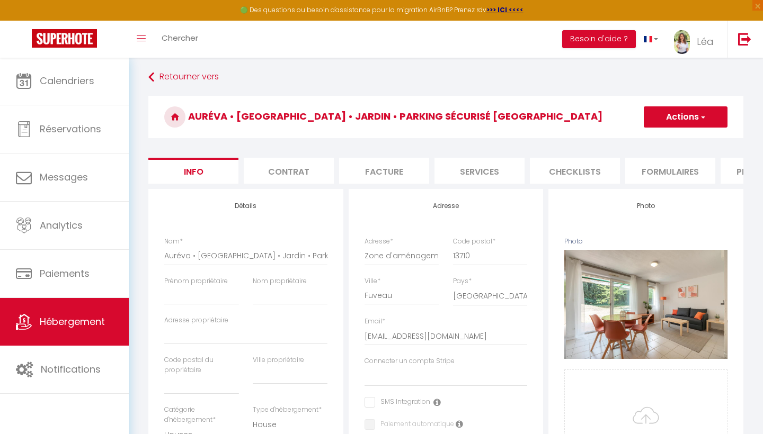
scroll to position [2, 0]
click at [701, 122] on span "button" at bounding box center [702, 117] width 7 height 11
click at [659, 139] on input "Enregistrer" at bounding box center [643, 140] width 39 height 11
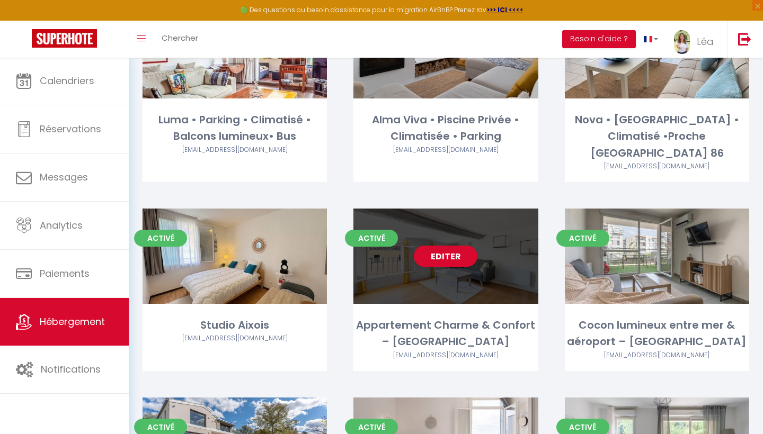
scroll to position [135, 0]
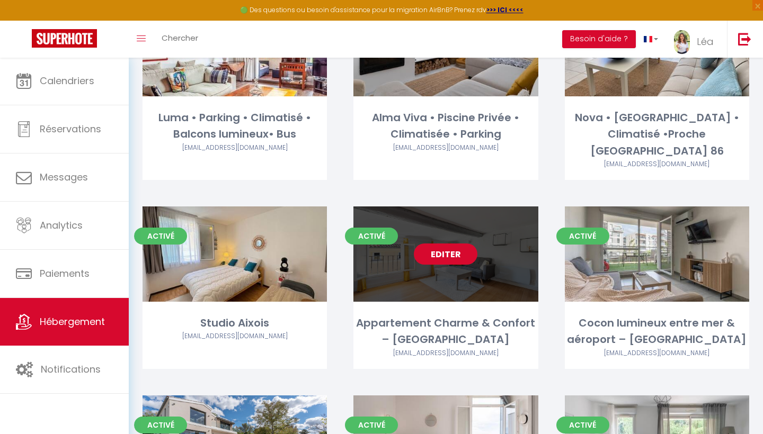
click at [443, 244] on link "Editer" at bounding box center [446, 254] width 64 height 21
click at [434, 244] on link "Editer" at bounding box center [446, 254] width 64 height 21
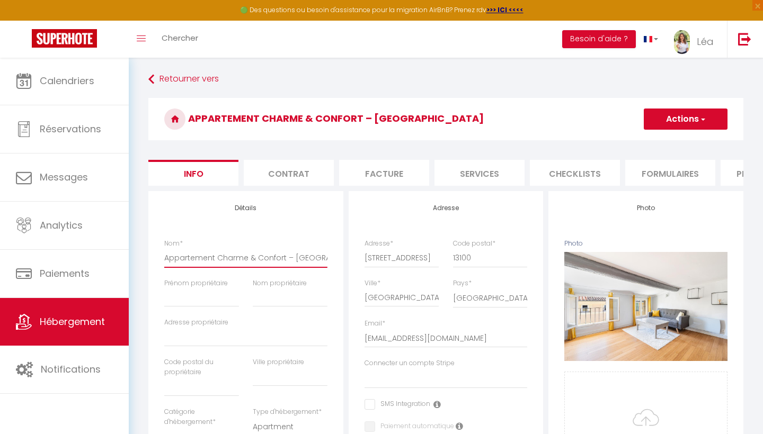
drag, startPoint x: 165, startPoint y: 259, endPoint x: 368, endPoint y: 255, distance: 202.9
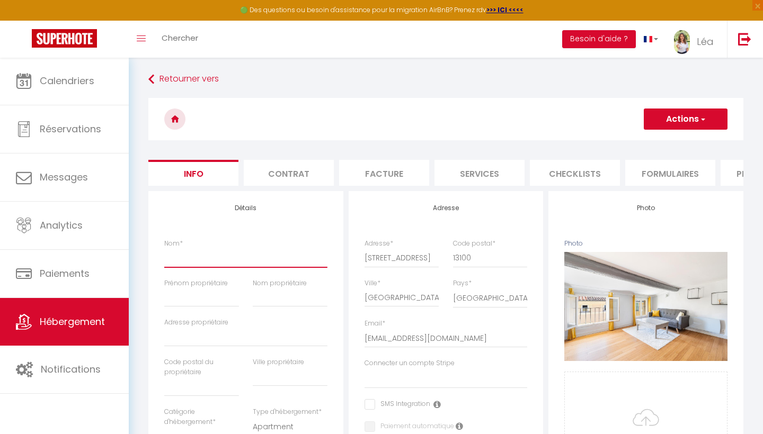
paste input "Aixora • Centre historique • Tout à pied & parking"
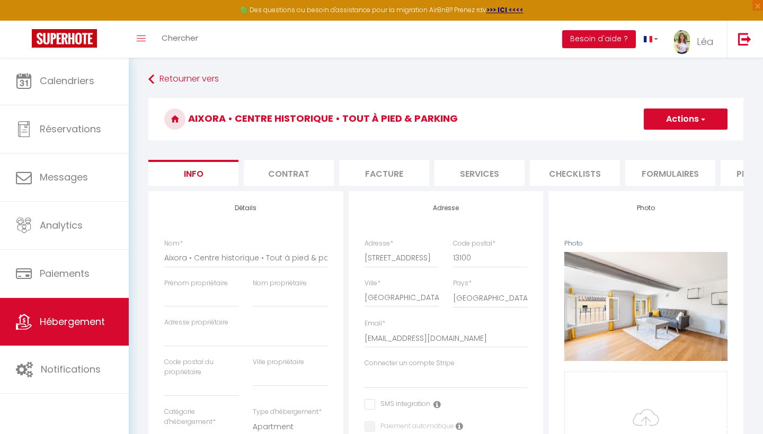
click at [659, 110] on button "Actions" at bounding box center [685, 119] width 84 height 21
click at [645, 140] on input "Enregistrer" at bounding box center [643, 142] width 39 height 11
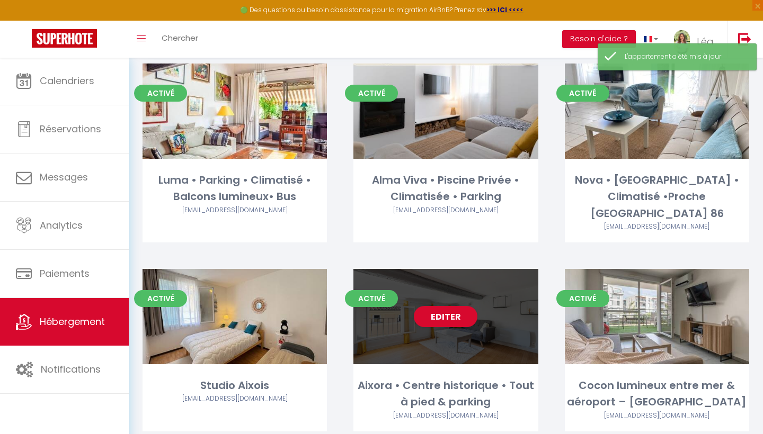
scroll to position [72, 0]
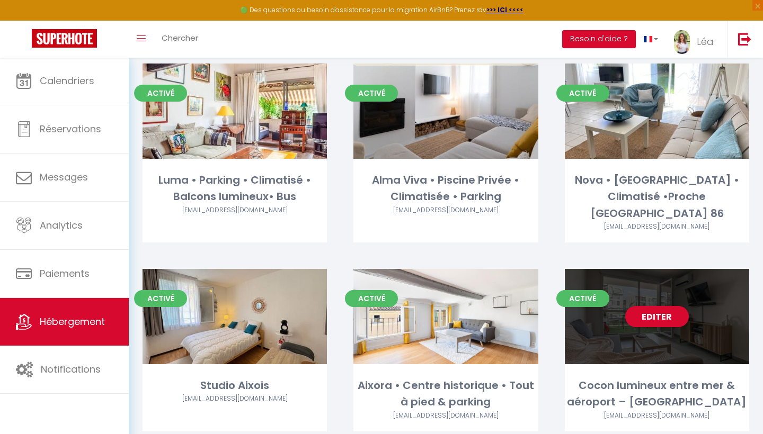
click at [628, 378] on div "Cocon lumineux entre mer & aéroport – Climatisé" at bounding box center [657, 394] width 184 height 33
click at [661, 306] on link "Editer" at bounding box center [657, 316] width 64 height 21
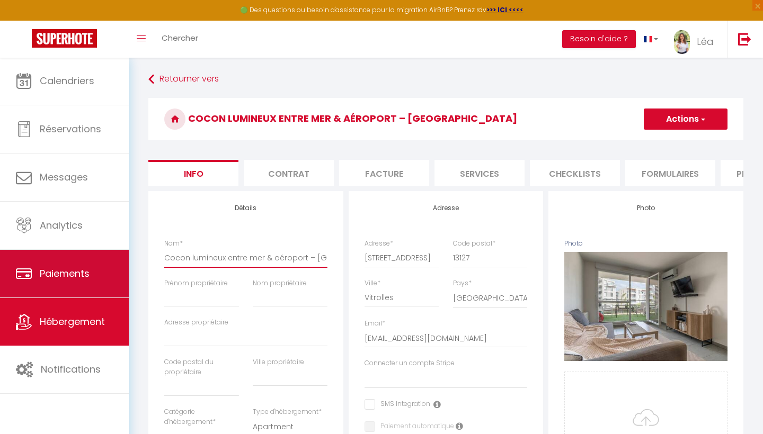
drag, startPoint x: 314, startPoint y: 259, endPoint x: 97, endPoint y: 262, distance: 216.6
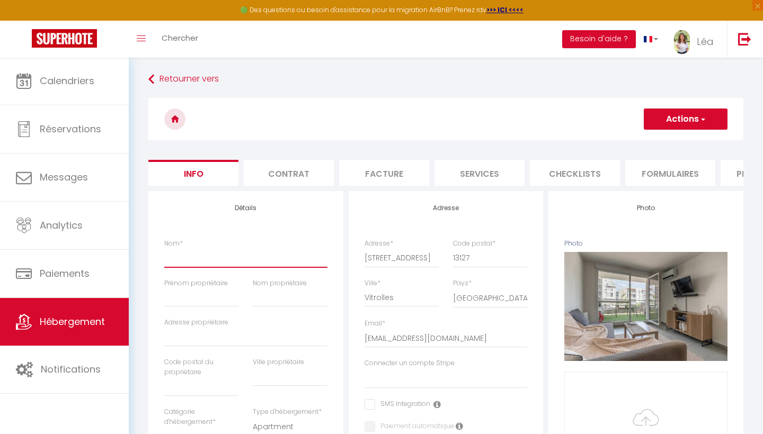
paste input "Airnova"
drag, startPoint x: 211, startPoint y: 262, endPoint x: 137, endPoint y: 257, distance: 74.3
paste input "Airnova • Climatisé • Wi-Fi • Parking gratuit"
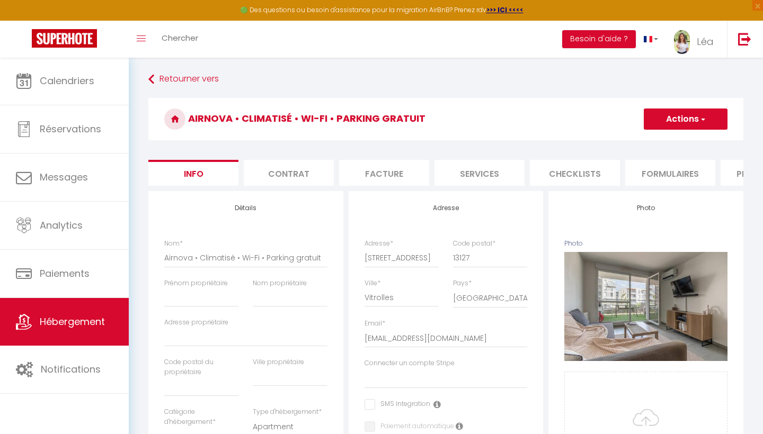
click at [664, 112] on button "Actions" at bounding box center [685, 119] width 84 height 21
click at [659, 140] on input "Enregistrer" at bounding box center [643, 142] width 39 height 11
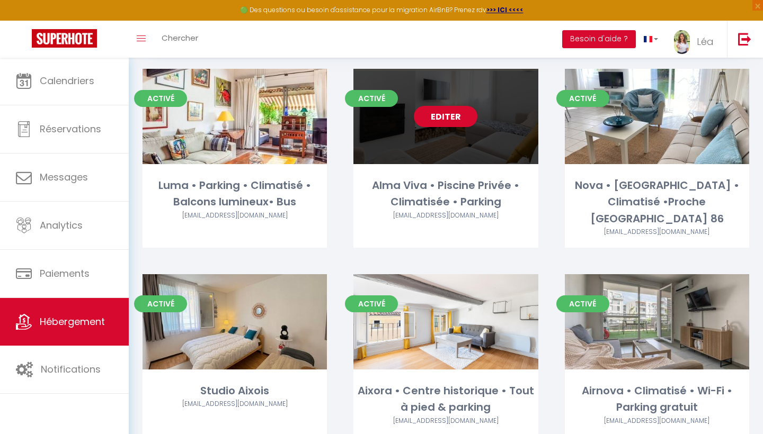
scroll to position [73, 0]
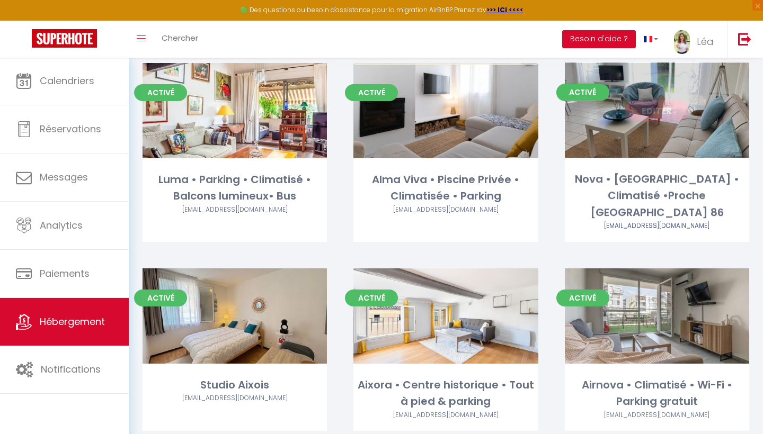
click at [664, 109] on link "Editer" at bounding box center [657, 110] width 64 height 21
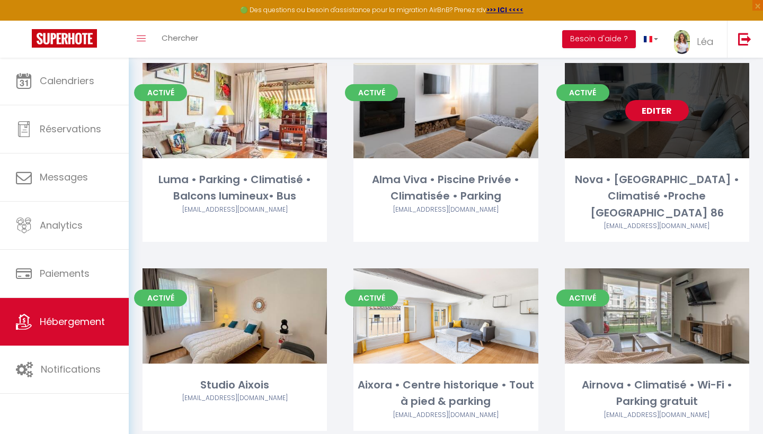
click at [655, 115] on link "Editer" at bounding box center [657, 110] width 64 height 21
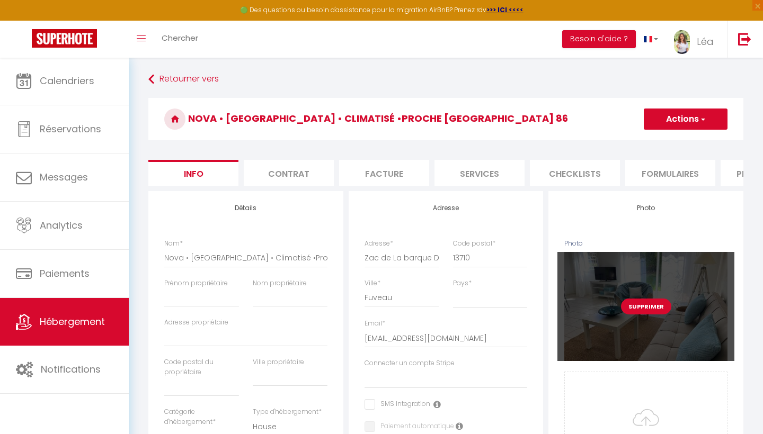
click at [635, 299] on button "Supprimer" at bounding box center [646, 307] width 50 height 16
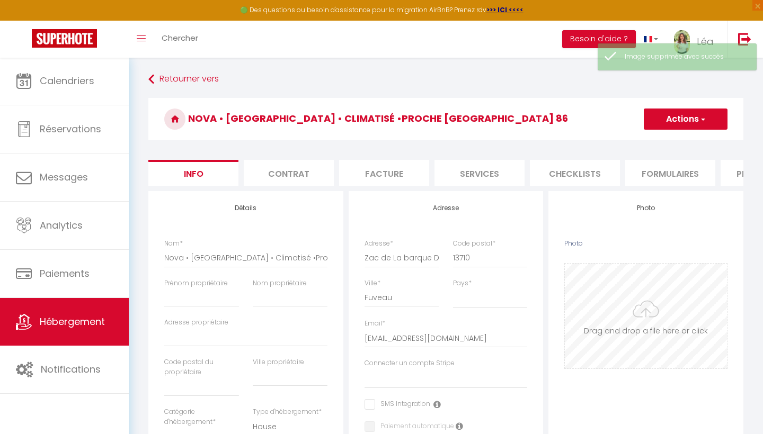
click at [629, 336] on input "Photo" at bounding box center [646, 316] width 162 height 105
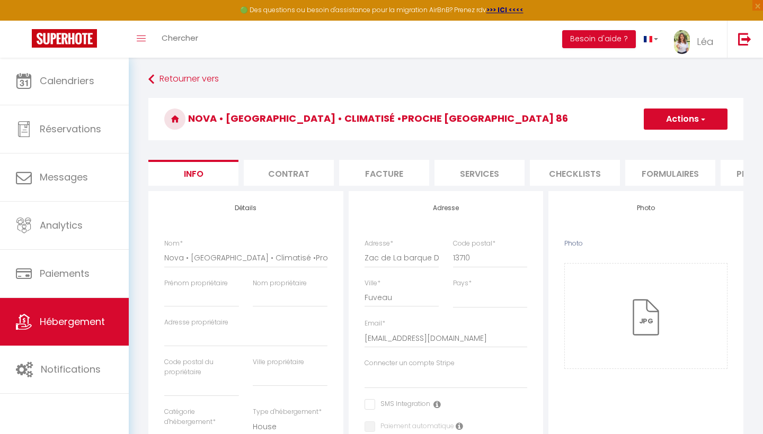
click at [689, 132] on h3 "Nova • [GEOGRAPHIC_DATA] • Climatisé •Proche [GEOGRAPHIC_DATA] 86" at bounding box center [445, 119] width 595 height 42
click at [676, 118] on button "Actions" at bounding box center [685, 119] width 84 height 21
click at [657, 145] on input "Enregistrer" at bounding box center [643, 142] width 39 height 11
click at [645, 145] on input "Enregistrer" at bounding box center [643, 142] width 39 height 11
click at [631, 143] on input "Enregistrer" at bounding box center [643, 142] width 39 height 11
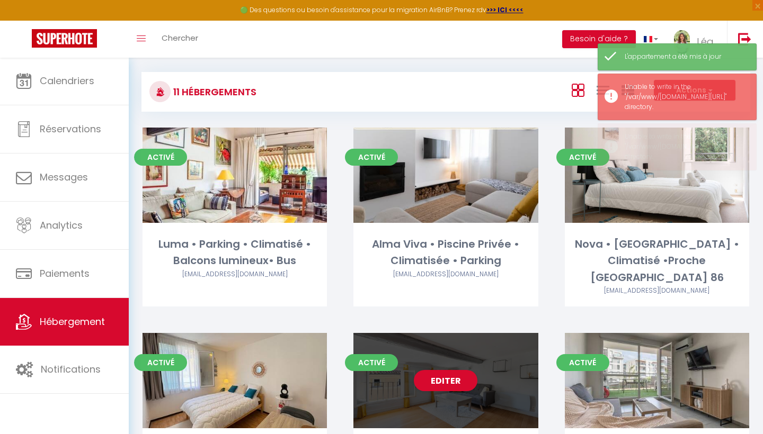
scroll to position [26, 0]
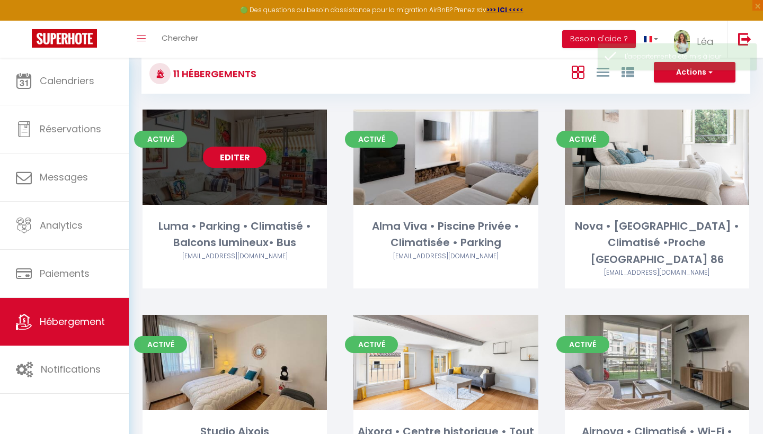
click at [244, 160] on link "Editer" at bounding box center [235, 157] width 64 height 21
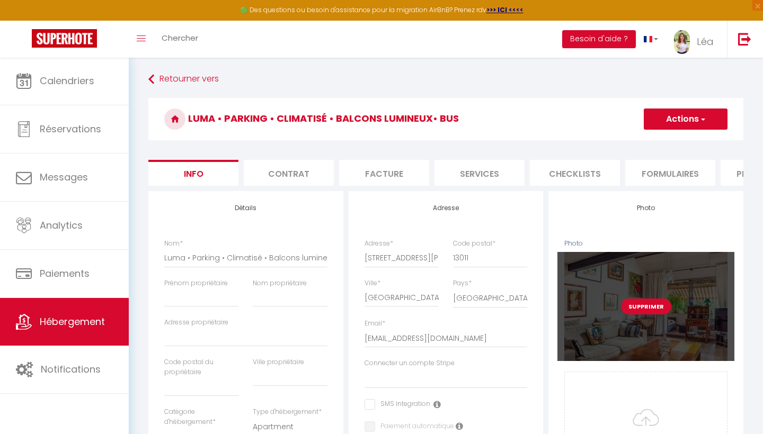
click at [641, 308] on button "Supprimer" at bounding box center [646, 307] width 50 height 16
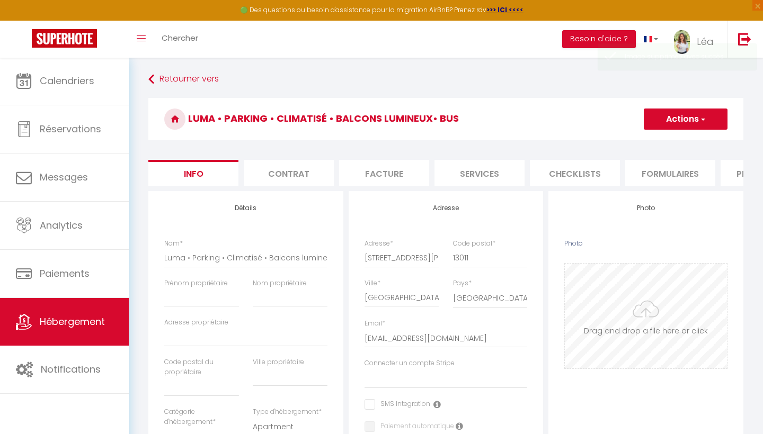
click at [621, 329] on input "Photo" at bounding box center [646, 316] width 162 height 105
click at [664, 117] on button "Actions" at bounding box center [685, 119] width 84 height 21
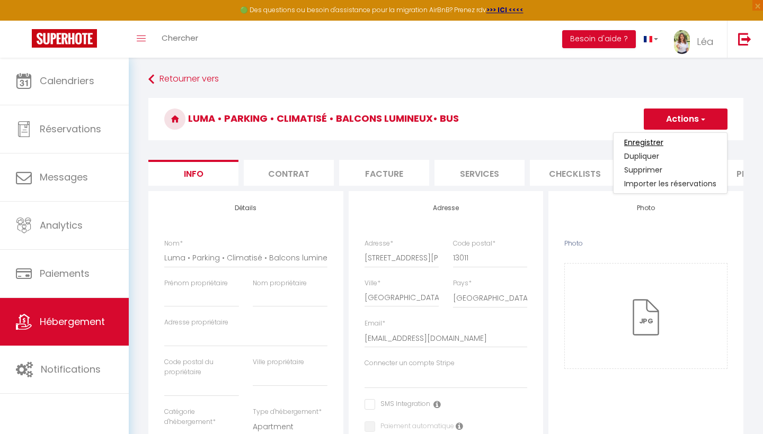
click at [654, 138] on input "Enregistrer" at bounding box center [643, 142] width 39 height 11
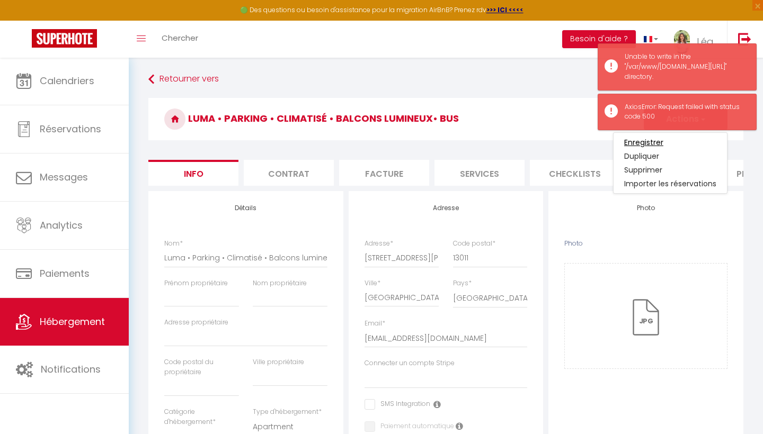
click at [625, 138] on input "Enregistrer" at bounding box center [643, 142] width 39 height 11
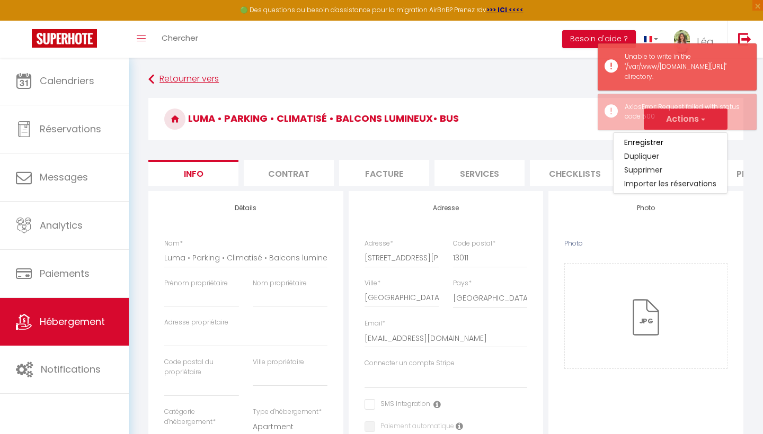
click at [158, 76] on link "Retourner vers" at bounding box center [445, 79] width 595 height 19
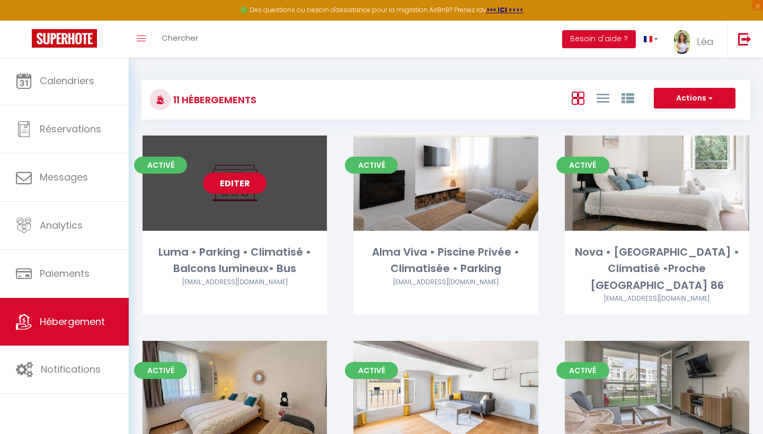
click at [247, 192] on link "Editer" at bounding box center [235, 183] width 64 height 21
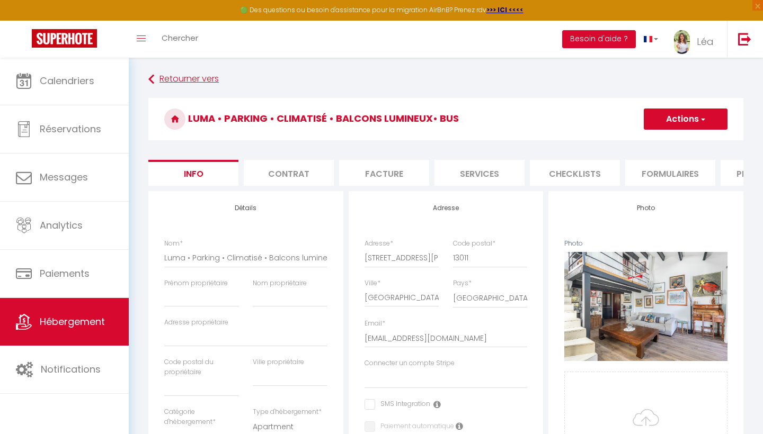
click at [153, 76] on icon at bounding box center [151, 79] width 6 height 19
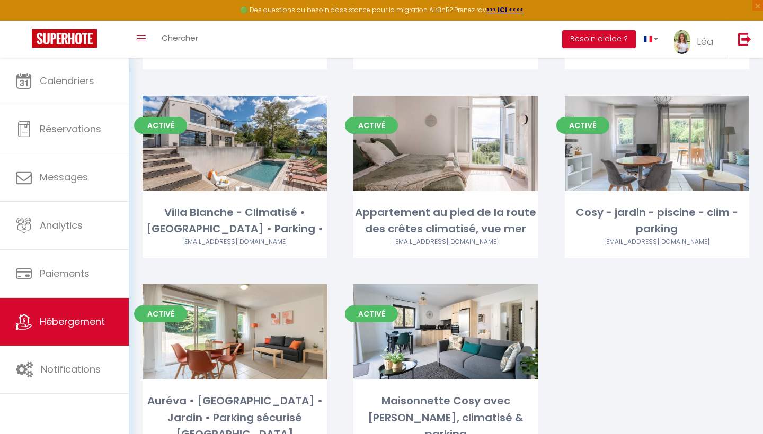
scroll to position [433, 0]
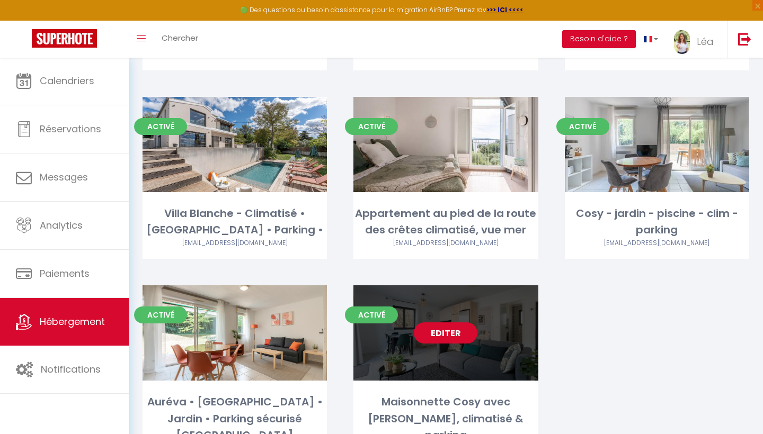
click at [435, 323] on link "Editer" at bounding box center [446, 333] width 64 height 21
click at [436, 323] on link "Editer" at bounding box center [446, 333] width 64 height 21
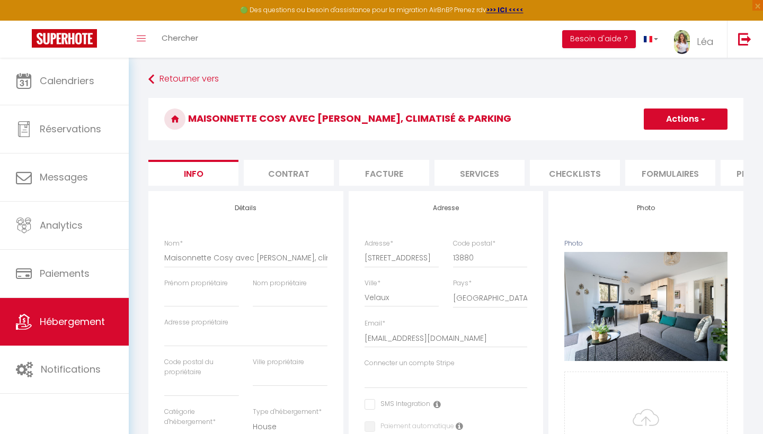
drag, startPoint x: 328, startPoint y: 260, endPoint x: 306, endPoint y: 261, distance: 22.8
click at [302, 261] on div "Nom * Maisonnette Cosy avec Jacuzzi, climatisé & parking" at bounding box center [245, 259] width 177 height 40
drag, startPoint x: 166, startPoint y: 256, endPoint x: 394, endPoint y: 253, distance: 227.8
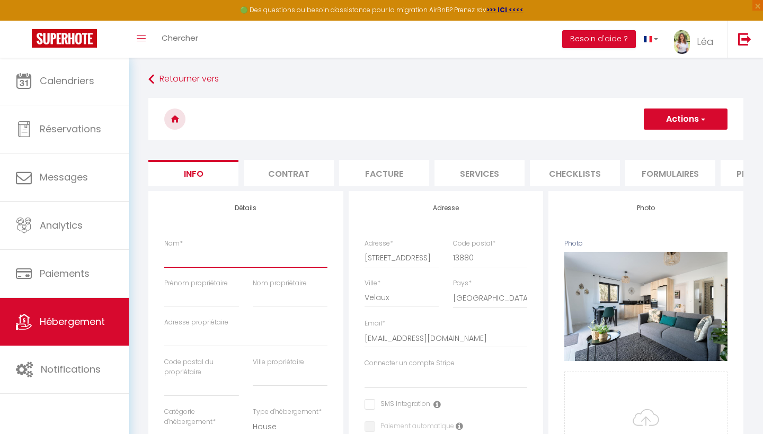
paste input "Lumaé •Spa privatif• Terrasse ensoleillée• Parking"
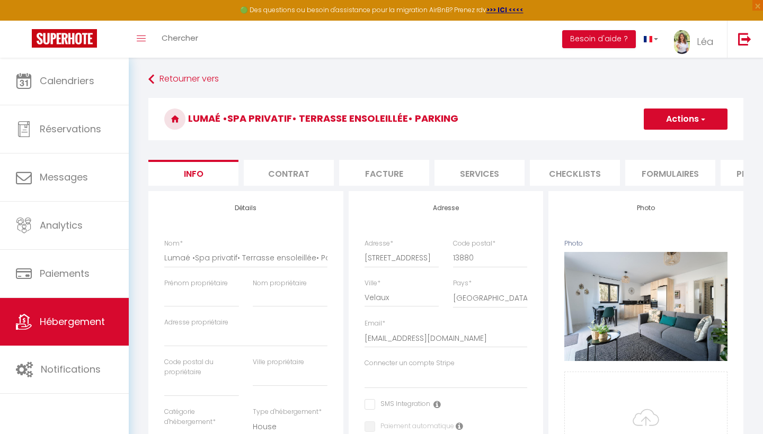
click at [680, 118] on button "Actions" at bounding box center [685, 119] width 84 height 21
click at [657, 142] on input "Enregistrer" at bounding box center [643, 142] width 39 height 11
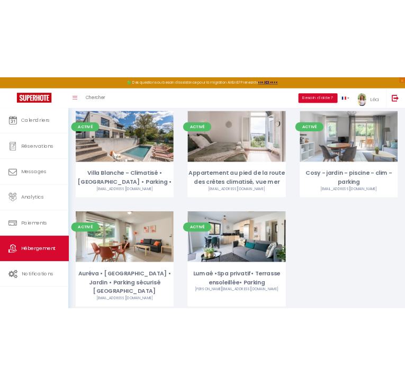
scroll to position [466, 0]
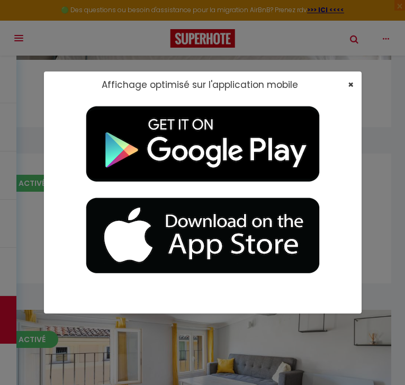
click at [350, 83] on span "×" at bounding box center [351, 84] width 6 height 13
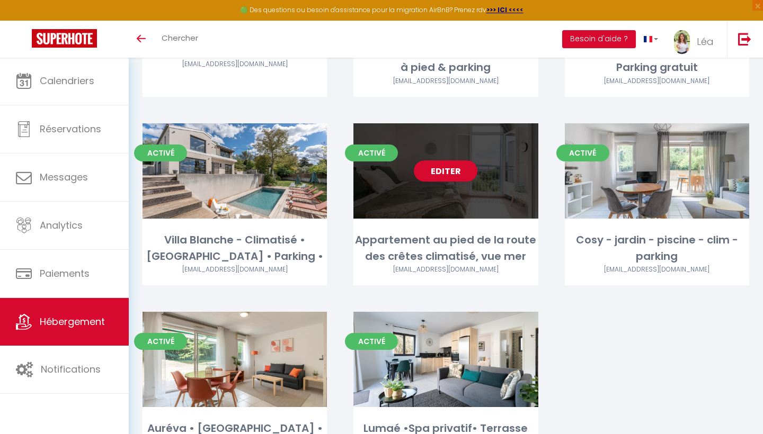
scroll to position [432, 0]
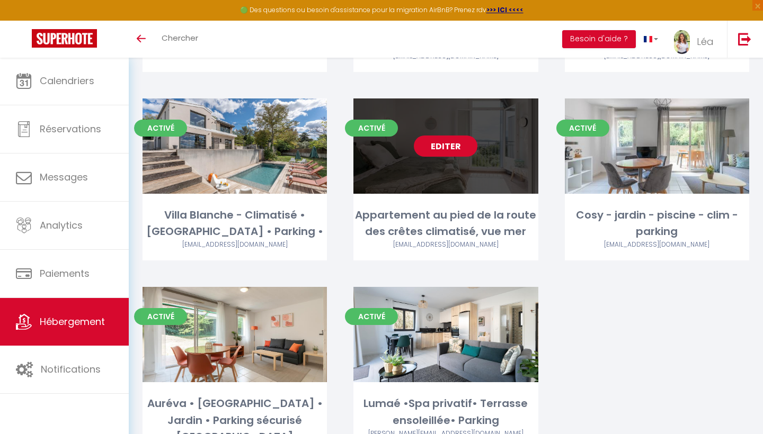
click at [451, 136] on link "Editer" at bounding box center [446, 146] width 64 height 21
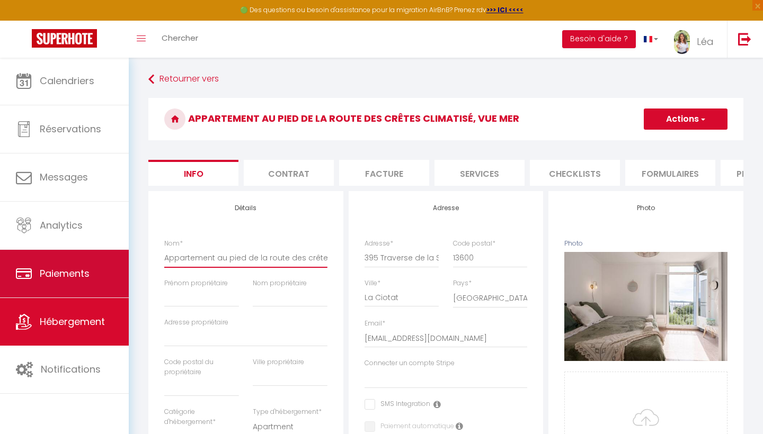
drag, startPoint x: 325, startPoint y: 258, endPoint x: 112, endPoint y: 259, distance: 212.9
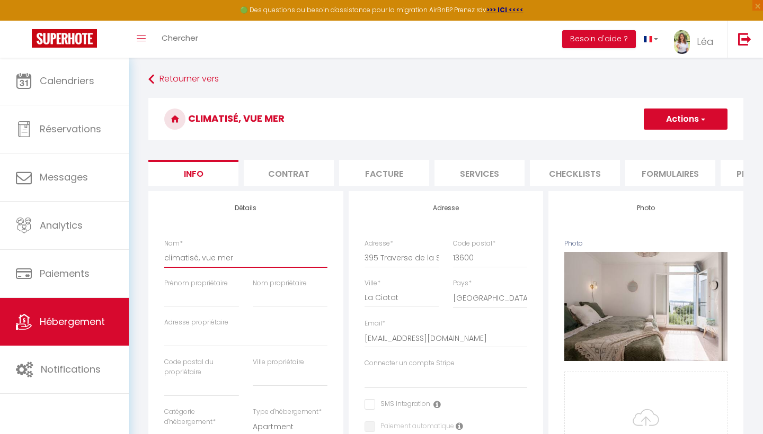
drag, startPoint x: 240, startPoint y: 264, endPoint x: 133, endPoint y: 258, distance: 106.6
paste input "[PERSON_NAME] • Route des Crêtes • Vue [GEOGRAPHIC_DATA]"
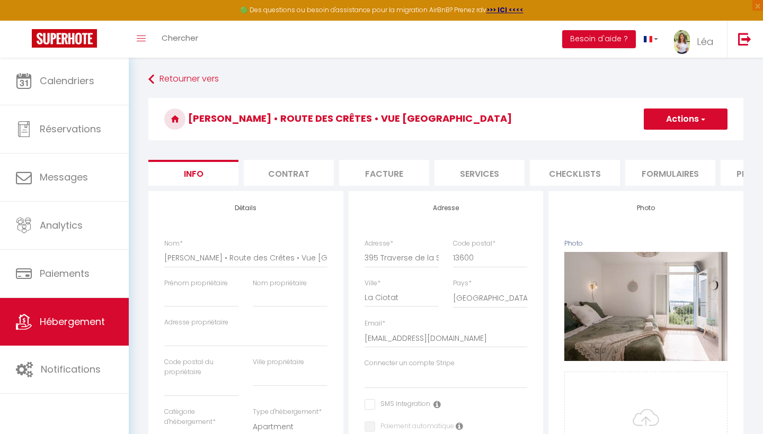
scroll to position [-1, 0]
click at [691, 128] on button "Actions" at bounding box center [685, 119] width 84 height 21
click at [660, 139] on input "Enregistrer" at bounding box center [643, 142] width 39 height 11
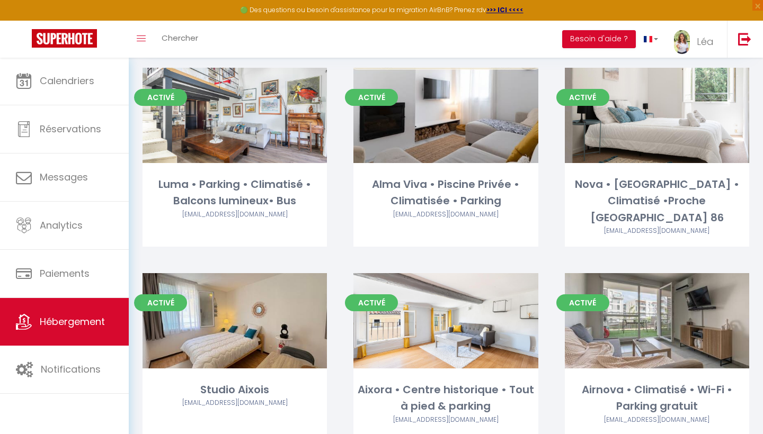
scroll to position [4, 0]
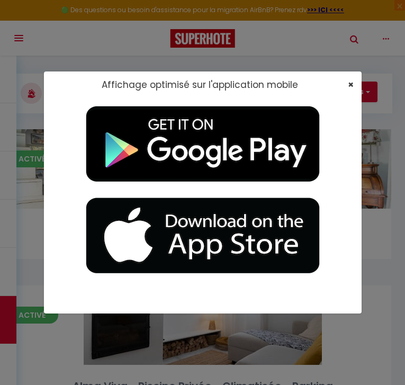
click at [352, 82] on span "×" at bounding box center [351, 84] width 6 height 13
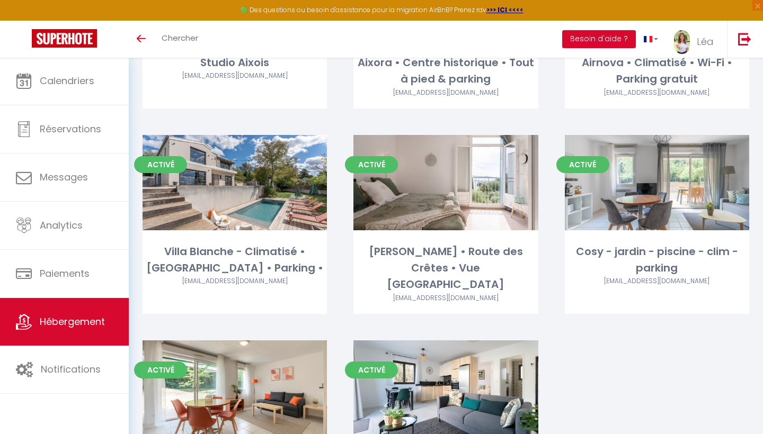
scroll to position [132, 0]
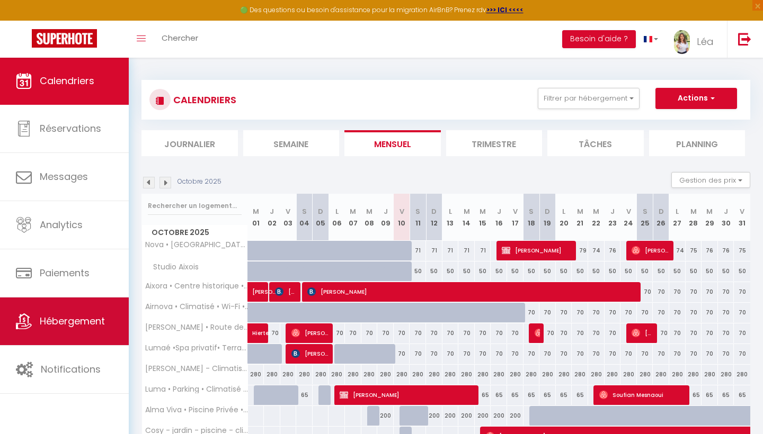
click at [87, 308] on link "Hébergement" at bounding box center [64, 322] width 129 height 48
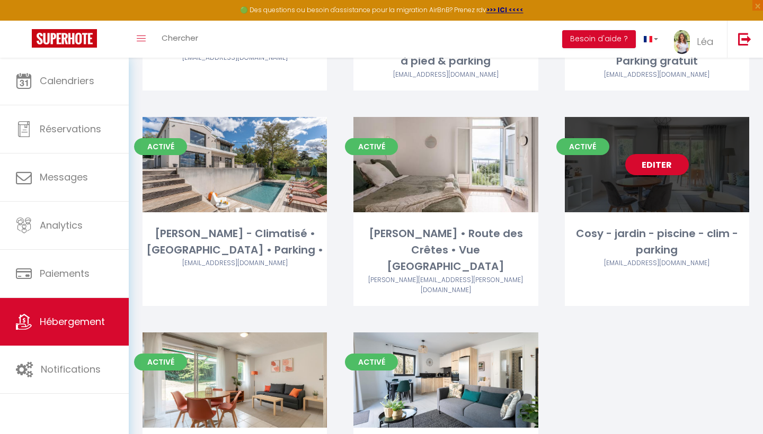
scroll to position [410, 0]
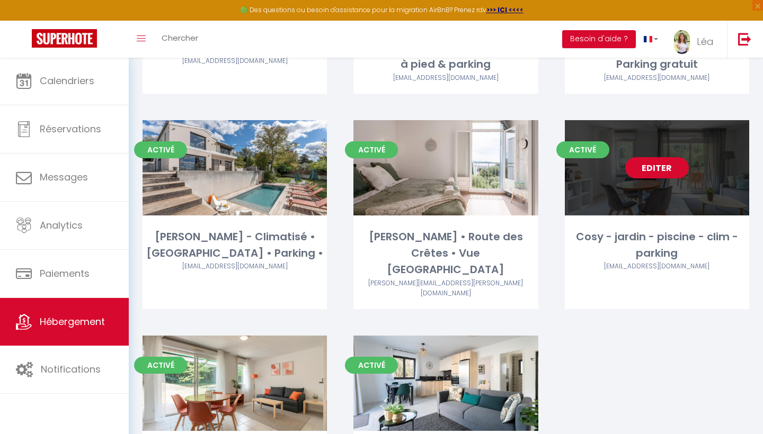
click at [667, 157] on link "Editer" at bounding box center [657, 167] width 64 height 21
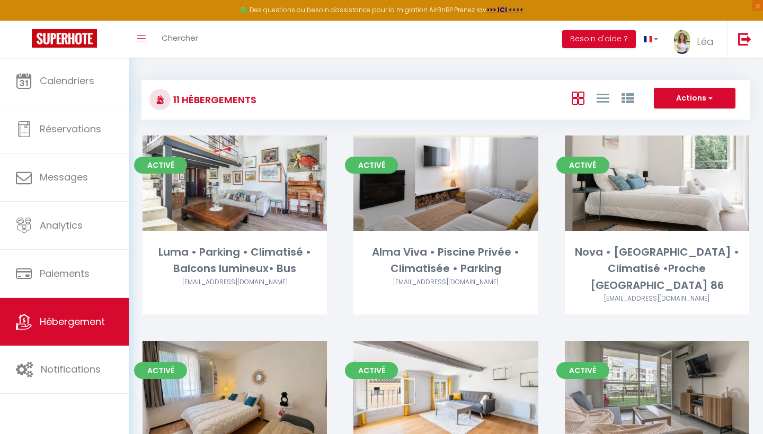
select select "3"
select select "2"
select select "1"
select select
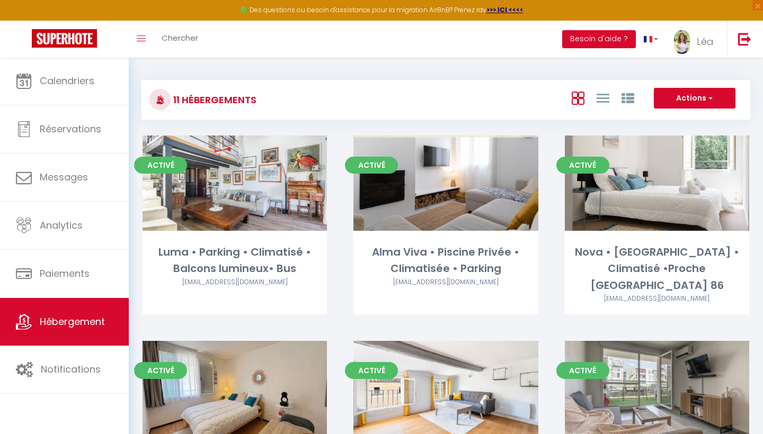
select select "28"
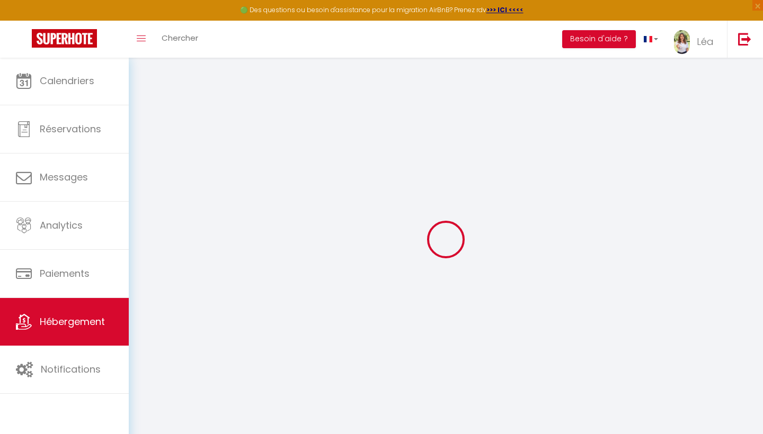
select select
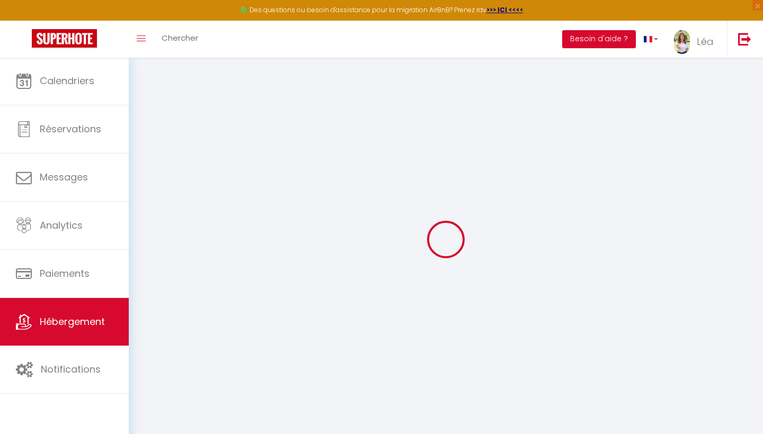
select select
checkbox input "false"
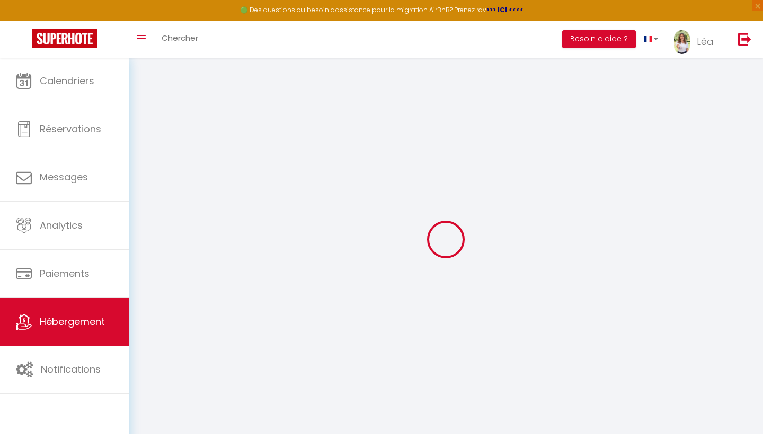
select select
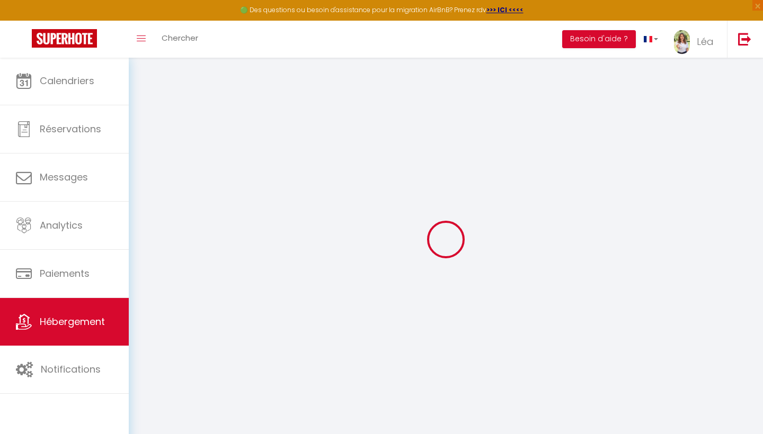
select select
checkbox input "false"
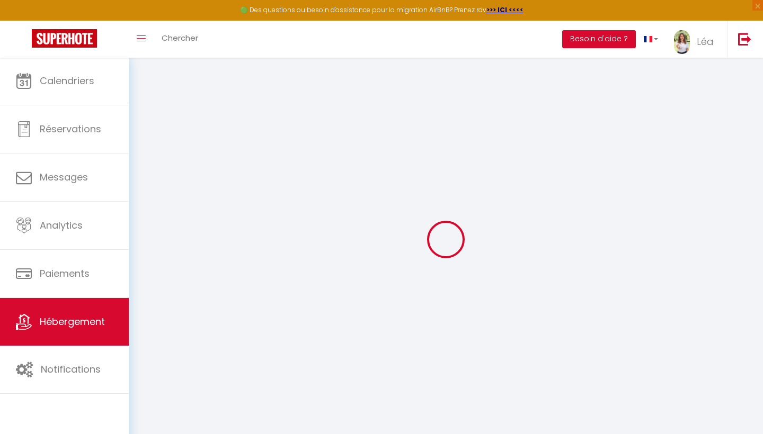
checkbox input "false"
select select
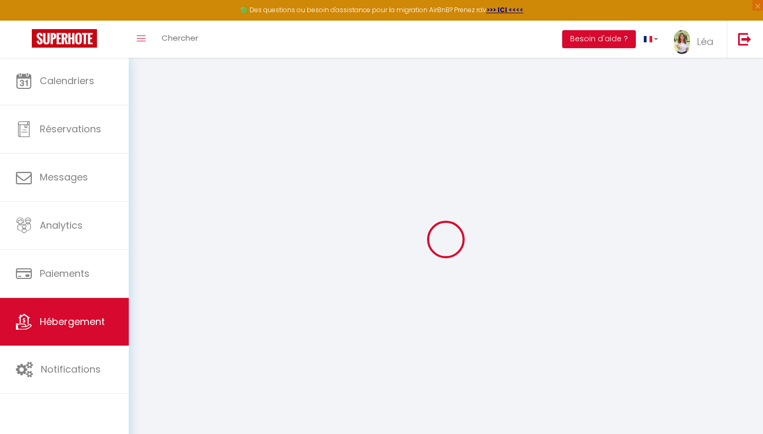
select select
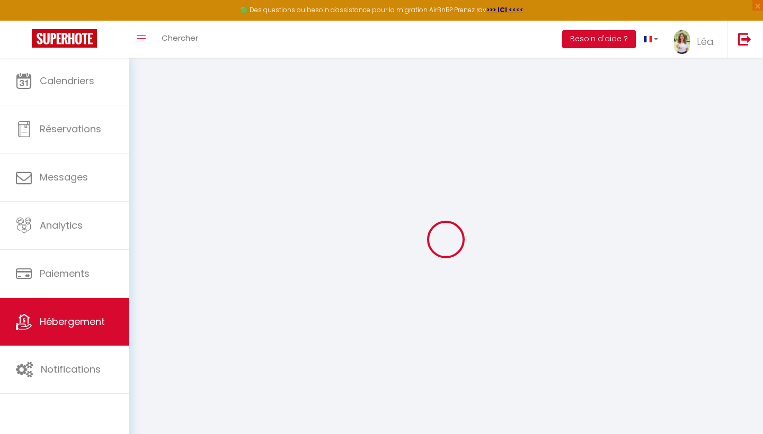
checkbox input "false"
select select
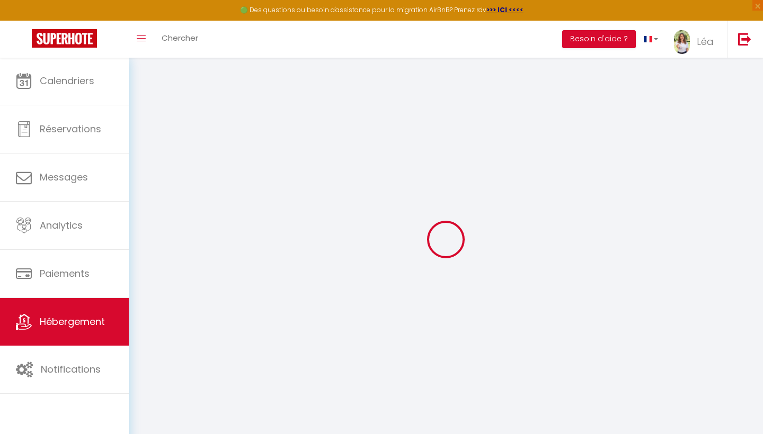
select select
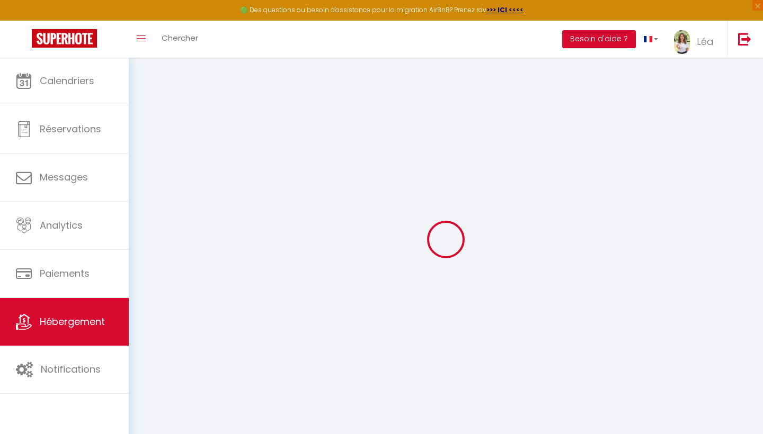
select select
checkbox input "false"
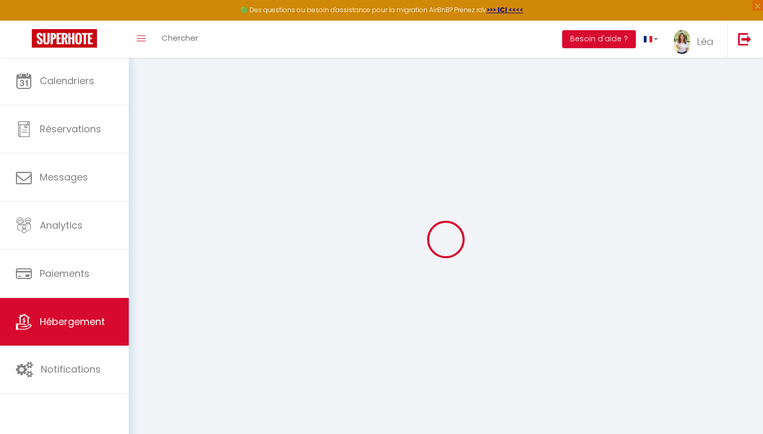
checkbox input "false"
select select
type input "Cosy - jardin - piscine - clim - parking"
select select "houses"
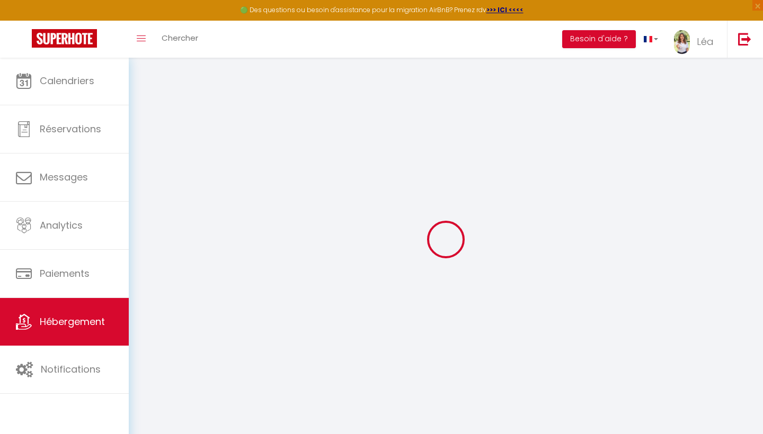
type input "65"
type input "82"
select select
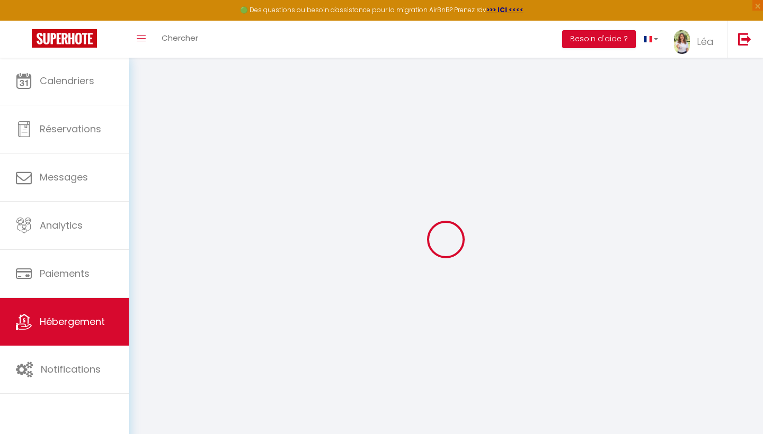
select select
type input "Zone d'aménagement concerté de [GEOGRAPHIC_DATA]"
type input "13710"
type input "Fuveau"
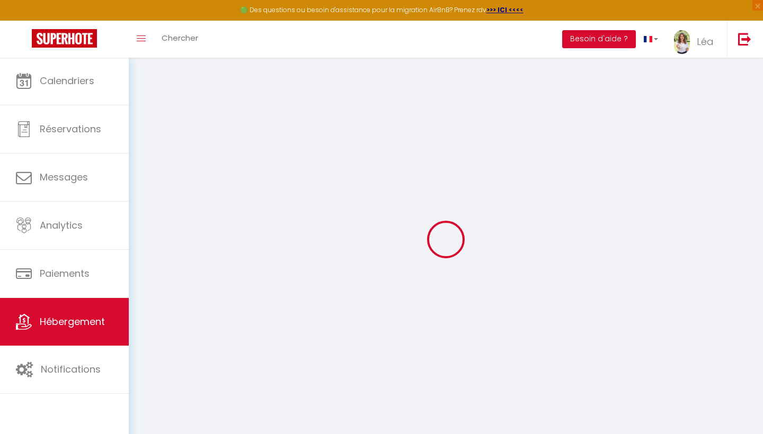
type input "[EMAIL_ADDRESS][DOMAIN_NAME]"
select select
checkbox input "false"
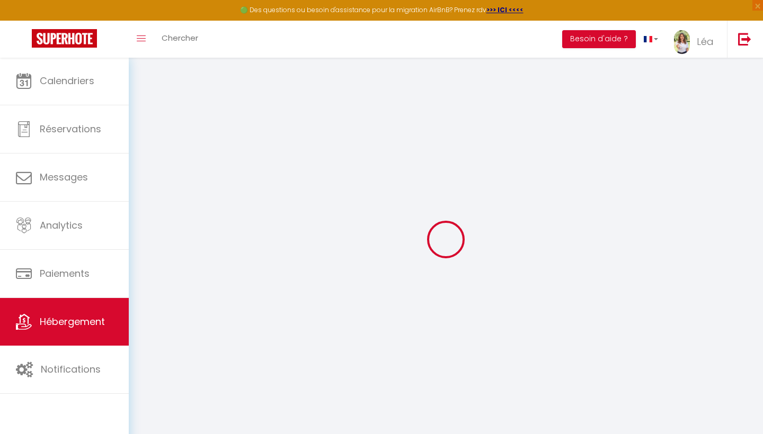
checkbox input "false"
type input "0"
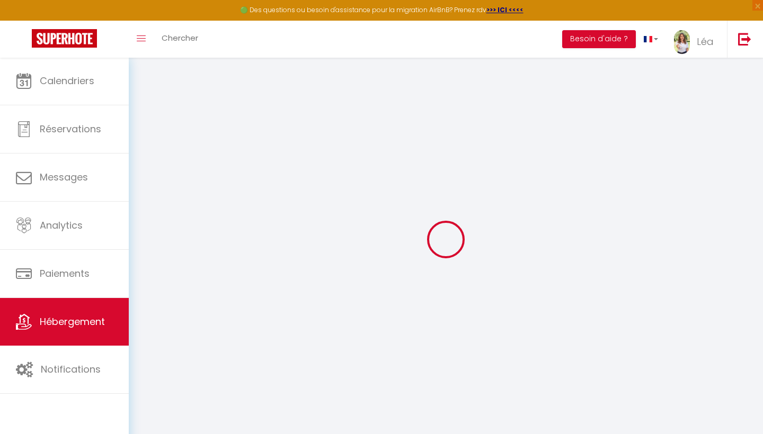
select select
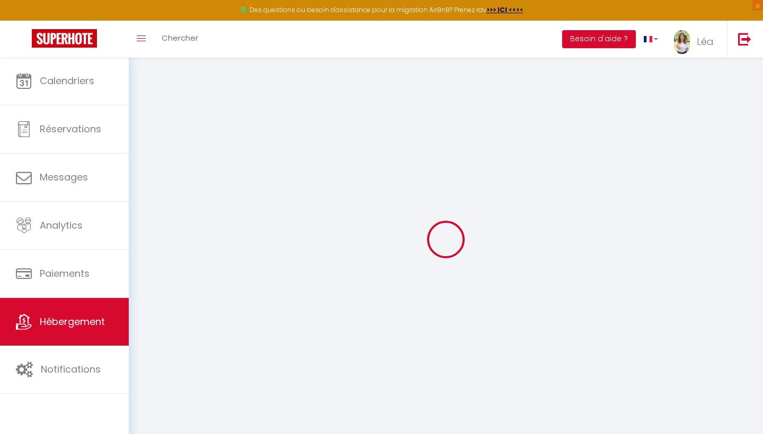
select select
checkbox input "false"
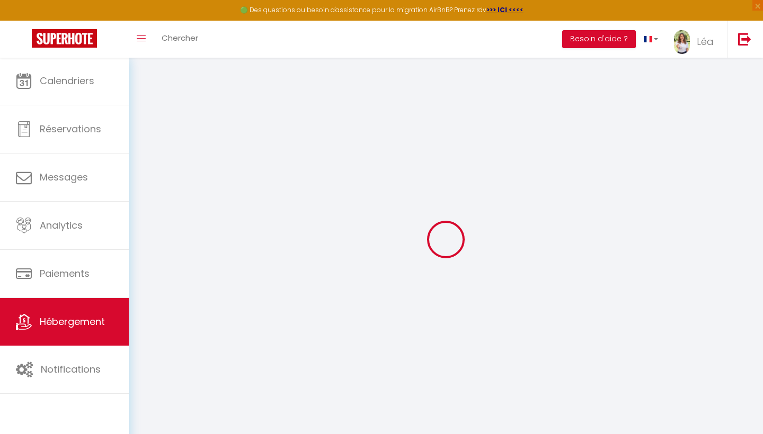
select select
checkbox input "false"
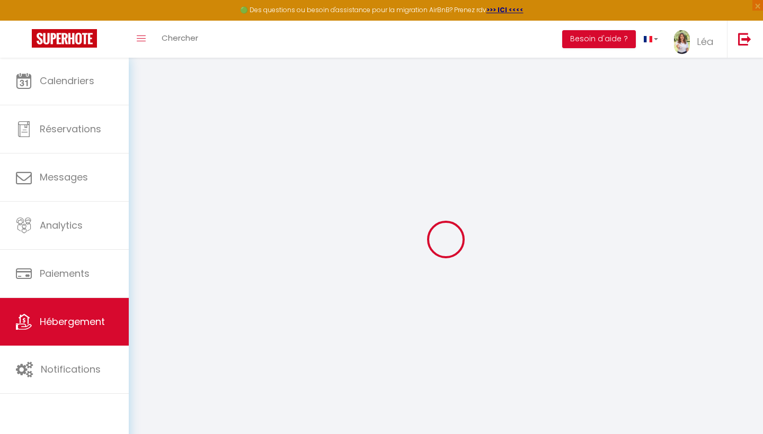
select select
checkbox input "false"
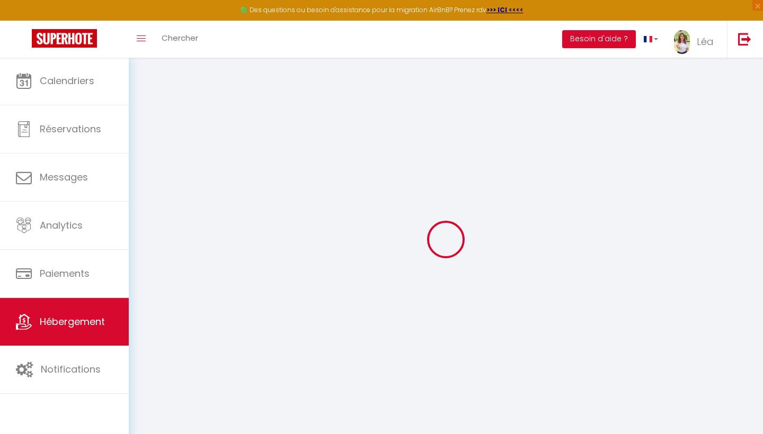
select select "16:00"
select select "23:45"
select select "10:00"
select select "30"
select select "120"
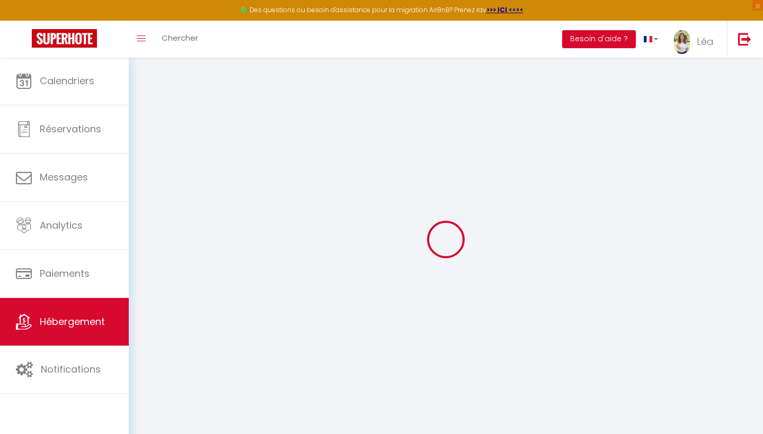
select select
checkbox input "false"
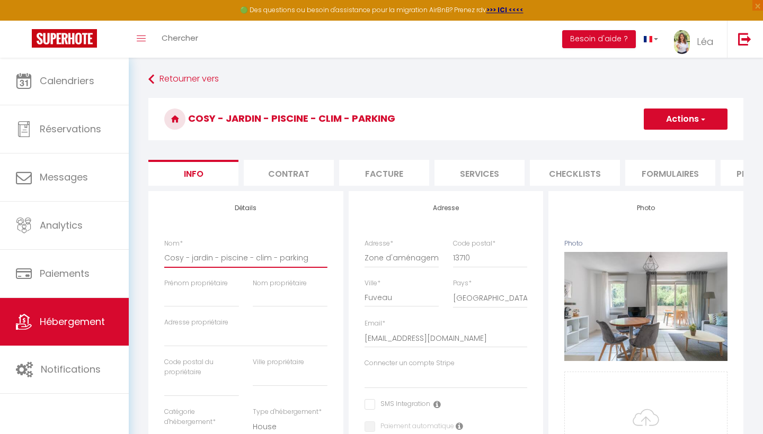
drag, startPoint x: 314, startPoint y: 257, endPoint x: 135, endPoint y: 264, distance: 179.1
drag, startPoint x: 162, startPoint y: 256, endPoint x: 311, endPoint y: 261, distance: 149.4
click at [311, 261] on div "Nom * Cosy - jardin - piscine - clim - parking" at bounding box center [245, 259] width 177 height 40
select select
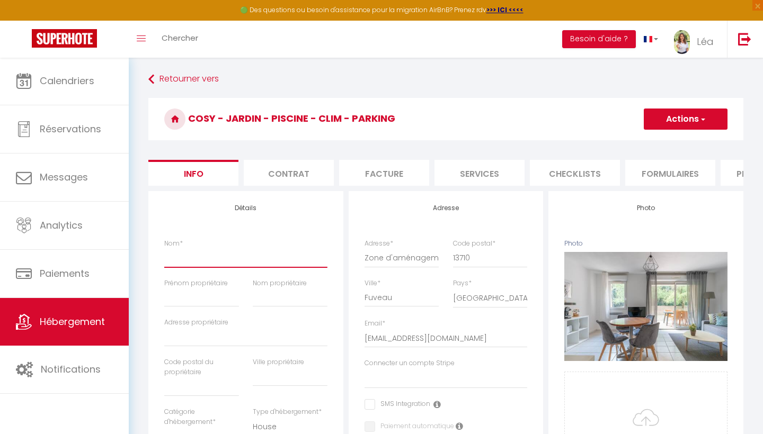
checkbox input "false"
paste input "Ozea • [GEOGRAPHIC_DATA] • Climatisé • Proche [GEOGRAPHIC_DATA]"
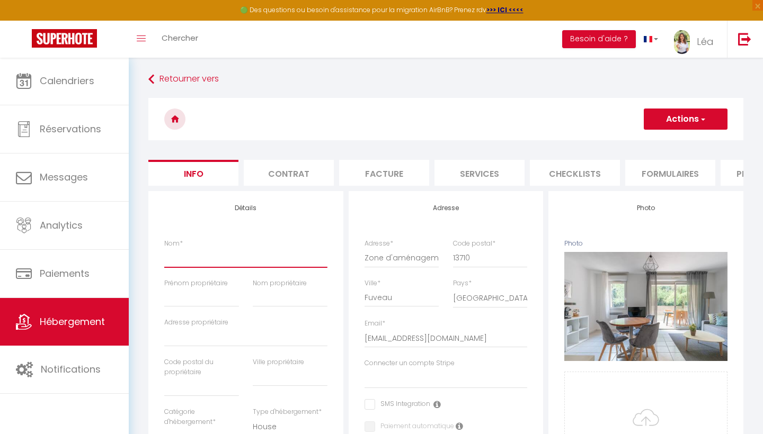
type input "Ozea • [GEOGRAPHIC_DATA] • Climatisé • Proche [GEOGRAPHIC_DATA]"
select select
checkbox input "false"
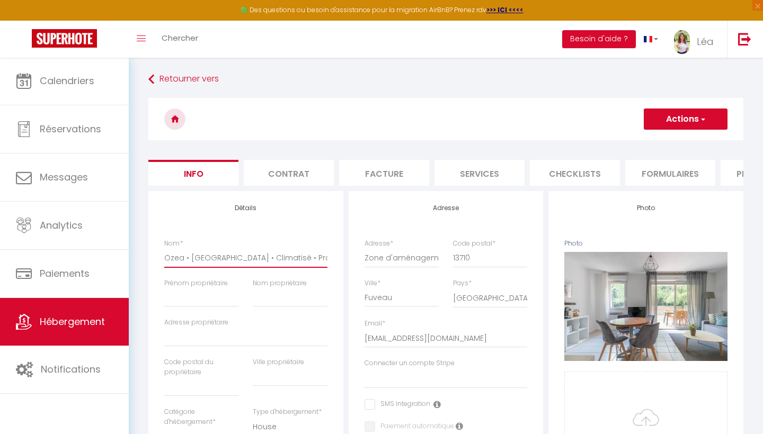
checkbox input "false"
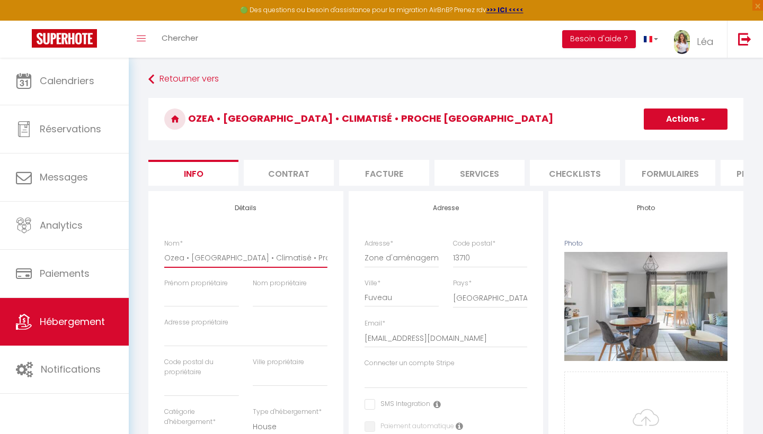
type input "Ozea • [GEOGRAPHIC_DATA] • Climatisé • Proche [GEOGRAPHIC_DATA]"
select select
checkbox input "false"
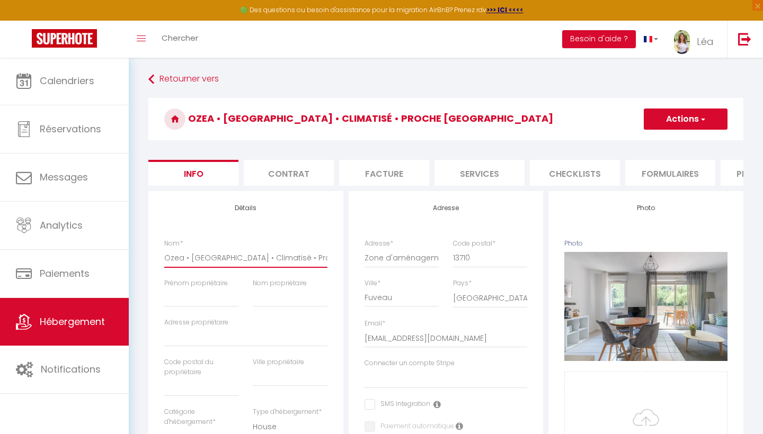
checkbox input "false"
type input "Ozea • [GEOGRAPHIC_DATA] • Climatisé • Proche [GEOGRAPHIC_DATA] 5"
select select
checkbox input "false"
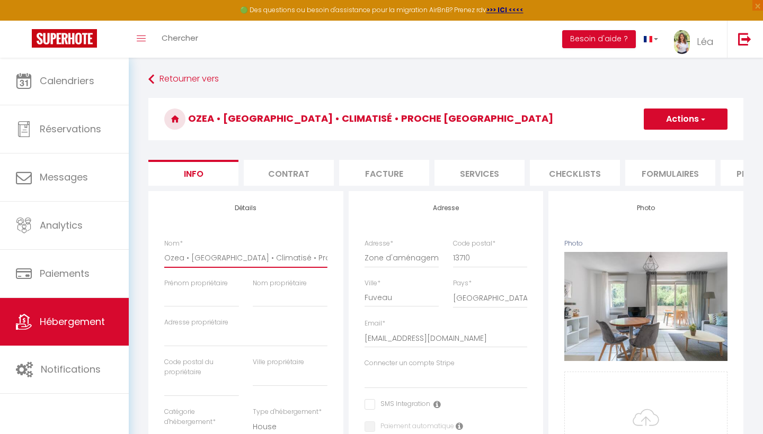
checkbox input "false"
type input "Ozea • [GEOGRAPHIC_DATA] • Climatisé • Proche [GEOGRAPHIC_DATA] 54"
select select
checkbox input "false"
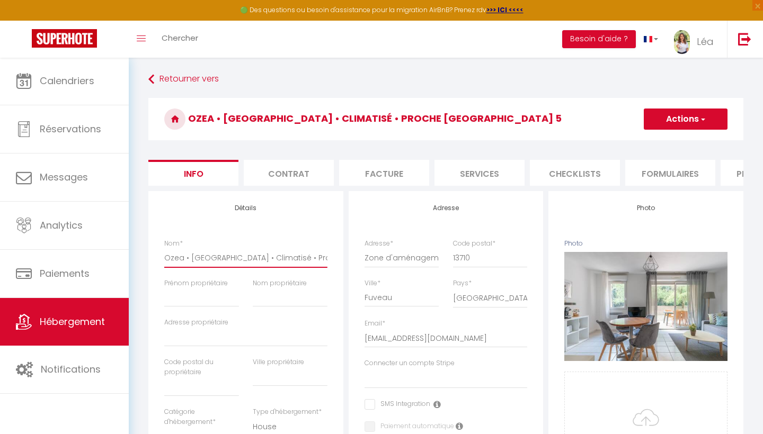
checkbox input "false"
type input "Ozea • [GEOGRAPHIC_DATA] • Climatisé • Proche [GEOGRAPHIC_DATA] 54"
click at [684, 122] on button "Actions" at bounding box center [685, 119] width 84 height 21
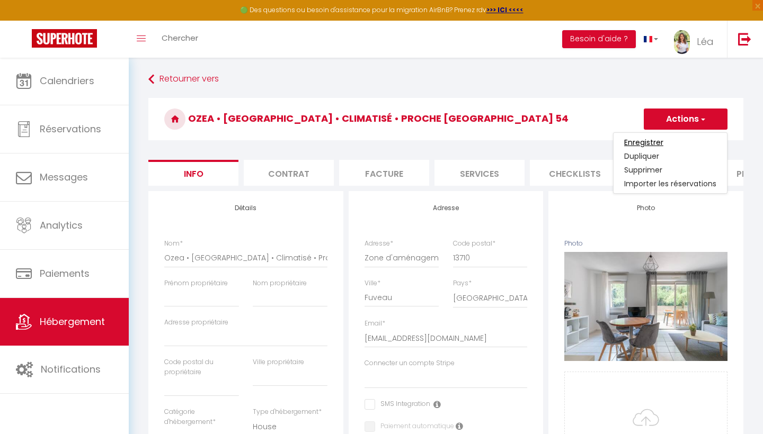
click at [663, 141] on input "Enregistrer" at bounding box center [643, 142] width 39 height 11
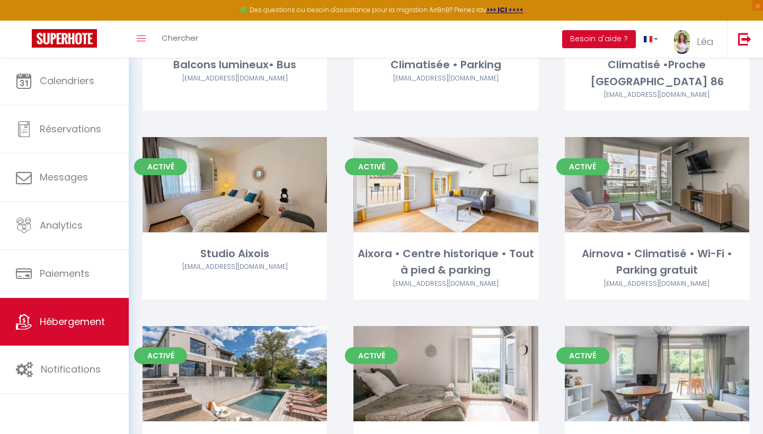
scroll to position [205, 0]
